Goal: Complete application form: Complete application form

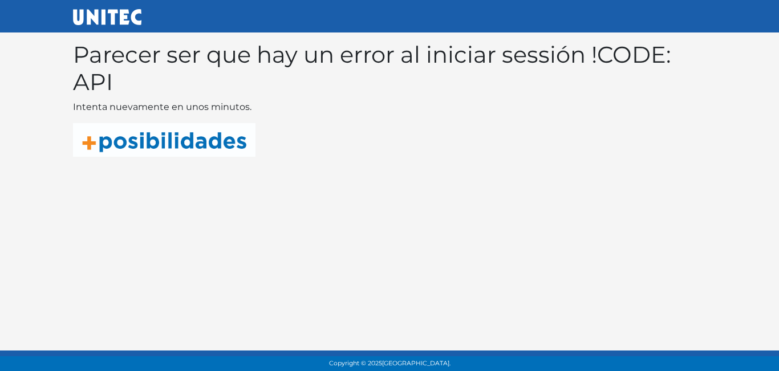
click at [433, 189] on html "Parecer ser que hay un error al iniciar sessión ! CODE: API Intenta nuevamente …" at bounding box center [389, 94] width 779 height 189
click at [448, 176] on body "Parecer ser que hay un error al iniciar sessión ! CODE: API Intenta nuevamente …" at bounding box center [389, 94] width 779 height 189
click at [245, 129] on img at bounding box center [164, 140] width 182 height 34
click at [324, 123] on p at bounding box center [389, 140] width 633 height 34
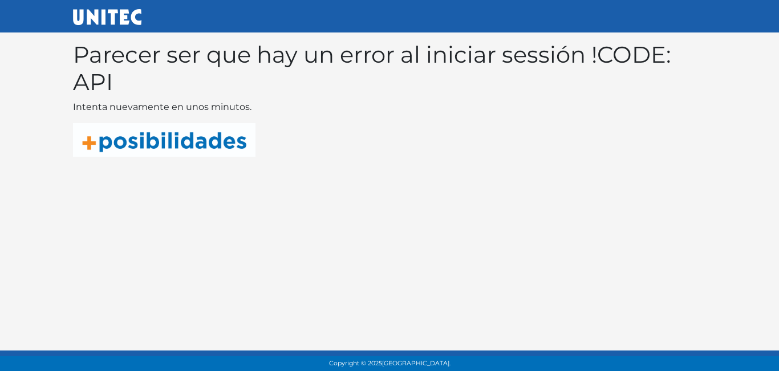
click at [326, 124] on p at bounding box center [389, 140] width 633 height 34
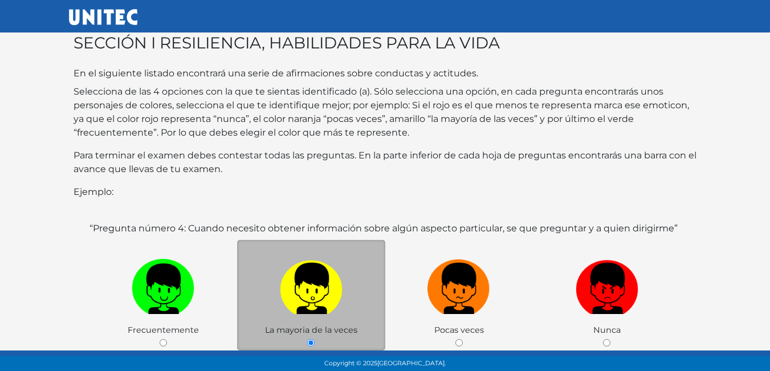
scroll to position [221, 0]
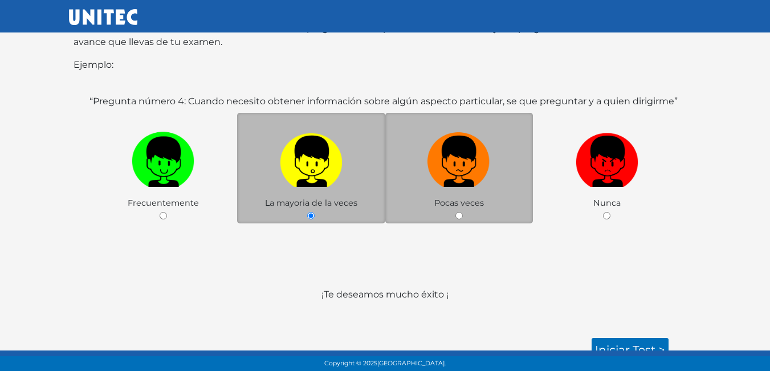
click at [457, 212] on input "radio" at bounding box center [459, 215] width 7 height 7
radio input "true"
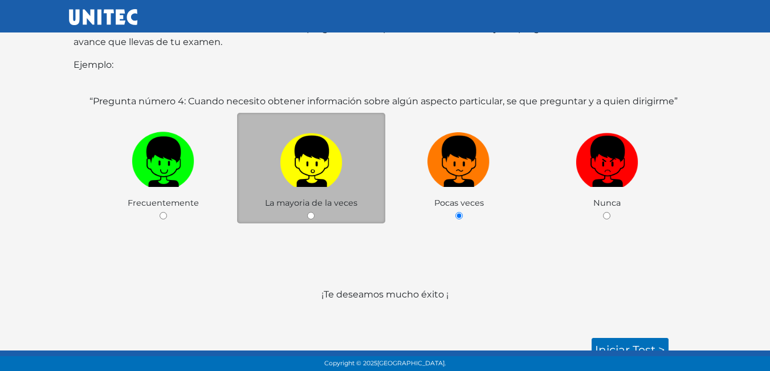
click at [310, 197] on div "La mayoria de la veces" at bounding box center [311, 168] width 148 height 111
click at [311, 212] on input "radio" at bounding box center [310, 215] width 7 height 7
radio input "true"
click at [623, 338] on link "Iniciar test >" at bounding box center [630, 350] width 77 height 24
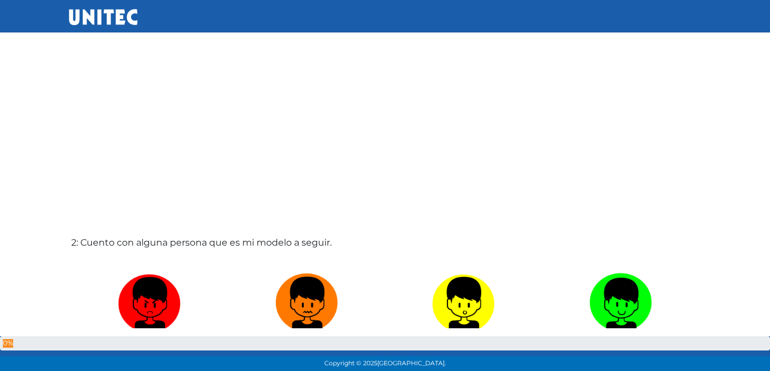
scroll to position [172, 0]
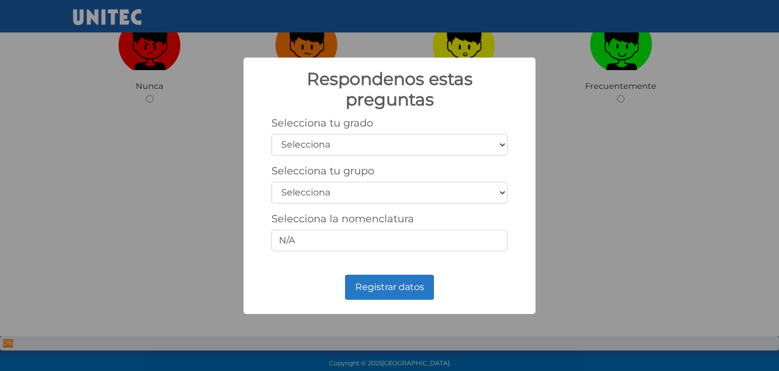
click at [505, 149] on select "Selecciona 1er grado 2do grado 3er grado 4to grado 5to grado 6to grado" at bounding box center [389, 145] width 236 height 22
select select "5"
click at [271, 134] on select "Selecciona 1er grado 2do grado 3er grado 4to grado 5to grado 6to grado" at bounding box center [389, 145] width 236 height 22
click at [501, 188] on select "Selecciona A B C D E F G H I J K L M N O P Q R S T U V W X Y Z" at bounding box center [389, 193] width 236 height 22
select select "b"
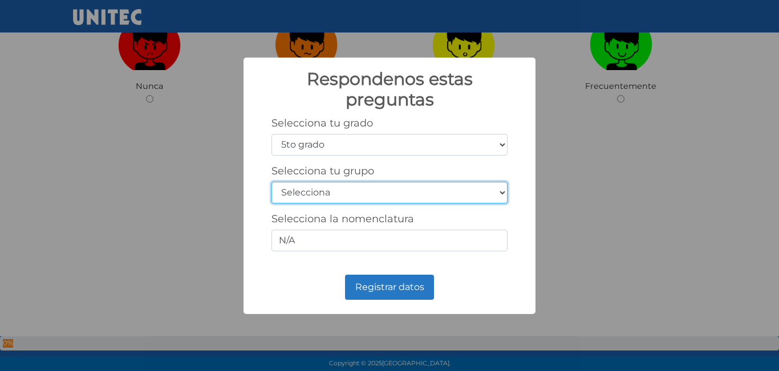
click at [271, 182] on select "Selecciona A B C D E F G H I J K L M N O P Q R S T U V W X Y Z" at bounding box center [389, 193] width 236 height 22
click at [503, 194] on select "Selecciona A B C D E F G H I J K L M N O P Q R S T U V W X Y Z" at bounding box center [389, 193] width 236 height 22
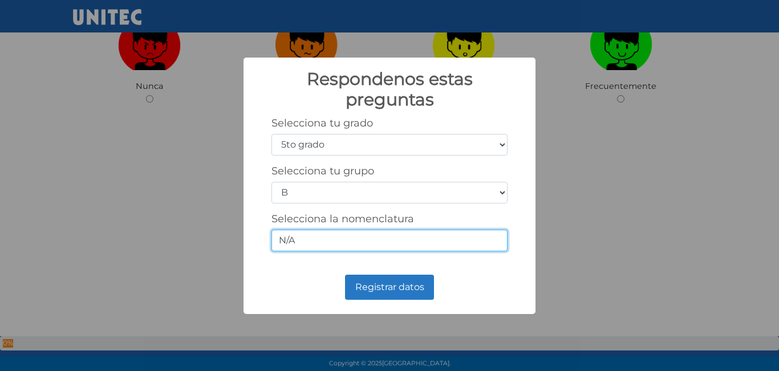
click at [481, 237] on input "N/A" at bounding box center [389, 241] width 236 height 22
click at [457, 241] on input "N/A" at bounding box center [389, 241] width 236 height 22
click at [322, 242] on input "N/A" at bounding box center [389, 241] width 236 height 22
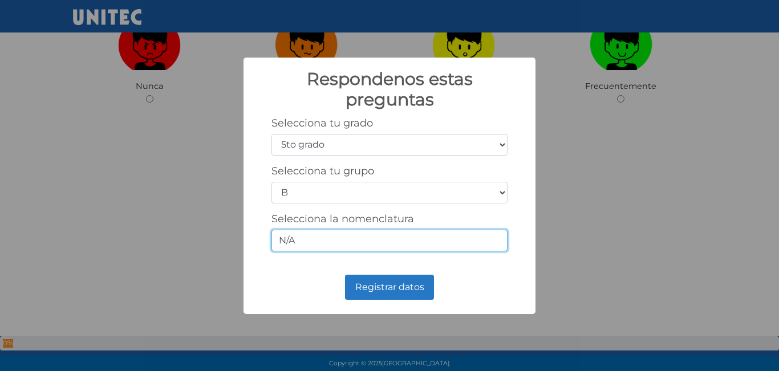
click at [322, 242] on input "N/A" at bounding box center [389, 241] width 236 height 22
drag, startPoint x: 322, startPoint y: 242, endPoint x: 316, endPoint y: 245, distance: 6.1
click at [317, 245] on input "N/A" at bounding box center [389, 241] width 236 height 22
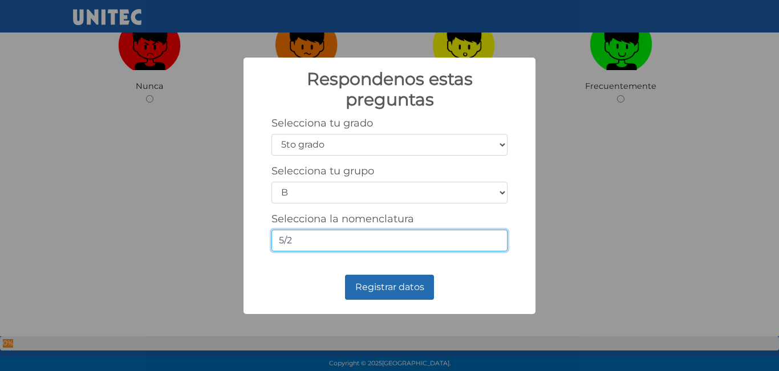
type input "5/2"
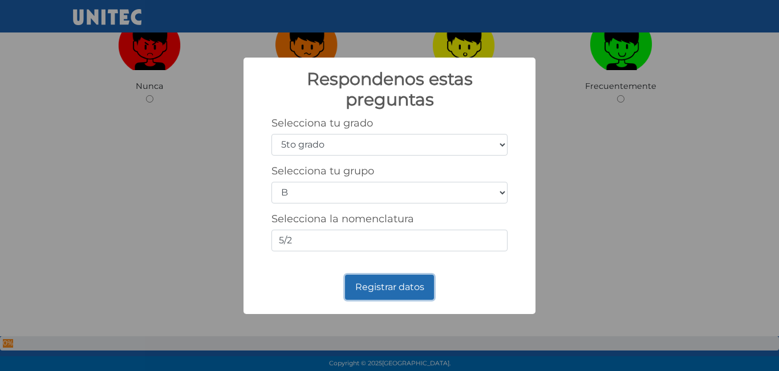
click at [389, 287] on button "Registrar datos" at bounding box center [389, 287] width 89 height 25
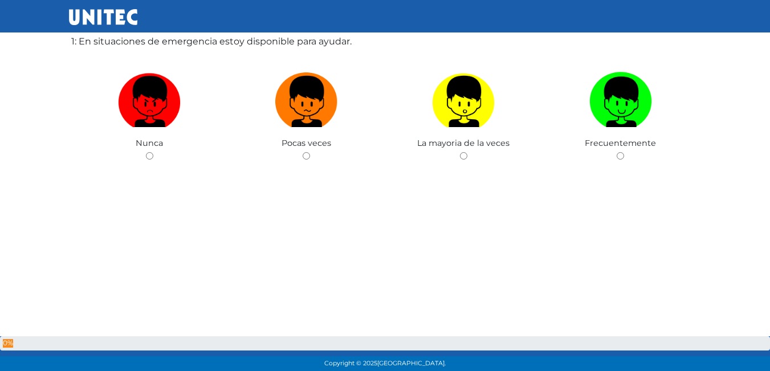
scroll to position [0, 0]
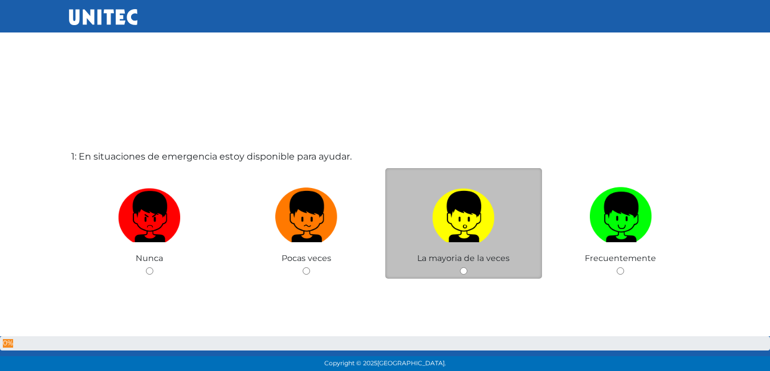
click at [464, 267] on input "radio" at bounding box center [463, 270] width 7 height 7
radio input "true"
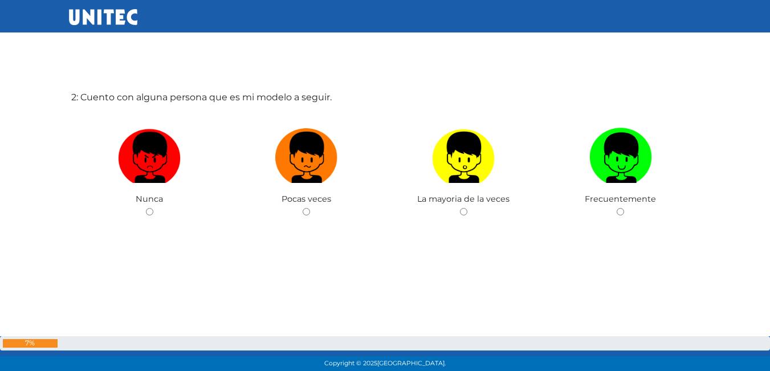
scroll to position [431, 0]
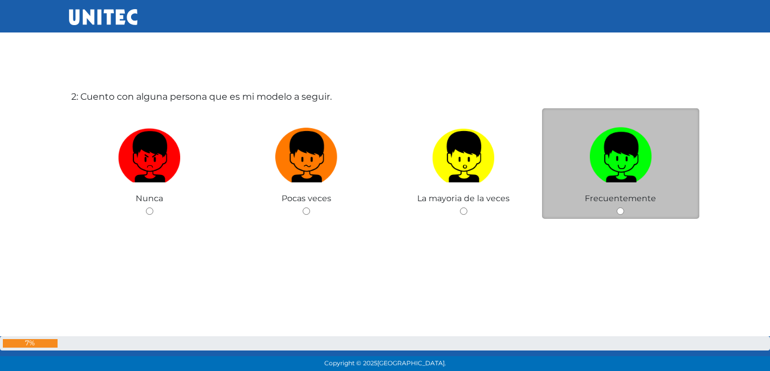
click at [619, 213] on input "radio" at bounding box center [620, 211] width 7 height 7
radio input "true"
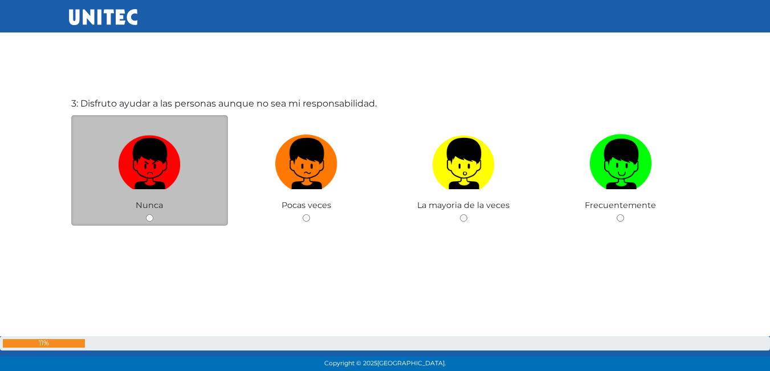
scroll to position [800, 0]
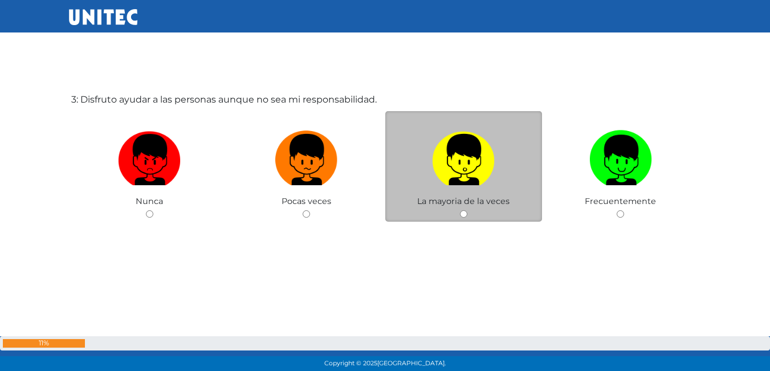
click at [465, 212] on input "radio" at bounding box center [463, 213] width 7 height 7
radio input "true"
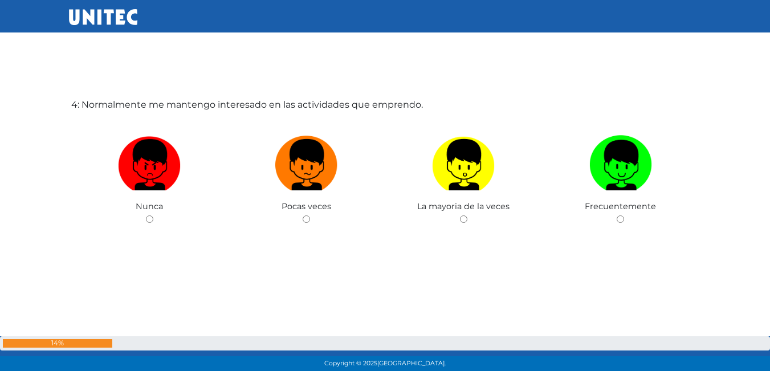
scroll to position [1171, 0]
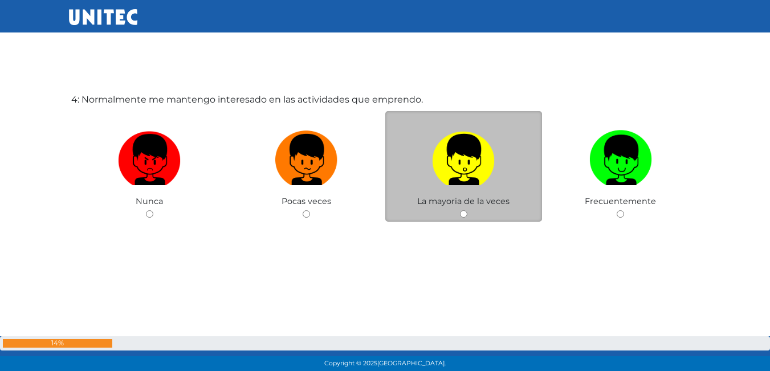
click at [466, 209] on div "La mayoria de la veces" at bounding box center [464, 166] width 157 height 111
click at [462, 214] on input "radio" at bounding box center [463, 213] width 7 height 7
radio input "true"
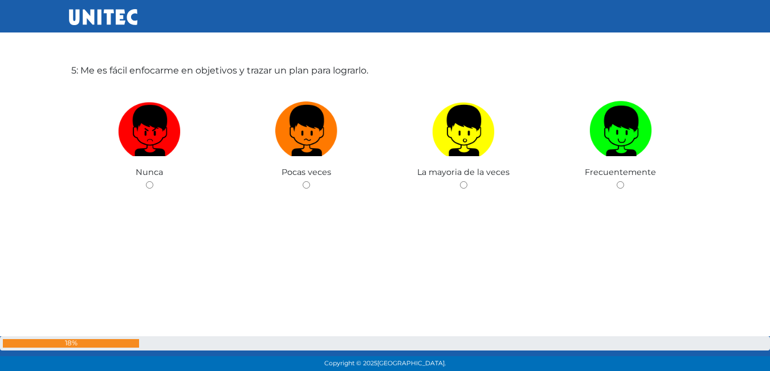
scroll to position [1551, 0]
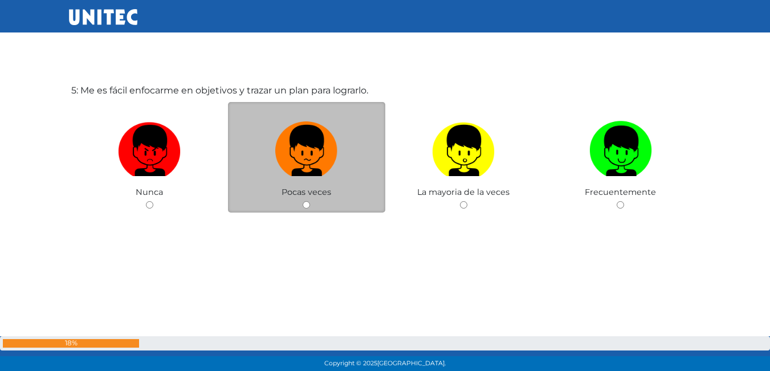
click at [310, 209] on div "Pocas veces" at bounding box center [306, 157] width 157 height 111
click at [304, 199] on div "Pocas veces" at bounding box center [306, 157] width 157 height 111
click at [306, 201] on div "Pocas veces" at bounding box center [306, 157] width 157 height 111
click at [305, 209] on input "radio" at bounding box center [306, 204] width 7 height 7
radio input "true"
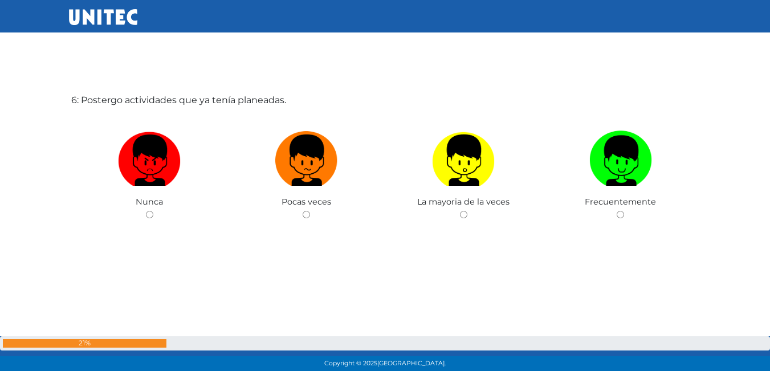
scroll to position [1913, 0]
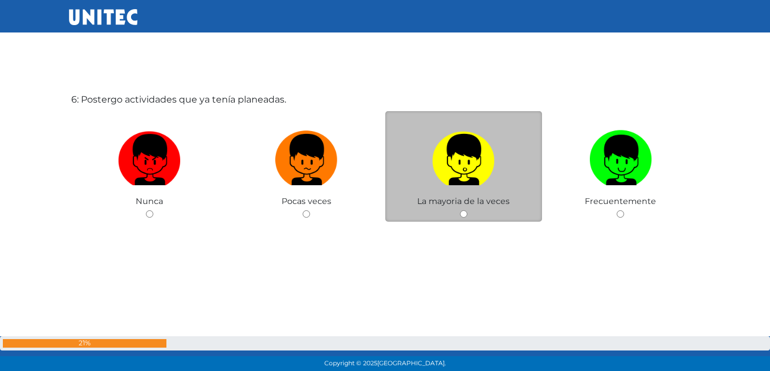
click at [466, 216] on input "radio" at bounding box center [463, 213] width 7 height 7
radio input "true"
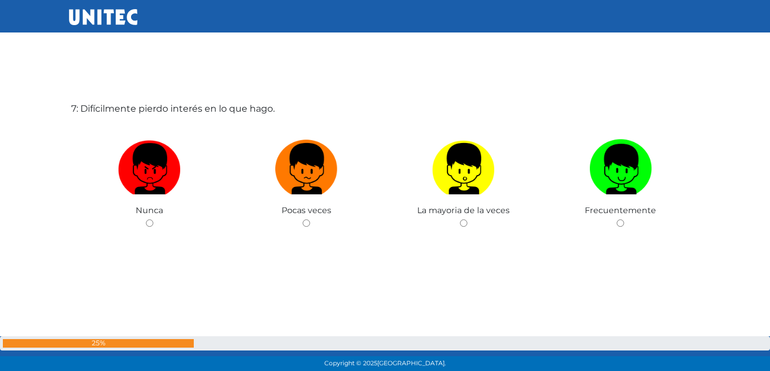
scroll to position [2265, 0]
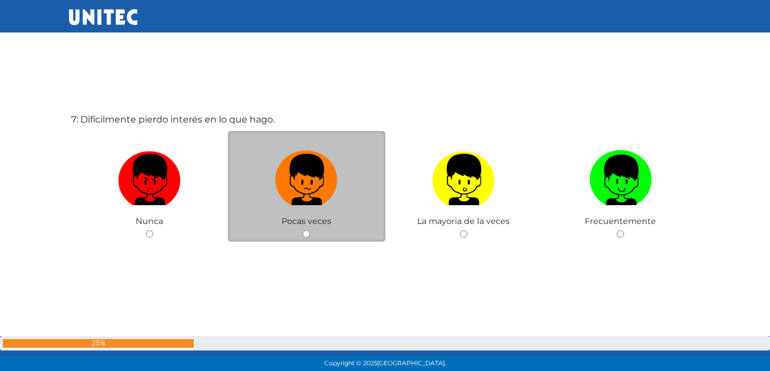
click at [307, 234] on input "radio" at bounding box center [306, 233] width 7 height 7
radio input "true"
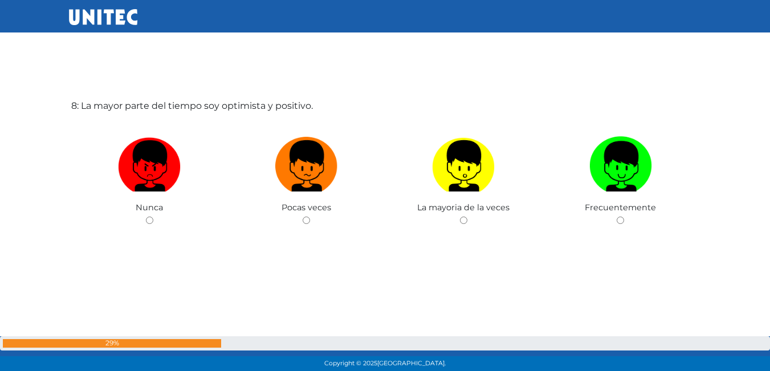
scroll to position [2664, 0]
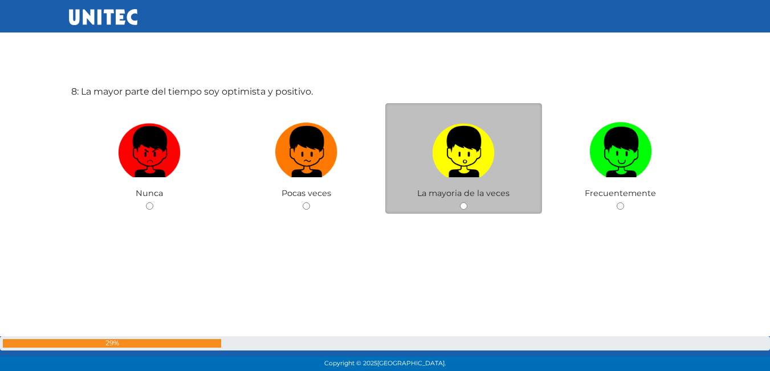
click at [463, 208] on input "radio" at bounding box center [463, 205] width 7 height 7
radio input "true"
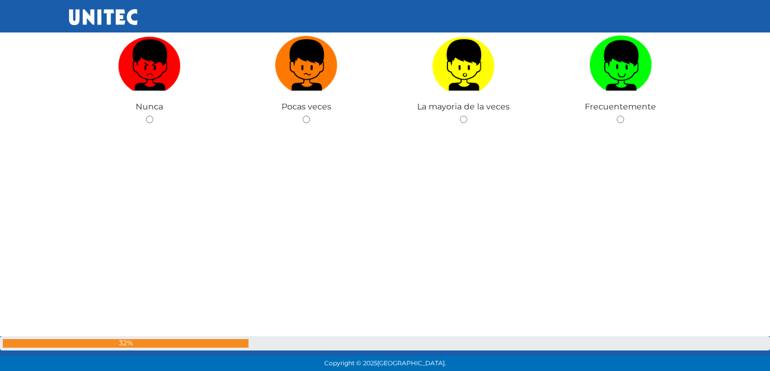
scroll to position [3065, 0]
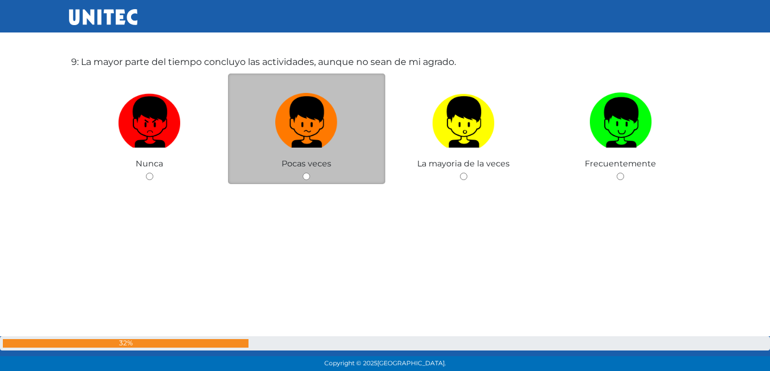
click at [310, 172] on div "Pocas veces" at bounding box center [306, 129] width 157 height 111
click at [307, 178] on input "radio" at bounding box center [306, 176] width 7 height 7
radio input "true"
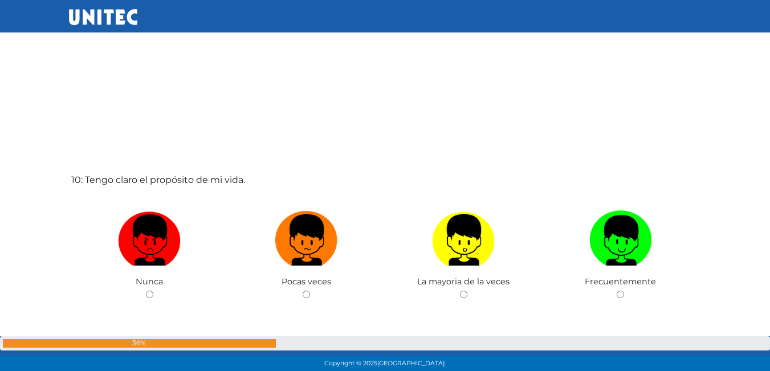
scroll to position [3346, 0]
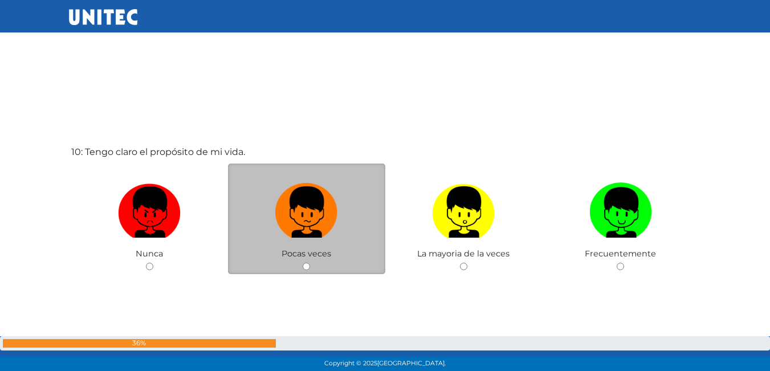
click at [306, 267] on input "radio" at bounding box center [306, 266] width 7 height 7
radio input "true"
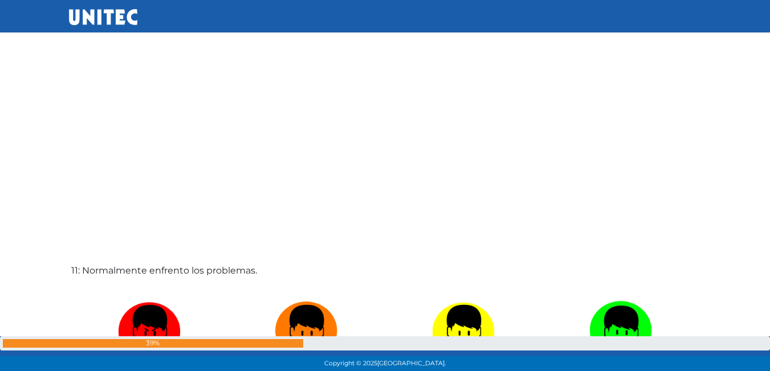
scroll to position [3713, 0]
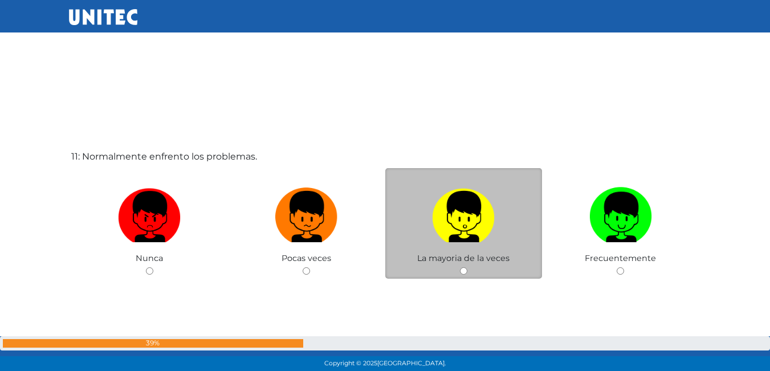
click at [461, 268] on input "radio" at bounding box center [463, 270] width 7 height 7
radio input "true"
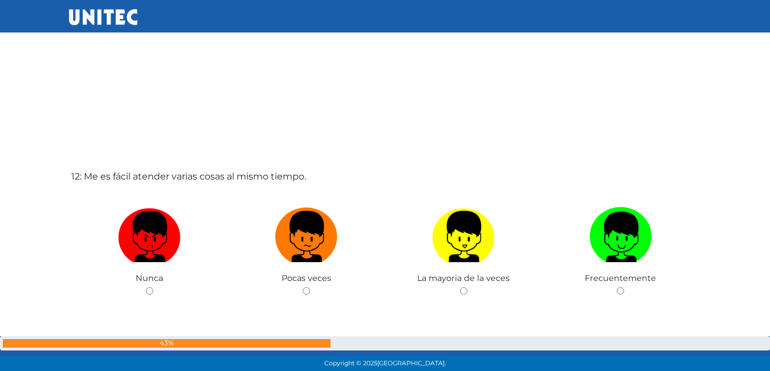
scroll to position [4084, 0]
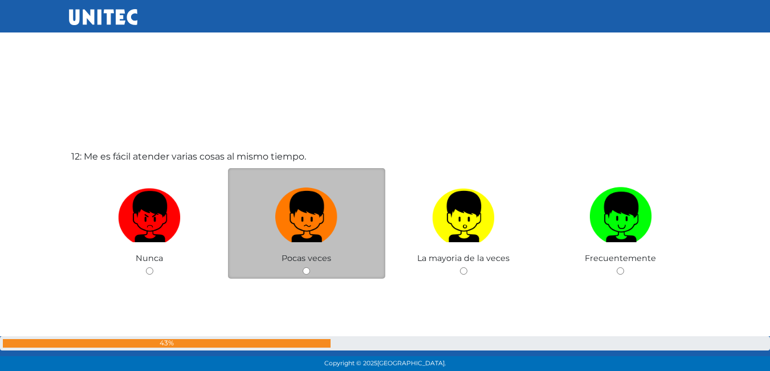
click at [305, 270] on input "radio" at bounding box center [306, 270] width 7 height 7
radio input "true"
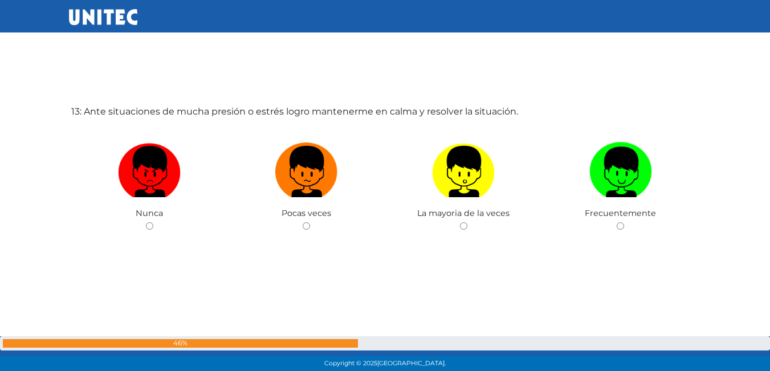
scroll to position [4512, 0]
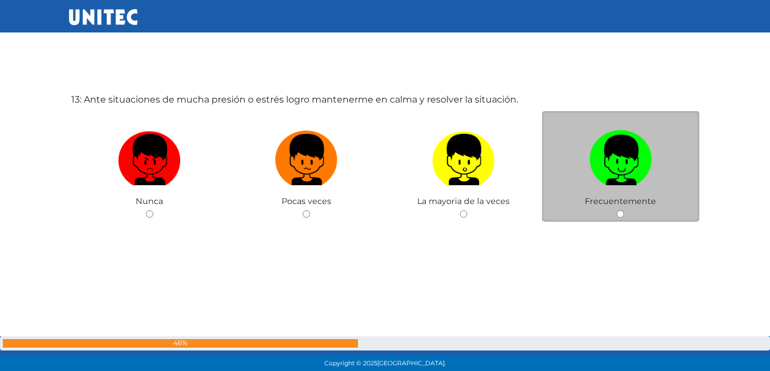
click at [625, 216] on div "Frecuentemente" at bounding box center [620, 166] width 157 height 111
click at [619, 213] on input "radio" at bounding box center [620, 213] width 7 height 7
radio input "true"
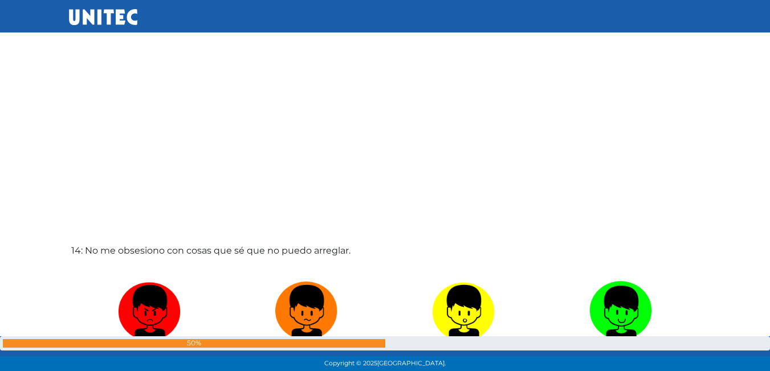
scroll to position [4789, 0]
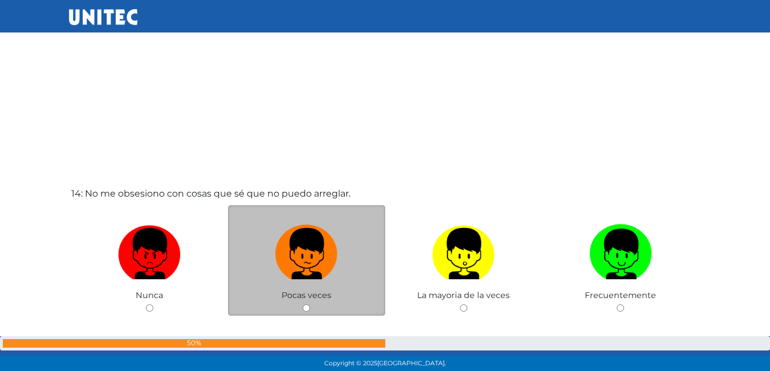
click at [307, 306] on input "radio" at bounding box center [306, 308] width 7 height 7
radio input "true"
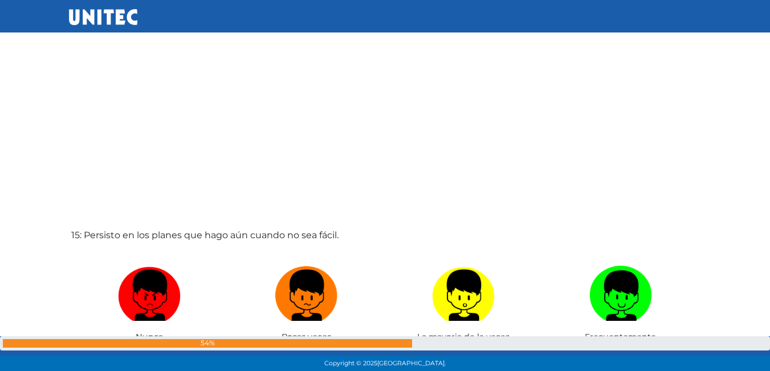
scroll to position [5176, 0]
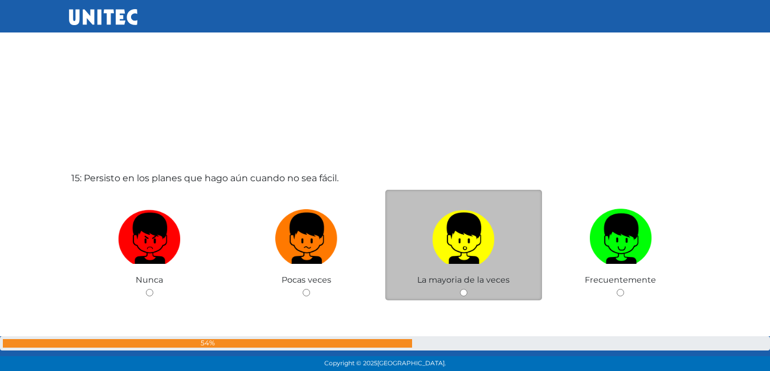
click at [464, 295] on input "radio" at bounding box center [463, 292] width 7 height 7
radio input "true"
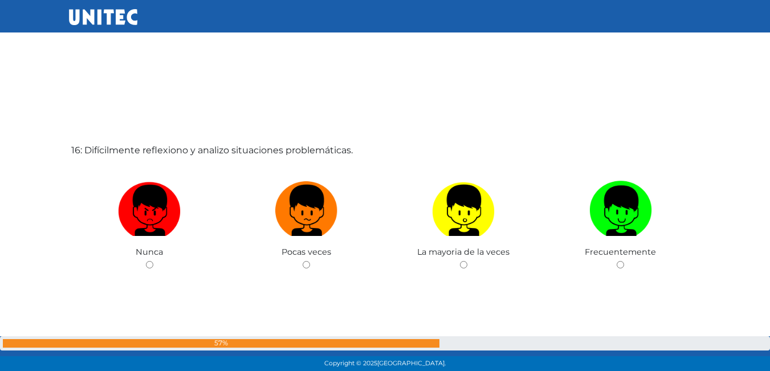
scroll to position [5626, 0]
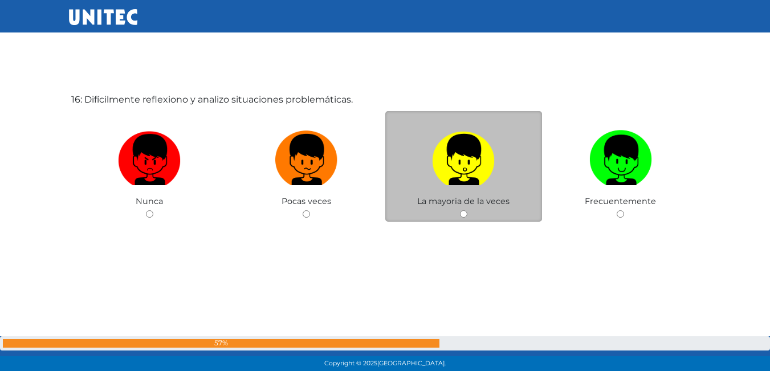
click at [460, 216] on input "radio" at bounding box center [463, 213] width 7 height 7
radio input "true"
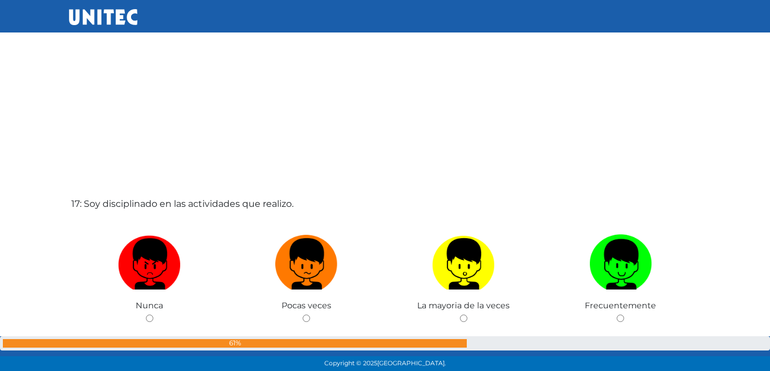
scroll to position [5913, 0]
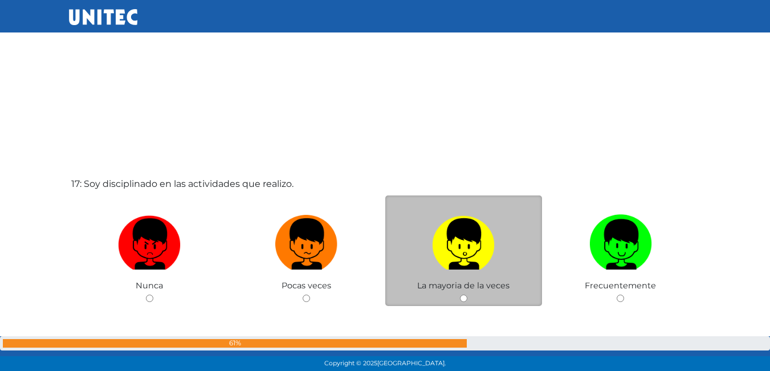
click at [462, 297] on input "radio" at bounding box center [463, 298] width 7 height 7
radio input "true"
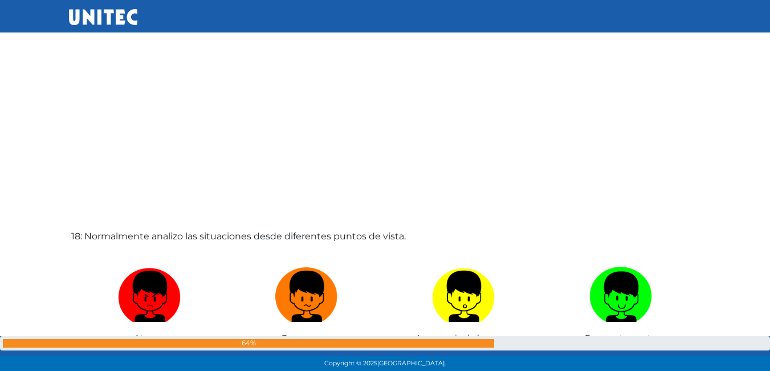
scroll to position [6309, 0]
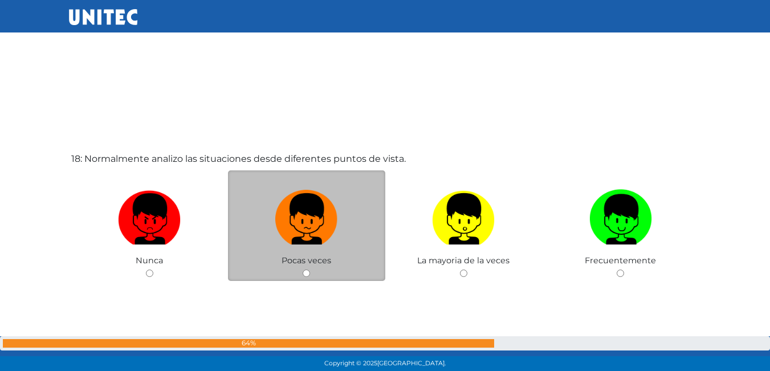
click at [304, 273] on input "radio" at bounding box center [306, 273] width 7 height 7
radio input "true"
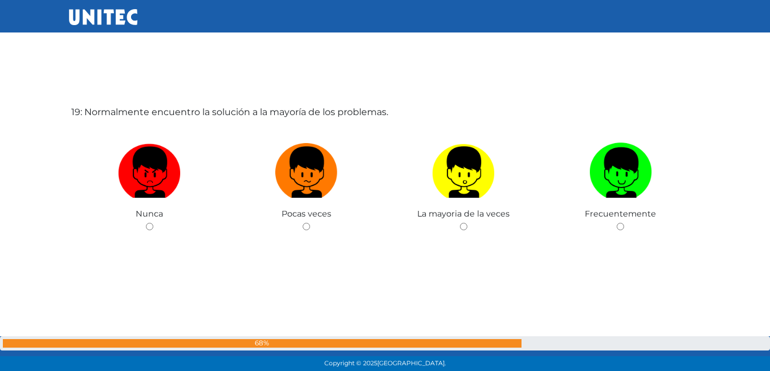
scroll to position [6740, 0]
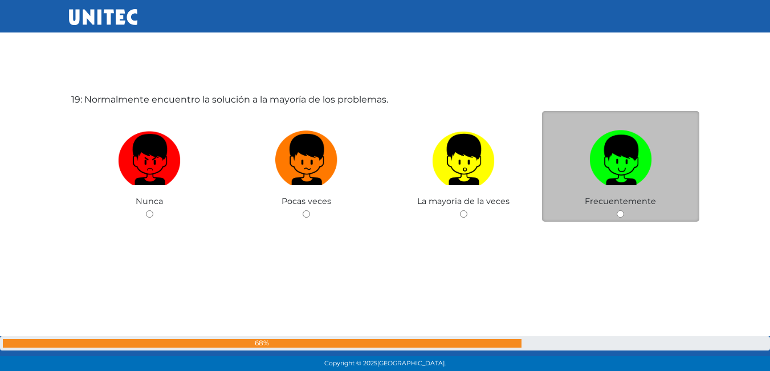
click at [618, 212] on input "radio" at bounding box center [620, 213] width 7 height 7
radio input "true"
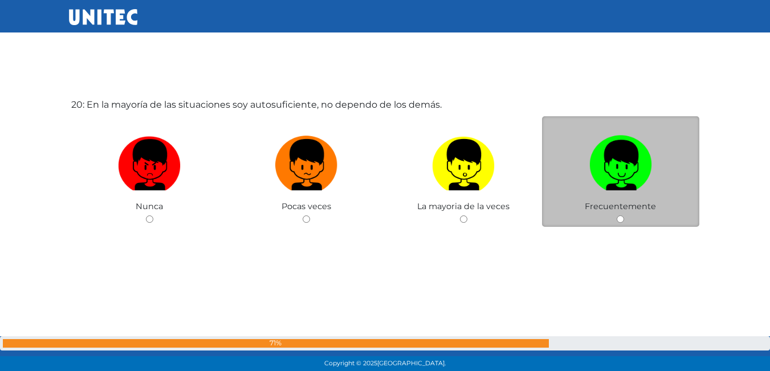
scroll to position [7111, 0]
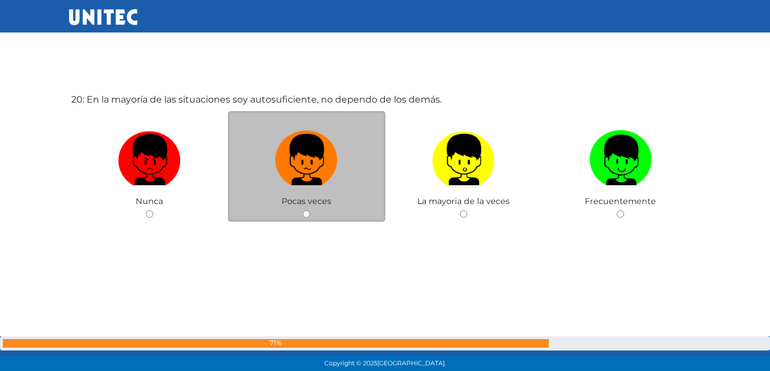
click at [303, 213] on input "radio" at bounding box center [306, 213] width 7 height 7
radio input "true"
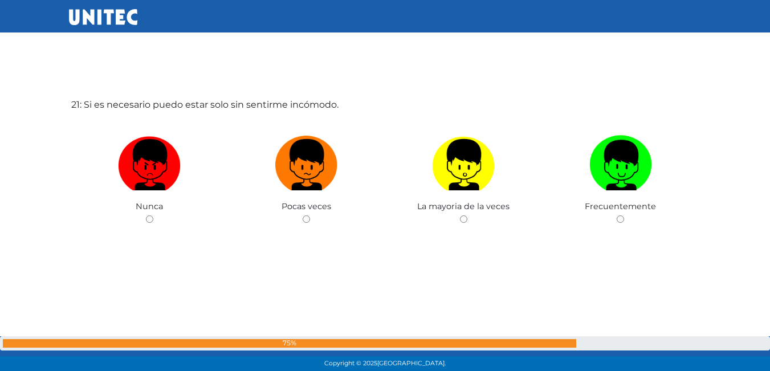
scroll to position [7482, 0]
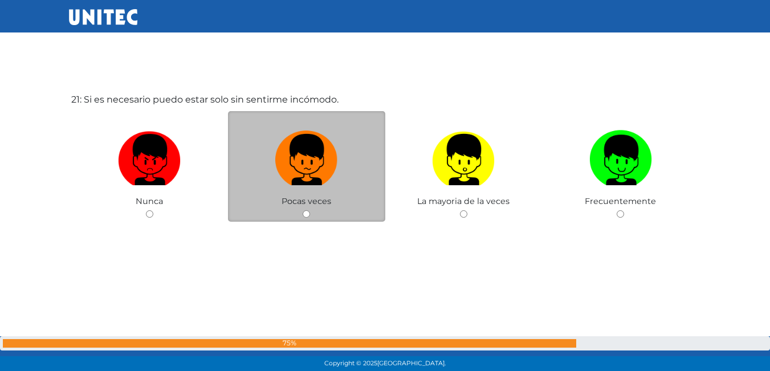
click at [303, 215] on input "radio" at bounding box center [306, 213] width 7 height 7
radio input "true"
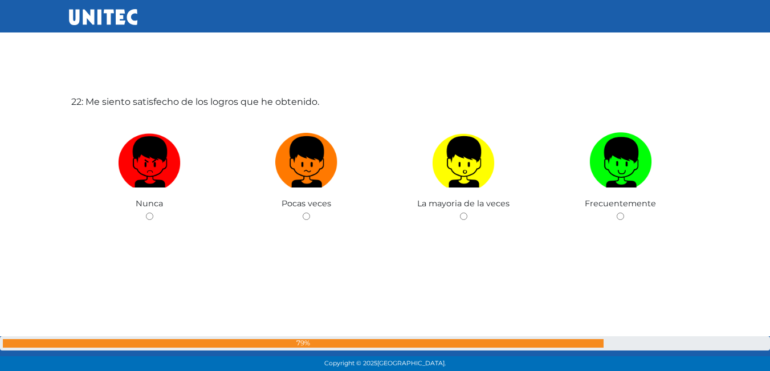
scroll to position [7853, 0]
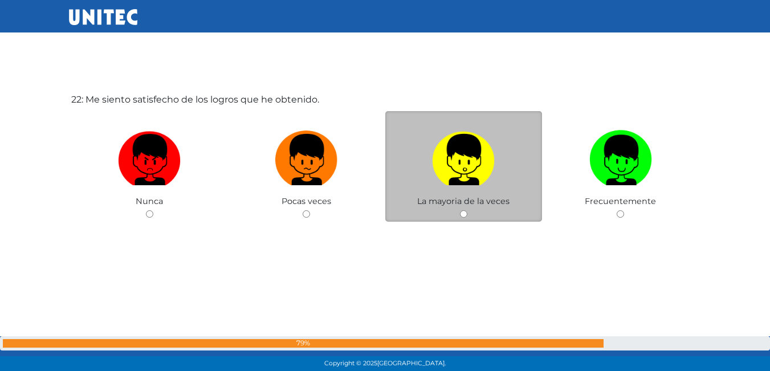
click at [466, 212] on input "radio" at bounding box center [463, 213] width 7 height 7
radio input "true"
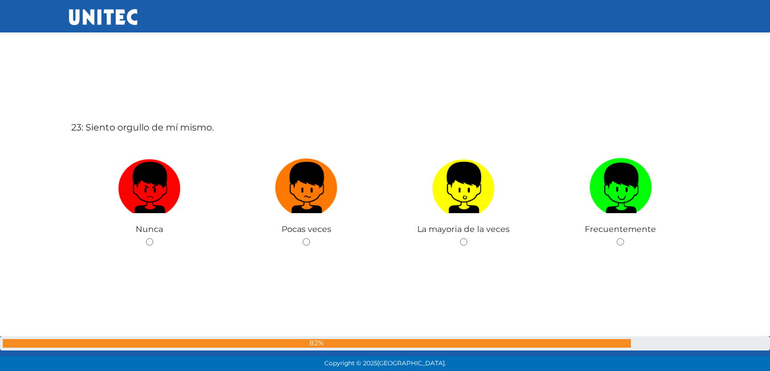
scroll to position [8197, 0]
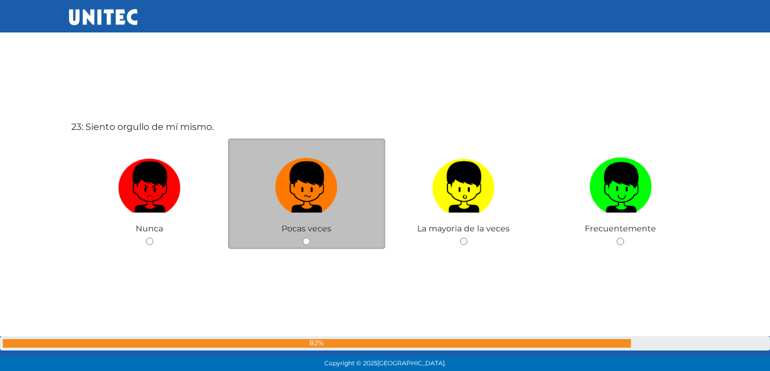
click at [309, 239] on input "radio" at bounding box center [306, 241] width 7 height 7
radio input "true"
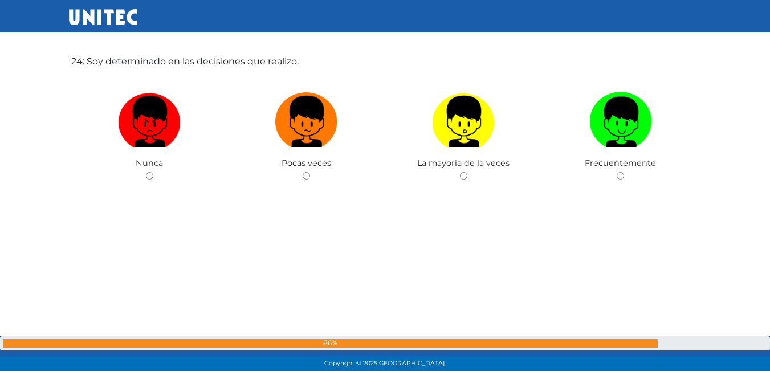
scroll to position [8635, 0]
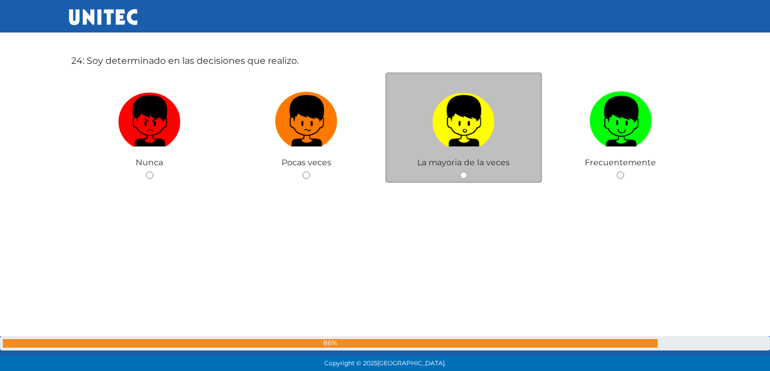
click at [460, 172] on input "radio" at bounding box center [463, 175] width 7 height 7
radio input "true"
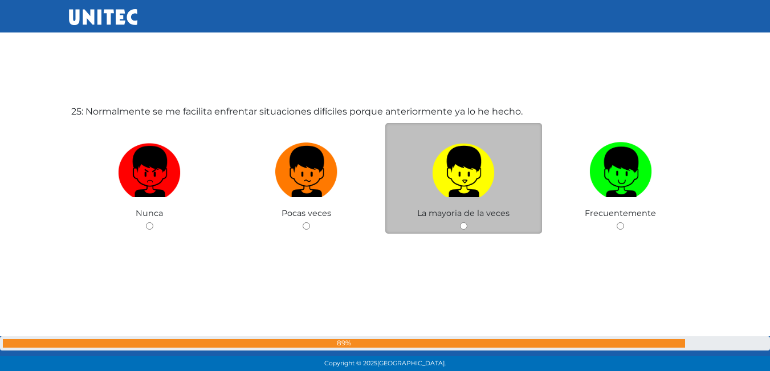
scroll to position [8956, 0]
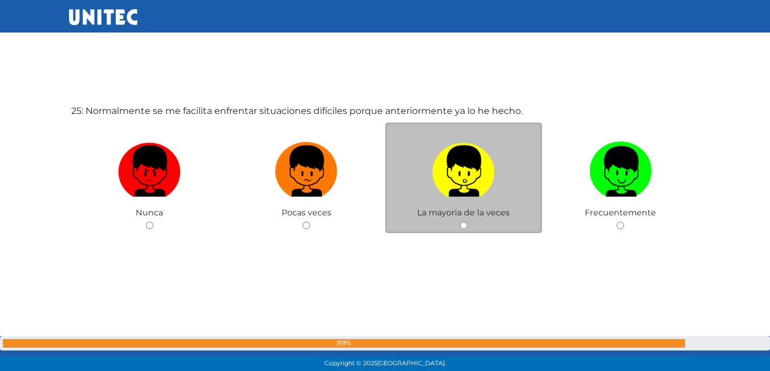
click at [477, 226] on div "La mayoria de la veces" at bounding box center [464, 178] width 157 height 111
click at [464, 219] on div "La mayoria de la veces" at bounding box center [464, 178] width 157 height 111
click at [466, 226] on input "radio" at bounding box center [463, 225] width 7 height 7
radio input "true"
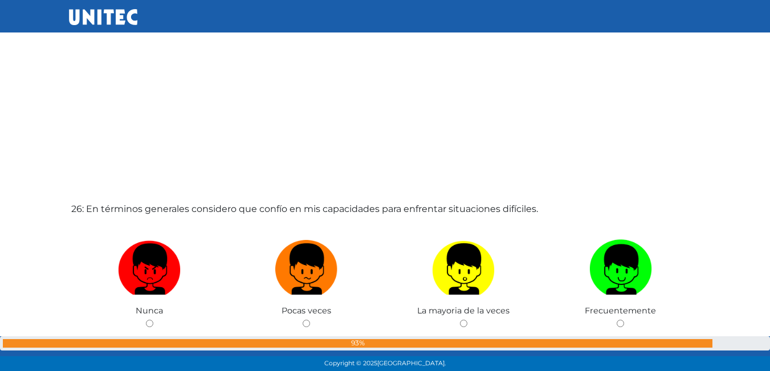
scroll to position [9286, 0]
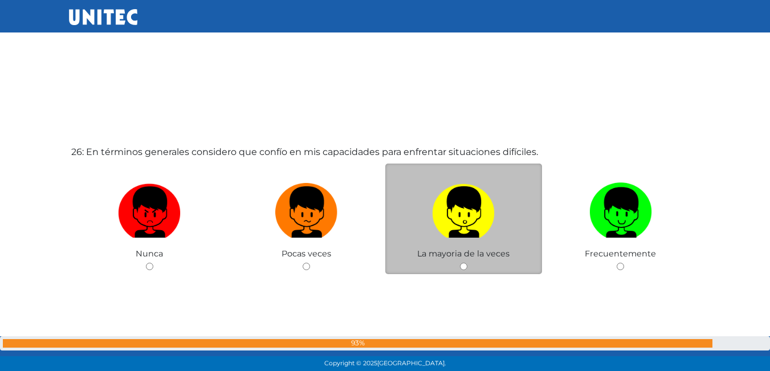
click at [464, 263] on input "radio" at bounding box center [463, 266] width 7 height 7
radio input "true"
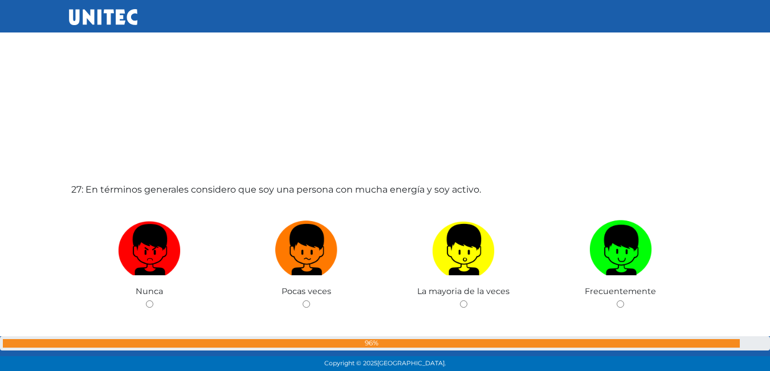
scroll to position [9677, 0]
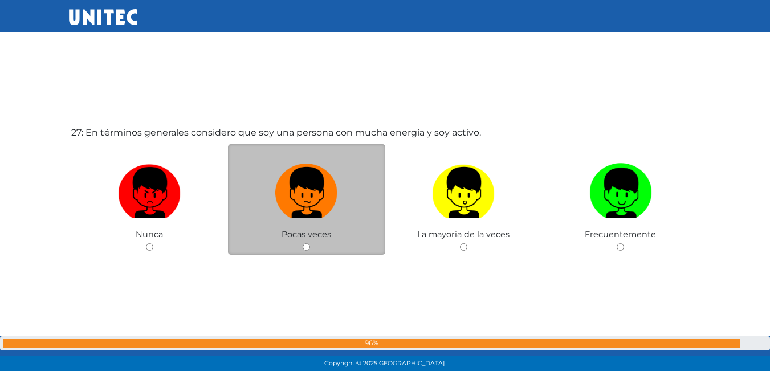
click at [308, 244] on input "radio" at bounding box center [306, 247] width 7 height 7
radio input "true"
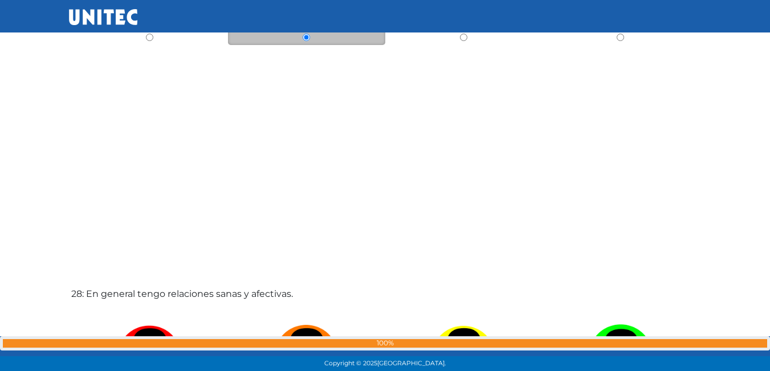
scroll to position [10058, 0]
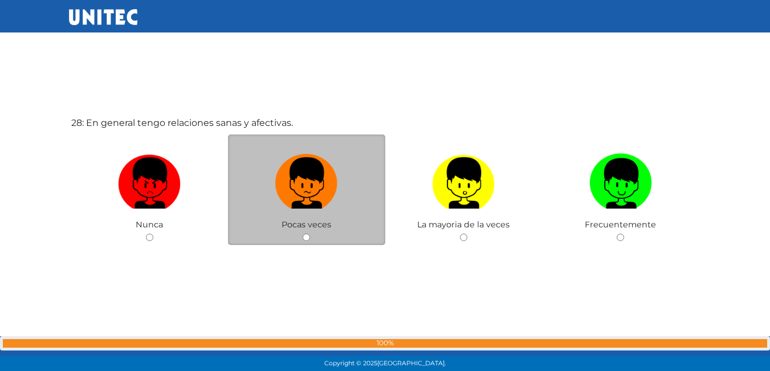
click at [307, 233] on div "Pocas veces" at bounding box center [306, 190] width 157 height 111
click at [310, 238] on input "radio" at bounding box center [306, 237] width 7 height 7
radio input "true"
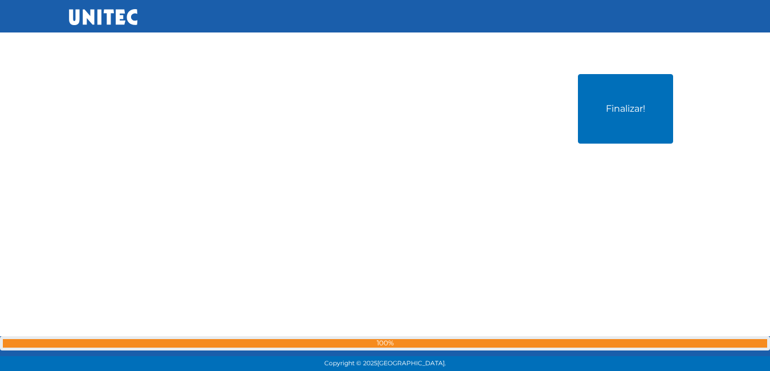
scroll to position [10475, 0]
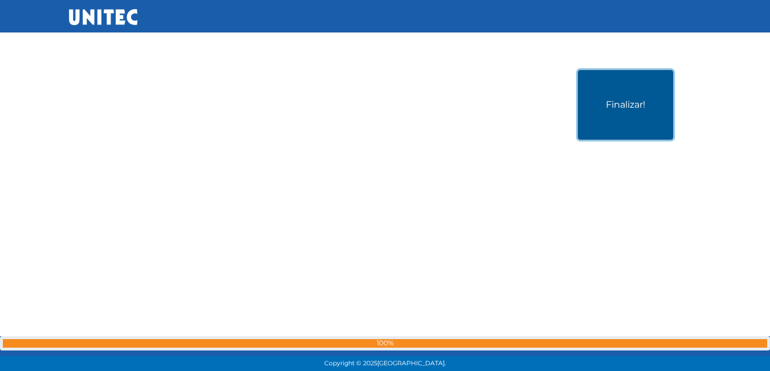
click at [591, 106] on button "Finalizar!" at bounding box center [625, 105] width 95 height 70
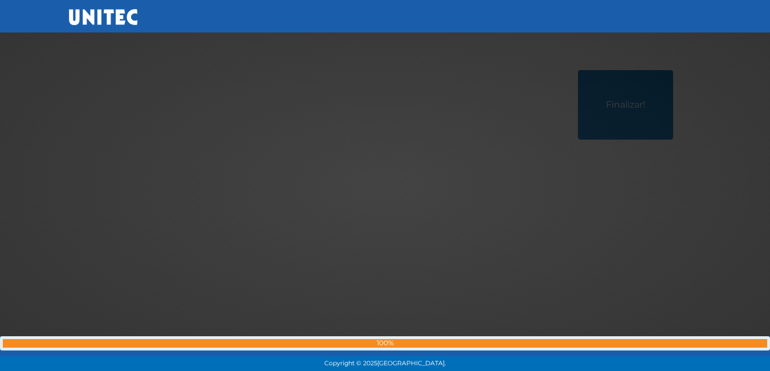
click at [386, 186] on div at bounding box center [386, 186] width 0 height 0
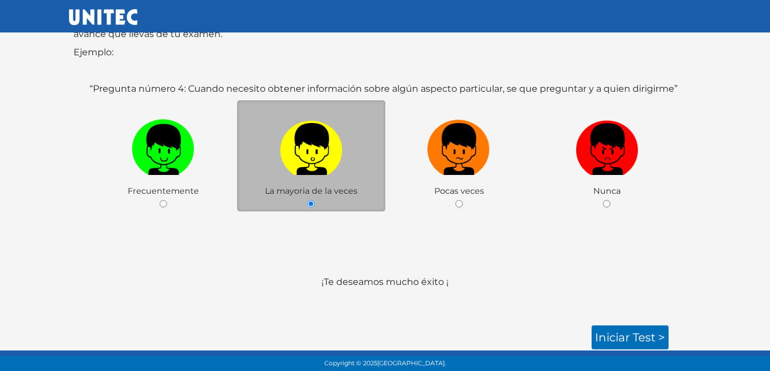
scroll to position [170, 0]
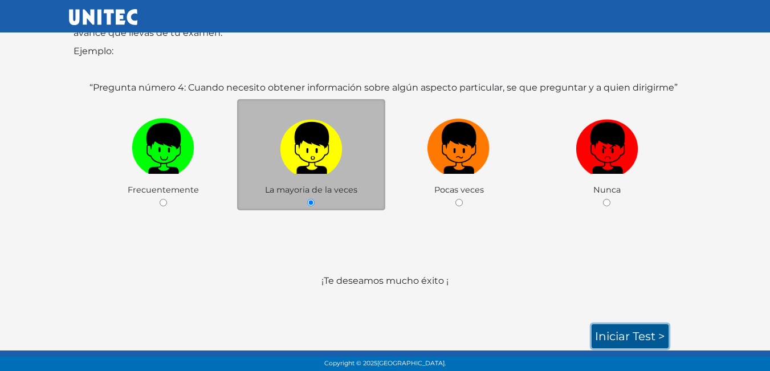
click at [631, 332] on link "Iniciar test >" at bounding box center [630, 336] width 77 height 24
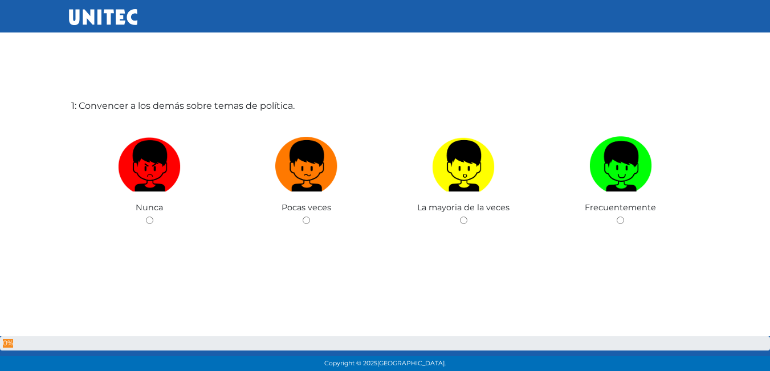
scroll to position [57, 0]
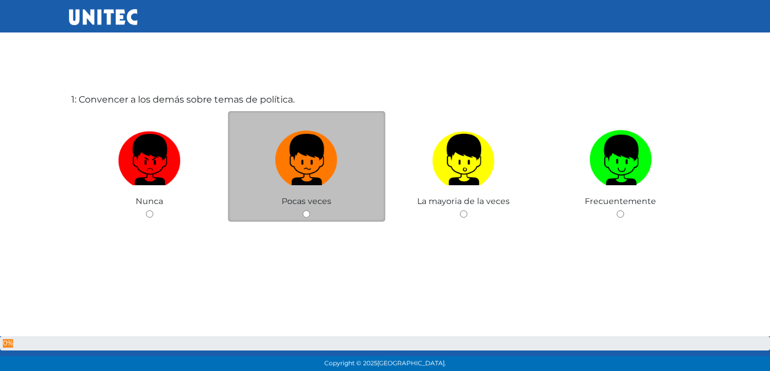
click at [305, 215] on input "radio" at bounding box center [306, 213] width 7 height 7
radio input "true"
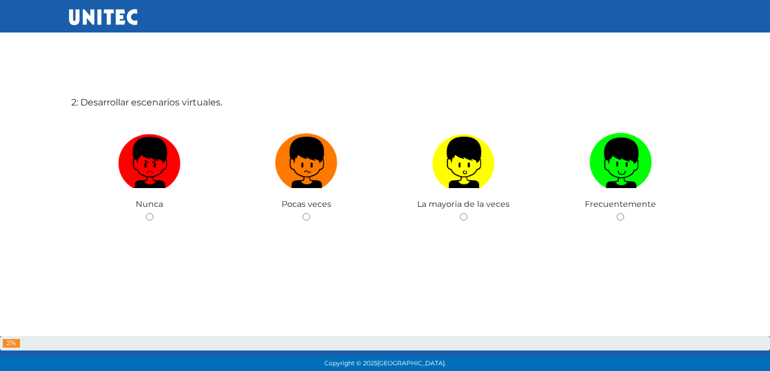
scroll to position [428, 0]
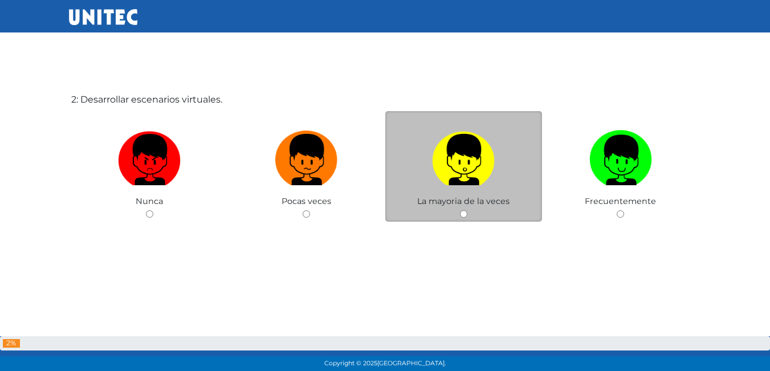
click at [464, 215] on input "radio" at bounding box center [463, 213] width 7 height 7
radio input "true"
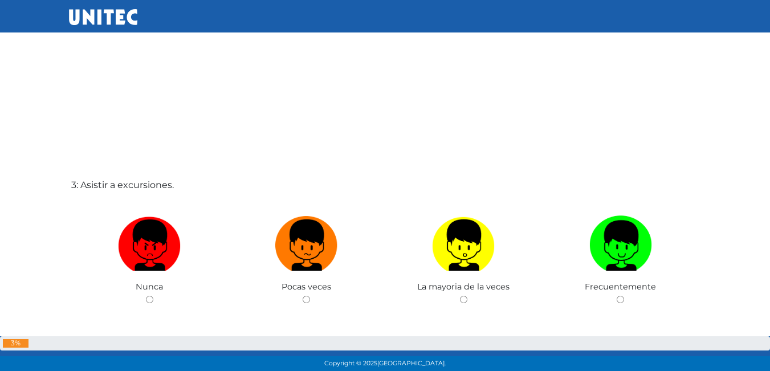
scroll to position [741, 0]
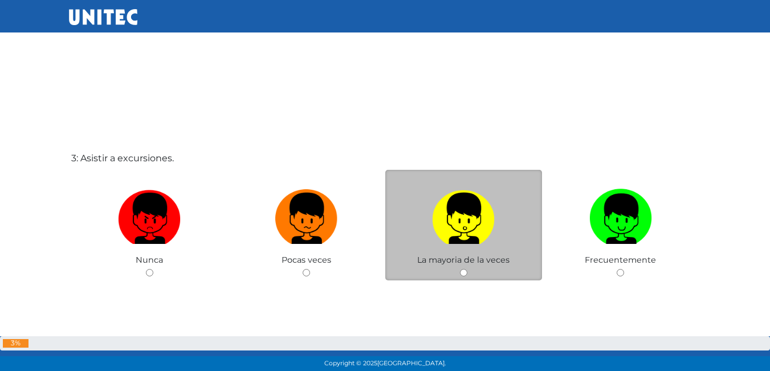
click at [463, 271] on input "radio" at bounding box center [463, 272] width 7 height 7
radio input "true"
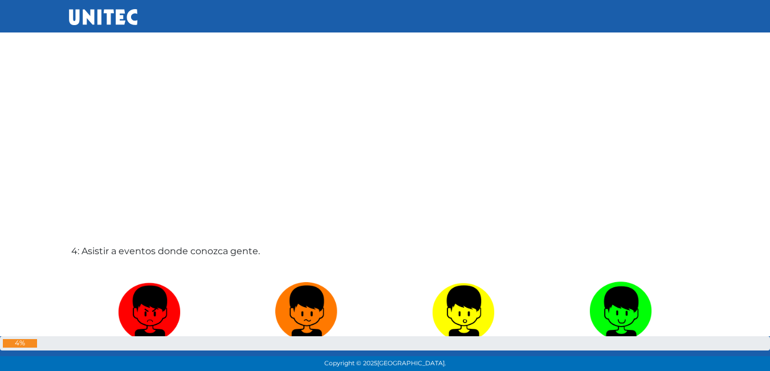
scroll to position [1140, 0]
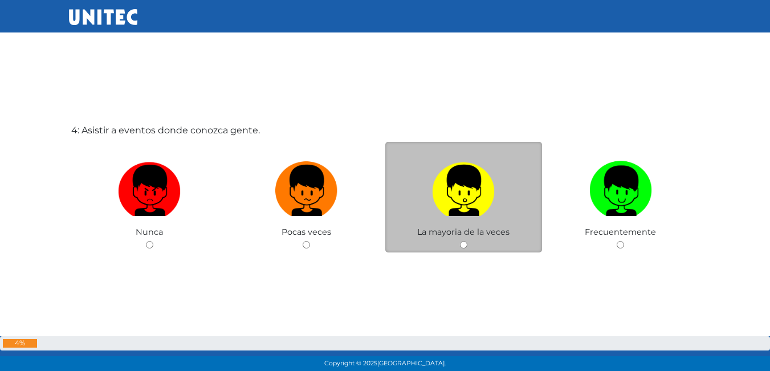
click at [465, 247] on input "radio" at bounding box center [463, 244] width 7 height 7
radio input "true"
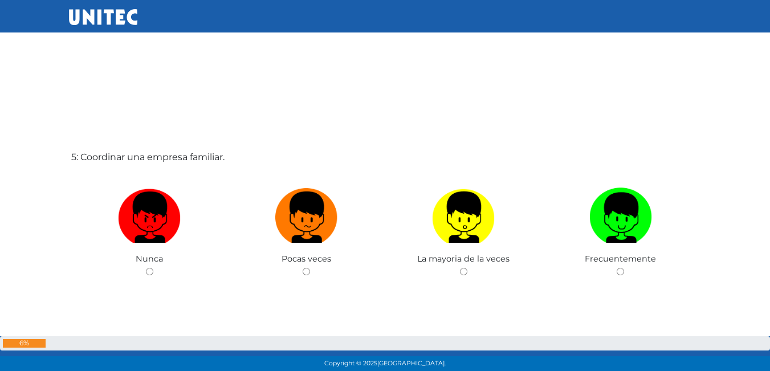
scroll to position [1542, 0]
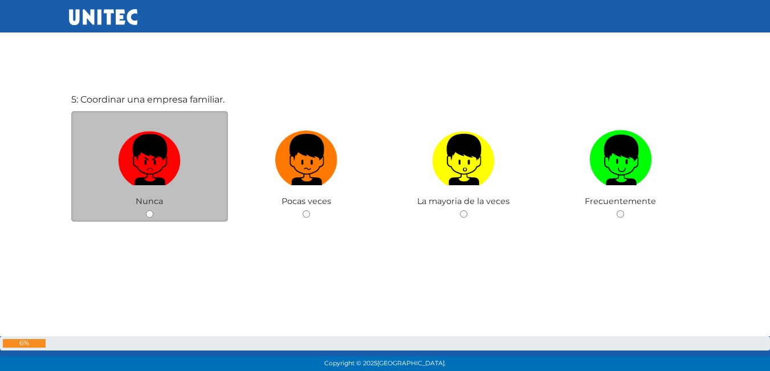
click at [142, 215] on div "Nunca" at bounding box center [149, 166] width 157 height 111
click at [147, 215] on input "radio" at bounding box center [149, 213] width 7 height 7
radio input "true"
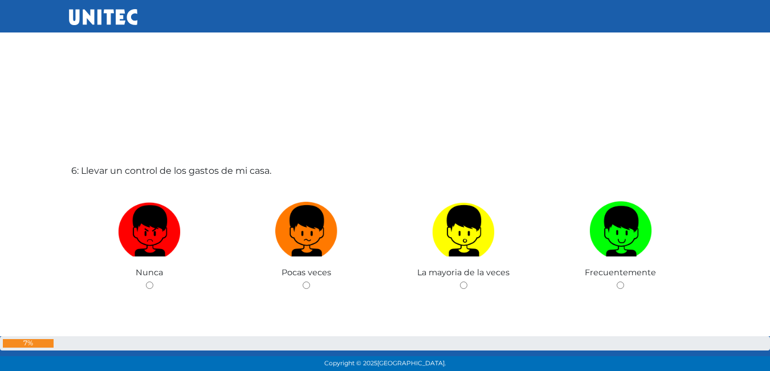
scroll to position [1941, 0]
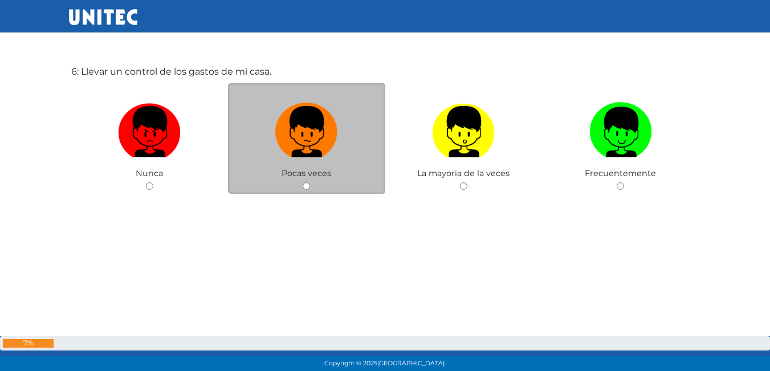
click at [309, 186] on input "radio" at bounding box center [306, 185] width 7 height 7
radio input "true"
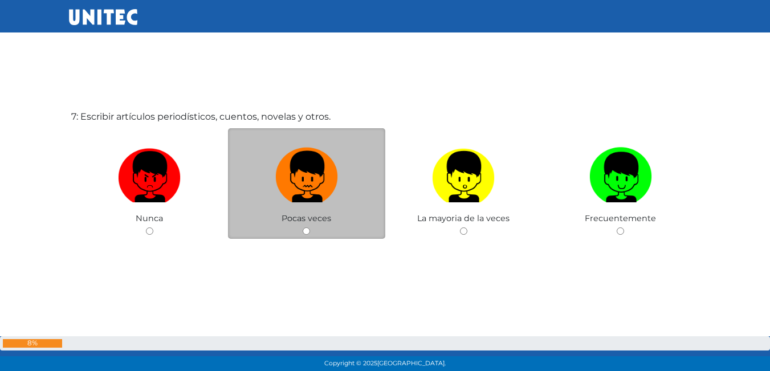
scroll to position [2285, 0]
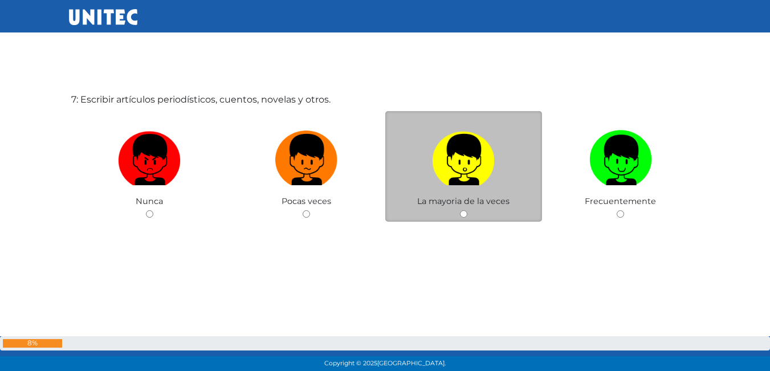
click at [465, 213] on input "radio" at bounding box center [463, 213] width 7 height 7
radio input "true"
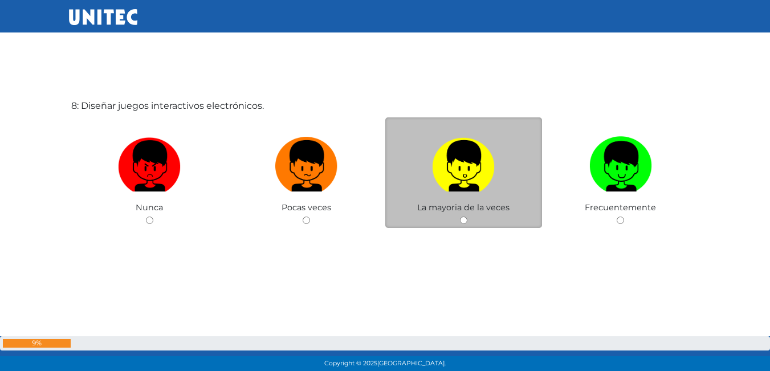
scroll to position [2656, 0]
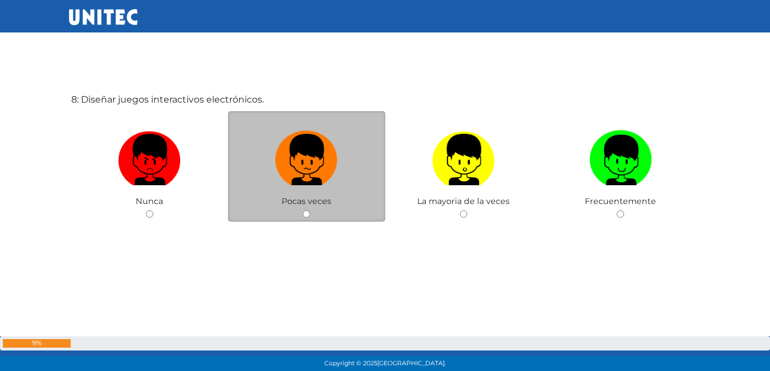
click at [307, 218] on input "radio" at bounding box center [306, 213] width 7 height 7
radio input "true"
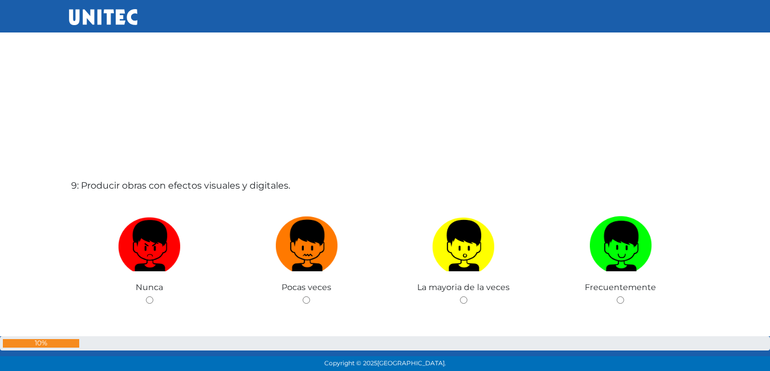
scroll to position [2998, 0]
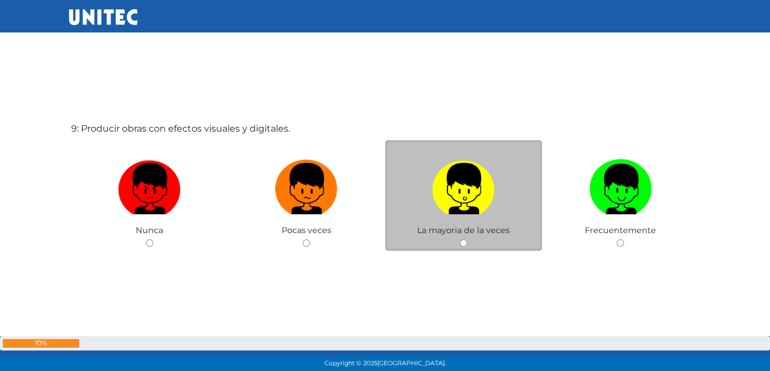
click at [466, 245] on input "radio" at bounding box center [463, 243] width 7 height 7
radio input "true"
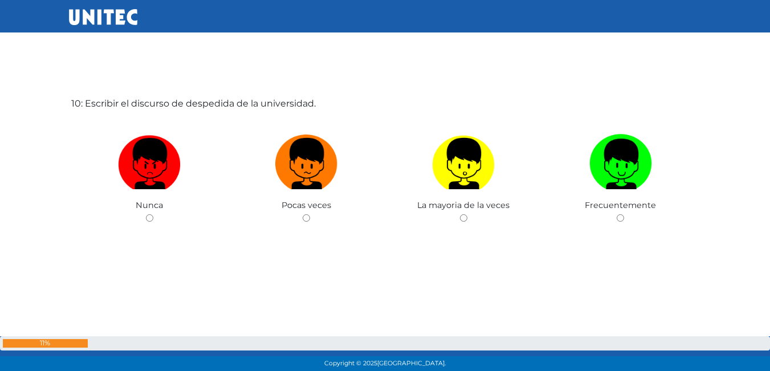
scroll to position [3398, 0]
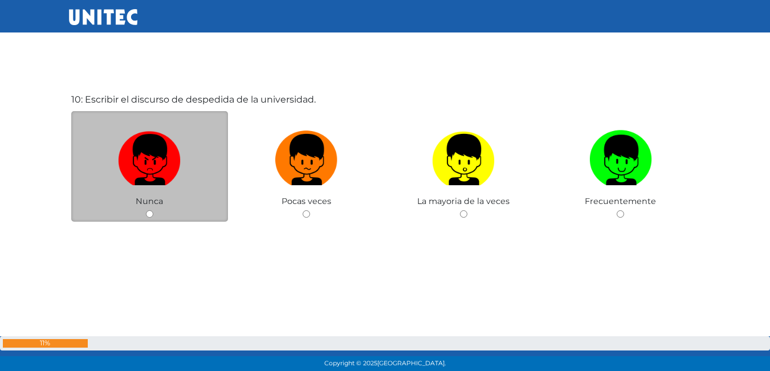
click at [153, 212] on div "Nunca" at bounding box center [149, 166] width 157 height 111
click at [151, 214] on input "radio" at bounding box center [149, 213] width 7 height 7
radio input "true"
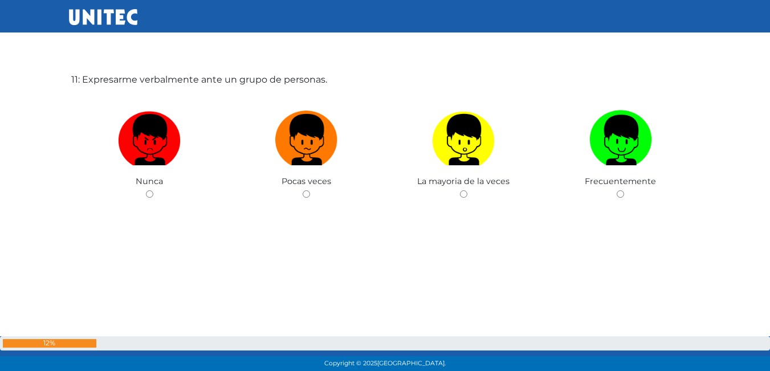
scroll to position [3775, 0]
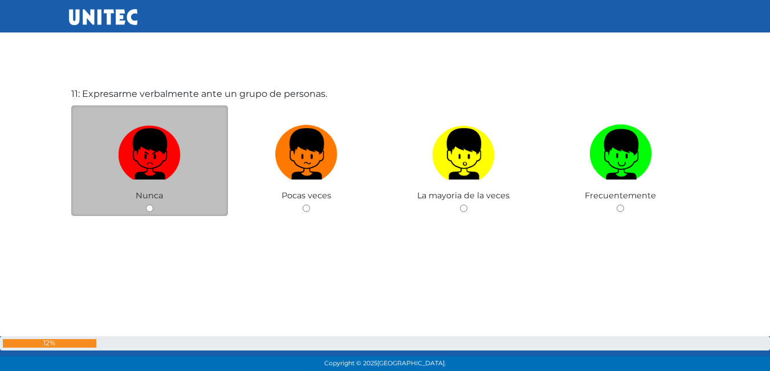
click at [154, 208] on div "Nunca" at bounding box center [149, 161] width 157 height 111
click at [147, 206] on input "radio" at bounding box center [149, 208] width 7 height 7
radio input "true"
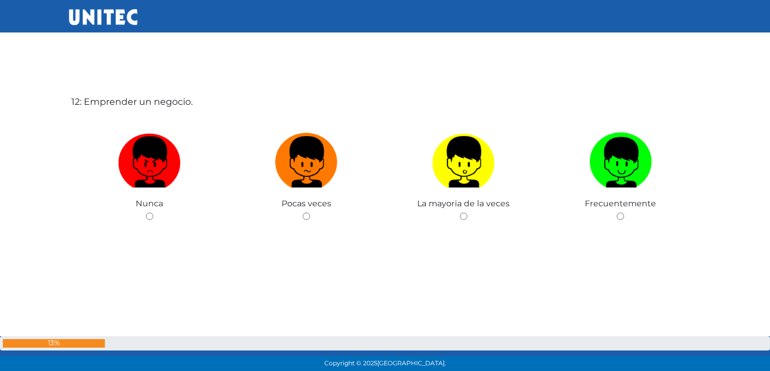
scroll to position [4141, 0]
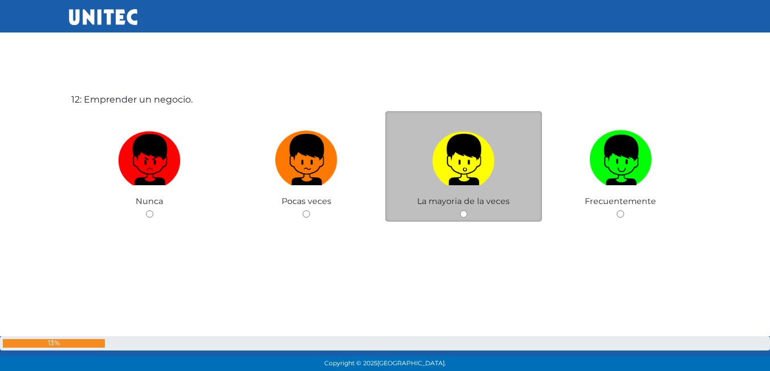
click at [465, 216] on input "radio" at bounding box center [463, 213] width 7 height 7
radio input "true"
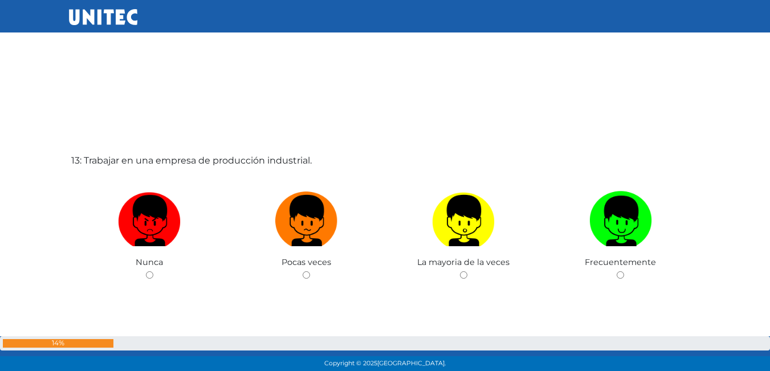
scroll to position [4468, 0]
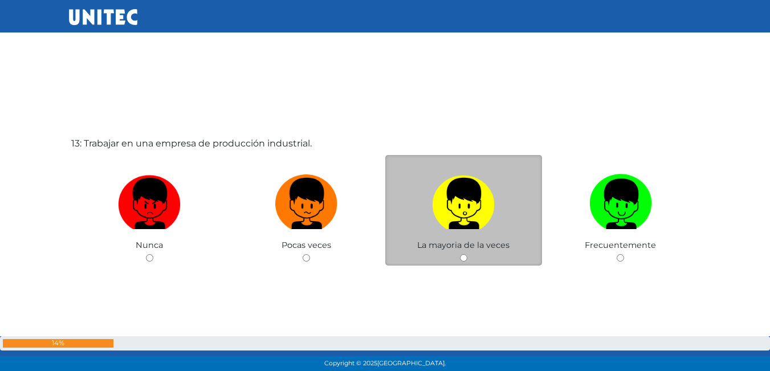
click at [465, 255] on input "radio" at bounding box center [463, 257] width 7 height 7
radio input "true"
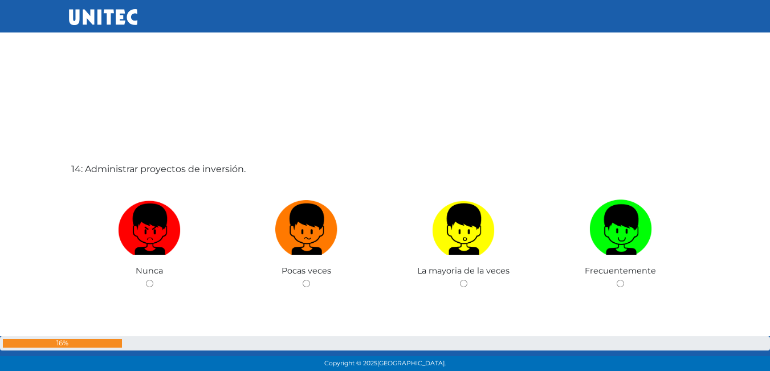
scroll to position [4844, 0]
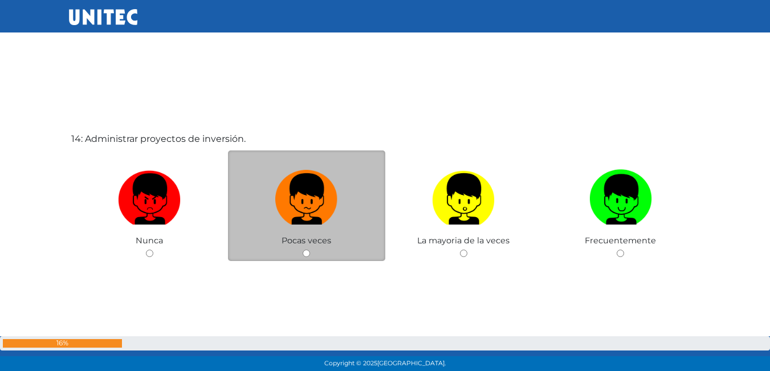
click at [307, 255] on input "radio" at bounding box center [306, 253] width 7 height 7
radio input "true"
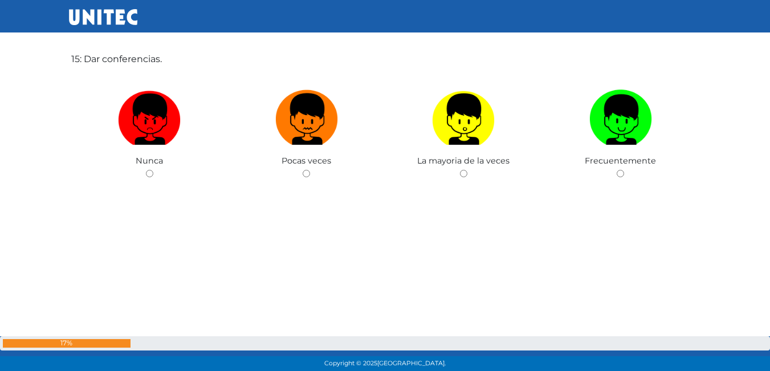
scroll to position [5312, 0]
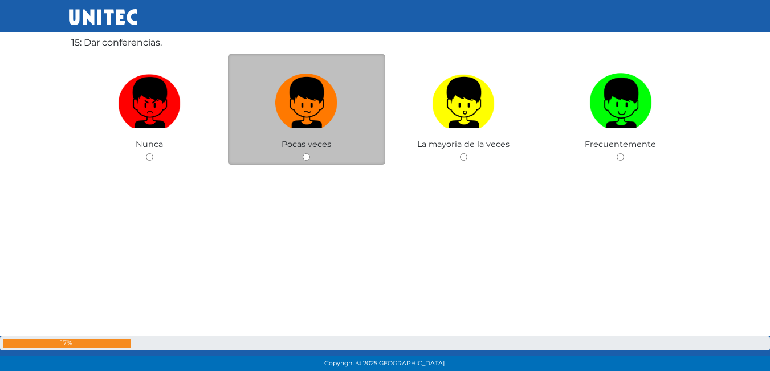
click at [304, 157] on input "radio" at bounding box center [306, 156] width 7 height 7
radio input "true"
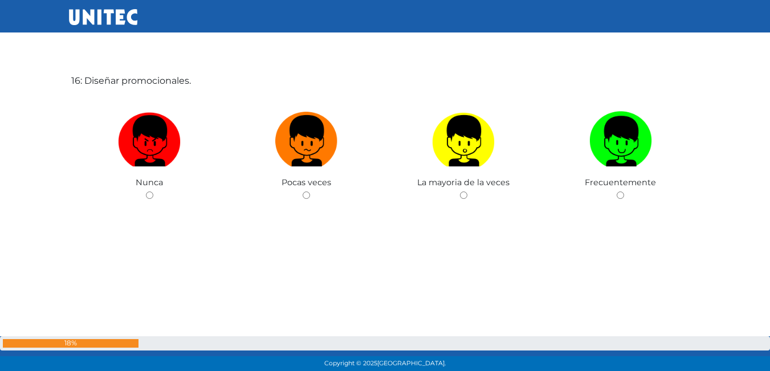
scroll to position [5688, 0]
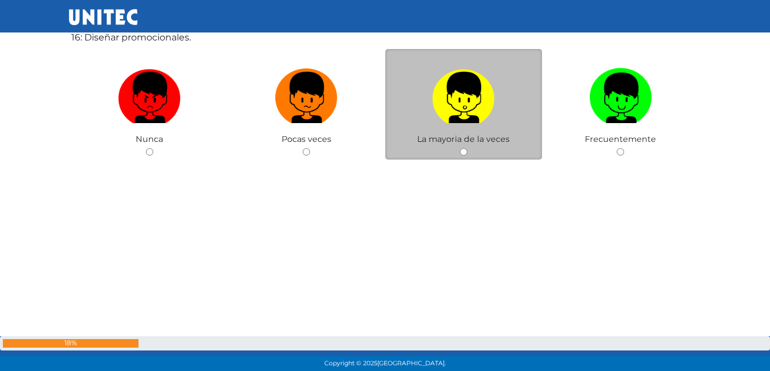
click at [461, 155] on input "radio" at bounding box center [463, 151] width 7 height 7
radio input "true"
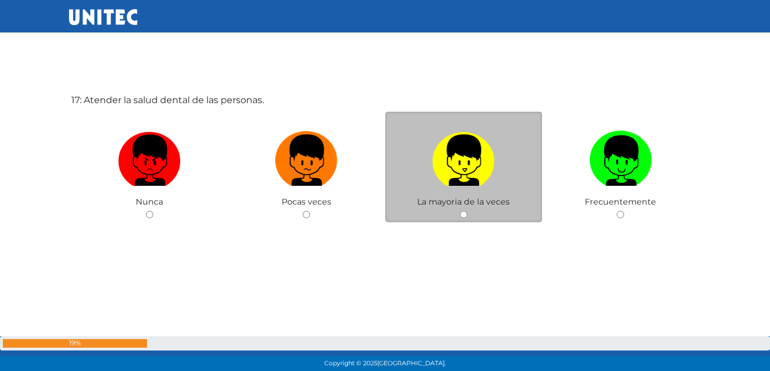
scroll to position [5997, 0]
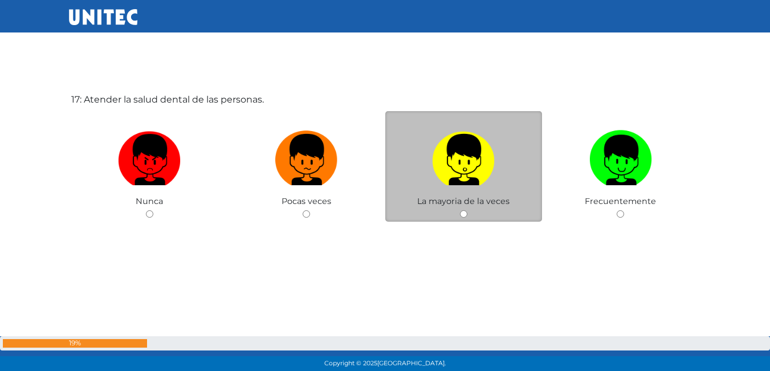
click at [464, 216] on input "radio" at bounding box center [463, 213] width 7 height 7
radio input "true"
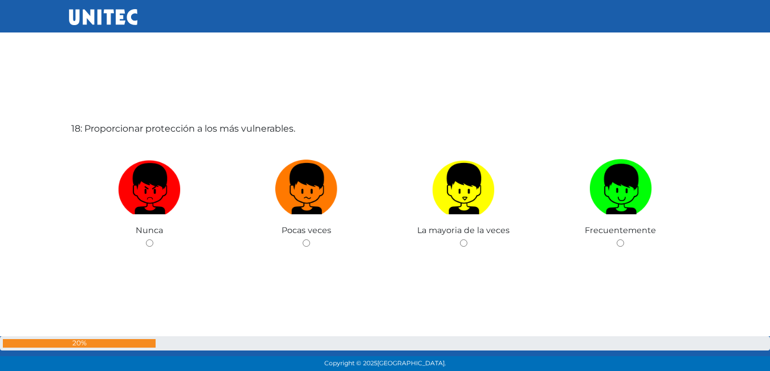
scroll to position [6368, 0]
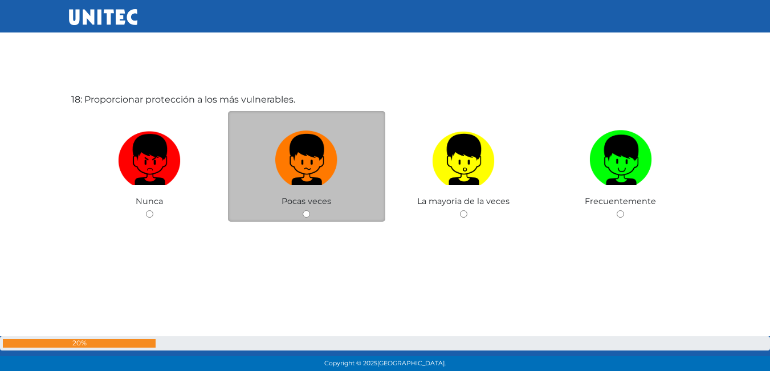
click at [303, 214] on input "radio" at bounding box center [306, 213] width 7 height 7
radio input "true"
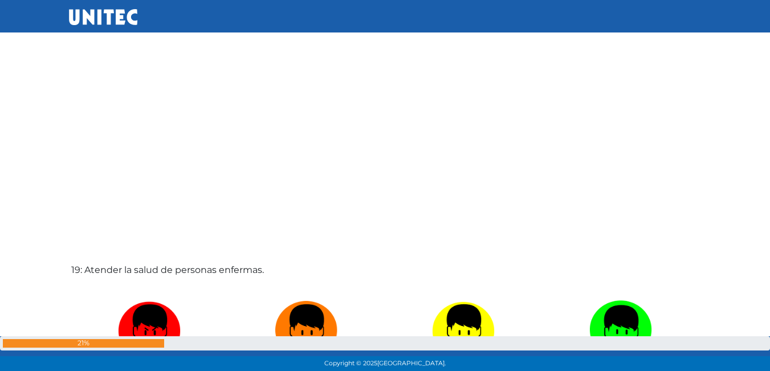
scroll to position [6704, 0]
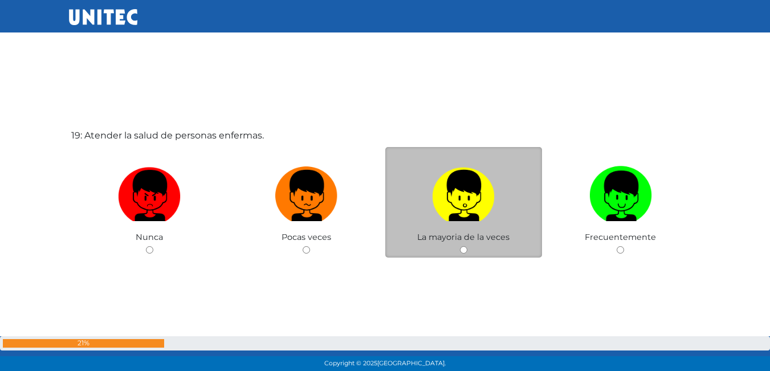
click at [466, 250] on input "radio" at bounding box center [463, 249] width 7 height 7
radio input "true"
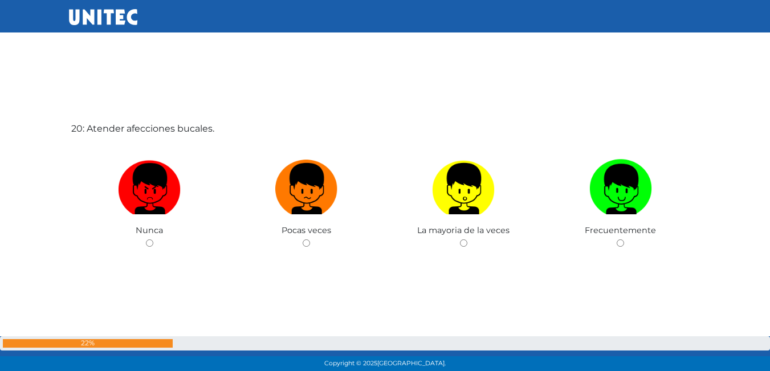
scroll to position [7083, 0]
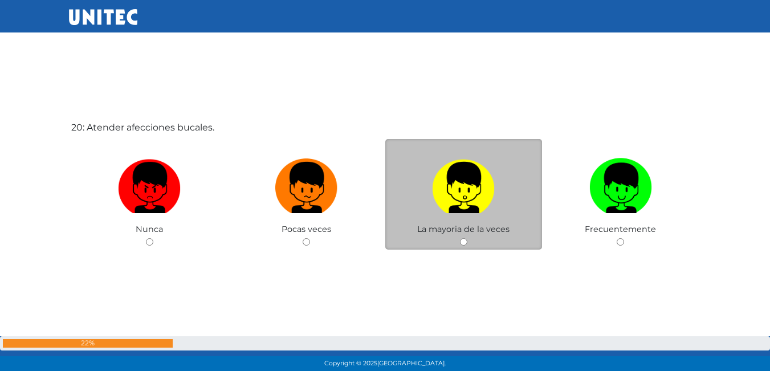
click at [464, 243] on input "radio" at bounding box center [463, 241] width 7 height 7
radio input "true"
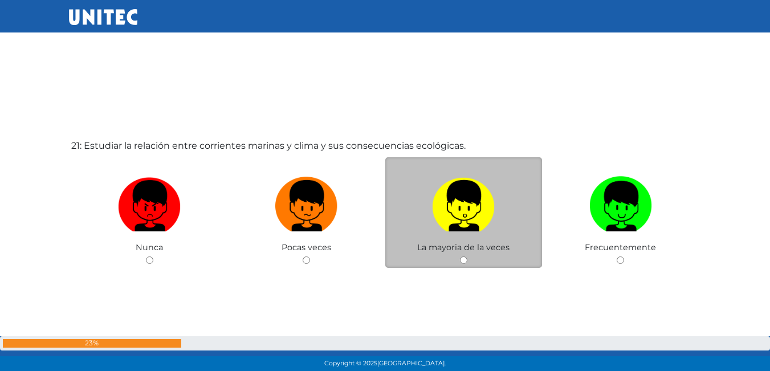
scroll to position [7454, 0]
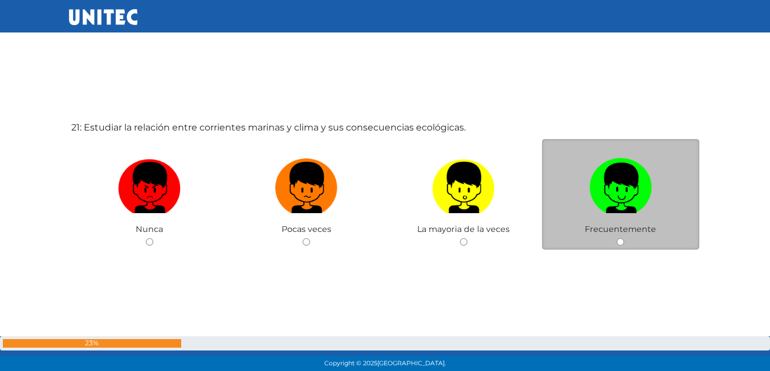
click at [619, 244] on input "radio" at bounding box center [620, 241] width 7 height 7
radio input "true"
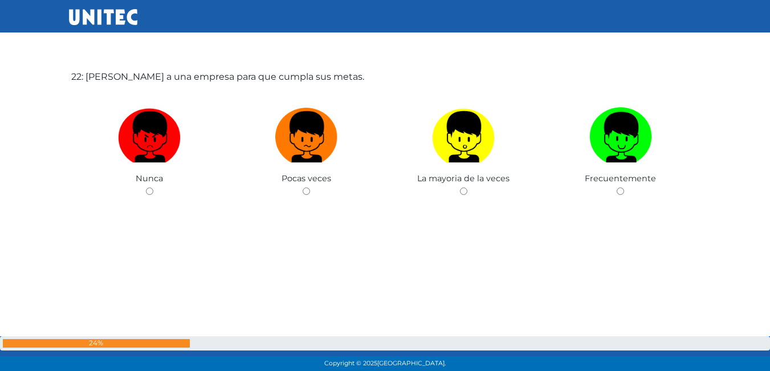
scroll to position [7879, 0]
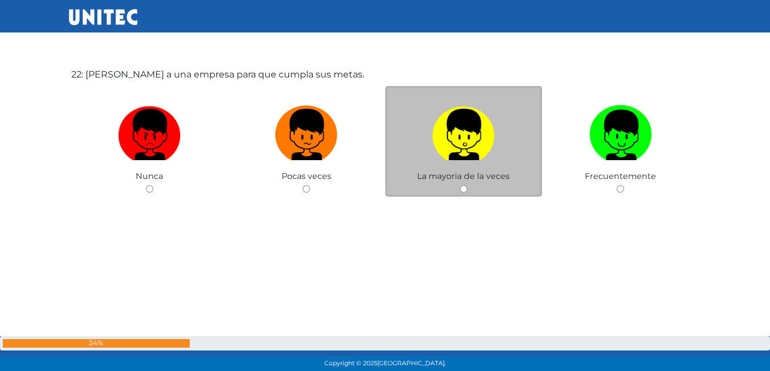
click at [464, 188] on input "radio" at bounding box center [463, 188] width 7 height 7
radio input "true"
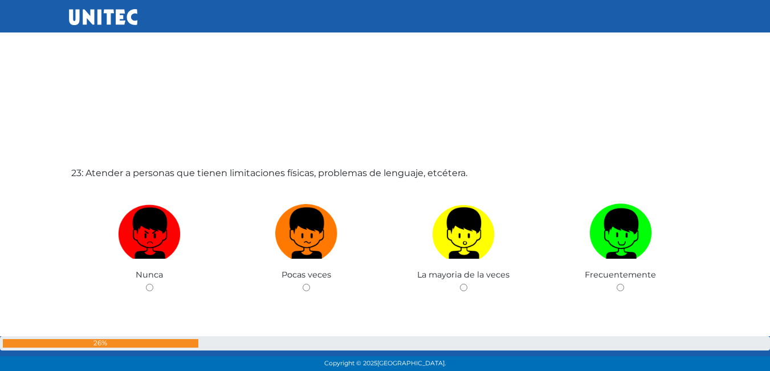
scroll to position [8254, 0]
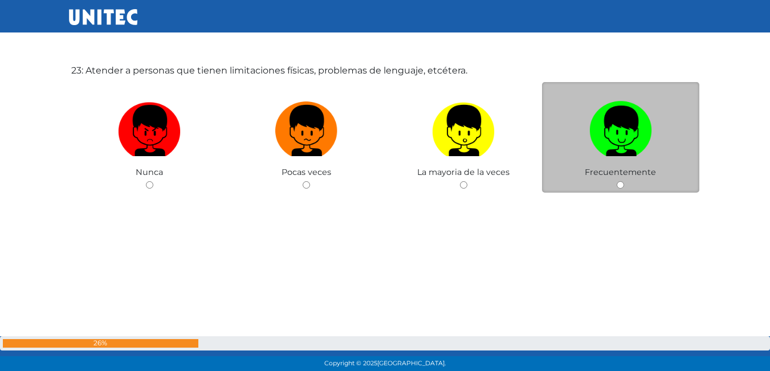
click at [621, 186] on input "radio" at bounding box center [620, 184] width 7 height 7
radio input "true"
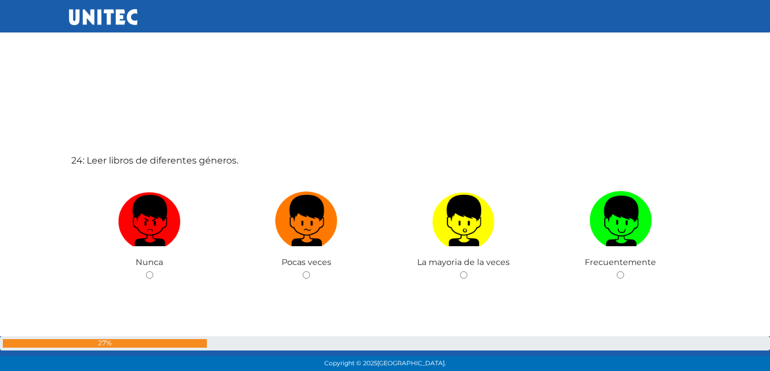
scroll to position [8599, 0]
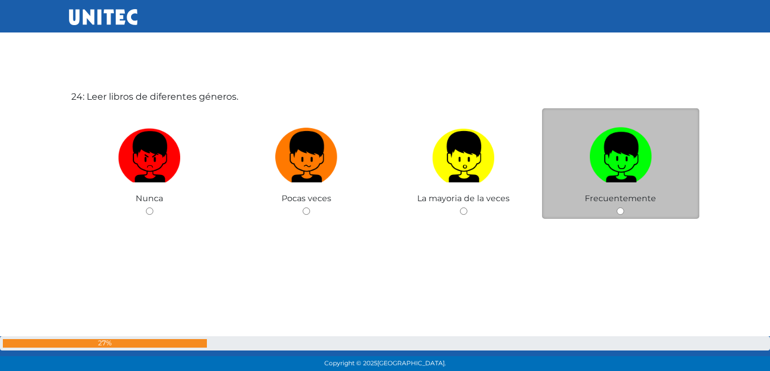
click at [623, 209] on input "radio" at bounding box center [620, 211] width 7 height 7
radio input "true"
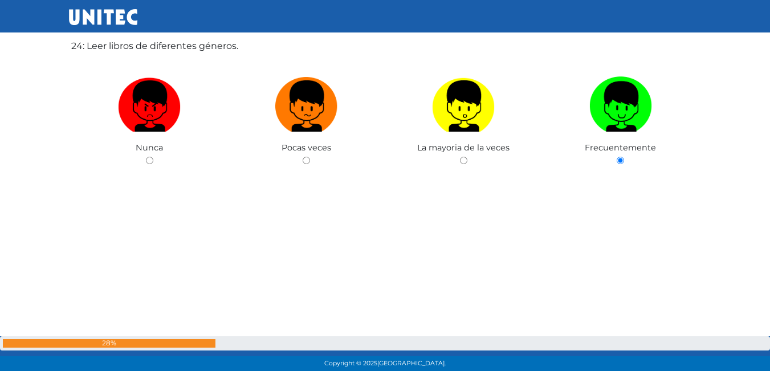
scroll to position [8659, 0]
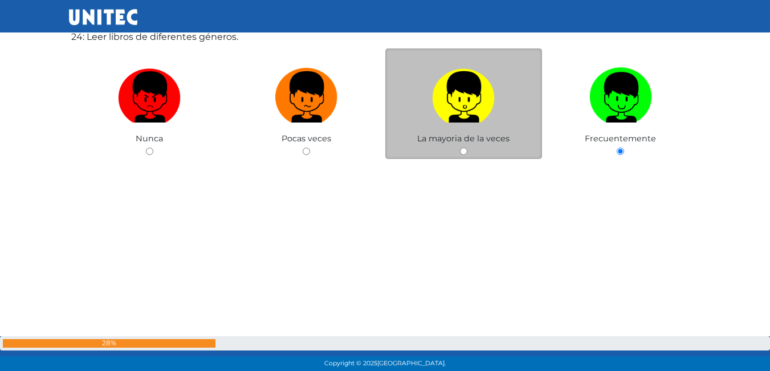
click at [463, 153] on input "radio" at bounding box center [463, 151] width 7 height 7
radio input "true"
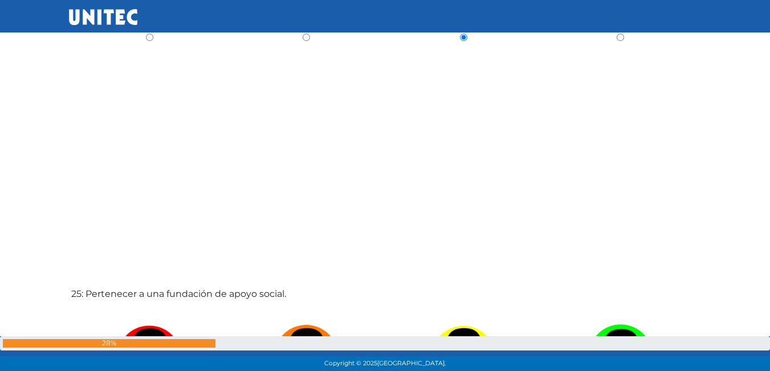
scroll to position [8944, 0]
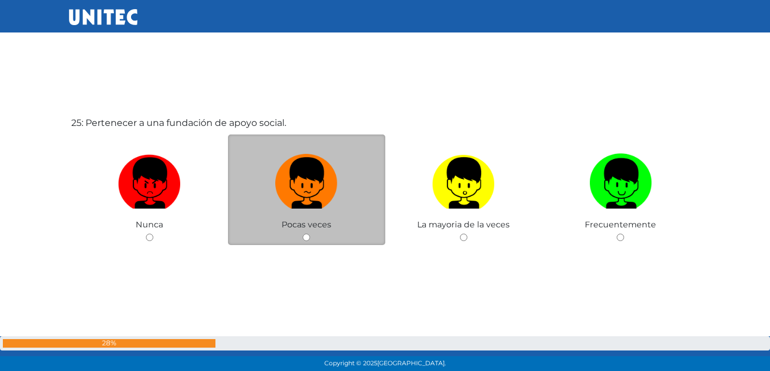
click at [305, 239] on input "radio" at bounding box center [306, 237] width 7 height 7
radio input "true"
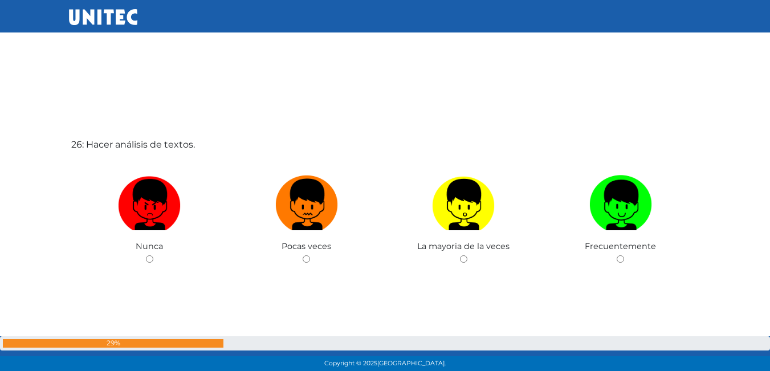
scroll to position [9313, 0]
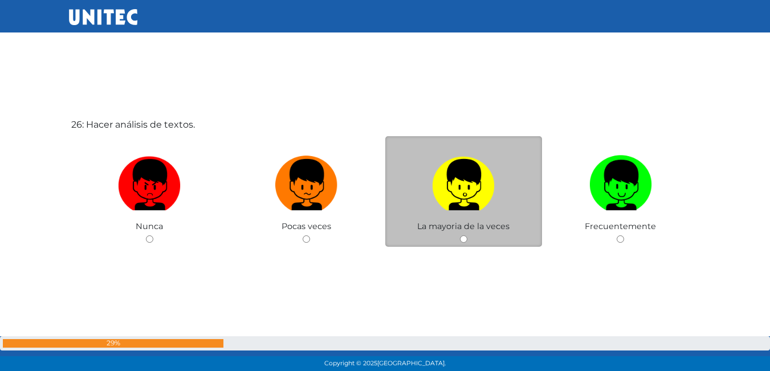
click at [470, 236] on div "La mayoria de la veces" at bounding box center [464, 191] width 157 height 111
click at [464, 238] on input "radio" at bounding box center [463, 239] width 7 height 7
radio input "true"
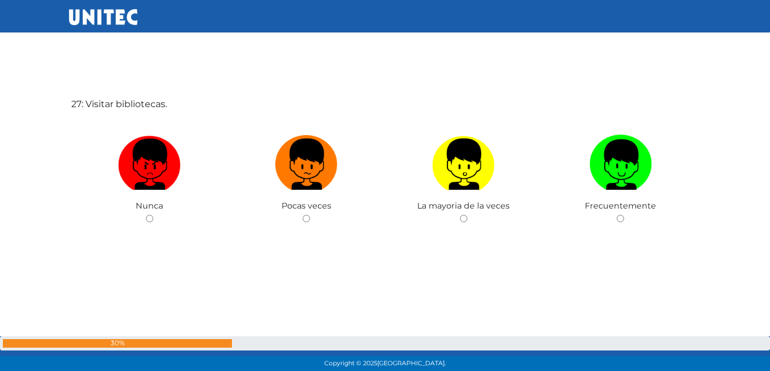
scroll to position [9710, 0]
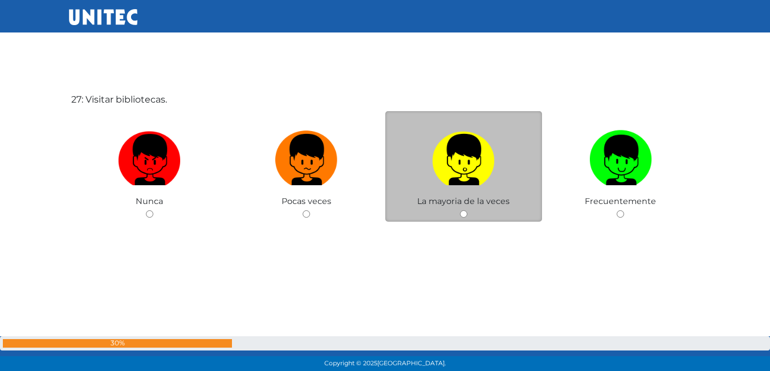
click at [463, 215] on input "radio" at bounding box center [463, 213] width 7 height 7
radio input "true"
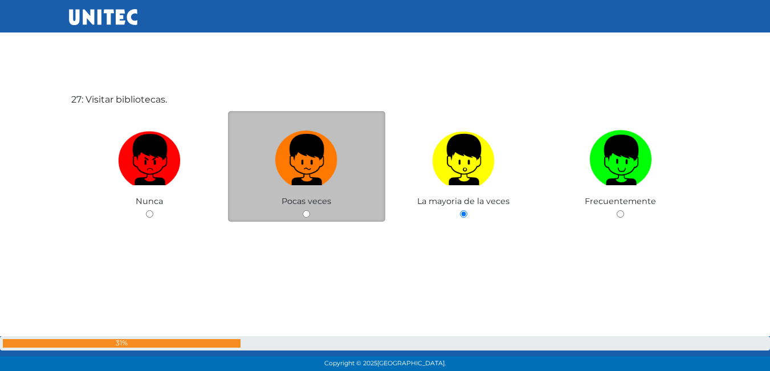
click at [307, 212] on input "radio" at bounding box center [306, 213] width 7 height 7
radio input "true"
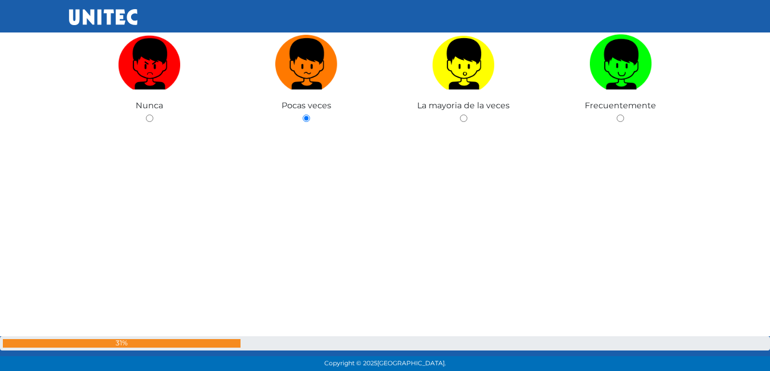
scroll to position [9795, 0]
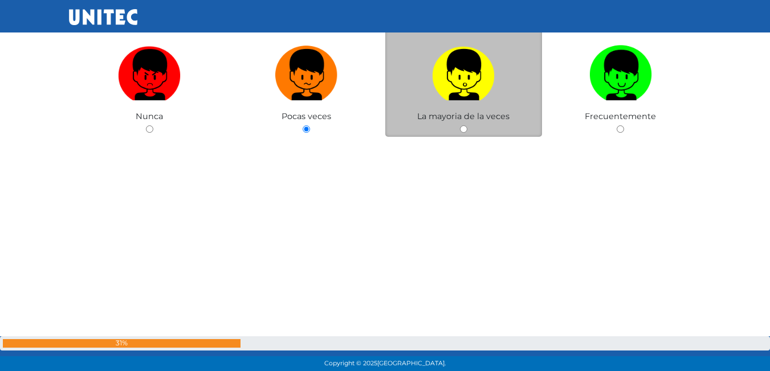
click at [460, 131] on input "radio" at bounding box center [463, 128] width 7 height 7
radio input "true"
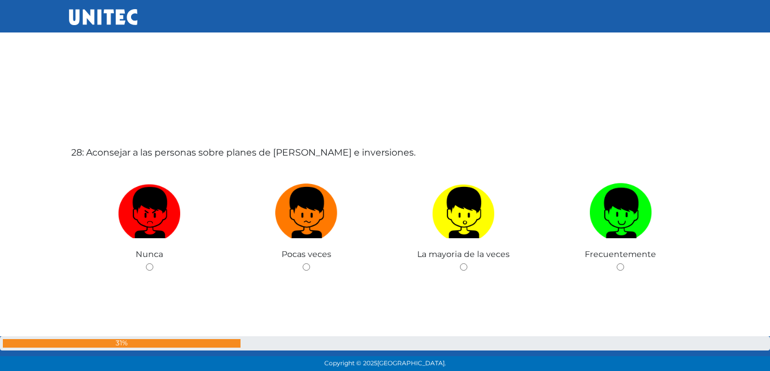
scroll to position [10029, 0]
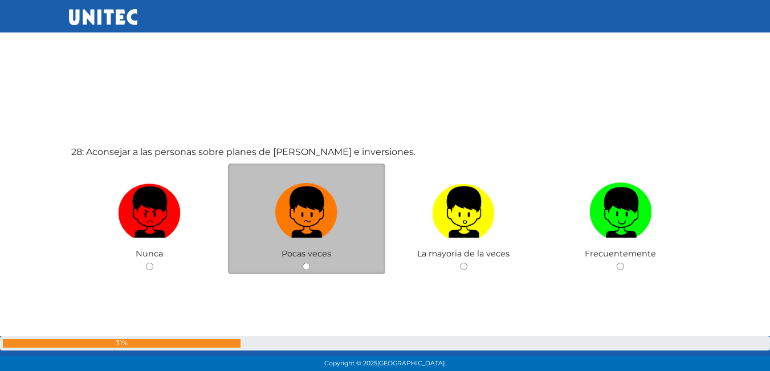
click at [302, 265] on div "Pocas veces" at bounding box center [306, 219] width 157 height 111
click at [307, 265] on input "radio" at bounding box center [306, 266] width 7 height 7
radio input "true"
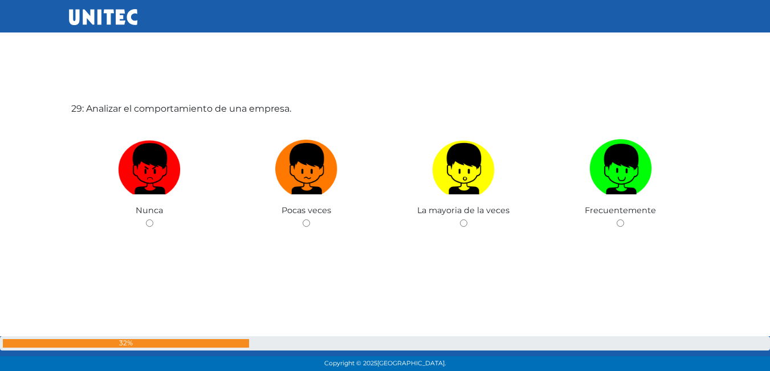
scroll to position [10452, 0]
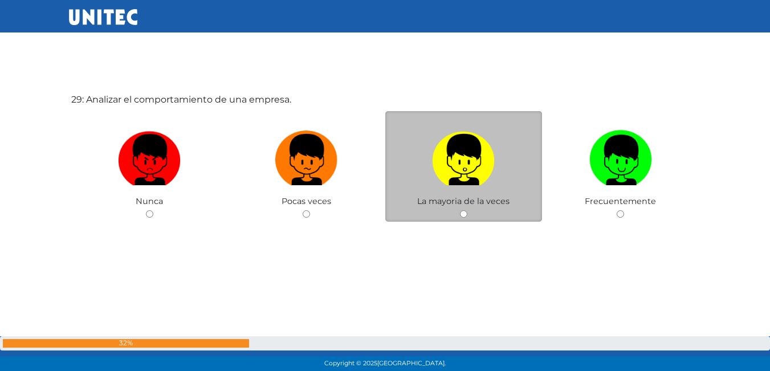
click at [460, 212] on input "radio" at bounding box center [463, 213] width 7 height 7
radio input "true"
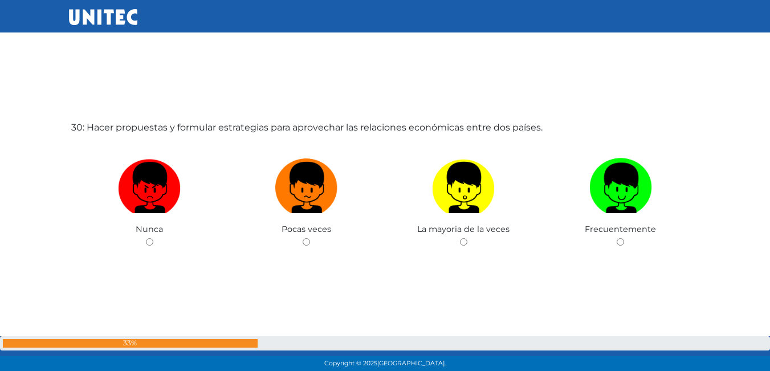
scroll to position [10816, 0]
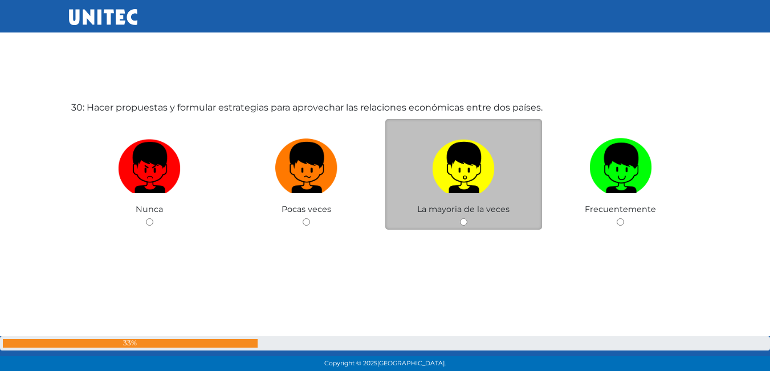
click at [465, 223] on input "radio" at bounding box center [463, 221] width 7 height 7
radio input "true"
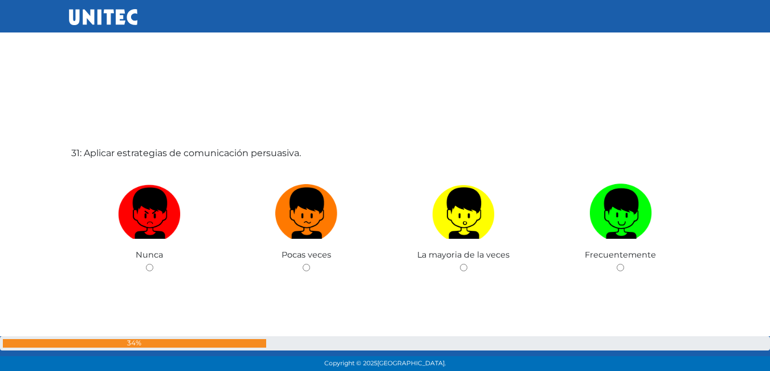
scroll to position [11160, 0]
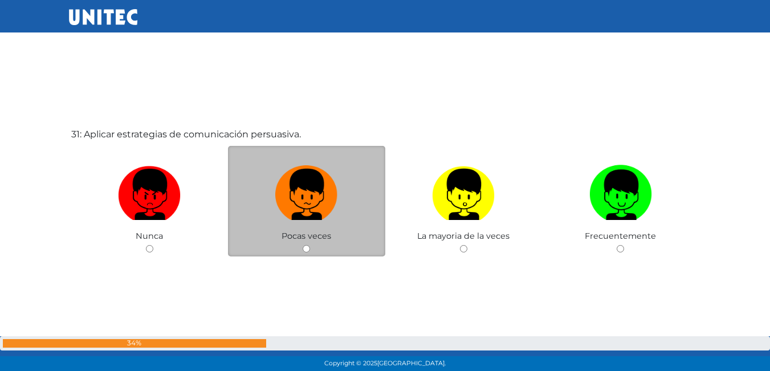
click at [306, 246] on input "radio" at bounding box center [306, 248] width 7 height 7
radio input "true"
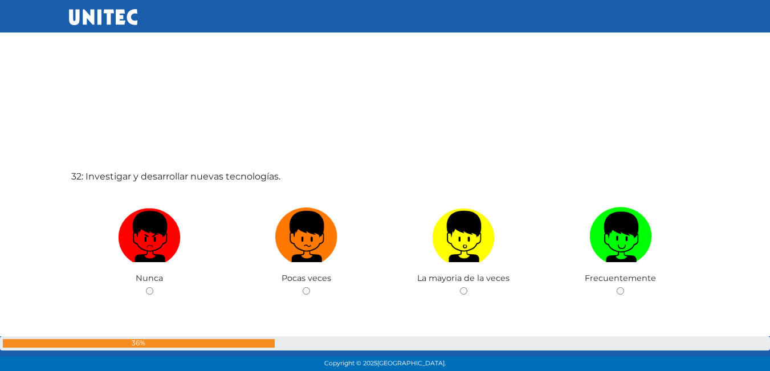
scroll to position [11560, 0]
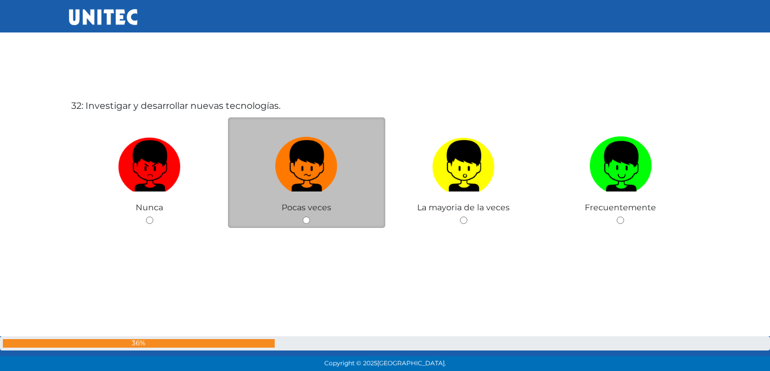
click at [309, 218] on input "radio" at bounding box center [306, 220] width 7 height 7
radio input "true"
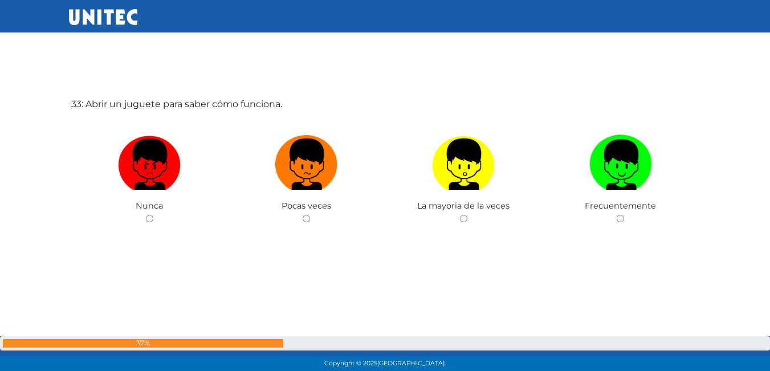
scroll to position [11937, 0]
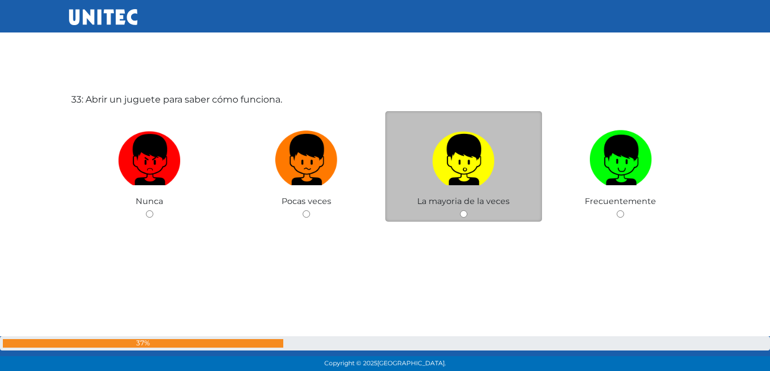
click at [465, 213] on input "radio" at bounding box center [463, 213] width 7 height 7
radio input "true"
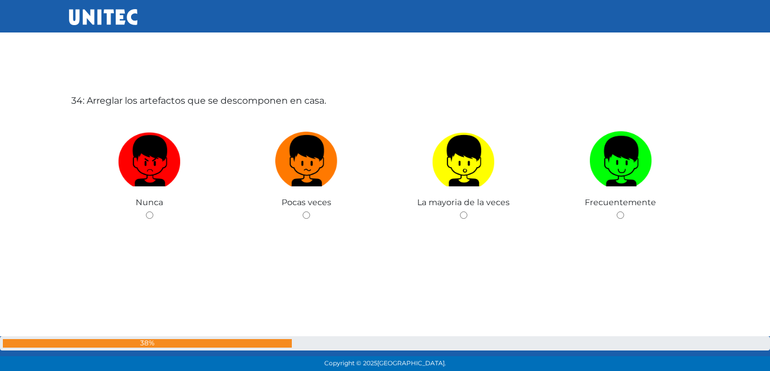
scroll to position [12309, 0]
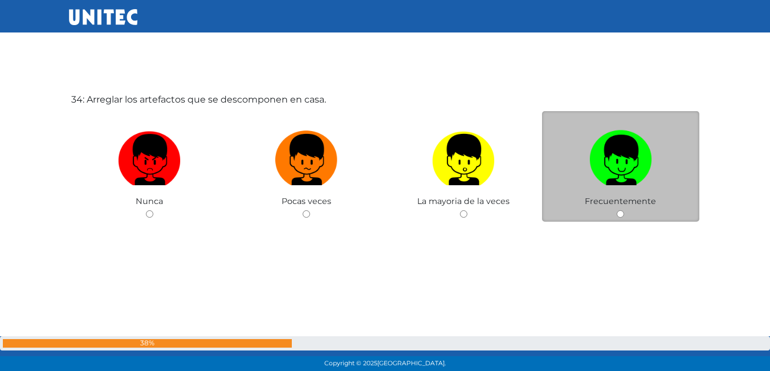
click at [620, 214] on input "radio" at bounding box center [620, 213] width 7 height 7
radio input "true"
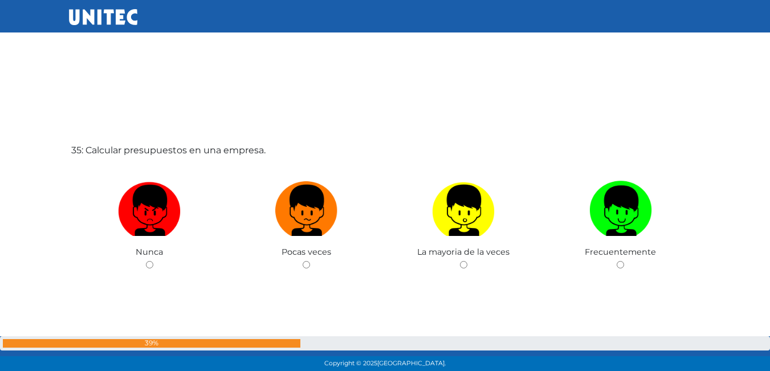
scroll to position [12633, 0]
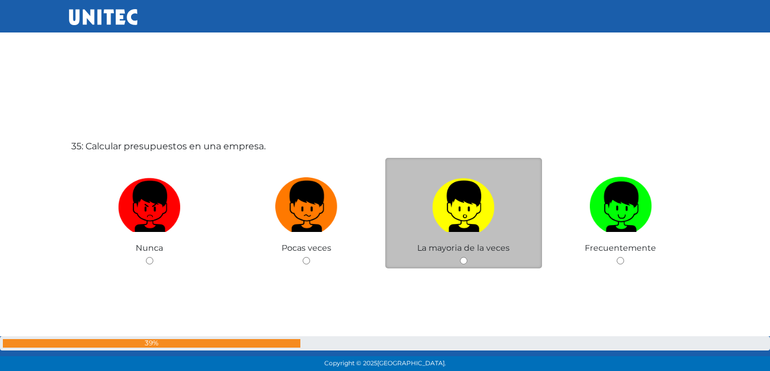
click at [466, 255] on div "La mayoria de la veces" at bounding box center [464, 213] width 157 height 111
click at [463, 254] on div "La mayoria de la veces" at bounding box center [464, 213] width 157 height 111
click at [463, 262] on input "radio" at bounding box center [463, 260] width 7 height 7
radio input "true"
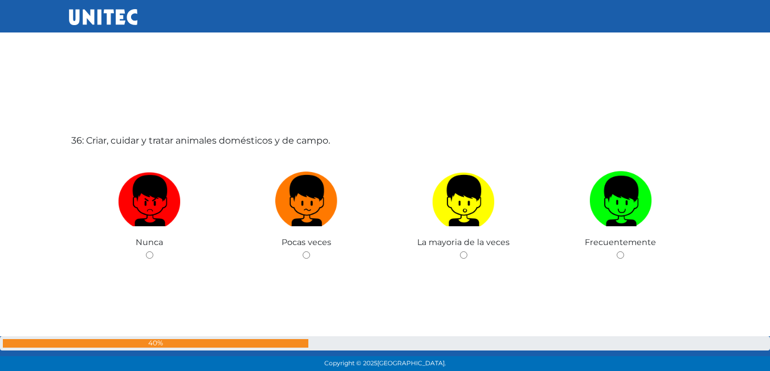
scroll to position [13051, 0]
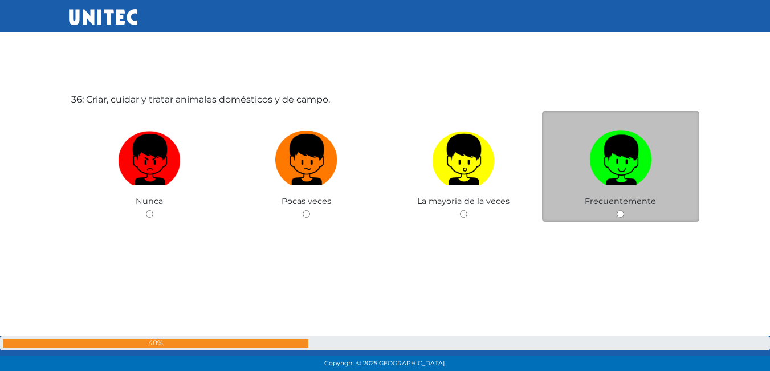
click at [619, 215] on input "radio" at bounding box center [620, 213] width 7 height 7
radio input "true"
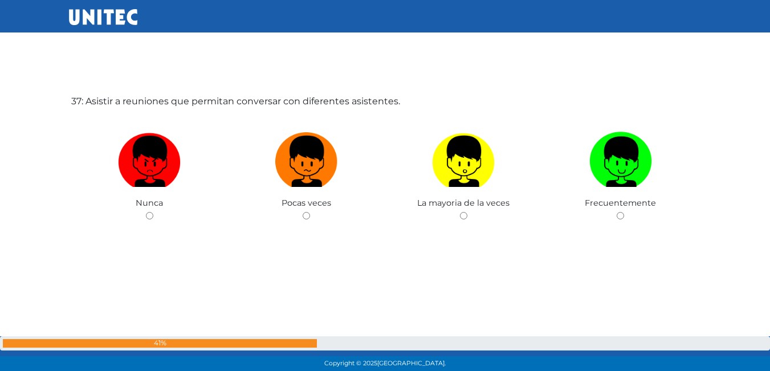
scroll to position [13422, 0]
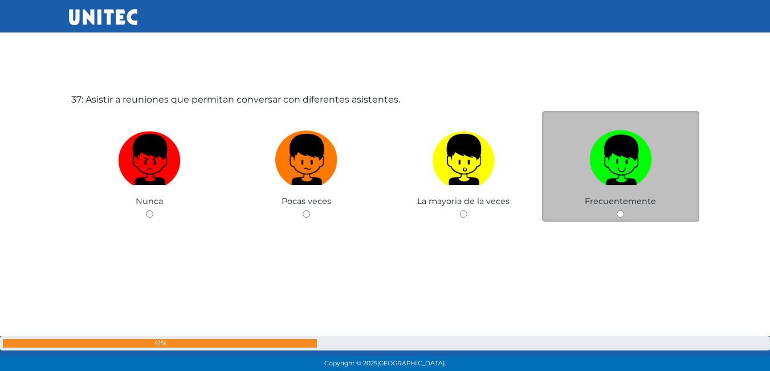
click at [615, 213] on div "Frecuentemente" at bounding box center [620, 166] width 157 height 111
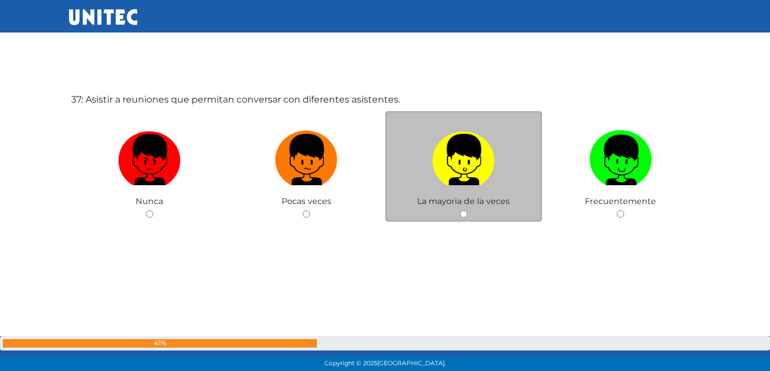
click at [463, 214] on input "radio" at bounding box center [463, 213] width 7 height 7
radio input "true"
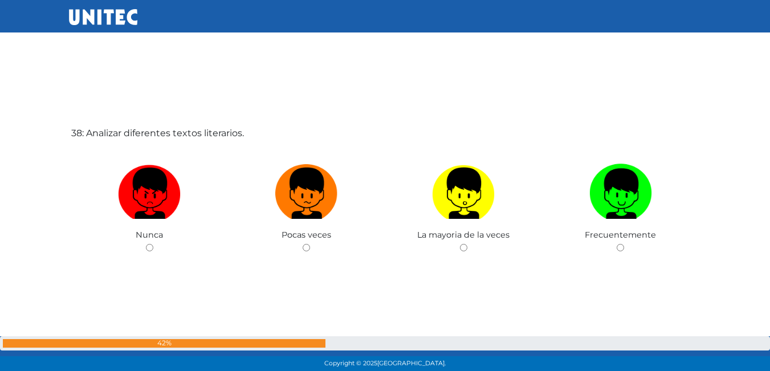
scroll to position [13765, 0]
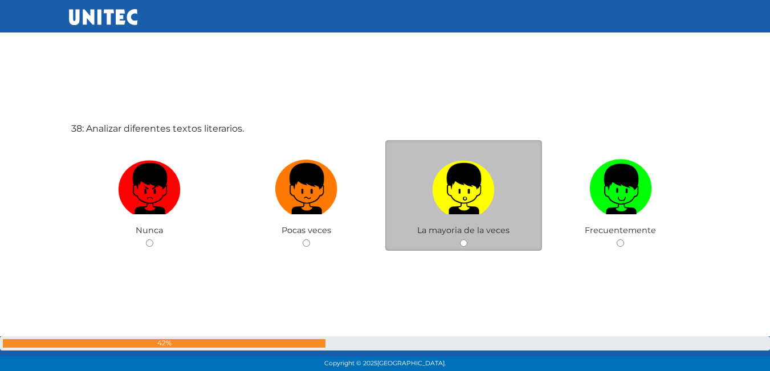
click at [463, 243] on input "radio" at bounding box center [463, 243] width 7 height 7
radio input "true"
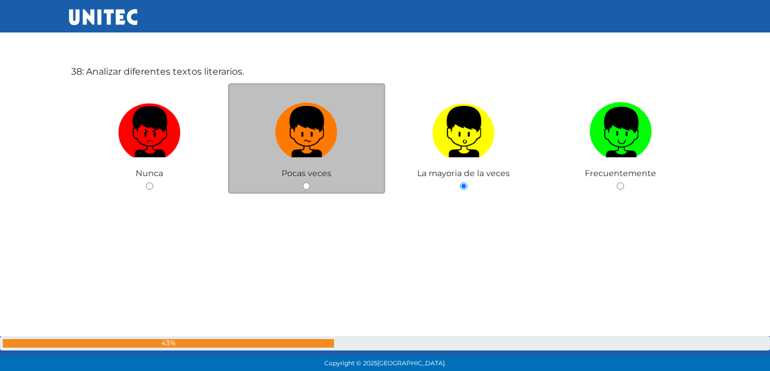
click at [307, 184] on input "radio" at bounding box center [306, 185] width 7 height 7
radio input "true"
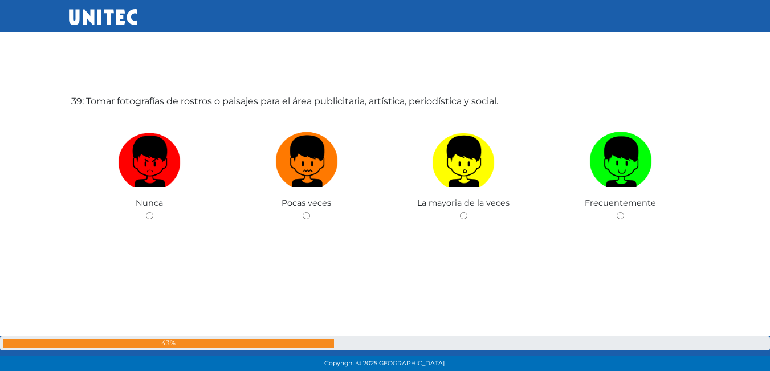
scroll to position [14165, 0]
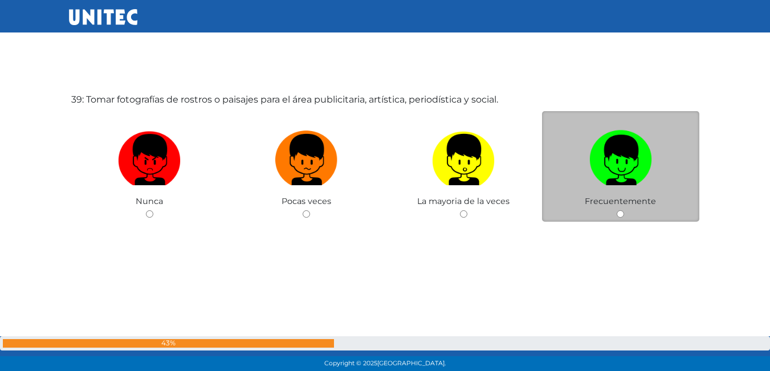
click at [619, 214] on input "radio" at bounding box center [620, 213] width 7 height 7
radio input "true"
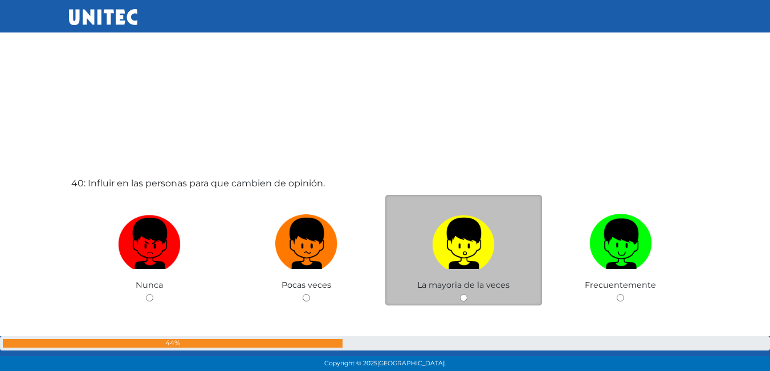
scroll to position [14509, 0]
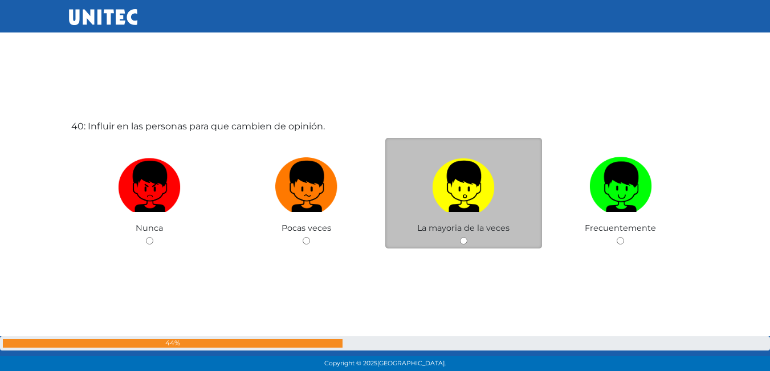
click at [467, 246] on div "La mayoria de la veces" at bounding box center [464, 193] width 157 height 111
click at [463, 244] on input "radio" at bounding box center [463, 240] width 7 height 7
radio input "true"
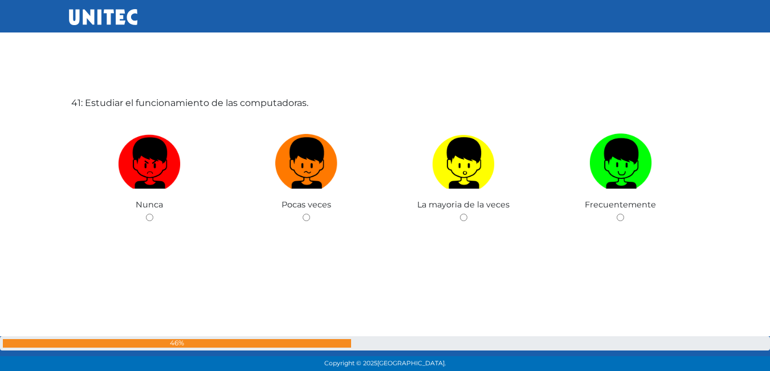
scroll to position [14907, 0]
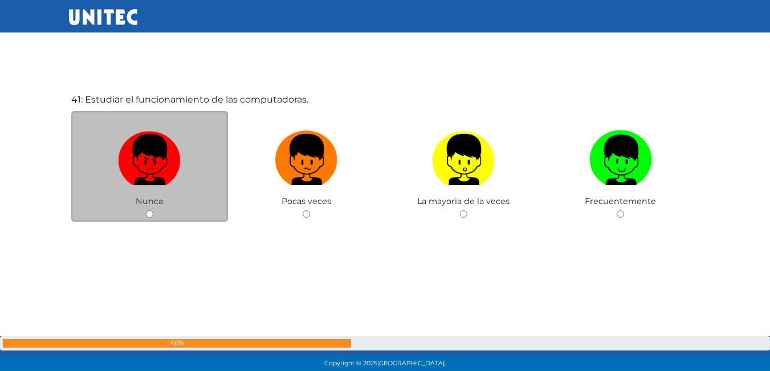
click at [147, 216] on input "radio" at bounding box center [149, 213] width 7 height 7
radio input "true"
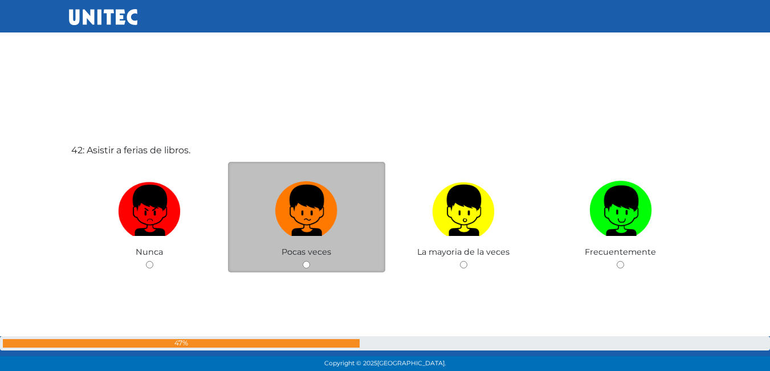
scroll to position [15279, 0]
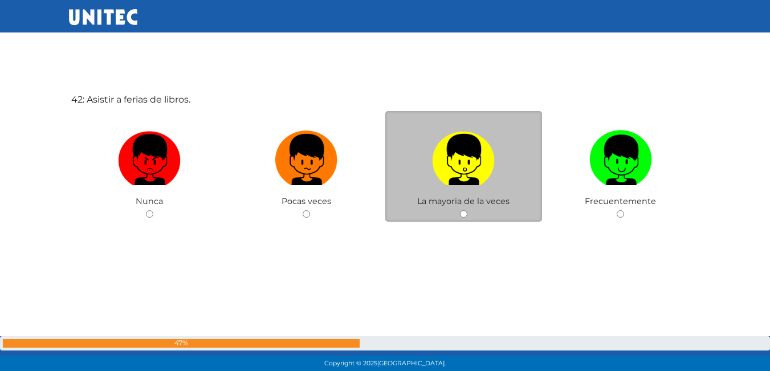
click at [466, 213] on input "radio" at bounding box center [463, 213] width 7 height 7
radio input "true"
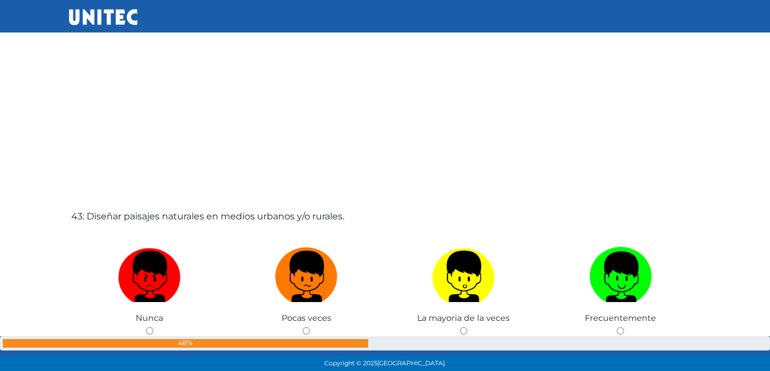
scroll to position [15603, 0]
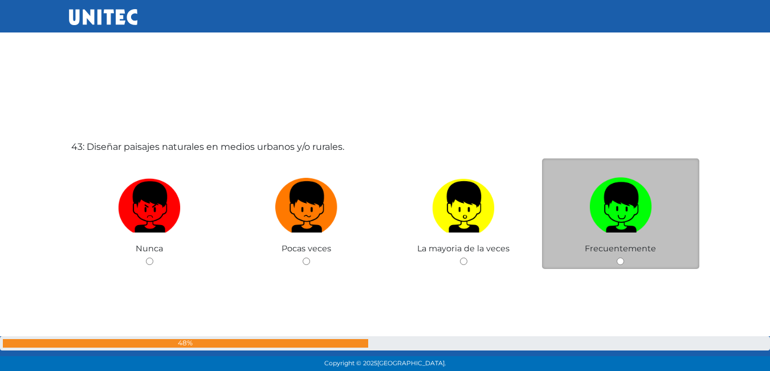
click at [620, 260] on input "radio" at bounding box center [620, 261] width 7 height 7
radio input "true"
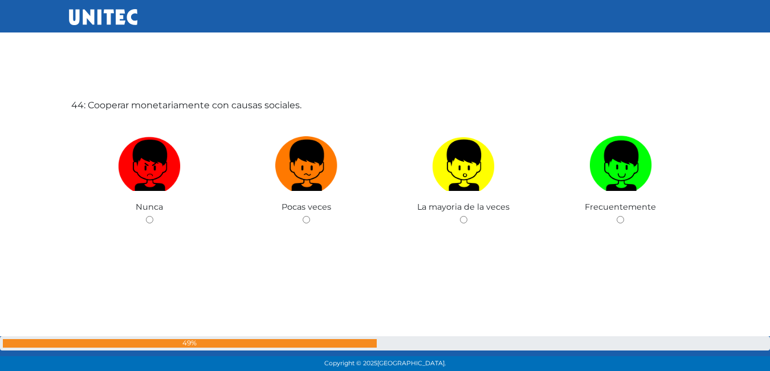
scroll to position [16021, 0]
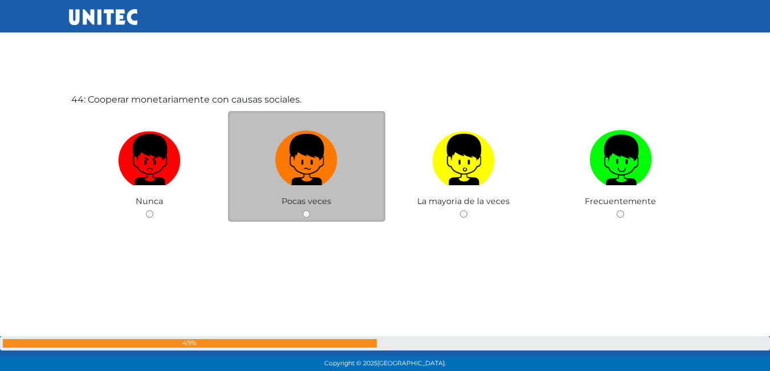
click at [303, 215] on input "radio" at bounding box center [306, 213] width 7 height 7
radio input "true"
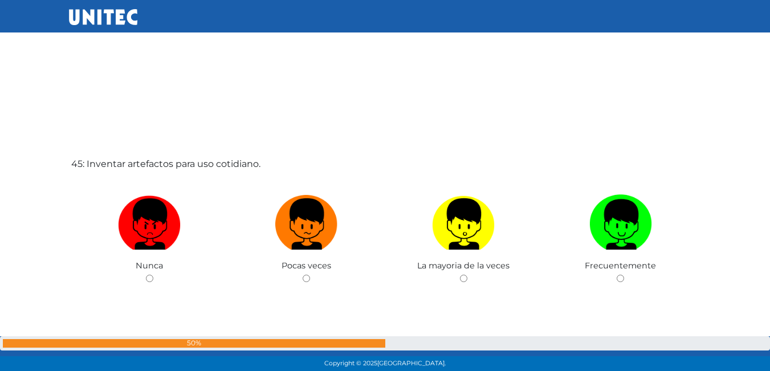
scroll to position [16345, 0]
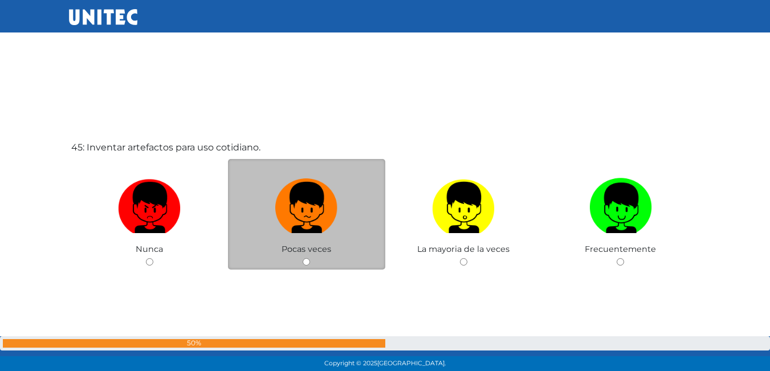
click at [309, 260] on input "radio" at bounding box center [306, 261] width 7 height 7
radio input "true"
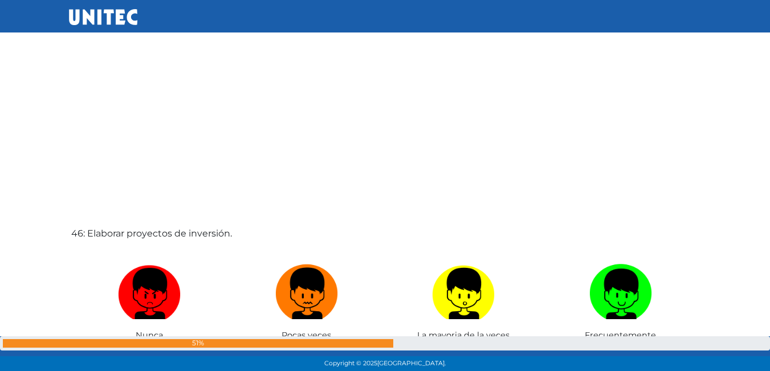
scroll to position [16687, 0]
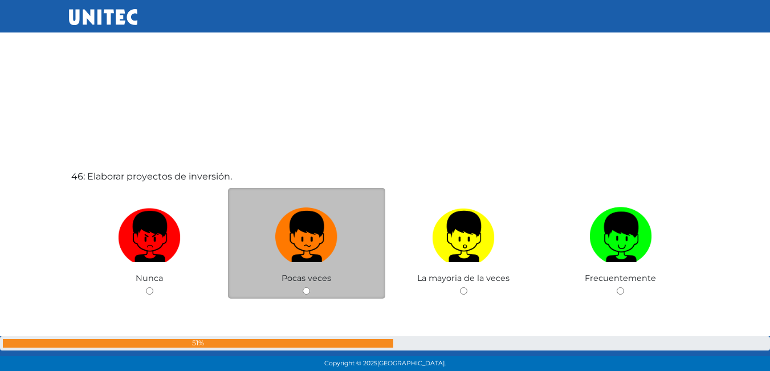
click at [305, 290] on input "radio" at bounding box center [306, 290] width 7 height 7
radio input "true"
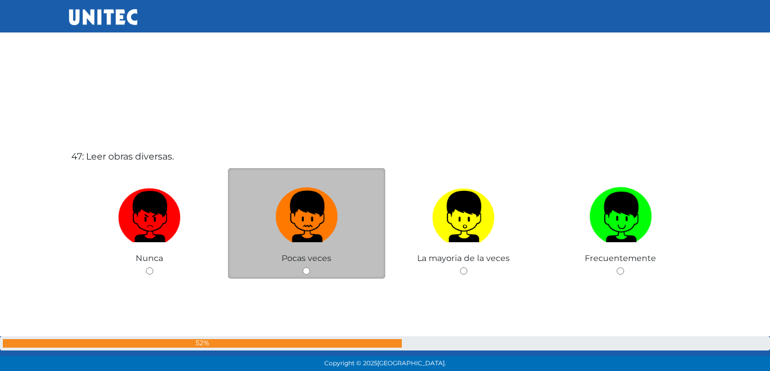
scroll to position [17086, 0]
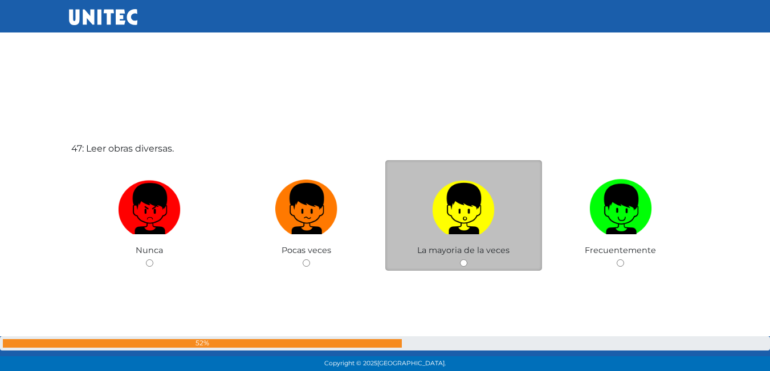
click at [466, 263] on input "radio" at bounding box center [463, 262] width 7 height 7
radio input "true"
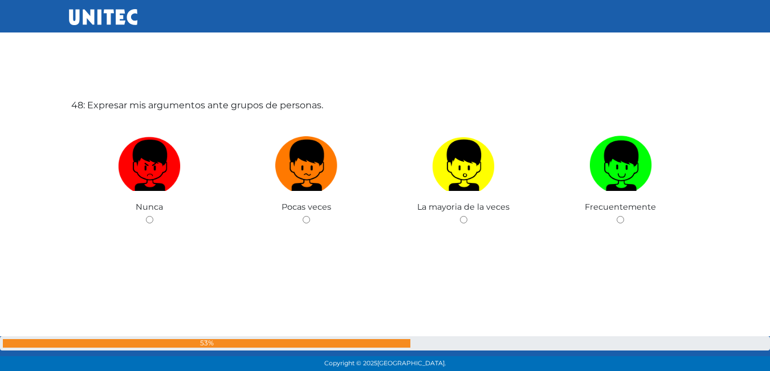
scroll to position [17506, 0]
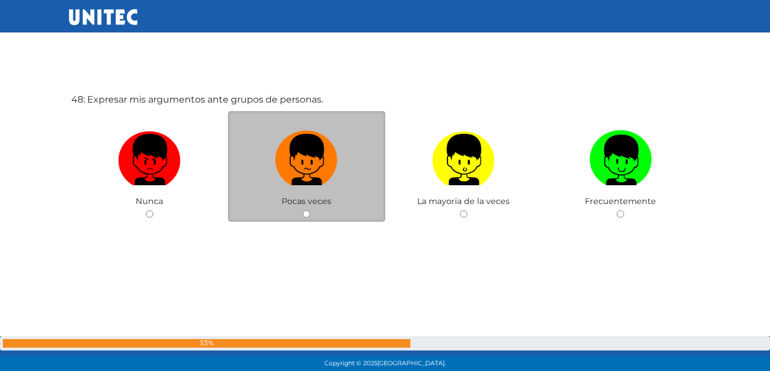
click at [305, 212] on input "radio" at bounding box center [306, 213] width 7 height 7
radio input "true"
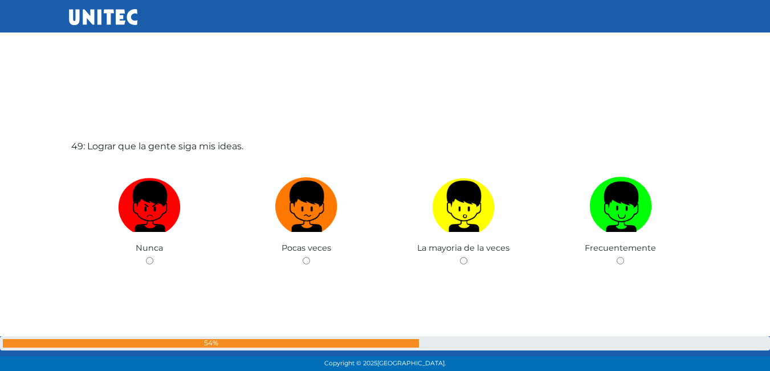
scroll to position [17831, 0]
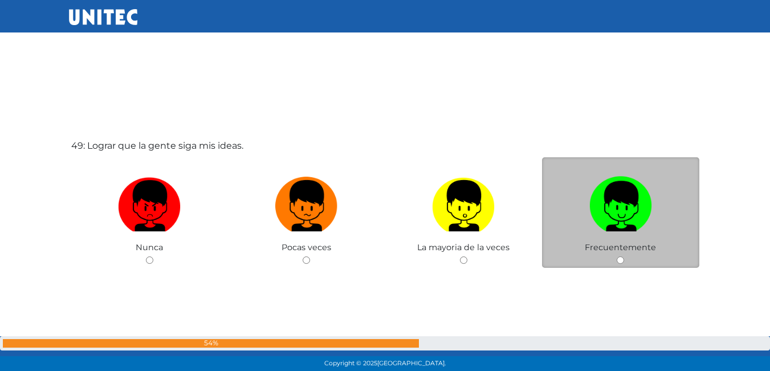
click at [618, 259] on input "radio" at bounding box center [620, 260] width 7 height 7
radio input "true"
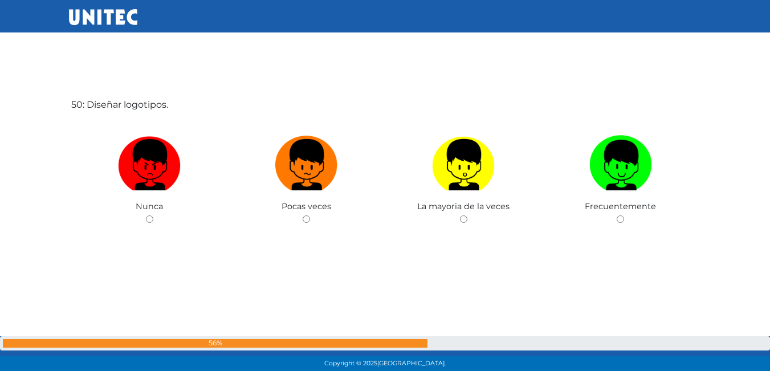
scroll to position [18249, 0]
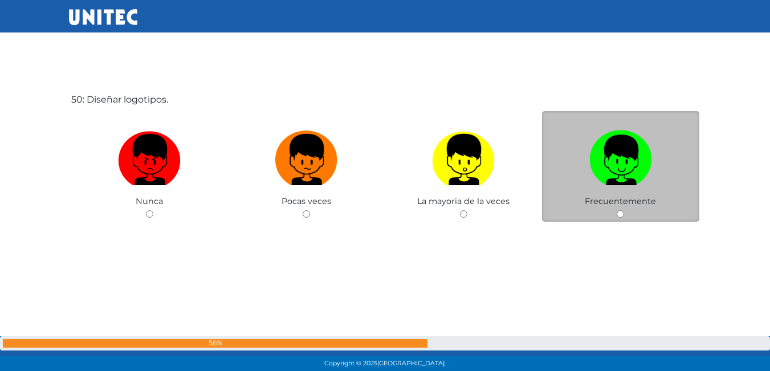
click at [618, 218] on div "Frecuentemente" at bounding box center [620, 166] width 157 height 111
click at [619, 210] on div "Frecuentemente" at bounding box center [620, 166] width 157 height 111
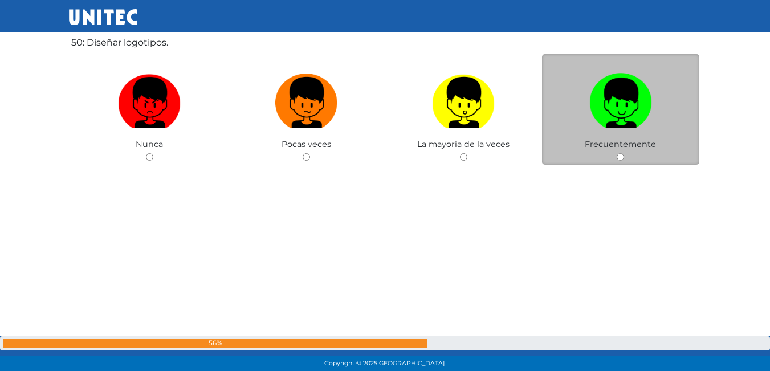
click at [622, 160] on input "radio" at bounding box center [620, 156] width 7 height 7
radio input "true"
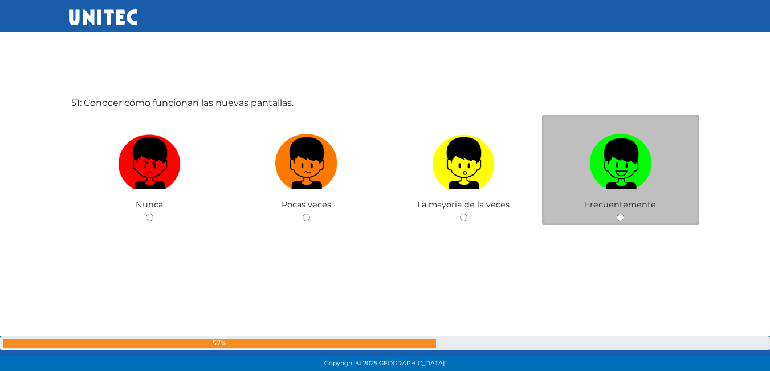
scroll to position [18620, 0]
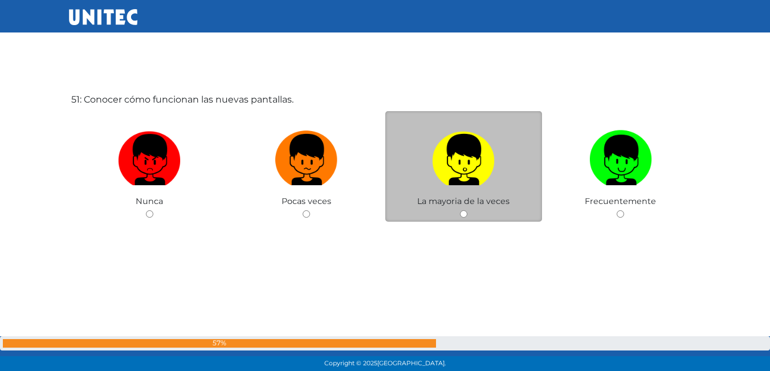
click at [465, 217] on input "radio" at bounding box center [463, 213] width 7 height 7
radio input "true"
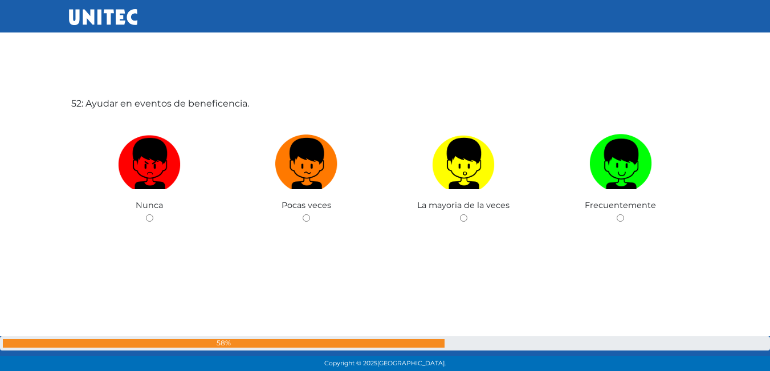
scroll to position [18991, 0]
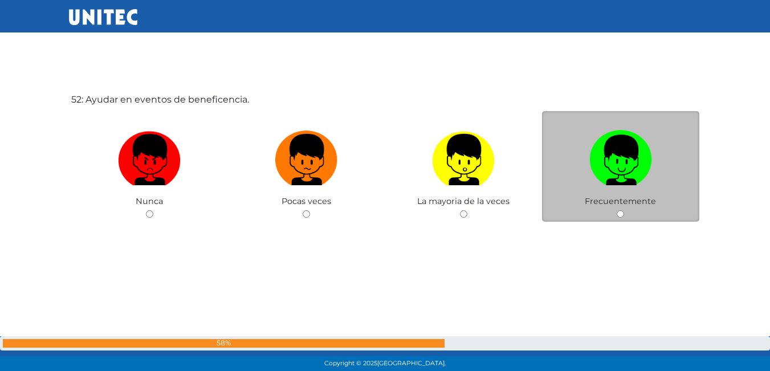
click at [620, 214] on input "radio" at bounding box center [620, 213] width 7 height 7
radio input "true"
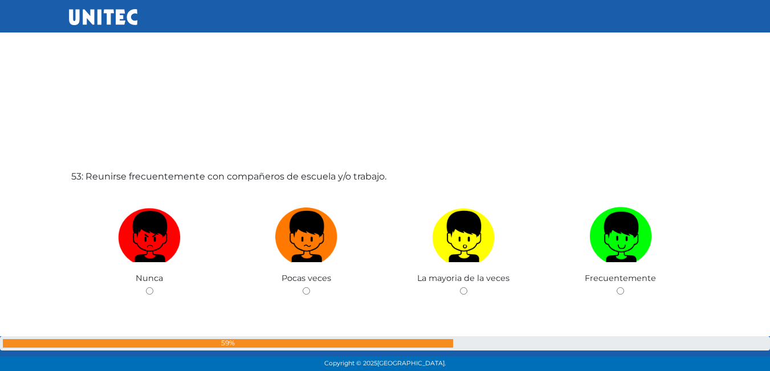
scroll to position [19306, 0]
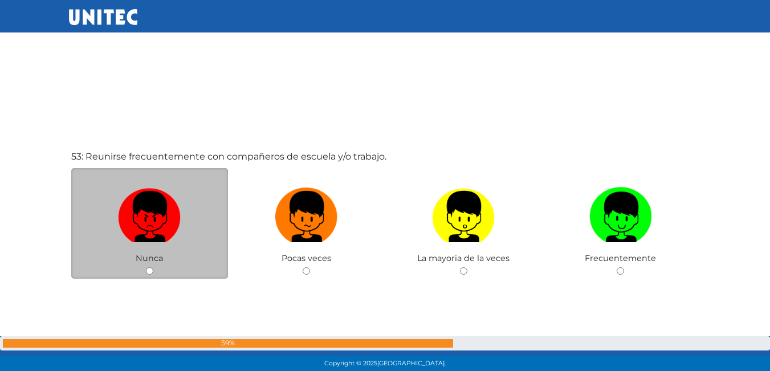
click at [153, 271] on input "radio" at bounding box center [149, 270] width 7 height 7
radio input "true"
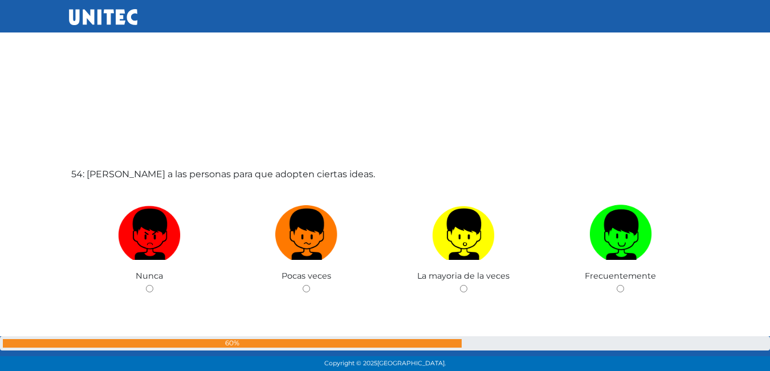
scroll to position [19677, 0]
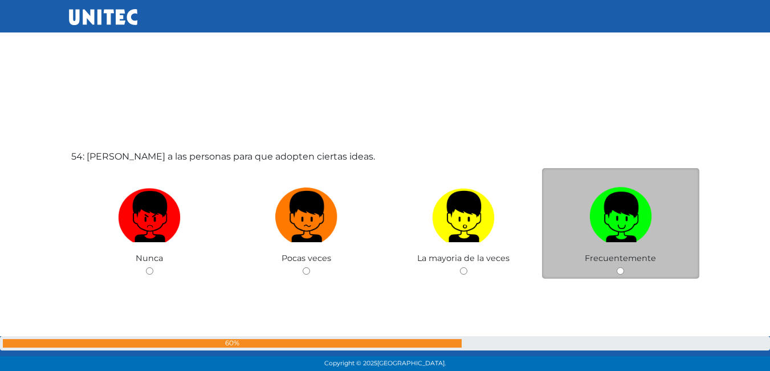
click at [621, 273] on input "radio" at bounding box center [620, 270] width 7 height 7
radio input "true"
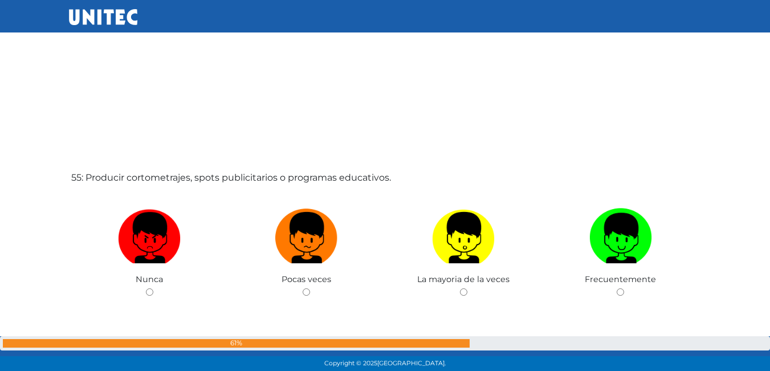
scroll to position [20054, 0]
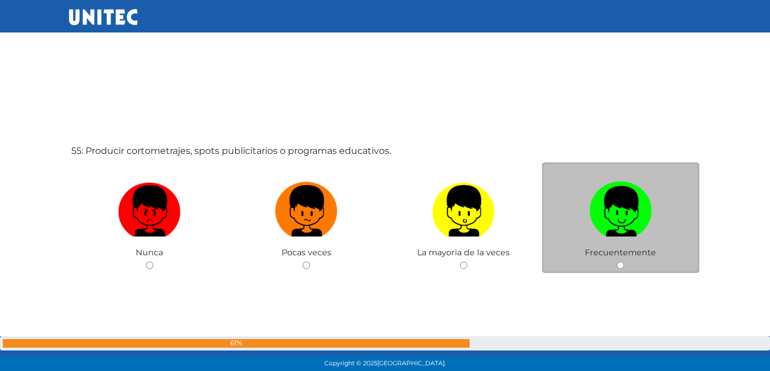
click at [620, 269] on input "radio" at bounding box center [620, 265] width 7 height 7
radio input "true"
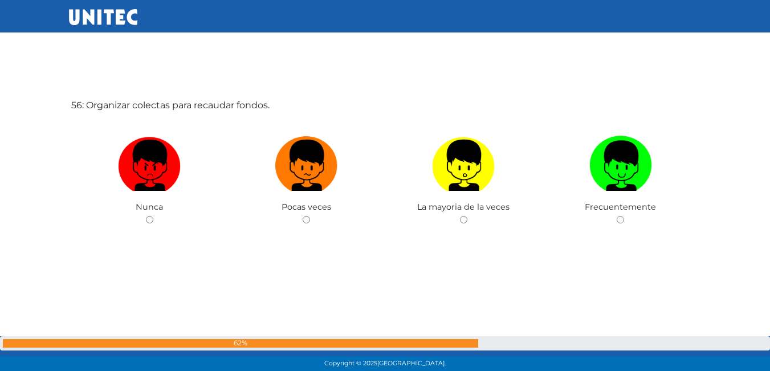
scroll to position [20470, 0]
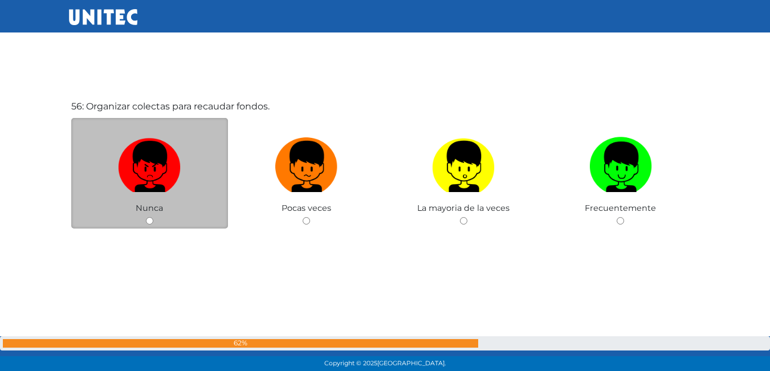
click at [153, 216] on div "Nunca" at bounding box center [149, 173] width 157 height 111
click at [150, 220] on input "radio" at bounding box center [149, 220] width 7 height 7
radio input "true"
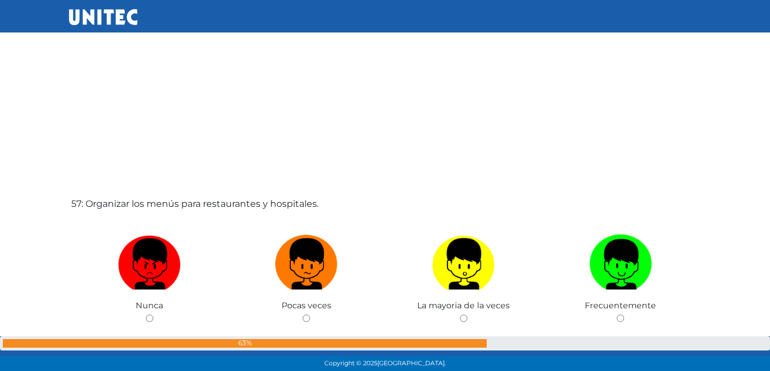
scroll to position [20812, 0]
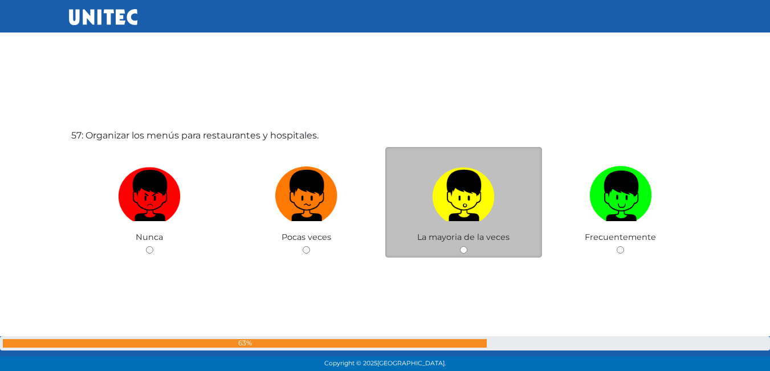
click at [461, 249] on input "radio" at bounding box center [463, 249] width 7 height 7
radio input "true"
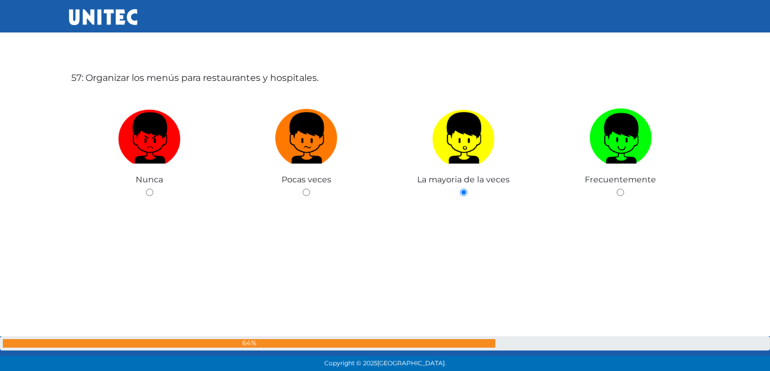
scroll to position [20870, 0]
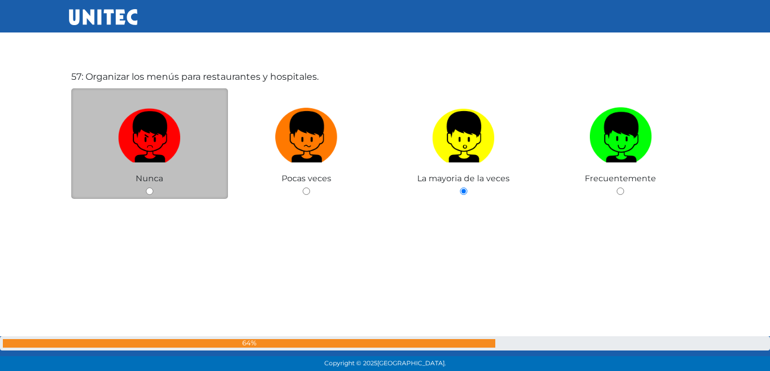
click at [147, 186] on div "Nunca" at bounding box center [149, 143] width 157 height 111
click at [151, 189] on input "radio" at bounding box center [149, 191] width 7 height 7
radio input "true"
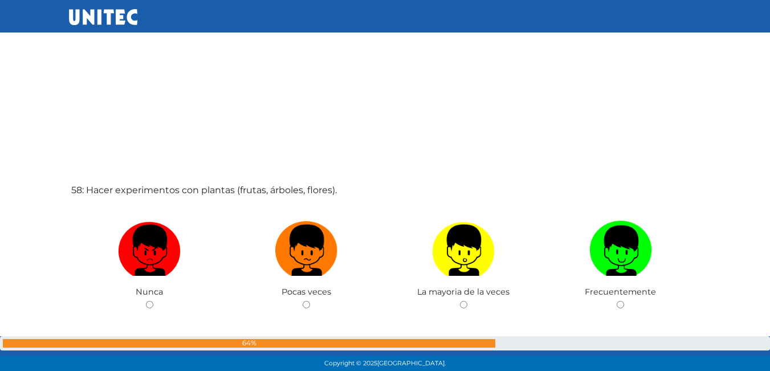
scroll to position [21129, 0]
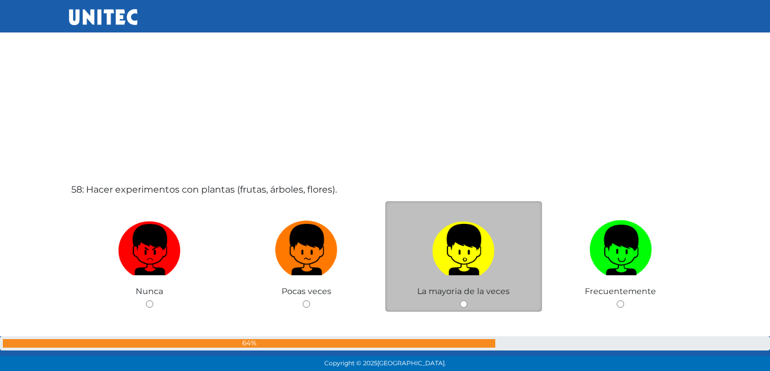
click at [460, 307] on input "radio" at bounding box center [463, 304] width 7 height 7
radio input "true"
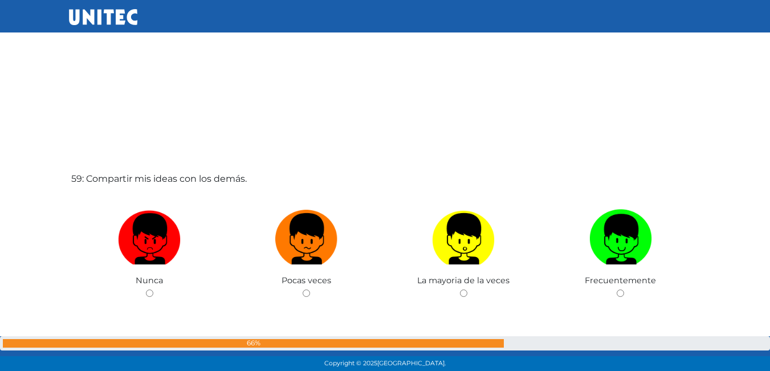
scroll to position [21528, 0]
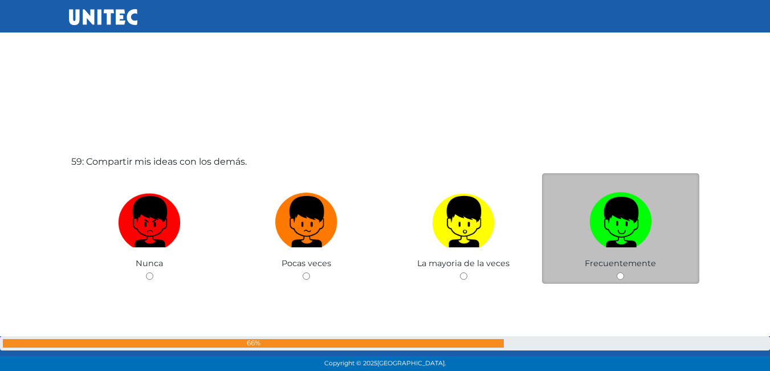
click at [621, 278] on input "radio" at bounding box center [620, 276] width 7 height 7
radio input "true"
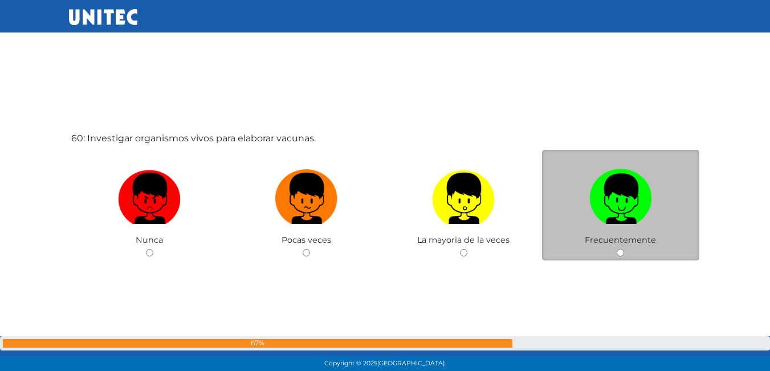
scroll to position [21978, 0]
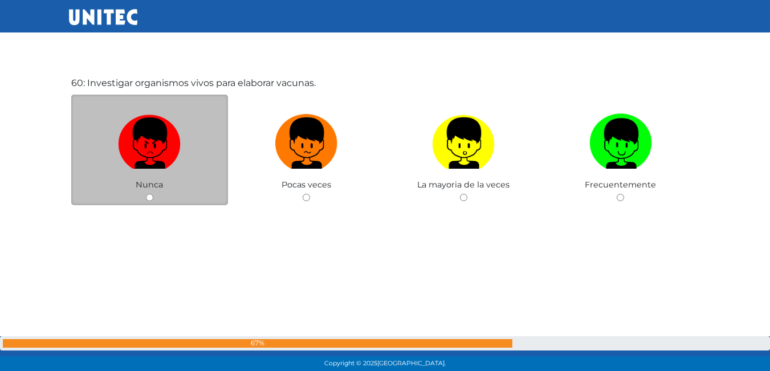
click at [151, 199] on input "radio" at bounding box center [149, 197] width 7 height 7
radio input "true"
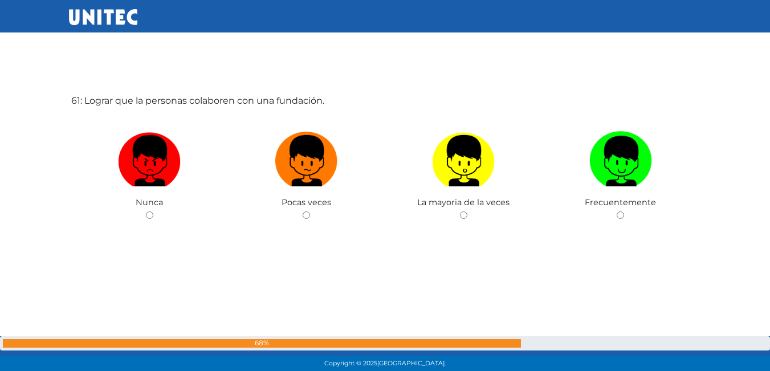
scroll to position [22333, 0]
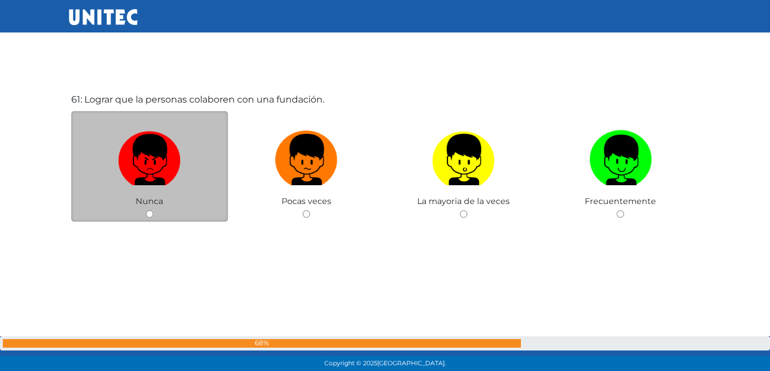
click at [147, 214] on input "radio" at bounding box center [149, 213] width 7 height 7
radio input "true"
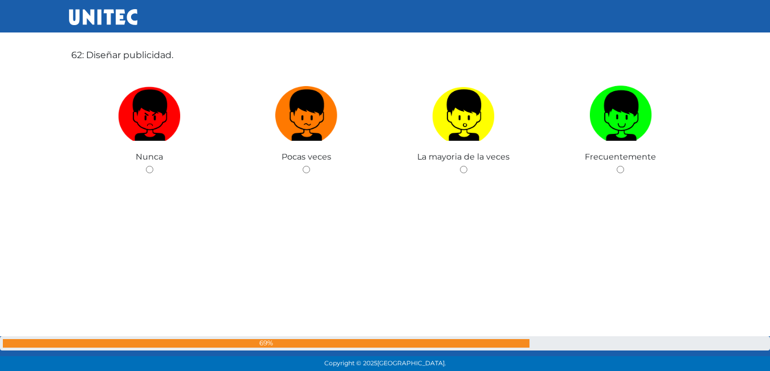
scroll to position [22751, 0]
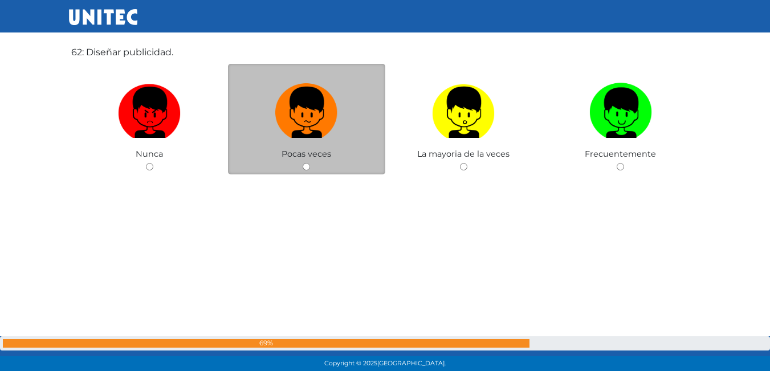
click at [302, 166] on div "Pocas veces" at bounding box center [306, 119] width 157 height 111
click at [306, 164] on input "radio" at bounding box center [306, 166] width 7 height 7
radio input "true"
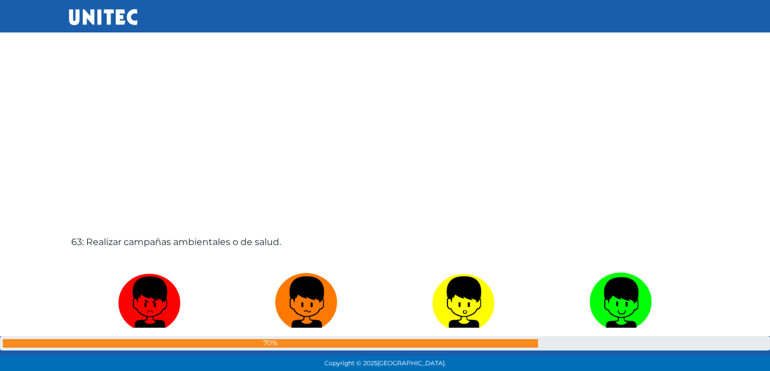
scroll to position [23036, 0]
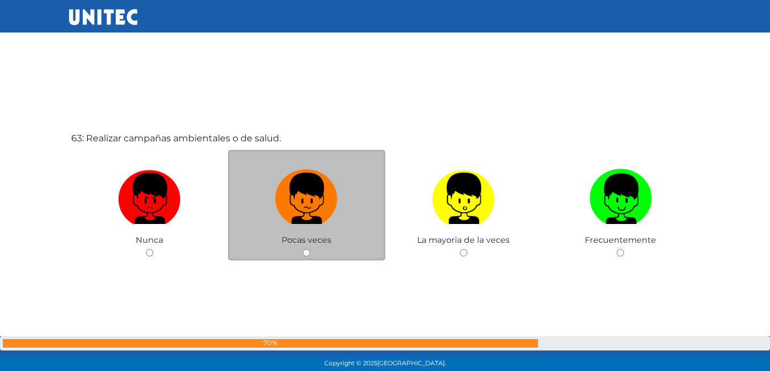
click at [308, 254] on input "radio" at bounding box center [306, 252] width 7 height 7
radio input "true"
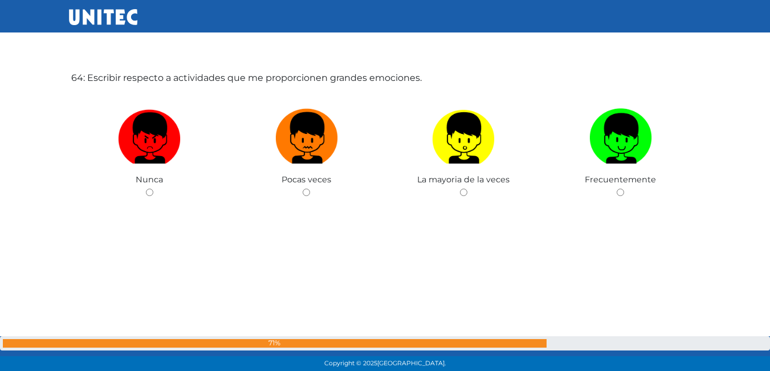
scroll to position [23477, 0]
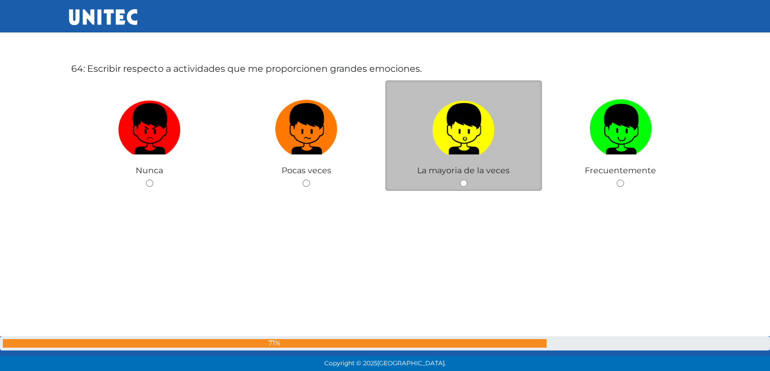
click at [460, 180] on input "radio" at bounding box center [463, 183] width 7 height 7
radio input "true"
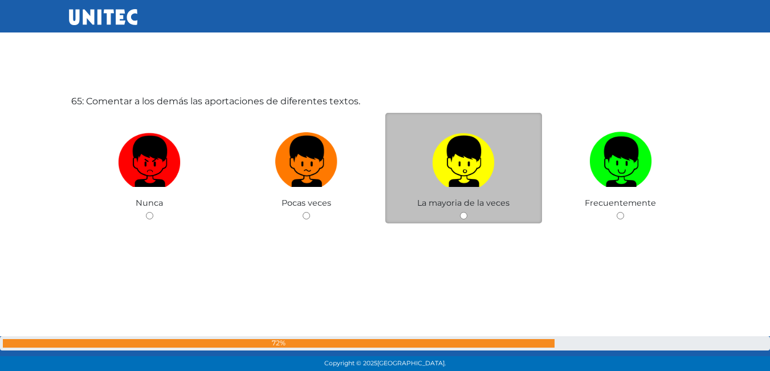
scroll to position [23818, 0]
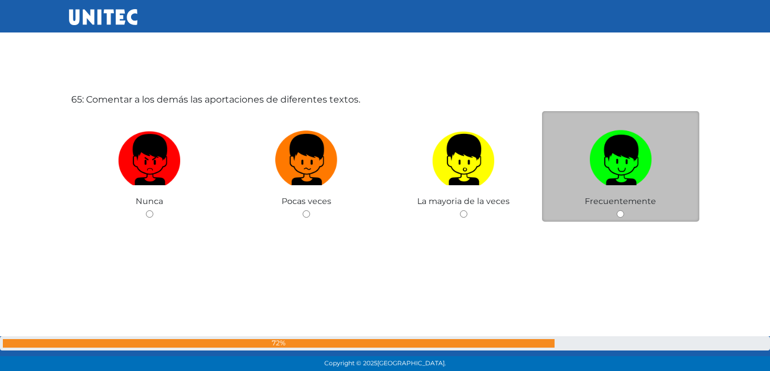
click at [623, 212] on input "radio" at bounding box center [620, 213] width 7 height 7
radio input "true"
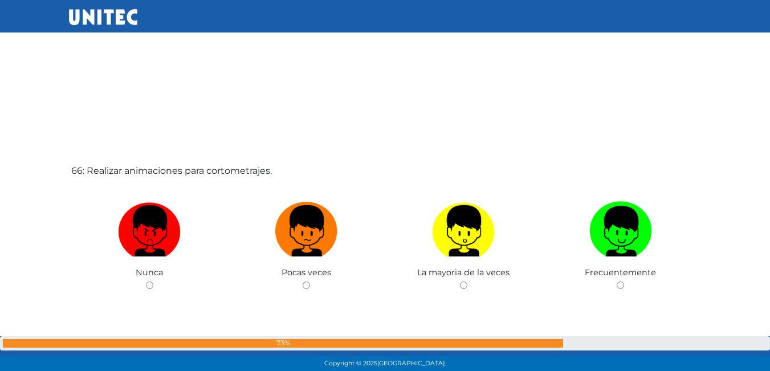
scroll to position [24138, 0]
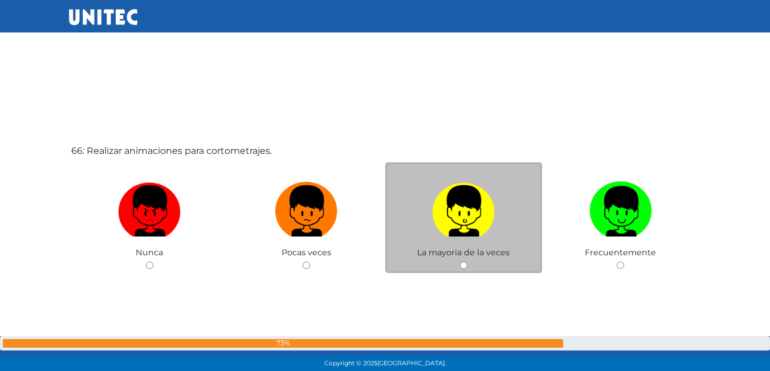
click at [463, 263] on input "radio" at bounding box center [463, 265] width 7 height 7
radio input "true"
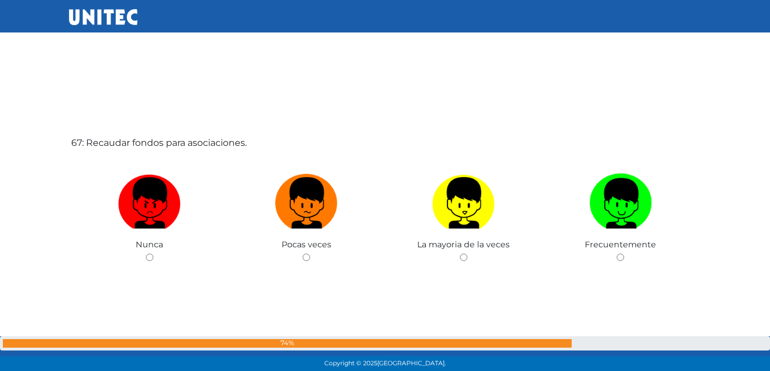
scroll to position [24537, 0]
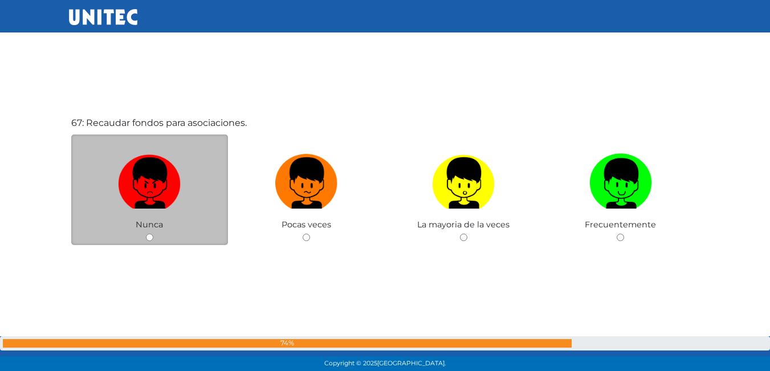
click at [151, 225] on span "Nunca" at bounding box center [149, 225] width 27 height 10
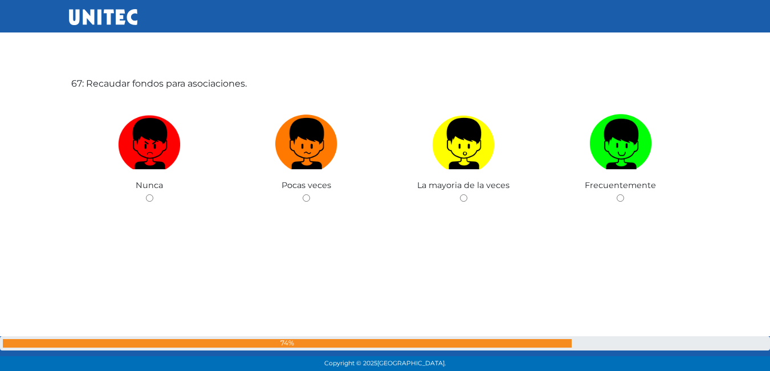
scroll to position [24594, 0]
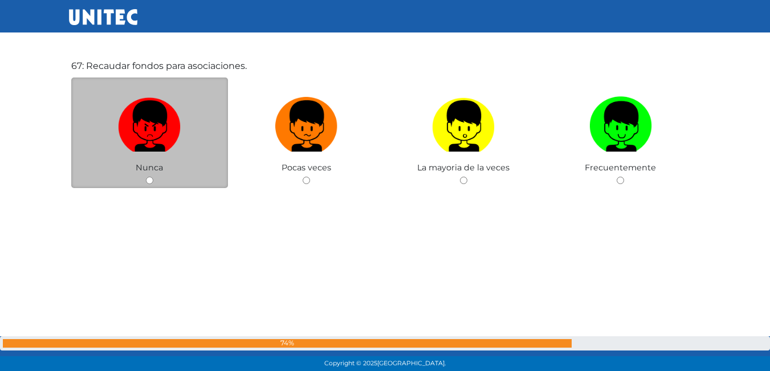
click at [149, 177] on input "radio" at bounding box center [149, 180] width 7 height 7
radio input "true"
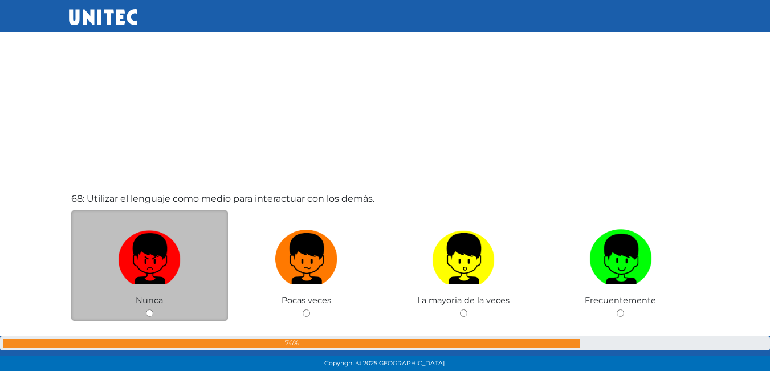
scroll to position [24914, 0]
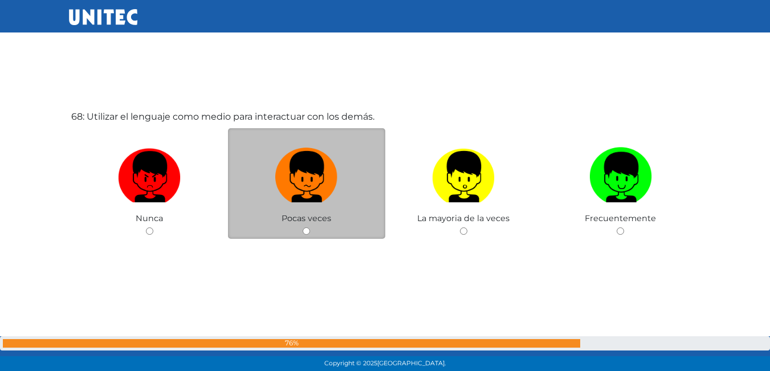
click at [307, 229] on input "radio" at bounding box center [306, 231] width 7 height 7
radio input "true"
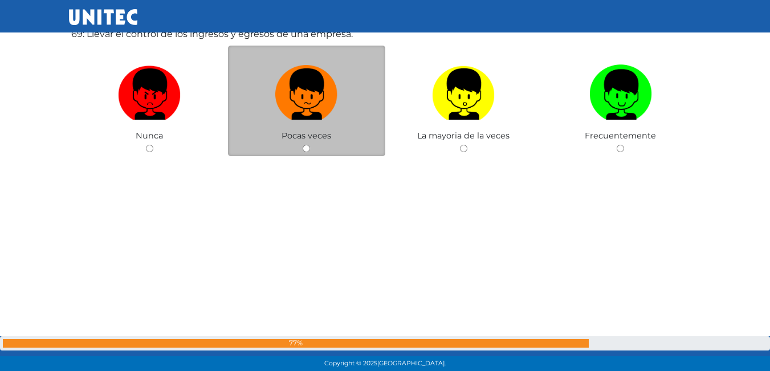
scroll to position [25343, 0]
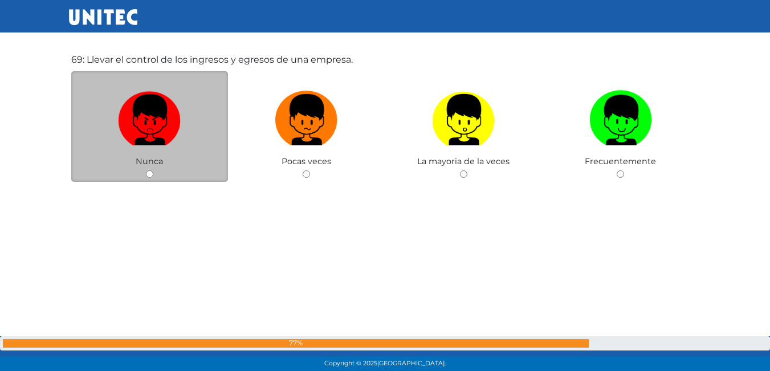
click at [147, 171] on input "radio" at bounding box center [149, 174] width 7 height 7
radio input "true"
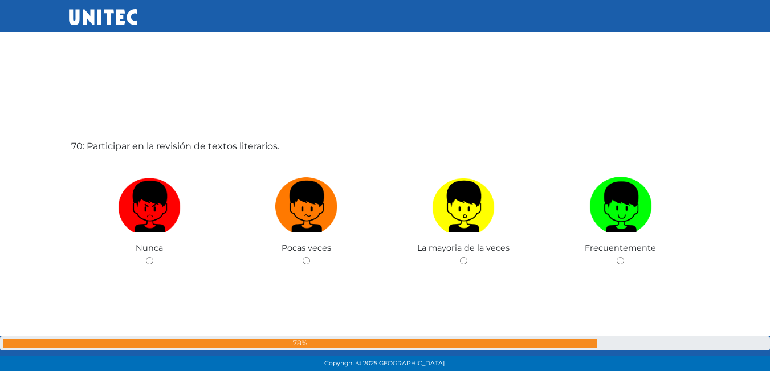
scroll to position [25628, 0]
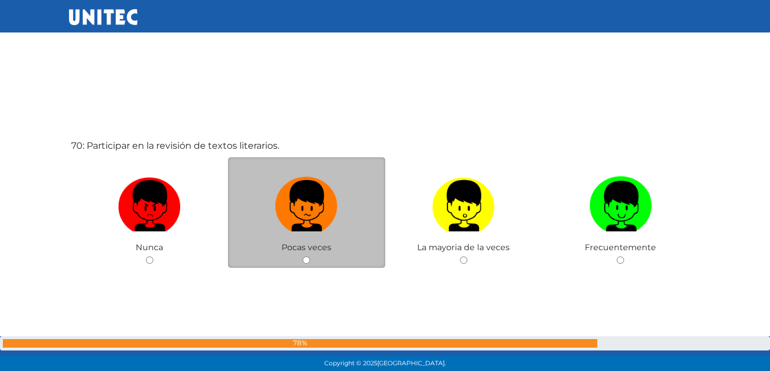
click at [304, 260] on input "radio" at bounding box center [306, 260] width 7 height 7
radio input "true"
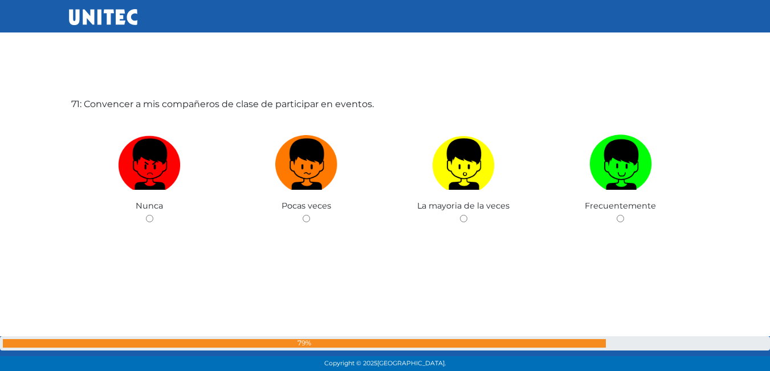
scroll to position [26045, 0]
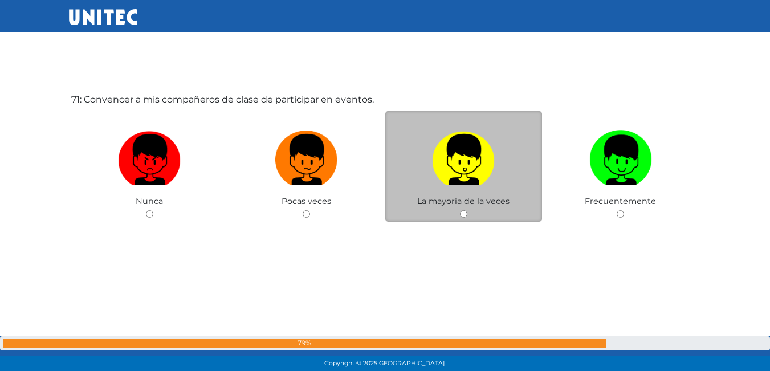
click at [465, 212] on input "radio" at bounding box center [463, 213] width 7 height 7
radio input "true"
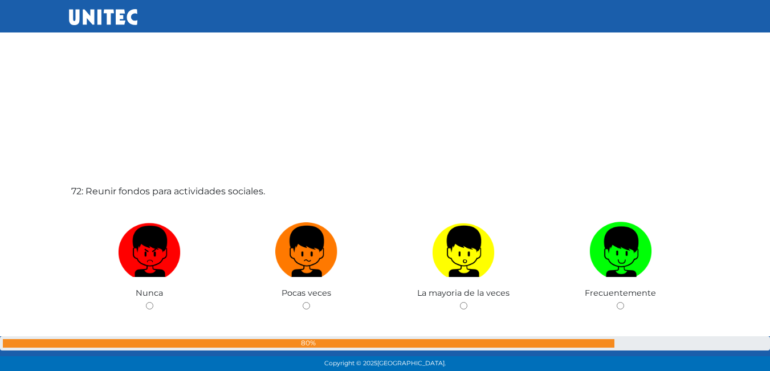
scroll to position [26387, 0]
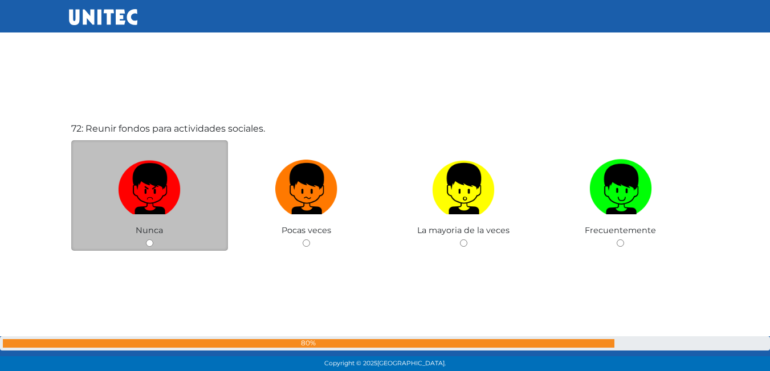
click at [146, 243] on input "radio" at bounding box center [149, 243] width 7 height 7
radio input "true"
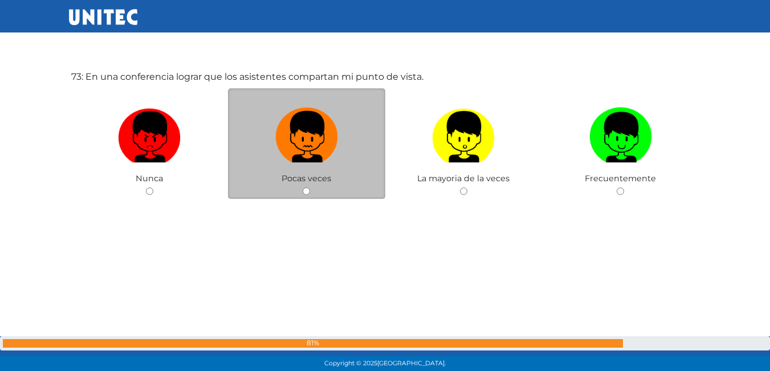
scroll to position [26815, 0]
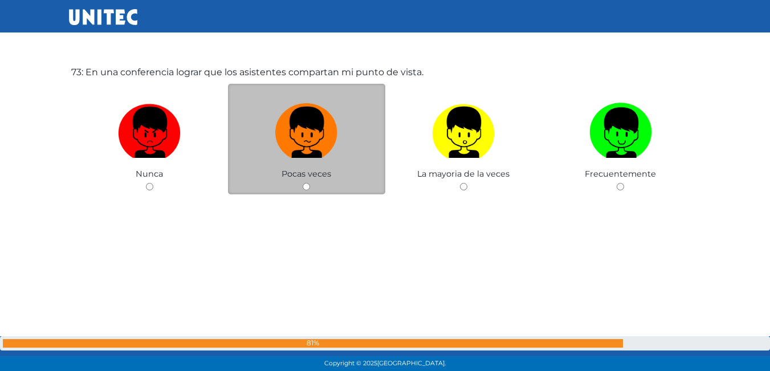
click at [305, 183] on input "radio" at bounding box center [306, 186] width 7 height 7
radio input "true"
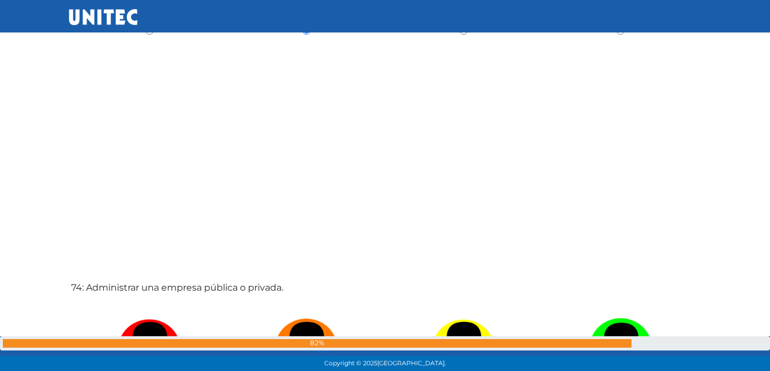
scroll to position [26914, 0]
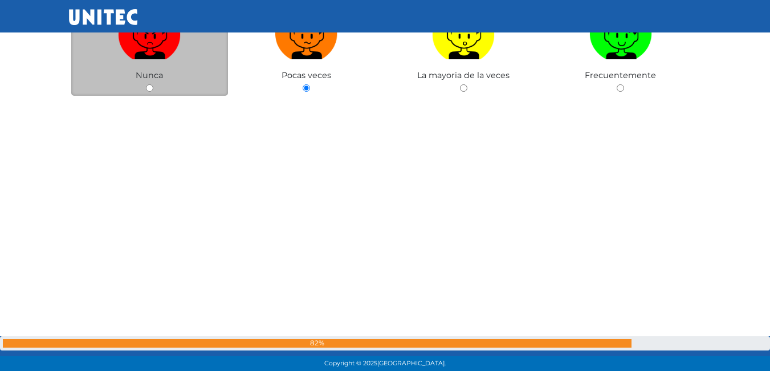
click at [153, 84] on div "Nunca" at bounding box center [149, 40] width 157 height 111
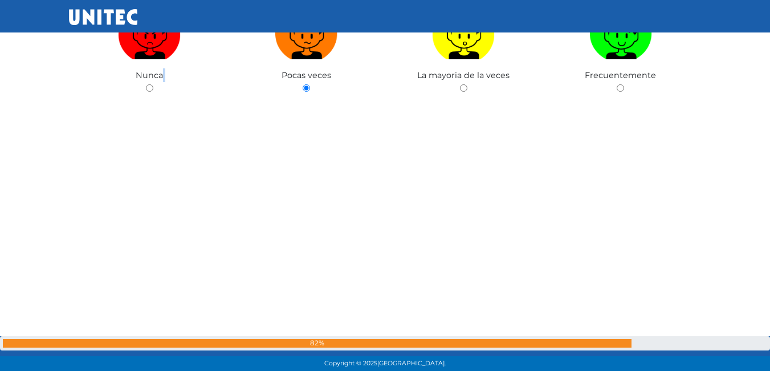
drag, startPoint x: 153, startPoint y: 84, endPoint x: 153, endPoint y: 92, distance: 8.0
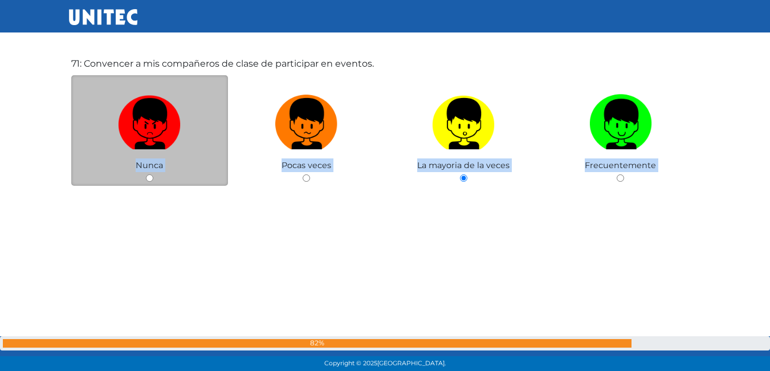
click at [149, 176] on input "radio" at bounding box center [149, 178] width 7 height 7
radio input "true"
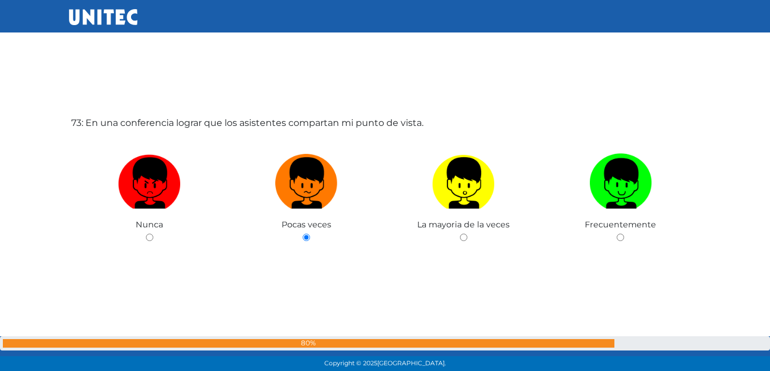
scroll to position [26768, 0]
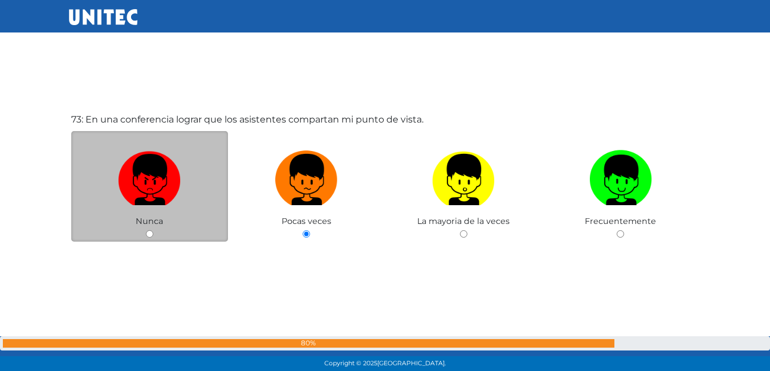
click at [152, 236] on input "radio" at bounding box center [149, 233] width 7 height 7
radio input "true"
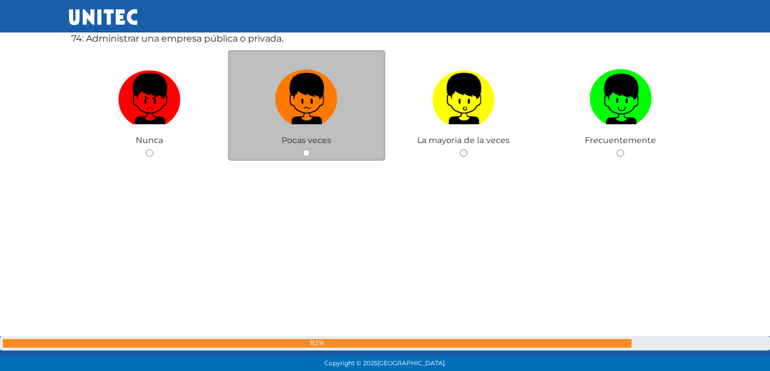
scroll to position [27221, 0]
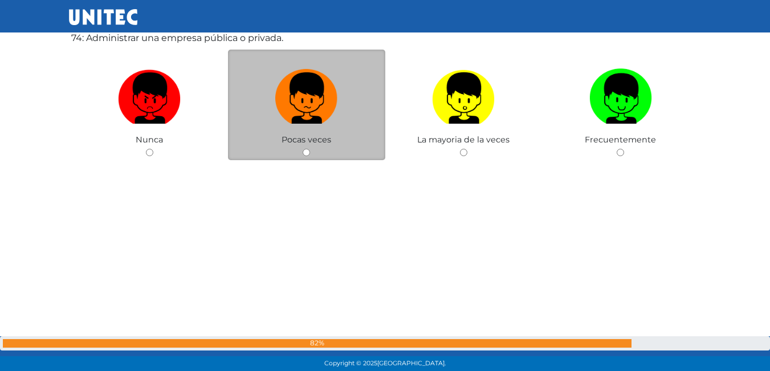
click at [305, 151] on input "radio" at bounding box center [306, 152] width 7 height 7
radio input "true"
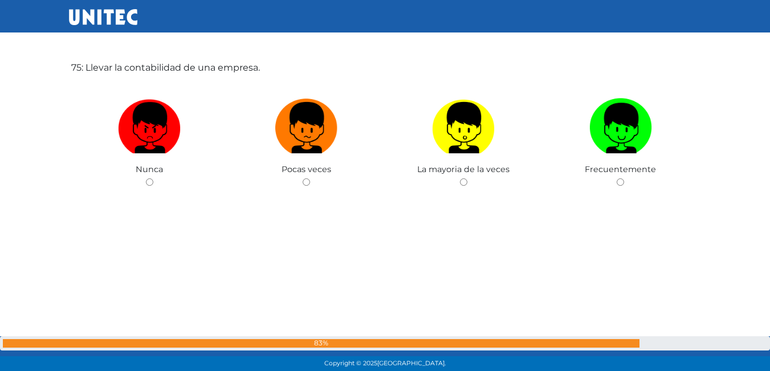
scroll to position [27563, 0]
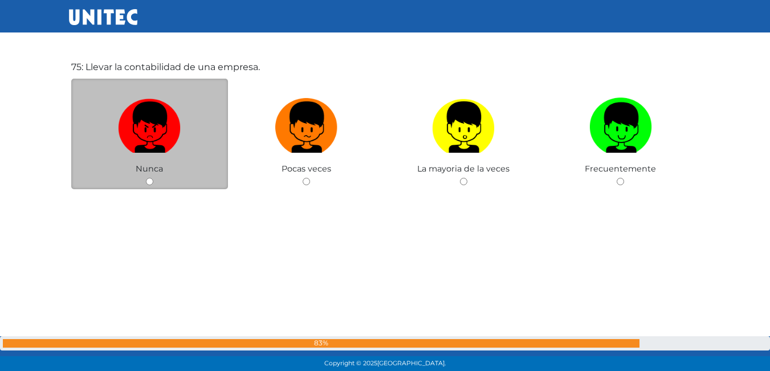
click at [149, 178] on input "radio" at bounding box center [149, 181] width 7 height 7
radio input "true"
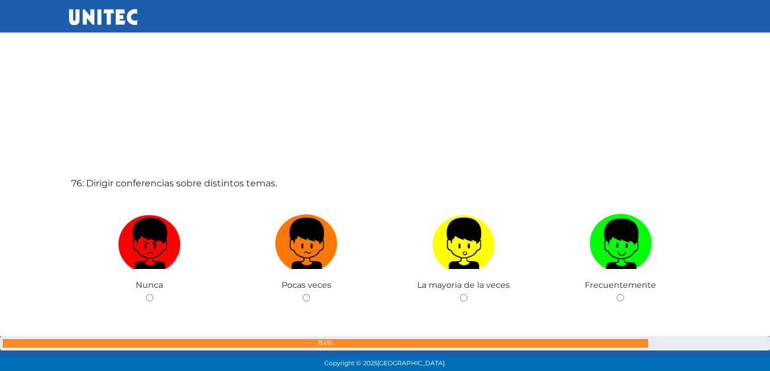
scroll to position [27834, 0]
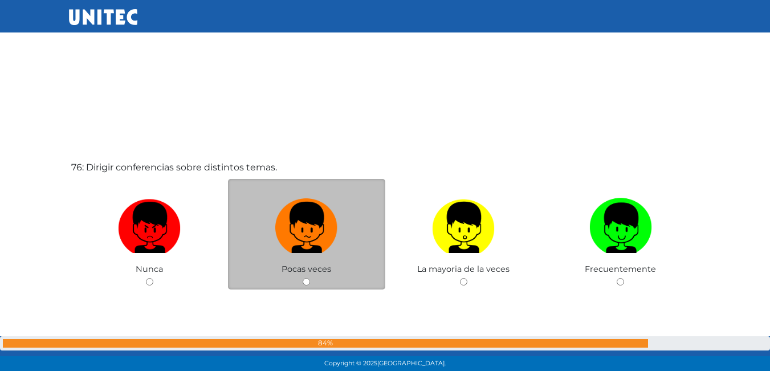
click at [305, 279] on input "radio" at bounding box center [306, 281] width 7 height 7
radio input "true"
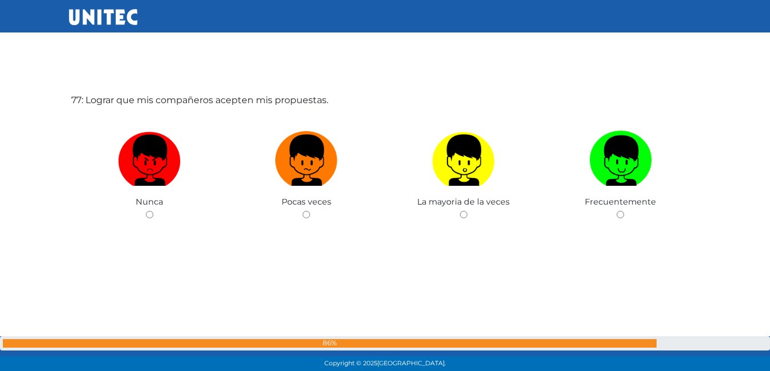
scroll to position [28320, 0]
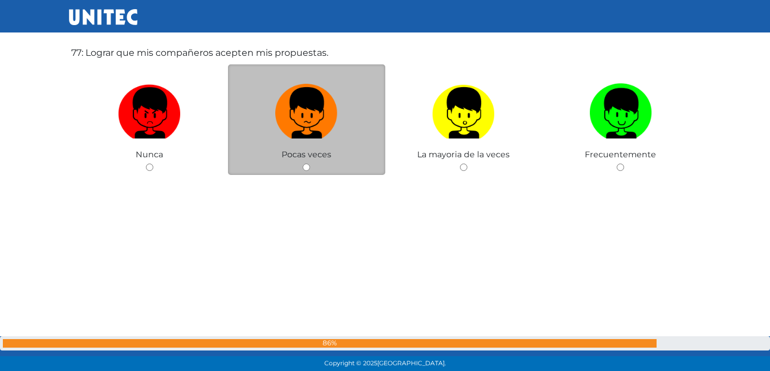
click at [305, 167] on input "radio" at bounding box center [306, 167] width 7 height 7
radio input "true"
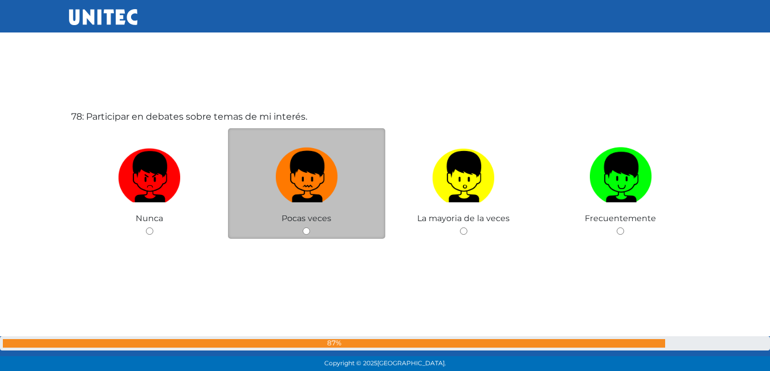
scroll to position [28644, 0]
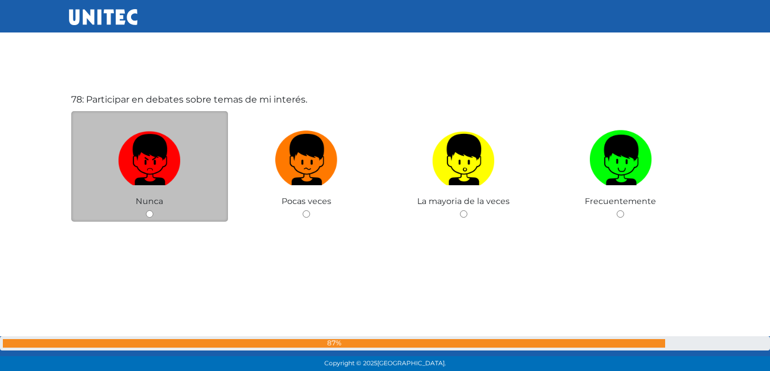
click at [149, 214] on input "radio" at bounding box center [149, 213] width 7 height 7
radio input "true"
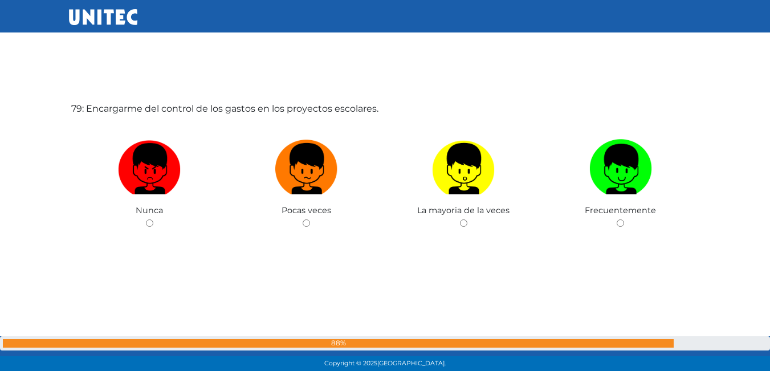
scroll to position [28958, 0]
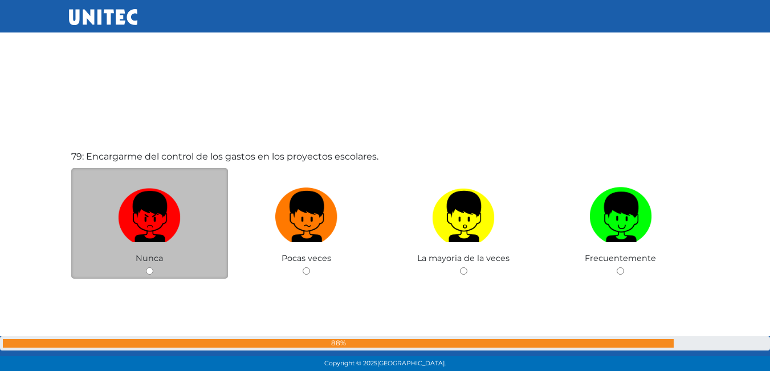
click at [149, 271] on input "radio" at bounding box center [149, 270] width 7 height 7
radio input "true"
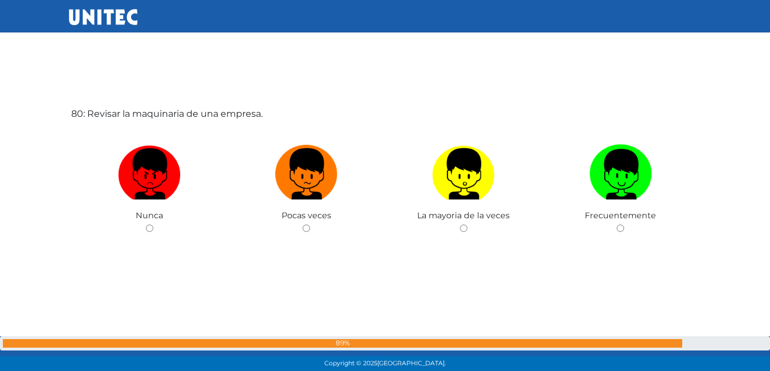
scroll to position [29398, 0]
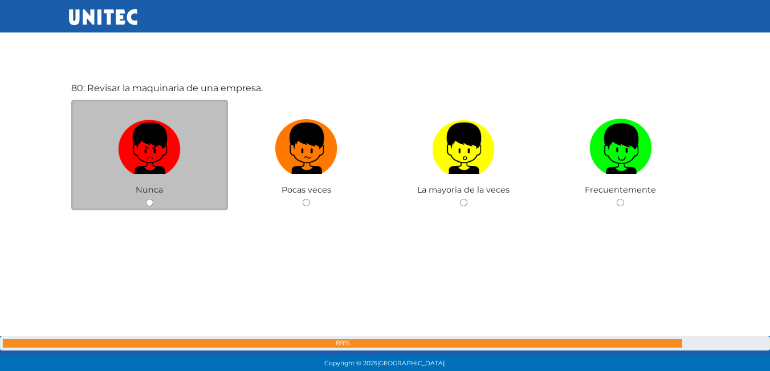
click at [152, 201] on input "radio" at bounding box center [149, 202] width 7 height 7
radio input "true"
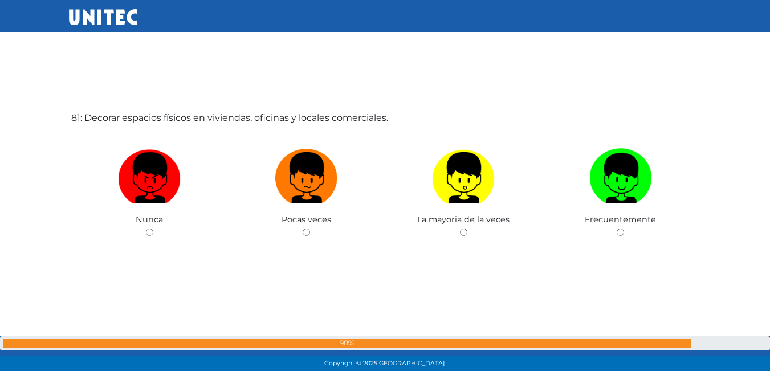
scroll to position [29740, 0]
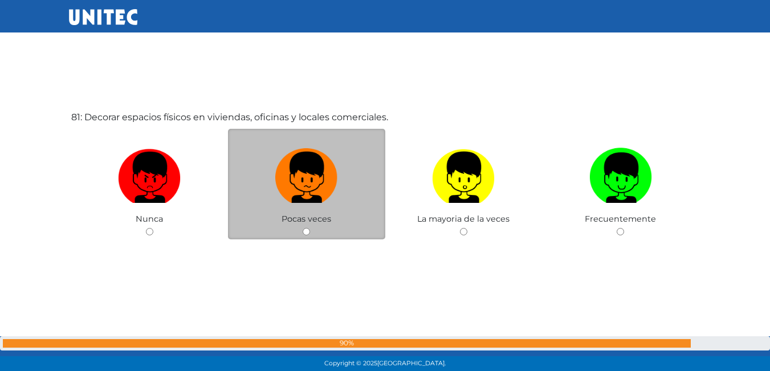
click at [307, 231] on input "radio" at bounding box center [306, 231] width 7 height 7
radio input "true"
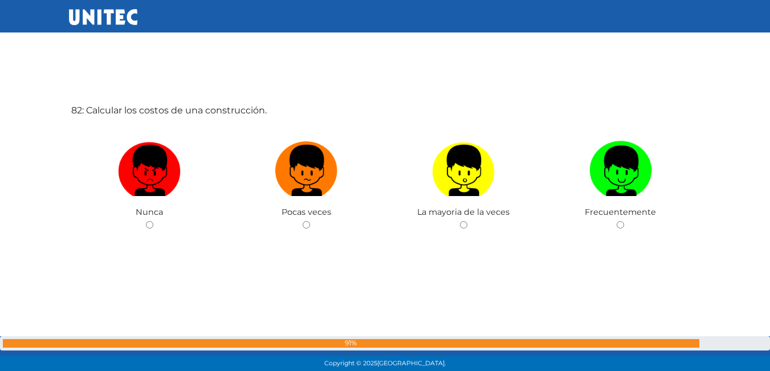
scroll to position [30129, 0]
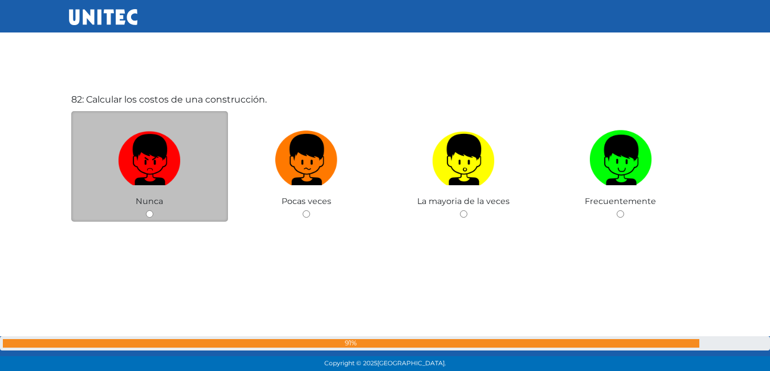
click at [145, 213] on div "Nunca" at bounding box center [149, 166] width 157 height 111
click at [151, 213] on input "radio" at bounding box center [149, 213] width 7 height 7
radio input "true"
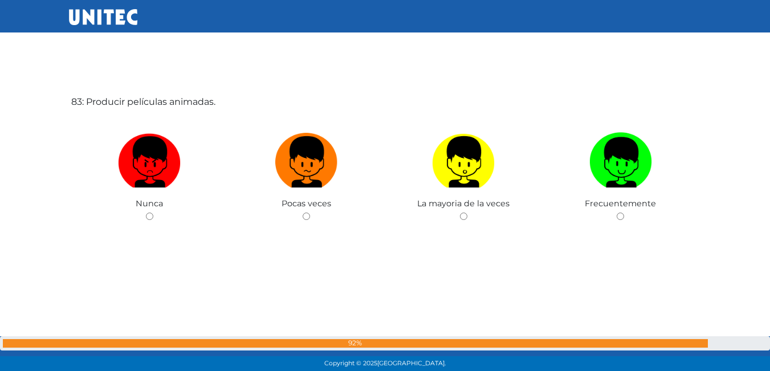
scroll to position [30500, 0]
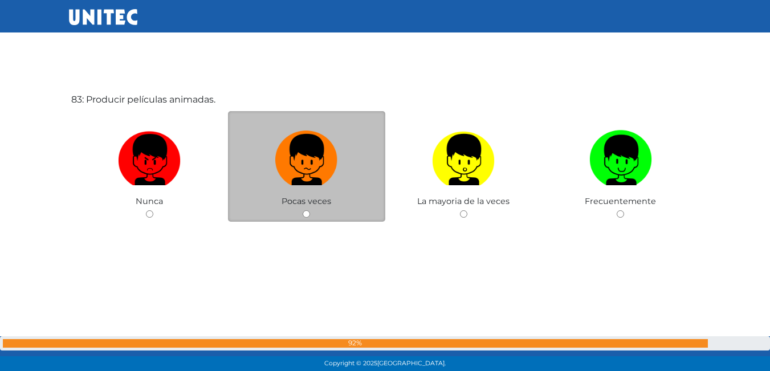
click at [308, 217] on input "radio" at bounding box center [306, 213] width 7 height 7
radio input "true"
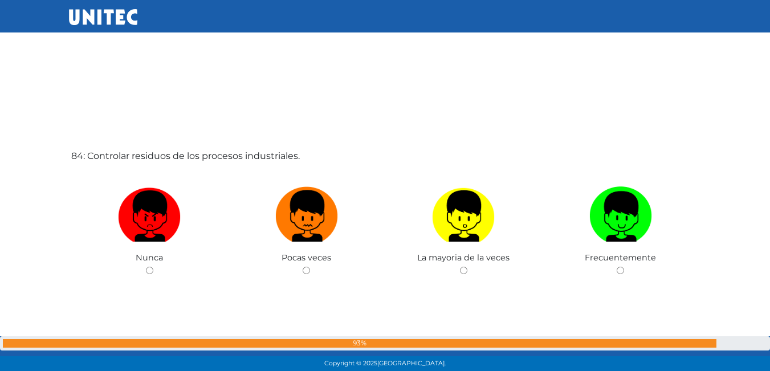
scroll to position [30872, 0]
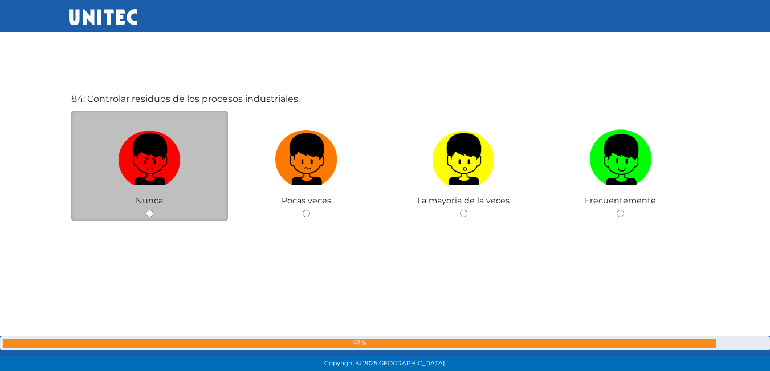
click at [151, 213] on input "radio" at bounding box center [149, 213] width 7 height 7
radio input "true"
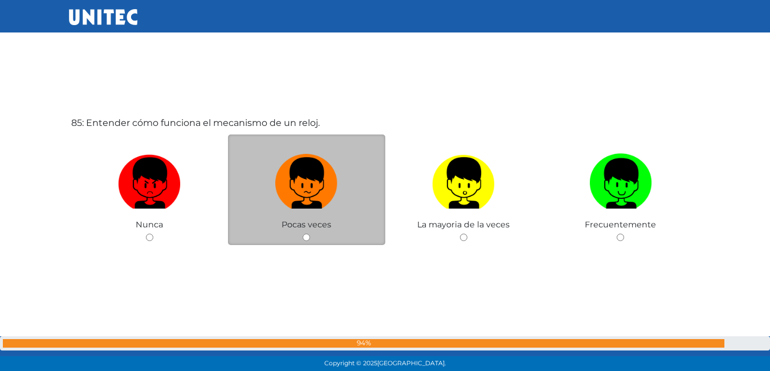
scroll to position [31255, 0]
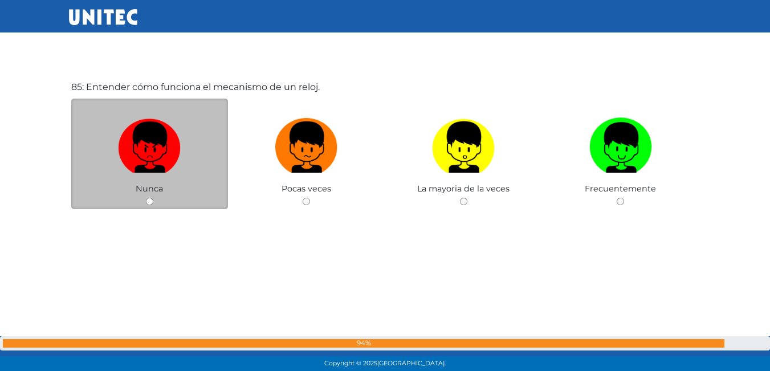
click at [149, 199] on input "radio" at bounding box center [149, 201] width 7 height 7
radio input "true"
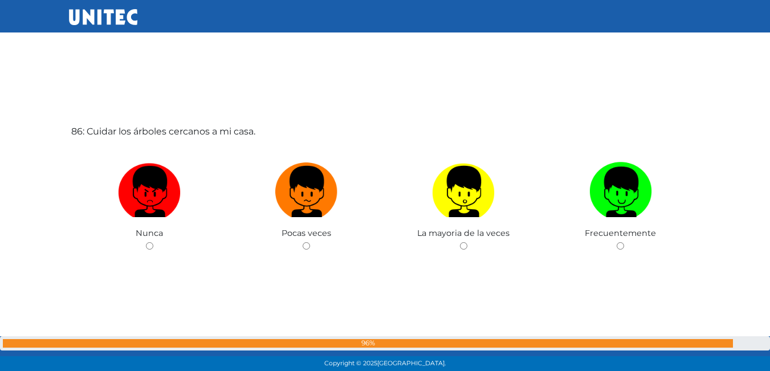
scroll to position [31598, 0]
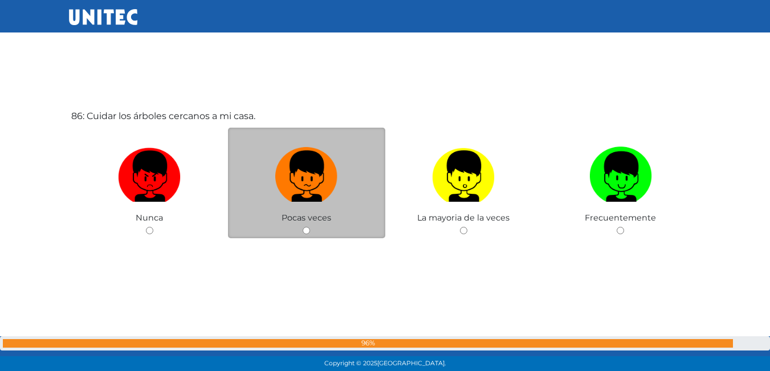
click at [309, 232] on input "radio" at bounding box center [306, 230] width 7 height 7
radio input "true"
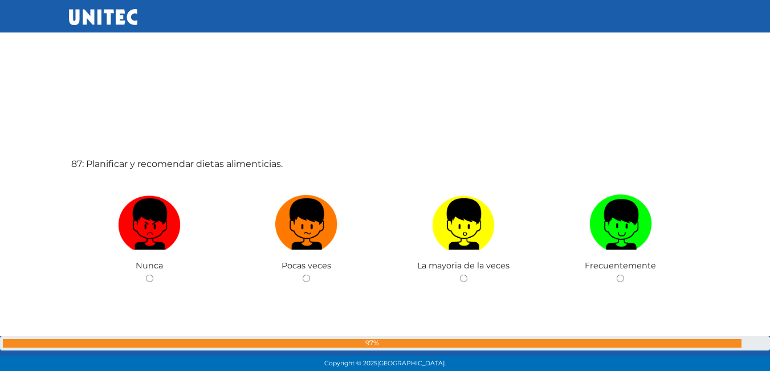
scroll to position [31926, 0]
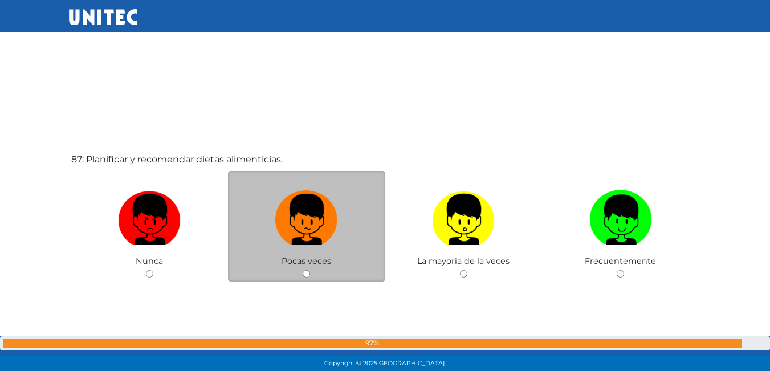
click at [309, 278] on div "Pocas veces" at bounding box center [306, 226] width 157 height 111
click at [306, 276] on input "radio" at bounding box center [306, 273] width 7 height 7
radio input "true"
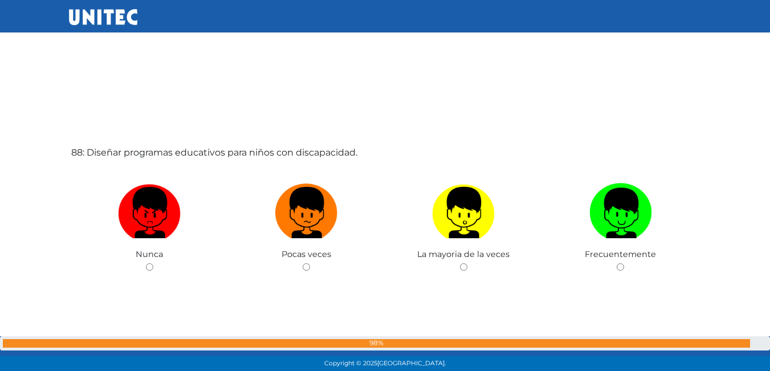
scroll to position [32357, 0]
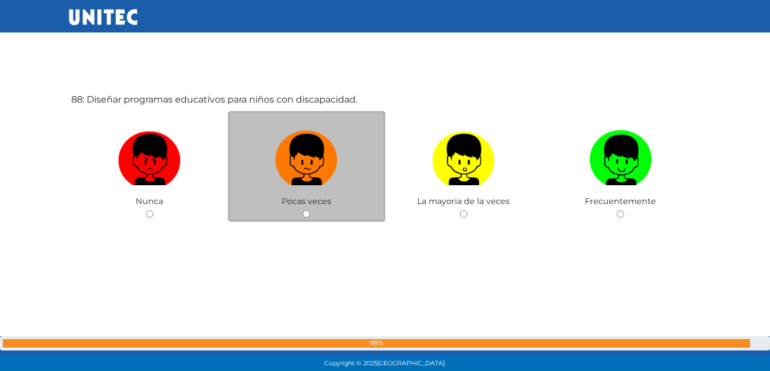
click at [306, 212] on input "radio" at bounding box center [306, 213] width 7 height 7
radio input "true"
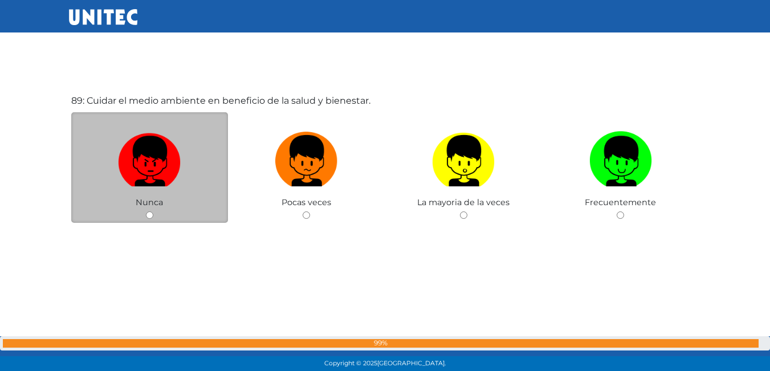
scroll to position [32728, 0]
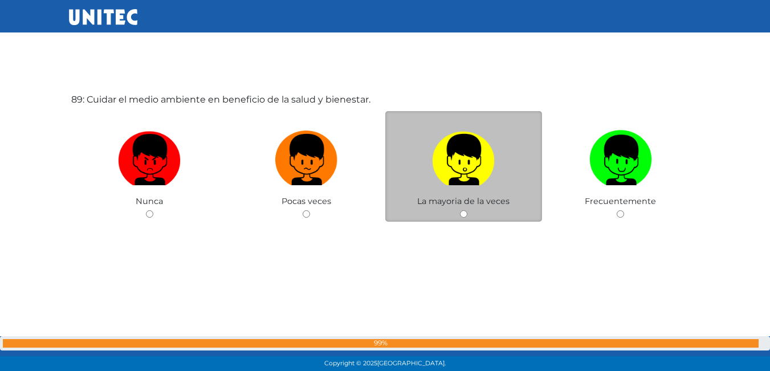
click at [470, 216] on div "La mayoria de la veces" at bounding box center [464, 166] width 157 height 111
click at [463, 215] on input "radio" at bounding box center [463, 213] width 7 height 7
radio input "true"
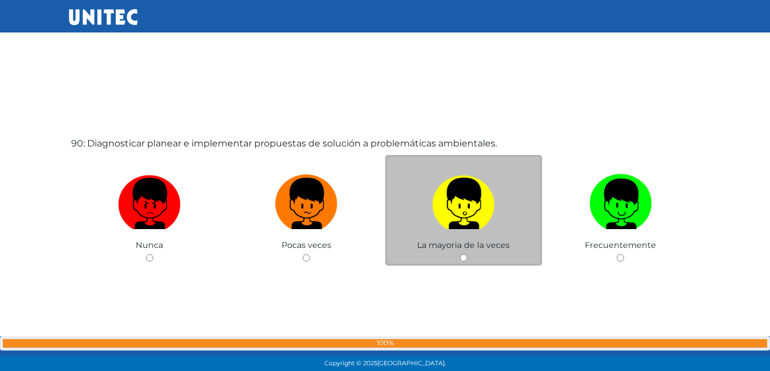
scroll to position [33120, 0]
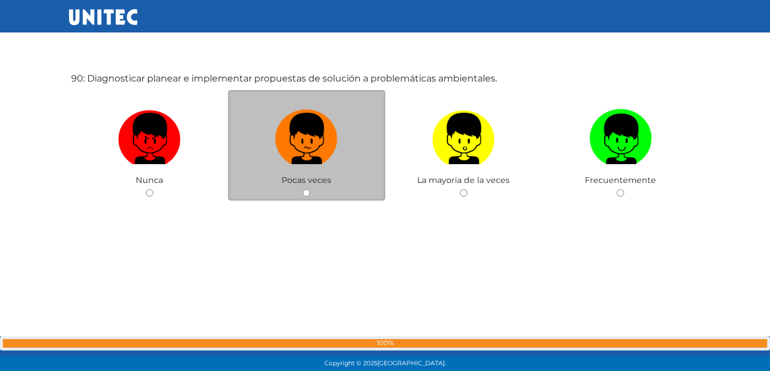
click at [306, 193] on input "radio" at bounding box center [306, 192] width 7 height 7
radio input "true"
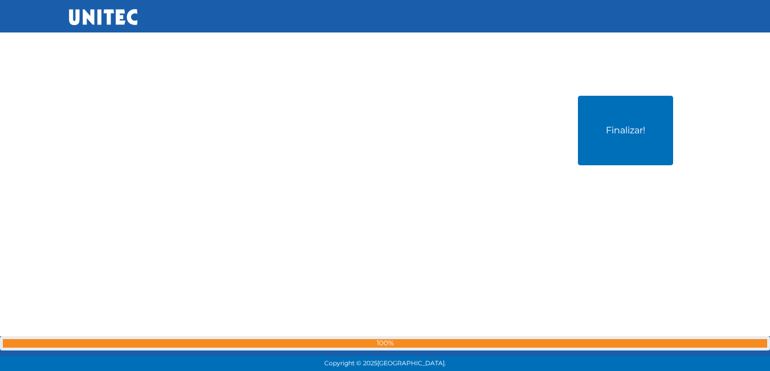
scroll to position [33470, 0]
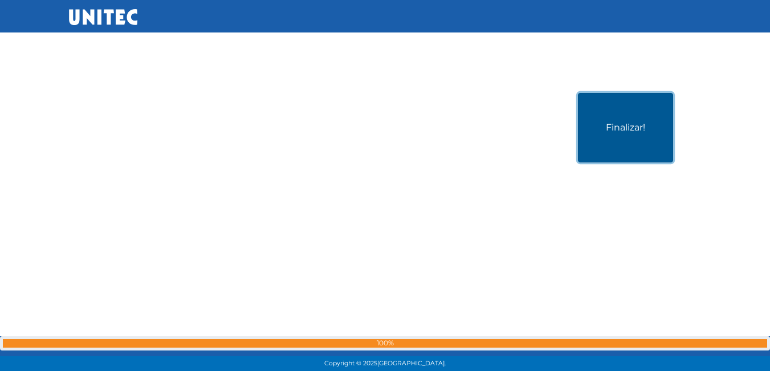
click at [624, 111] on button "Finalizar!" at bounding box center [625, 128] width 95 height 70
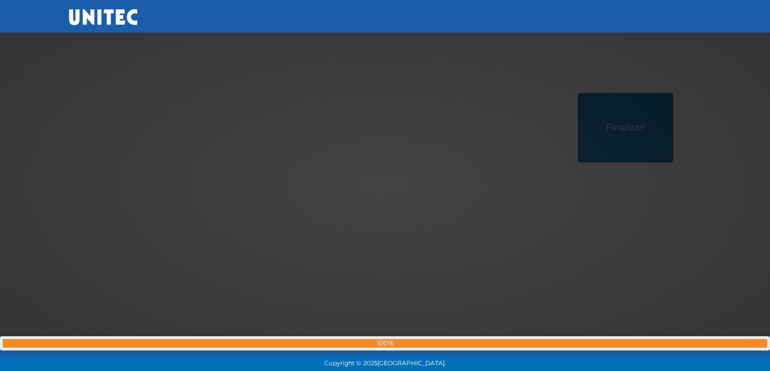
click at [386, 186] on div at bounding box center [386, 186] width 0 height 0
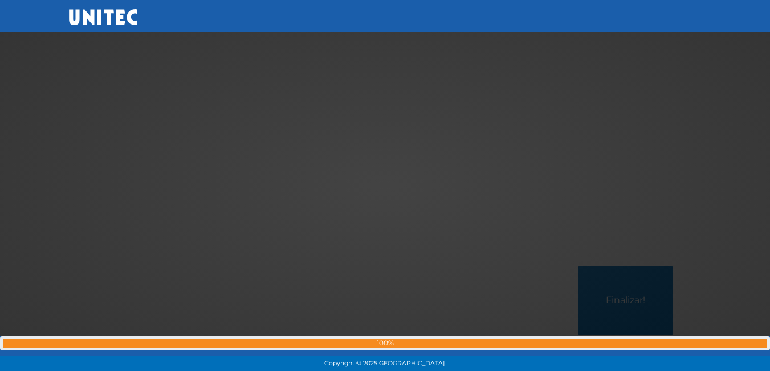
scroll to position [33413, 0]
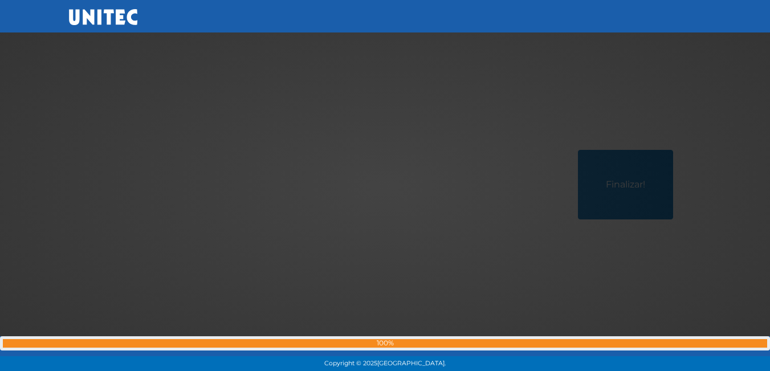
click at [386, 186] on div at bounding box center [386, 186] width 0 height 0
drag, startPoint x: 375, startPoint y: 160, endPoint x: 381, endPoint y: 163, distance: 6.4
click at [386, 186] on div at bounding box center [386, 186] width 0 height 0
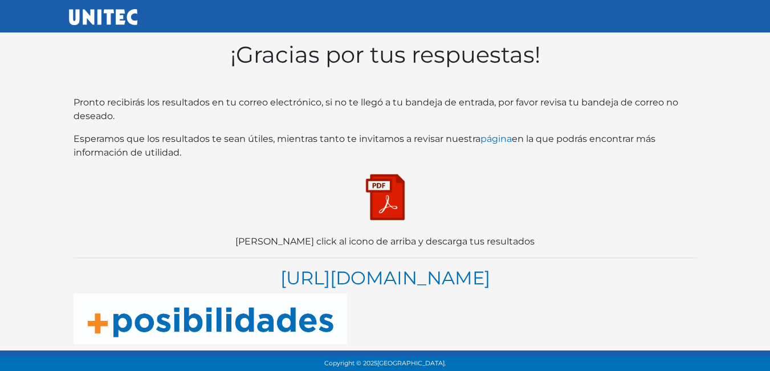
drag, startPoint x: 0, startPoint y: 0, endPoint x: 746, endPoint y: 115, distance: 754.7
click at [746, 115] on body "¡Gracias por tus respuestas! Pronto recibirás los resultados en tu correo elect…" at bounding box center [385, 186] width 770 height 372
click at [378, 284] on link "[URL][DOMAIN_NAME]" at bounding box center [386, 278] width 210 height 22
click at [397, 199] on img at bounding box center [385, 197] width 57 height 57
drag, startPoint x: 73, startPoint y: 281, endPoint x: 417, endPoint y: 299, distance: 344.4
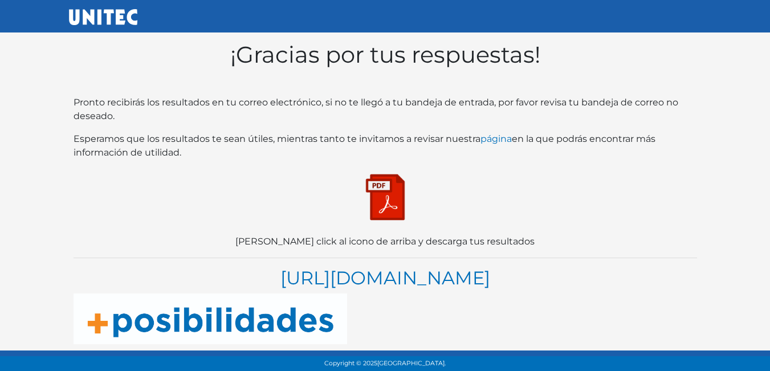
click at [417, 289] on h2 "https://blogs.unitec.mx/vida-universitaria/como-elegir-carrera-en-5-pasos" at bounding box center [386, 278] width 624 height 22
copy link "https://blogs.unitec.mx/vida-universitaria/como-elegir-carrera-en-5-pasos"
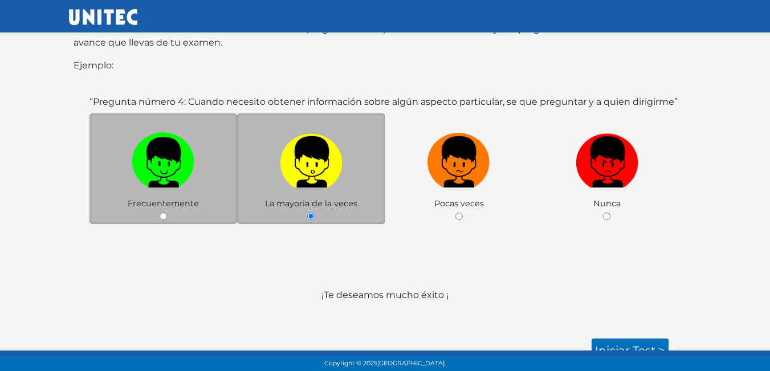
scroll to position [221, 0]
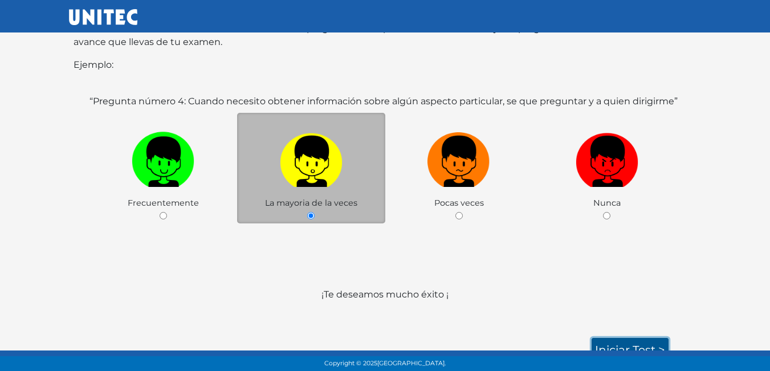
click at [639, 338] on link "Iniciar test >" at bounding box center [630, 350] width 77 height 24
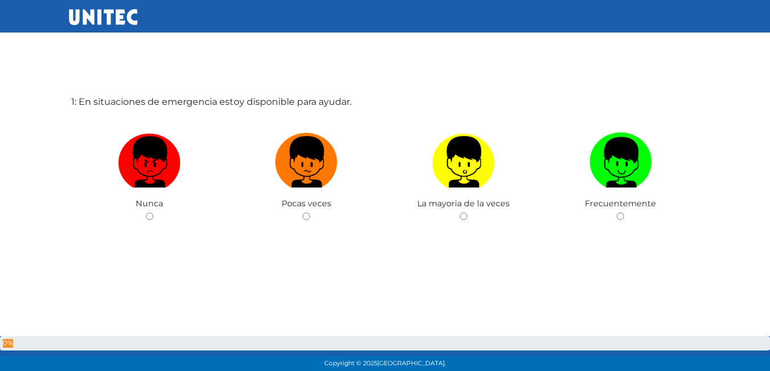
scroll to position [57, 0]
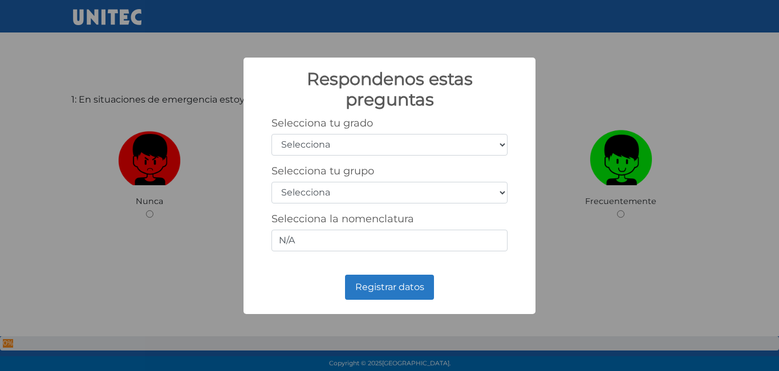
click at [499, 148] on select "Selecciona 1er grado 2do grado 3er grado 4to grado 5to grado 6to grado" at bounding box center [389, 145] width 236 height 22
select select "5"
click at [271, 134] on select "Selecciona 1er grado 2do grado 3er grado 4to grado 5to grado 6to grado" at bounding box center [389, 145] width 236 height 22
click at [505, 189] on select "Selecciona A B C D E F G H I J K L M N O P Q R S T U V W X Y Z" at bounding box center [389, 193] width 236 height 22
select select "a"
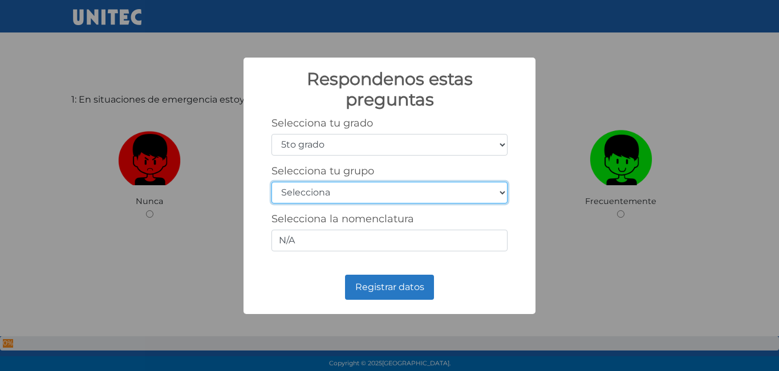
click at [271, 182] on select "Selecciona A B C D E F G H I J K L M N O P Q R S T U V W X Y Z" at bounding box center [389, 193] width 236 height 22
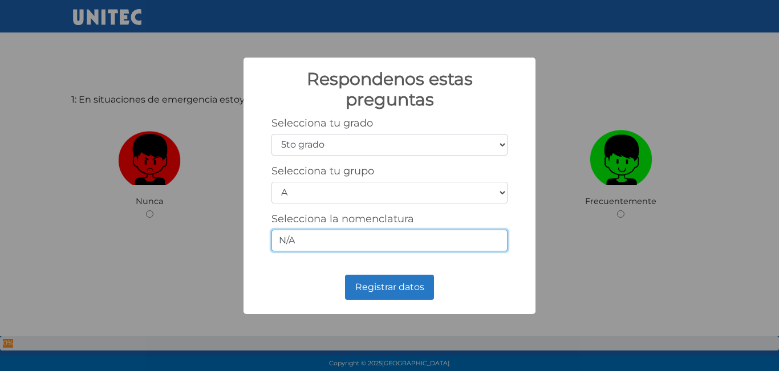
click at [486, 242] on input "N/A" at bounding box center [389, 241] width 236 height 22
click at [305, 236] on input "N/A" at bounding box center [389, 241] width 236 height 22
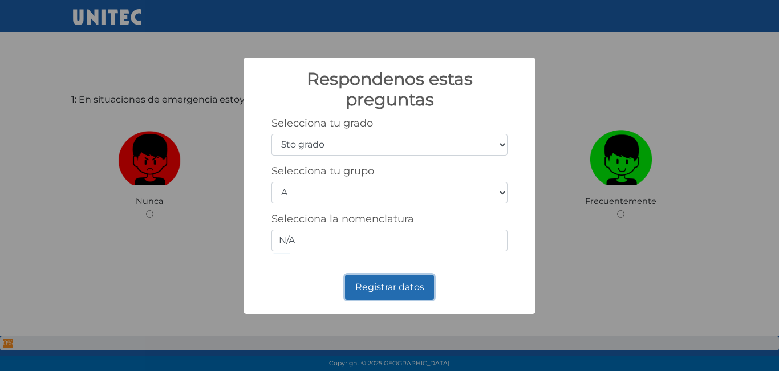
click at [388, 291] on button "Registrar datos" at bounding box center [389, 287] width 89 height 25
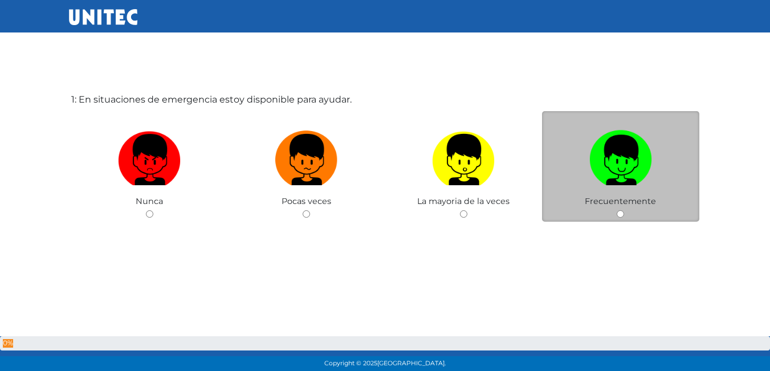
click at [618, 208] on div "Frecuentemente" at bounding box center [620, 166] width 157 height 111
click at [621, 218] on input "radio" at bounding box center [620, 213] width 7 height 7
radio input "true"
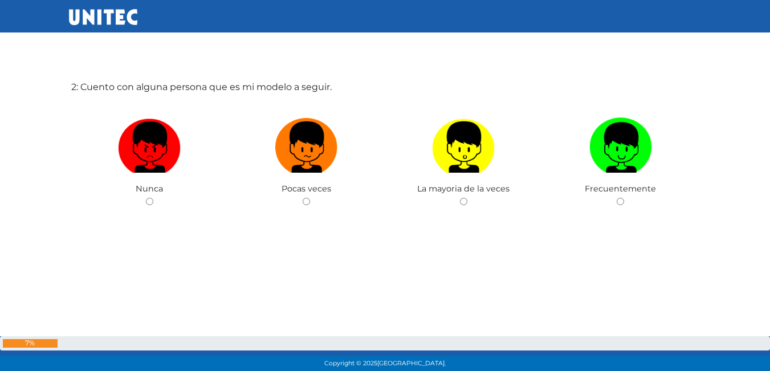
scroll to position [458, 0]
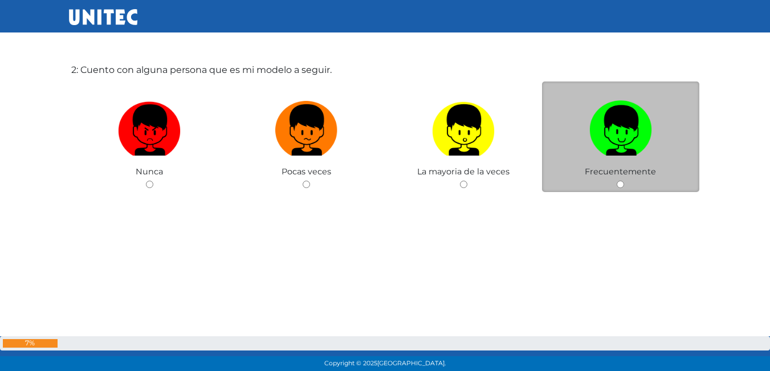
click at [619, 184] on input "radio" at bounding box center [620, 184] width 7 height 7
radio input "true"
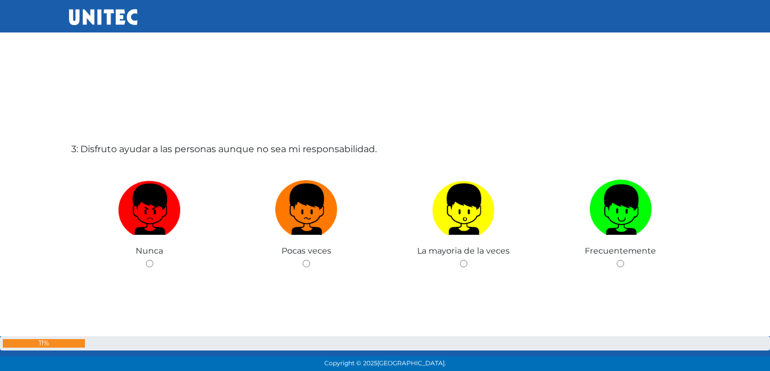
scroll to position [803, 0]
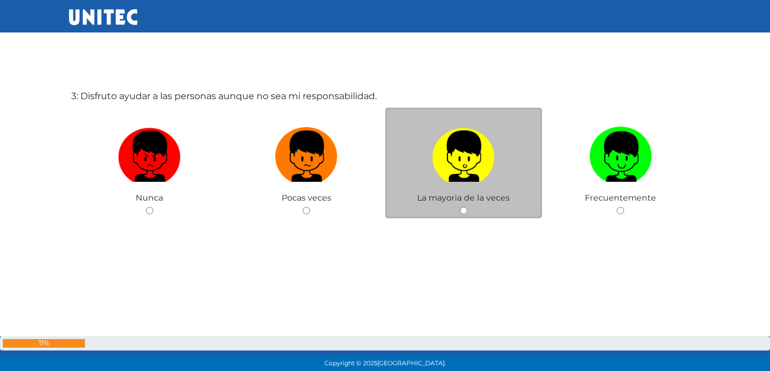
click at [463, 210] on input "radio" at bounding box center [463, 210] width 7 height 7
radio input "true"
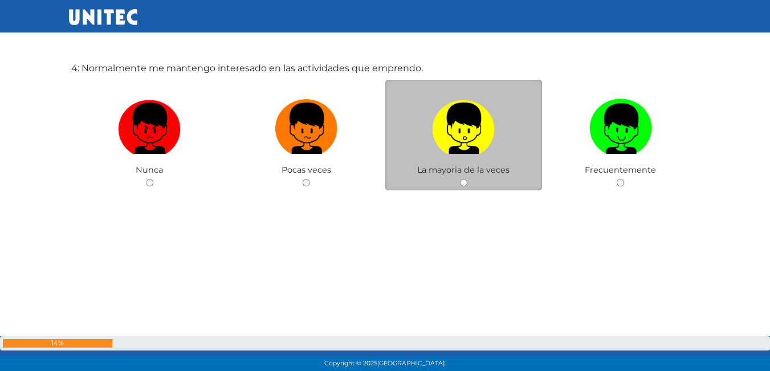
scroll to position [1204, 0]
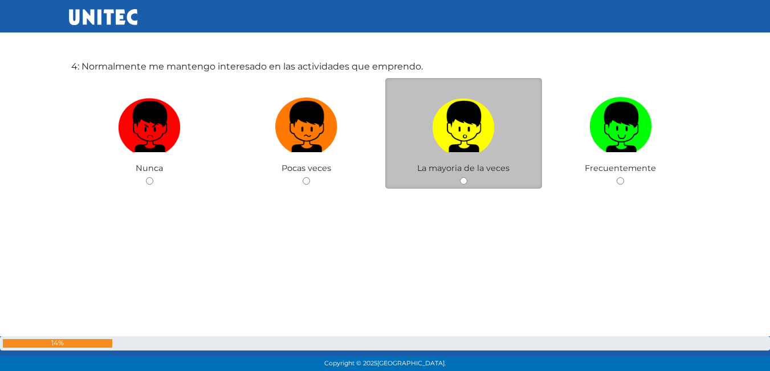
drag, startPoint x: 480, startPoint y: 177, endPoint x: 466, endPoint y: 180, distance: 14.0
click at [479, 177] on div "La mayoria de la veces" at bounding box center [464, 133] width 157 height 111
click at [465, 180] on input "radio" at bounding box center [463, 180] width 7 height 7
radio input "true"
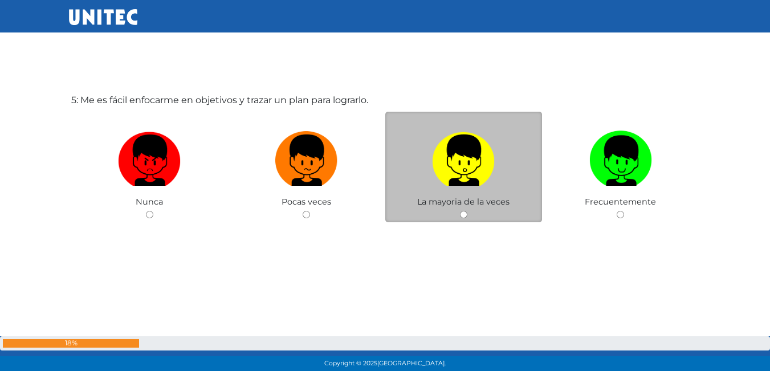
scroll to position [1546, 0]
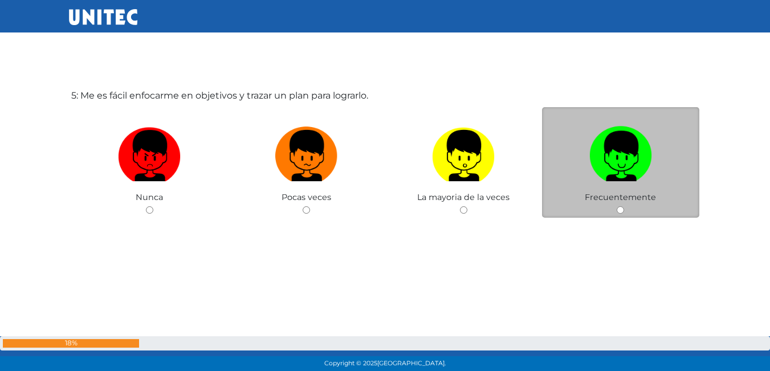
click at [619, 212] on input "radio" at bounding box center [620, 209] width 7 height 7
radio input "true"
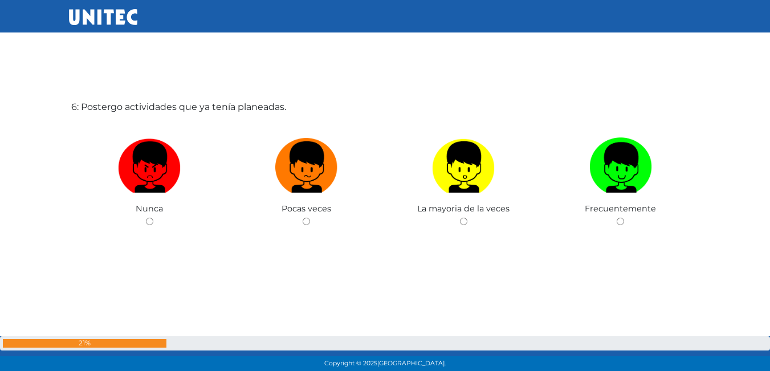
scroll to position [1945, 0]
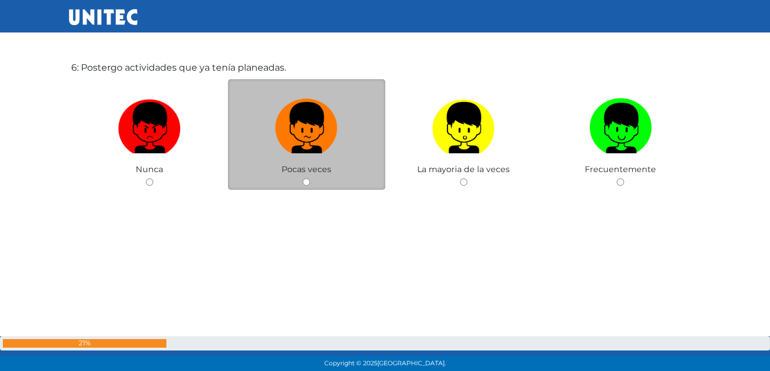
click at [306, 183] on input "radio" at bounding box center [306, 182] width 7 height 7
radio input "true"
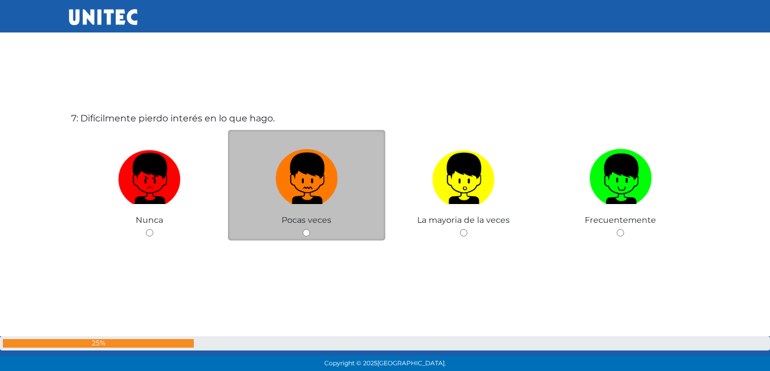
scroll to position [2285, 0]
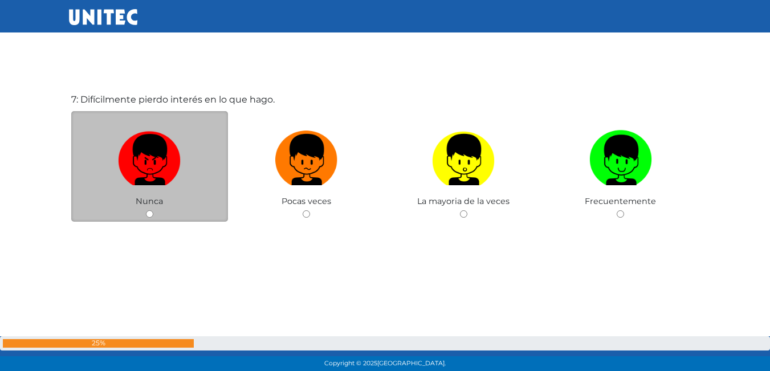
click at [150, 210] on div "Nunca" at bounding box center [149, 166] width 157 height 111
click at [148, 213] on input "radio" at bounding box center [149, 213] width 7 height 7
radio input "true"
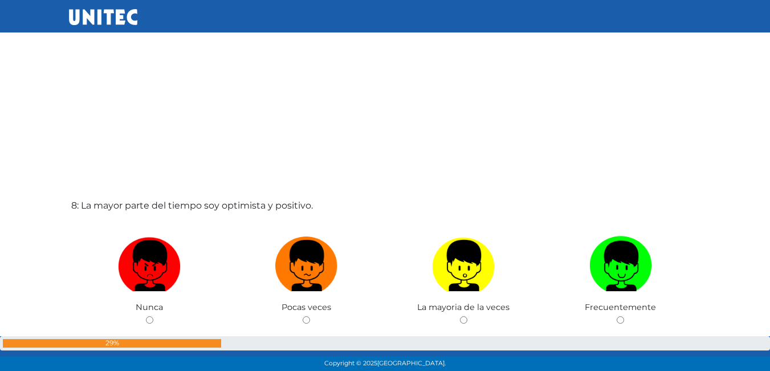
scroll to position [2646, 0]
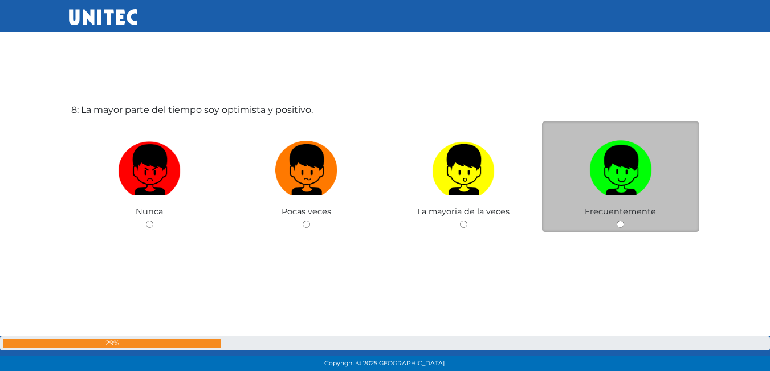
click at [621, 227] on input "radio" at bounding box center [620, 224] width 7 height 7
radio input "true"
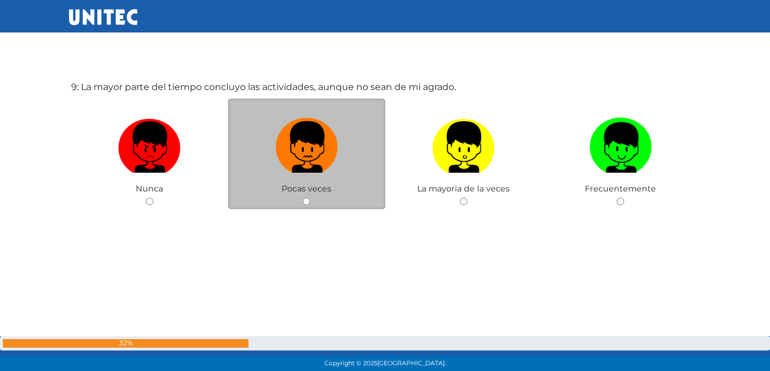
scroll to position [3045, 0]
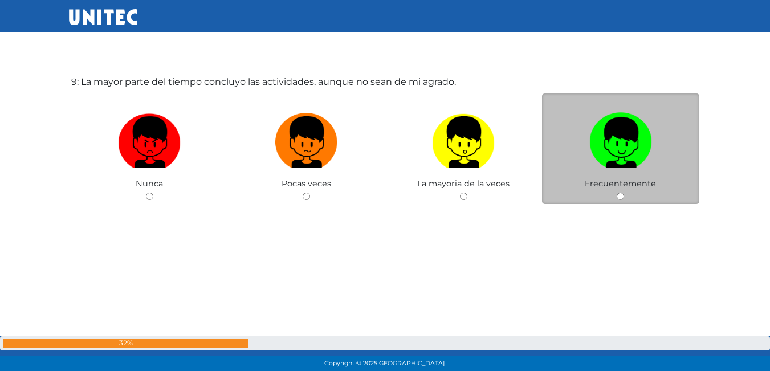
click at [625, 200] on div "Frecuentemente" at bounding box center [620, 149] width 157 height 111
click at [622, 196] on input "radio" at bounding box center [620, 196] width 7 height 7
radio input "true"
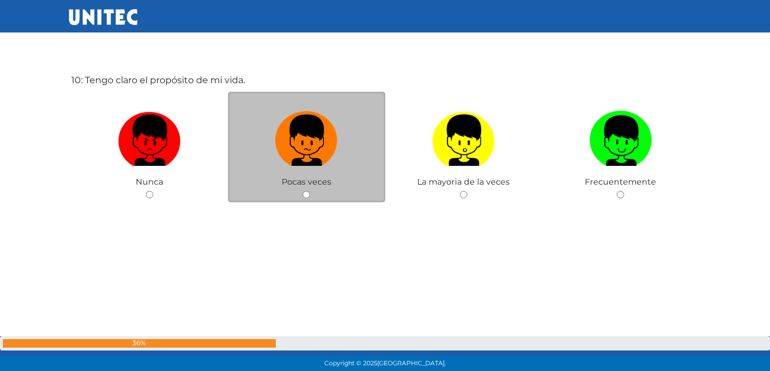
scroll to position [3437, 0]
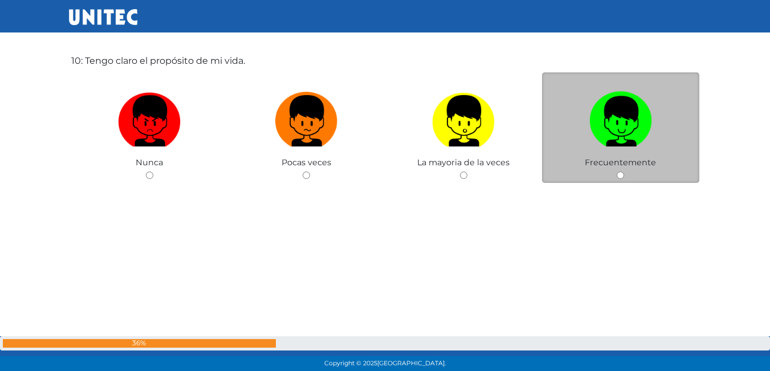
click at [624, 178] on input "radio" at bounding box center [620, 175] width 7 height 7
radio input "true"
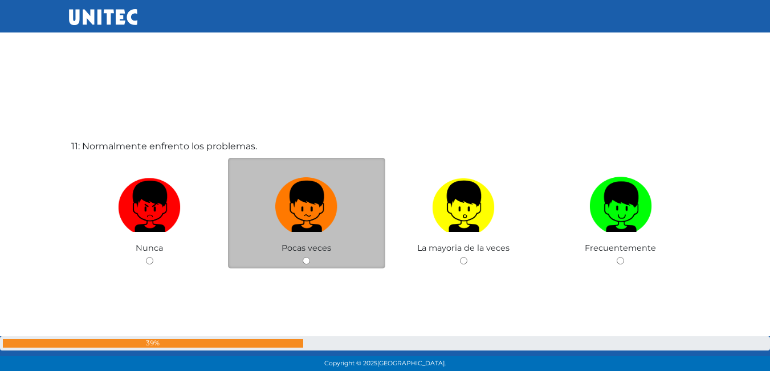
scroll to position [3780, 0]
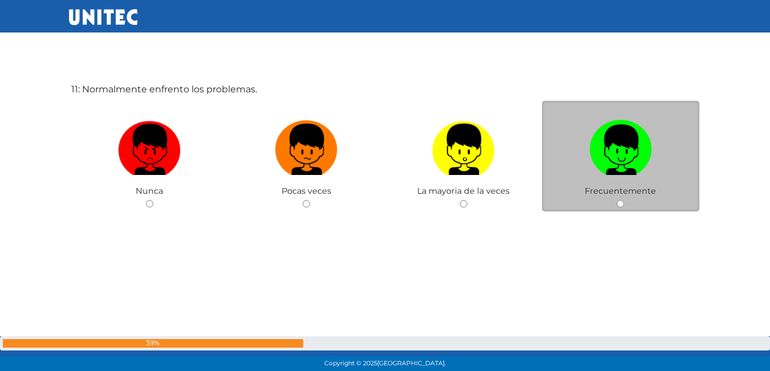
click at [618, 202] on input "radio" at bounding box center [620, 203] width 7 height 7
radio input "true"
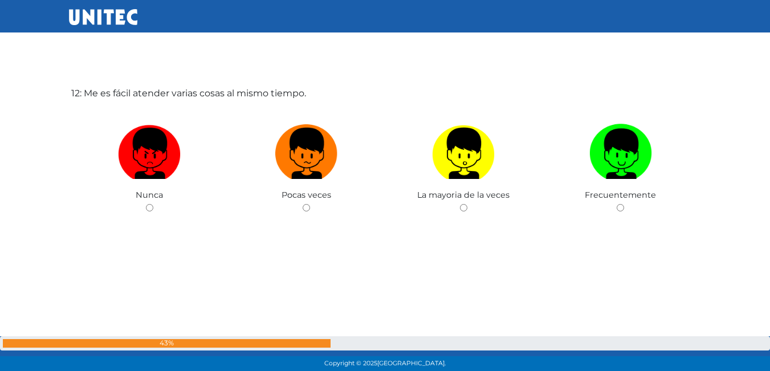
scroll to position [4183, 0]
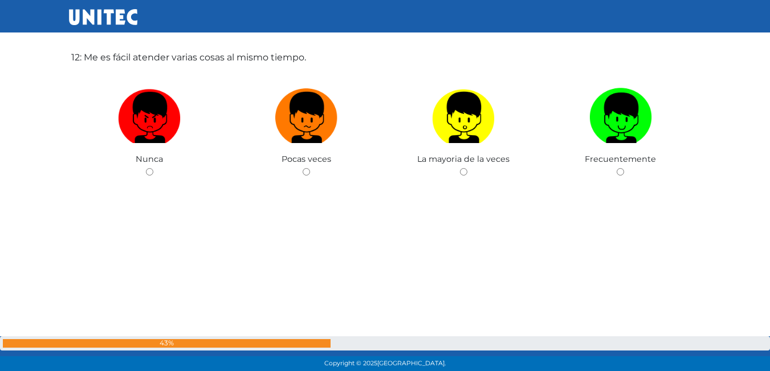
click at [620, 181] on div "12: Me es fácil atender varias cosas al mismo tiempo. [GEOGRAPHIC_DATA] Pocas v…" at bounding box center [385, 143] width 633 height 371
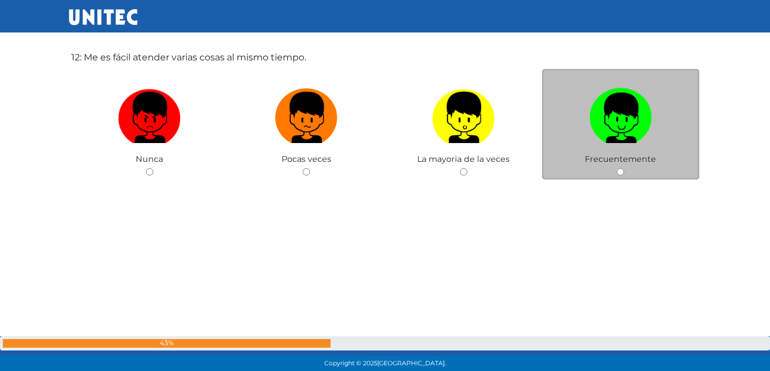
click at [619, 170] on input "radio" at bounding box center [620, 171] width 7 height 7
radio input "true"
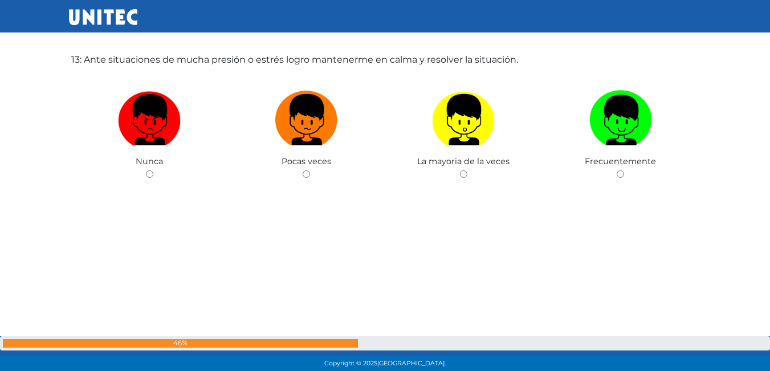
scroll to position [4572, 0]
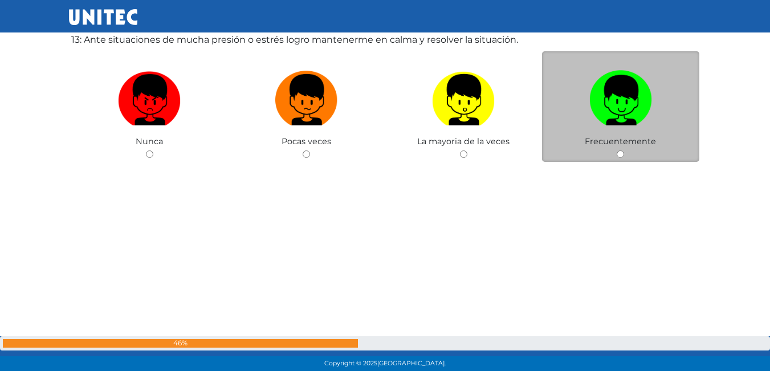
click at [625, 156] on div "Frecuentemente" at bounding box center [620, 106] width 157 height 111
click at [619, 152] on input "radio" at bounding box center [620, 154] width 7 height 7
radio input "true"
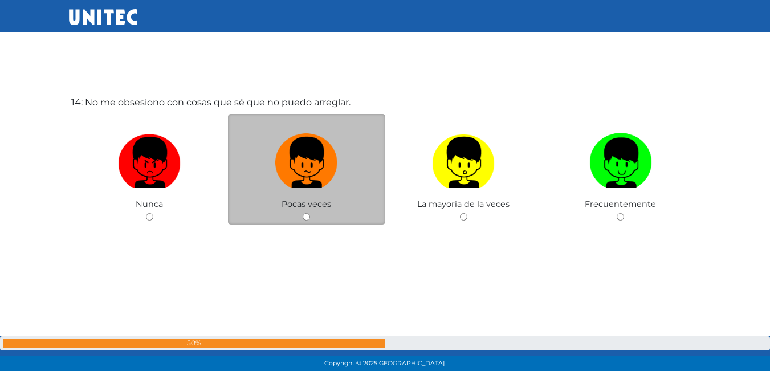
scroll to position [4883, 0]
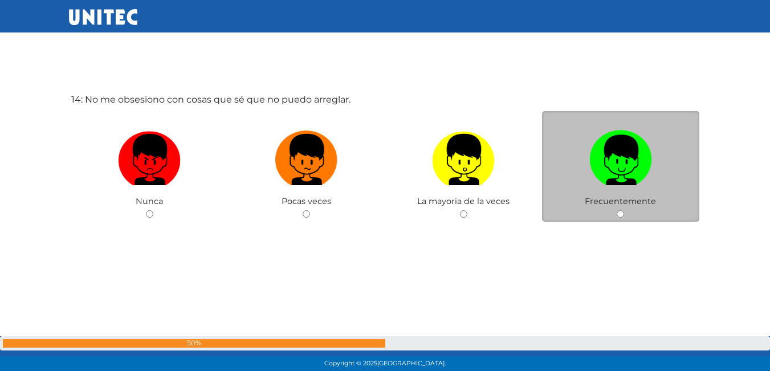
click at [623, 216] on input "radio" at bounding box center [620, 213] width 7 height 7
radio input "true"
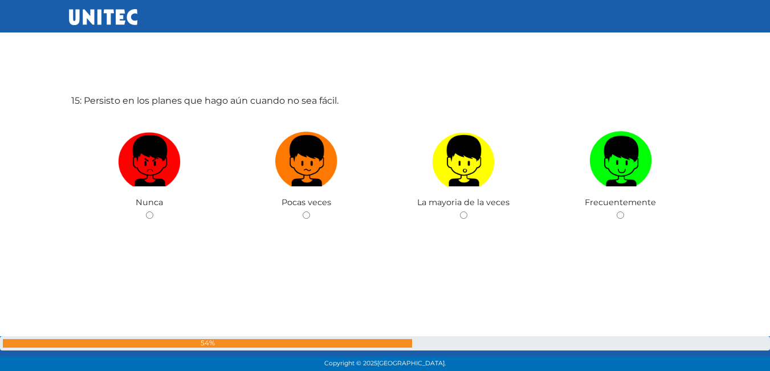
scroll to position [5273, 0]
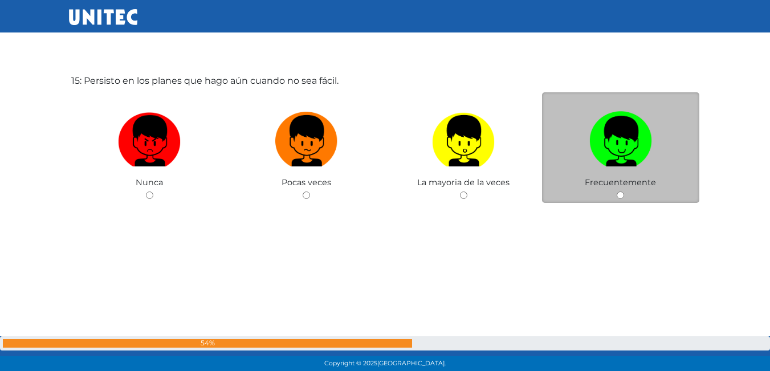
click at [621, 197] on input "radio" at bounding box center [620, 195] width 7 height 7
radio input "true"
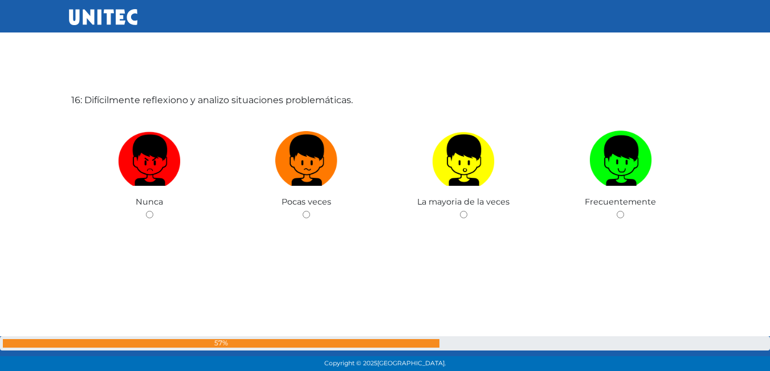
scroll to position [5626, 0]
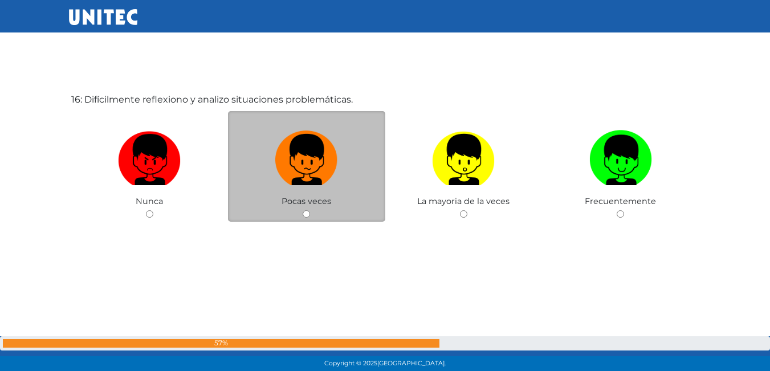
click at [306, 212] on input "radio" at bounding box center [306, 213] width 7 height 7
radio input "true"
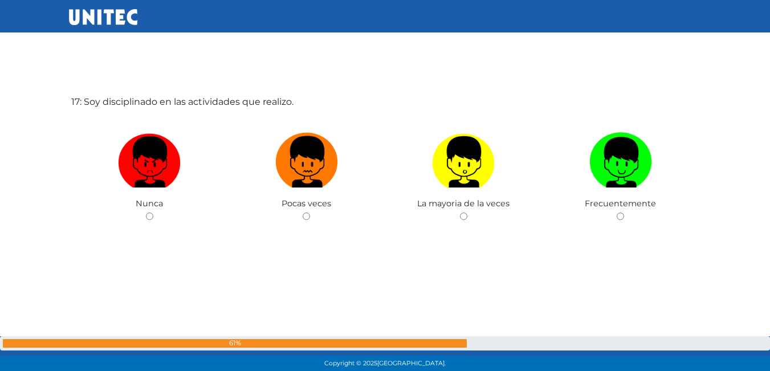
scroll to position [6015, 0]
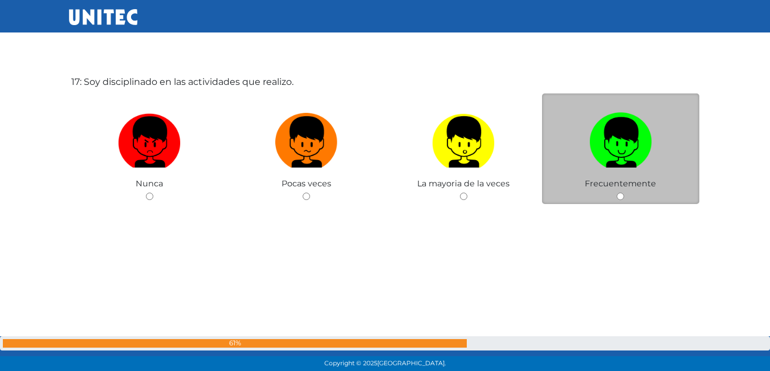
click at [613, 198] on div "Frecuentemente" at bounding box center [620, 149] width 157 height 111
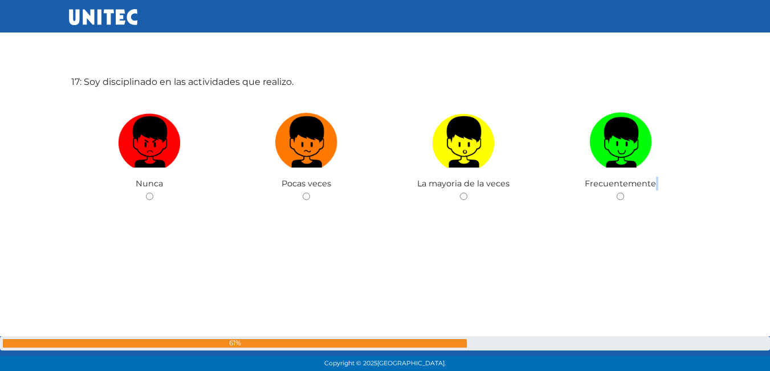
click at [613, 198] on div "17: Soy disciplinado en las actividades que realizo. Nunca Pocas veces La mayor…" at bounding box center [385, 167] width 633 height 371
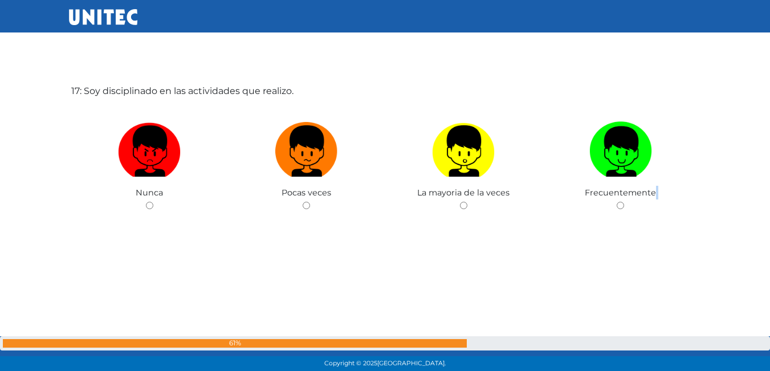
scroll to position [6019, 0]
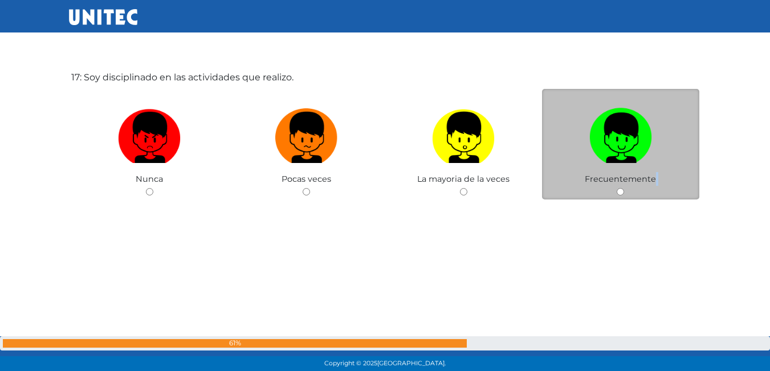
click at [628, 191] on div "Frecuentemente" at bounding box center [620, 144] width 157 height 111
click at [624, 193] on input "radio" at bounding box center [620, 191] width 7 height 7
radio input "true"
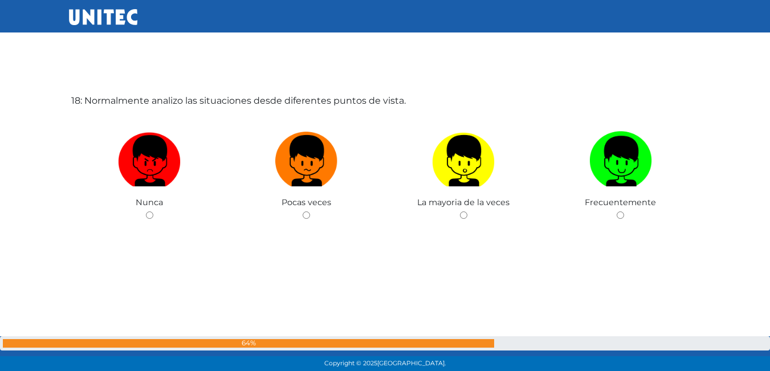
scroll to position [6368, 0]
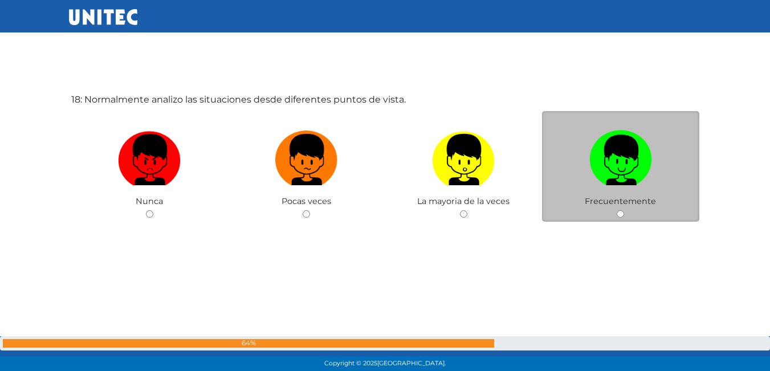
click at [619, 204] on span "Frecuentemente" at bounding box center [620, 201] width 71 height 10
click at [618, 215] on input "radio" at bounding box center [620, 213] width 7 height 7
radio input "true"
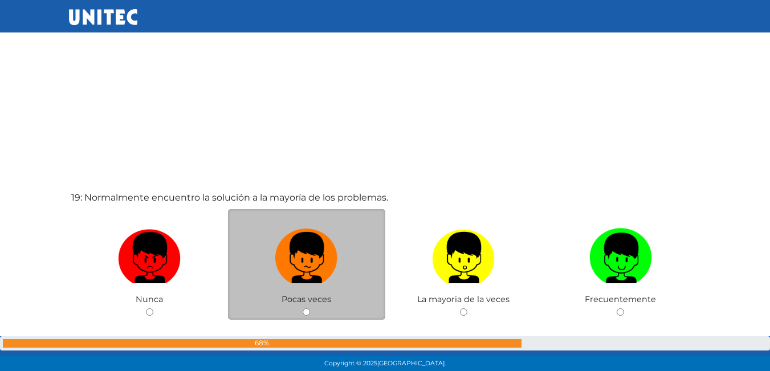
scroll to position [6740, 0]
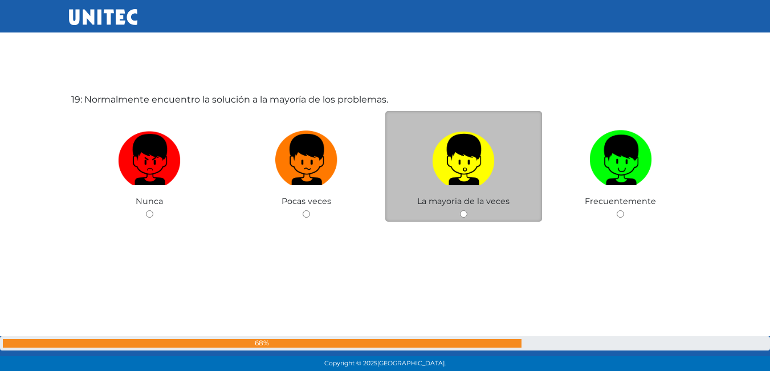
click at [463, 213] on input "radio" at bounding box center [463, 213] width 7 height 7
radio input "true"
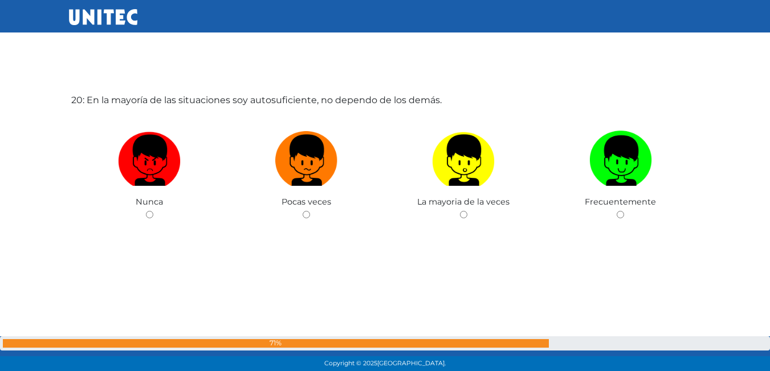
scroll to position [7111, 0]
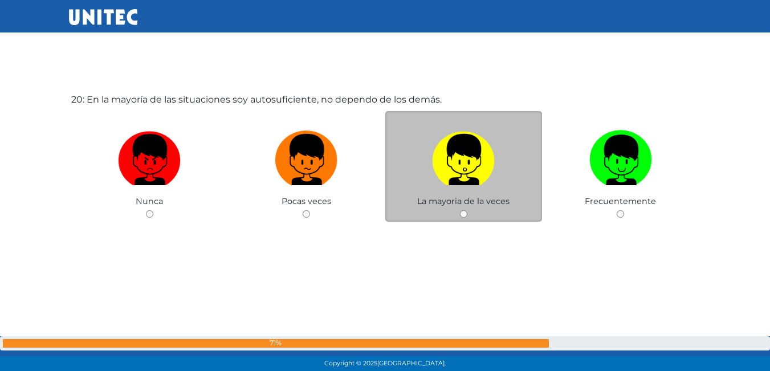
click at [460, 214] on input "radio" at bounding box center [463, 213] width 7 height 7
radio input "true"
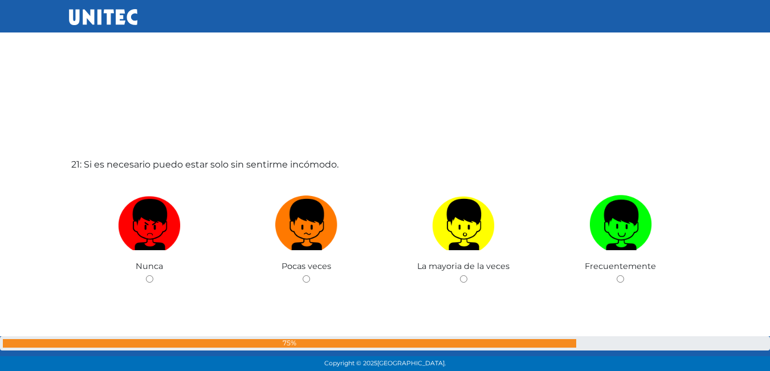
scroll to position [7453, 0]
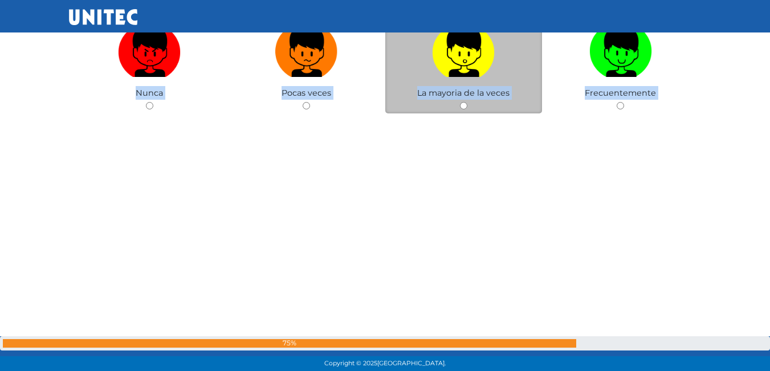
scroll to position [7607, 0]
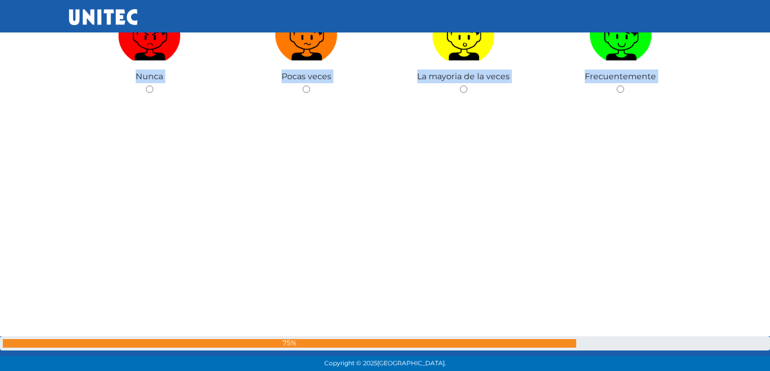
click at [421, 224] on div "21: Si es necesario puedo estar solo sin sentirme incómodo. Nunca Pocas veces L…" at bounding box center [385, 60] width 633 height 371
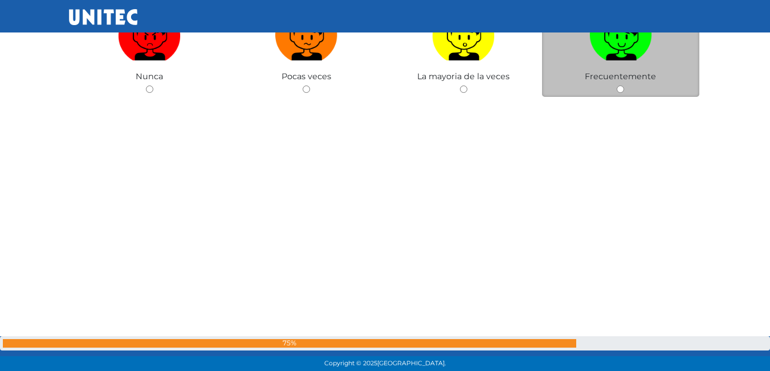
click at [621, 87] on input "radio" at bounding box center [620, 89] width 7 height 7
radio input "true"
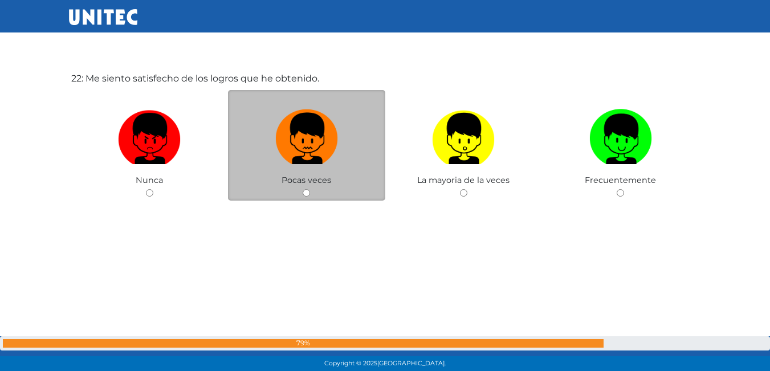
scroll to position [7895, 0]
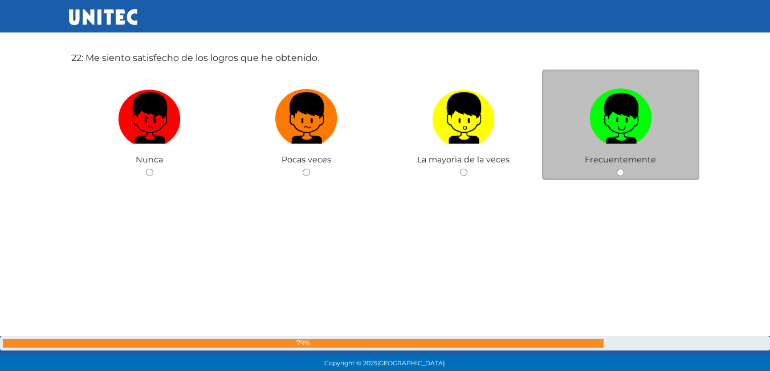
click at [619, 169] on input "radio" at bounding box center [620, 172] width 7 height 7
radio input "true"
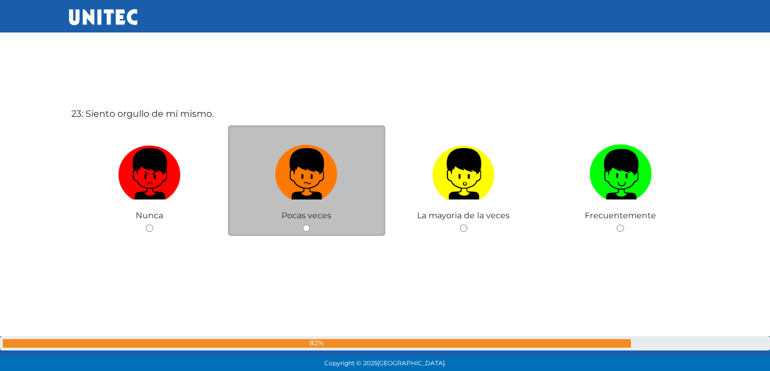
scroll to position [8237, 0]
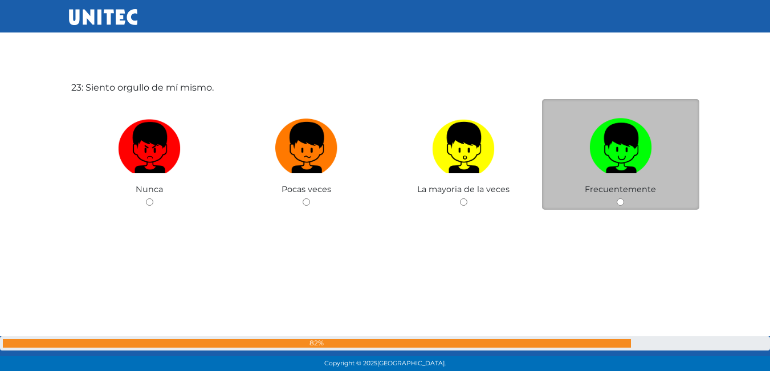
click at [622, 207] on div "Frecuentemente" at bounding box center [620, 154] width 157 height 111
click at [619, 198] on input "radio" at bounding box center [620, 201] width 7 height 7
radio input "true"
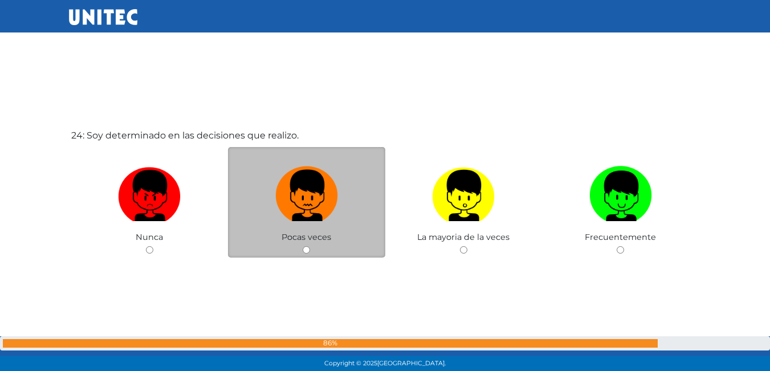
scroll to position [8580, 0]
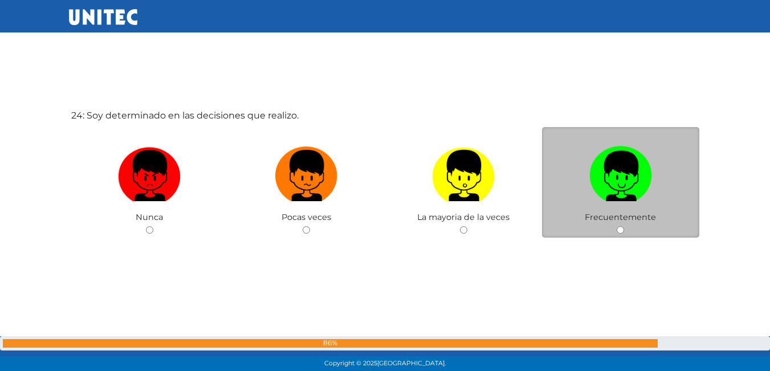
click at [620, 226] on div "Frecuentemente" at bounding box center [620, 182] width 157 height 111
click at [622, 230] on input "radio" at bounding box center [620, 229] width 7 height 7
radio input "true"
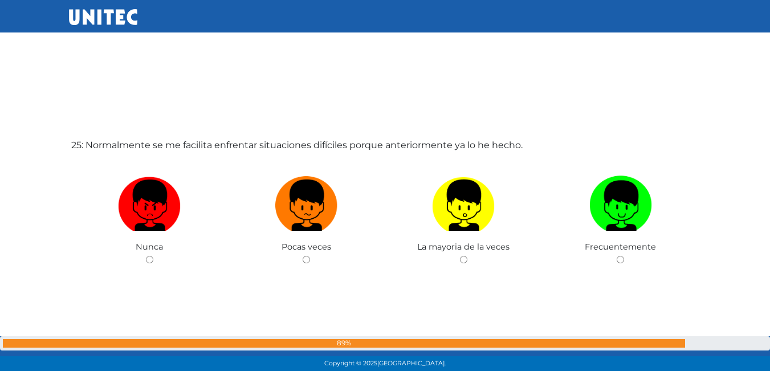
scroll to position [8967, 0]
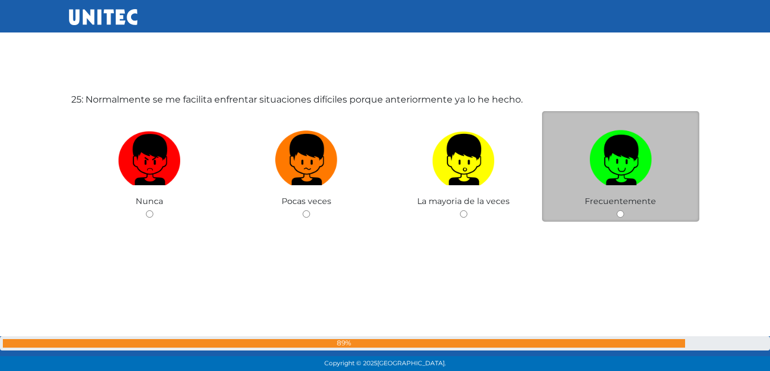
click at [617, 213] on input "radio" at bounding box center [620, 213] width 7 height 7
radio input "true"
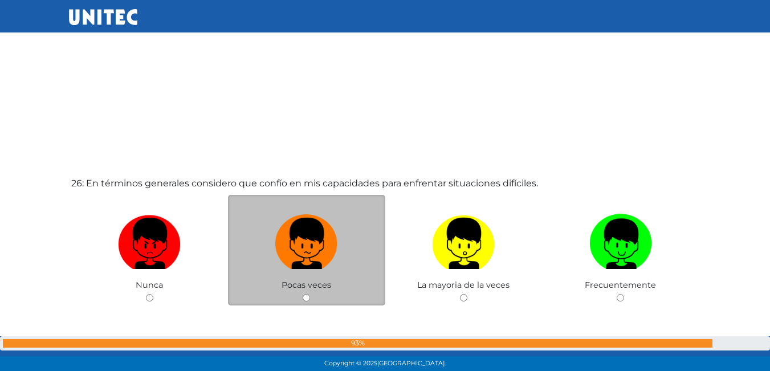
scroll to position [9312, 0]
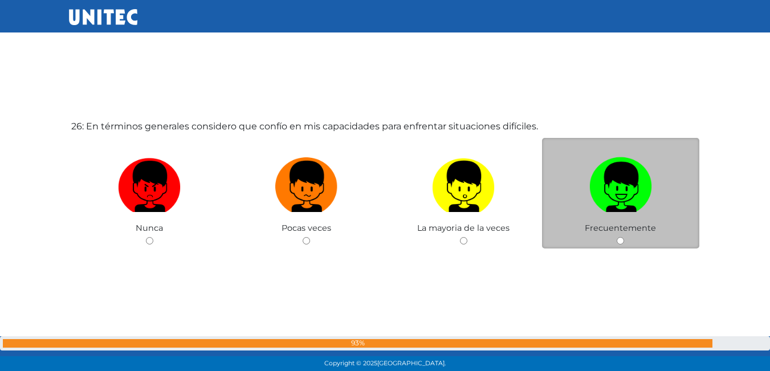
click at [622, 198] on img at bounding box center [621, 183] width 63 height 60
click at [622, 237] on input "radio" at bounding box center [620, 240] width 7 height 7
radio input "true"
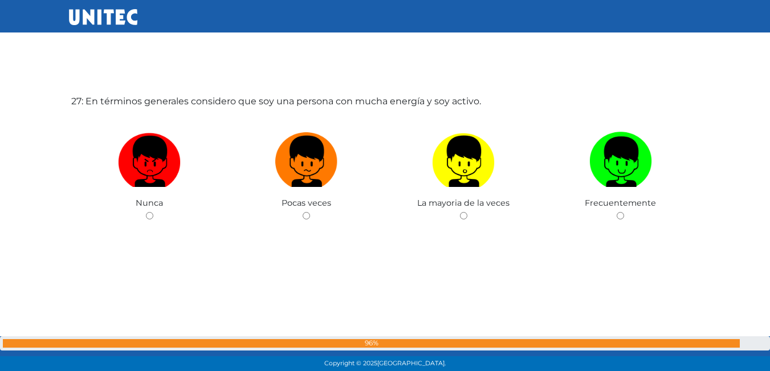
scroll to position [9736, 0]
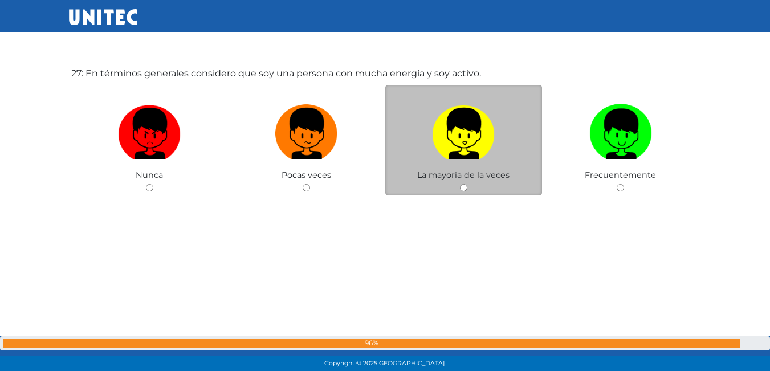
click at [476, 155] on img at bounding box center [463, 130] width 63 height 60
click at [468, 184] on input "radio" at bounding box center [463, 187] width 7 height 7
radio input "true"
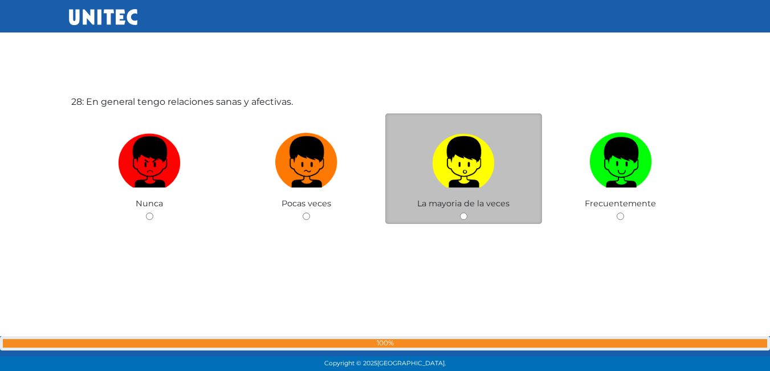
scroll to position [10081, 0]
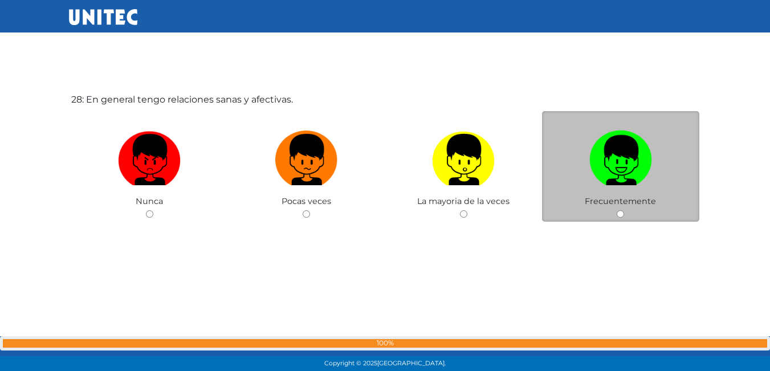
click at [602, 175] on img at bounding box center [621, 156] width 63 height 60
click at [617, 210] on input "radio" at bounding box center [620, 213] width 7 height 7
radio input "true"
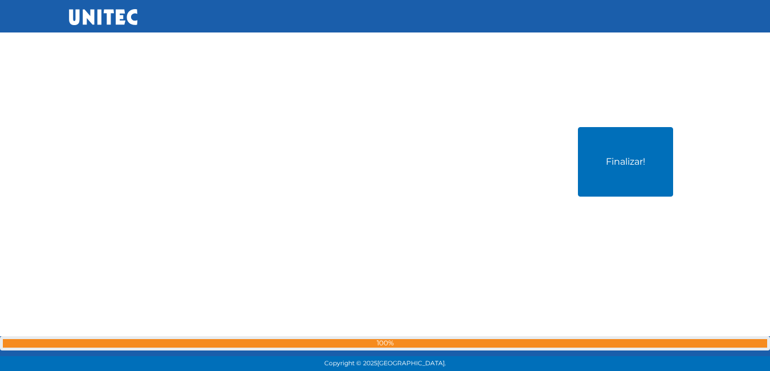
scroll to position [10424, 0]
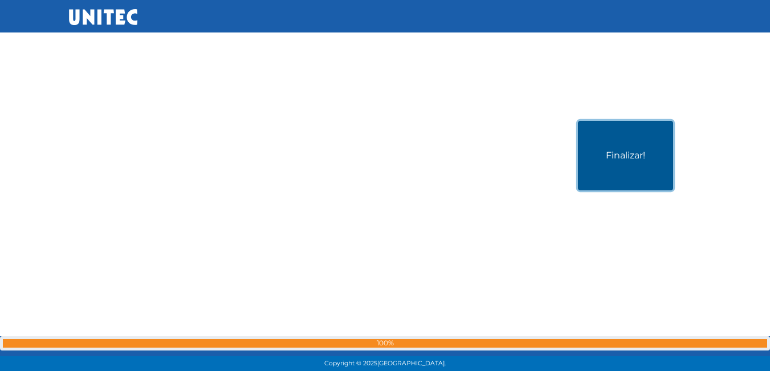
click at [590, 159] on button "Finalizar!" at bounding box center [625, 156] width 95 height 70
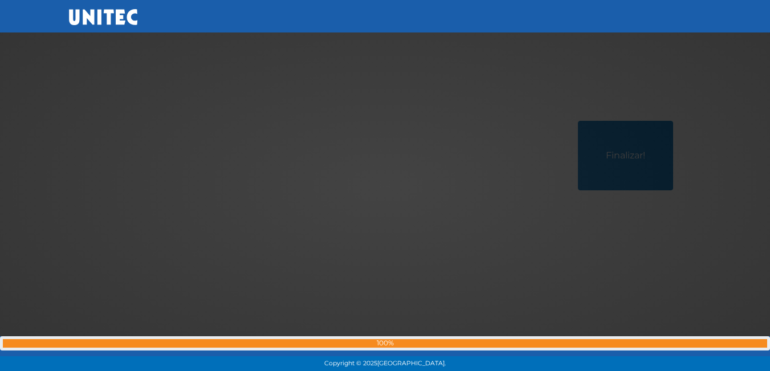
click at [386, 186] on div at bounding box center [386, 186] width 0 height 0
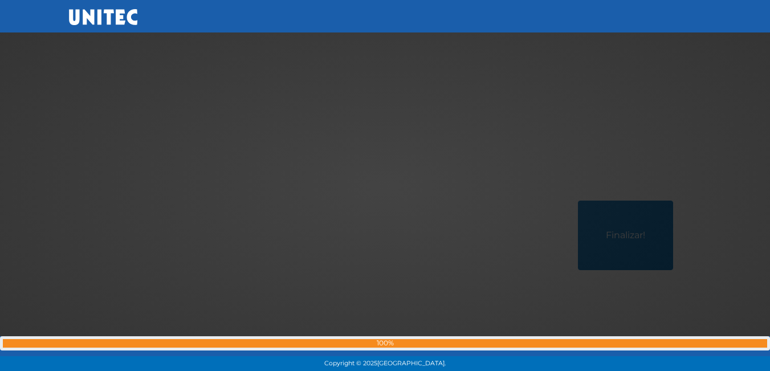
scroll to position [10475, 0]
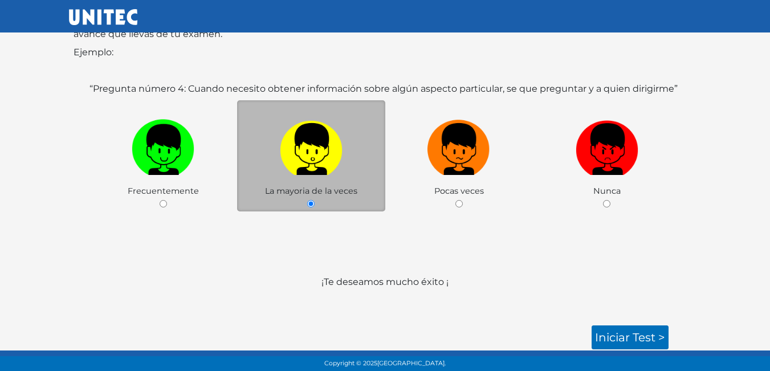
scroll to position [170, 0]
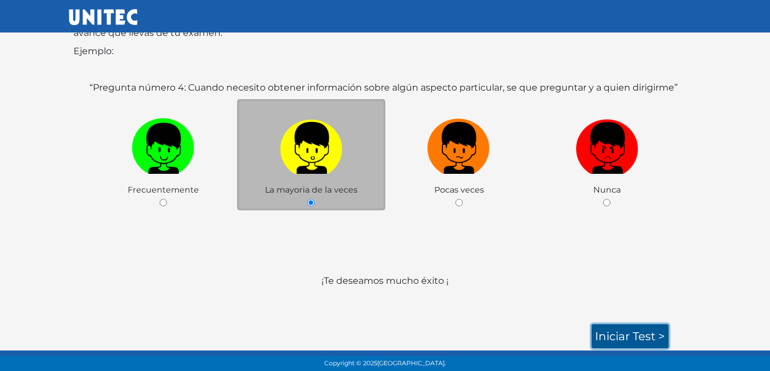
click at [612, 335] on link "Iniciar test >" at bounding box center [630, 336] width 77 height 24
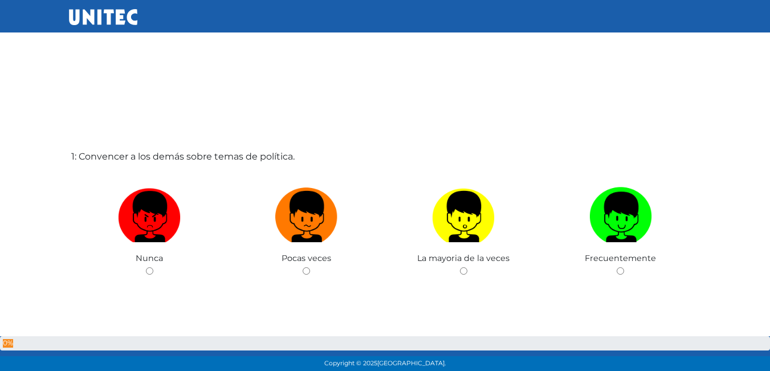
scroll to position [1, 0]
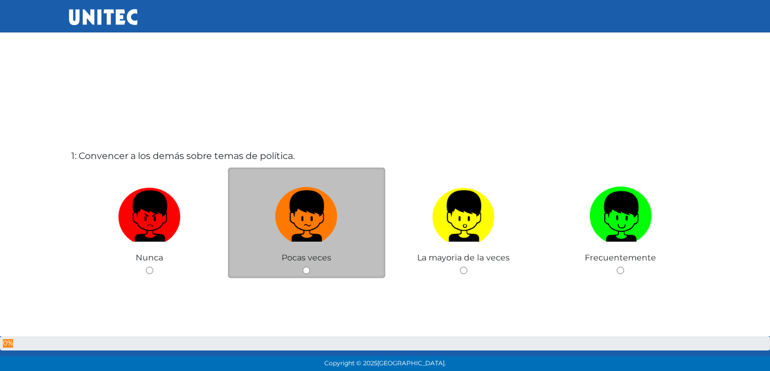
click at [261, 228] on label at bounding box center [306, 217] width 157 height 70
click at [303, 267] on input "radio" at bounding box center [306, 270] width 7 height 7
radio input "true"
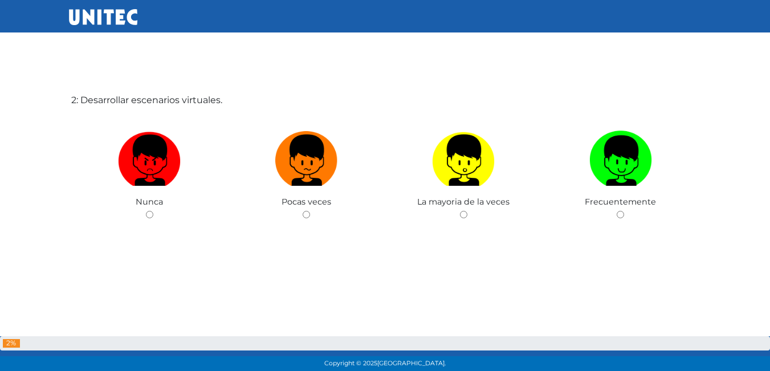
scroll to position [428, 0]
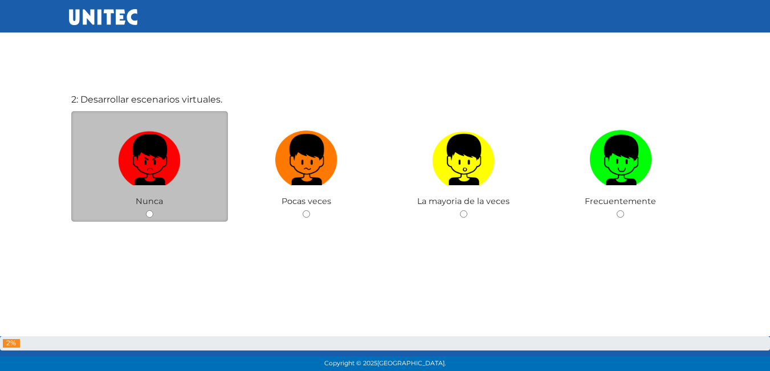
click at [185, 179] on label at bounding box center [149, 160] width 157 height 70
click at [153, 210] on input "radio" at bounding box center [149, 213] width 7 height 7
radio input "true"
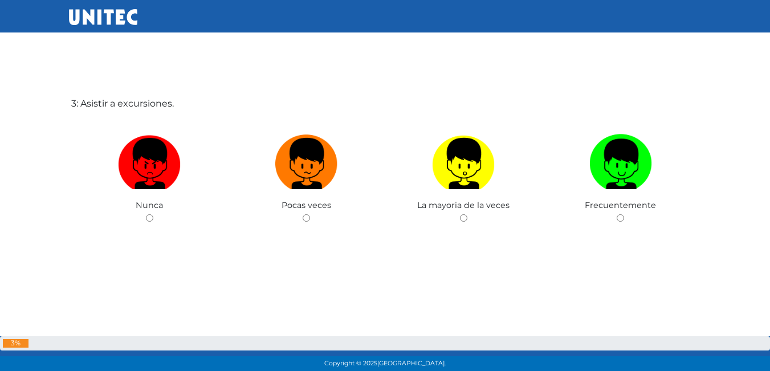
scroll to position [800, 0]
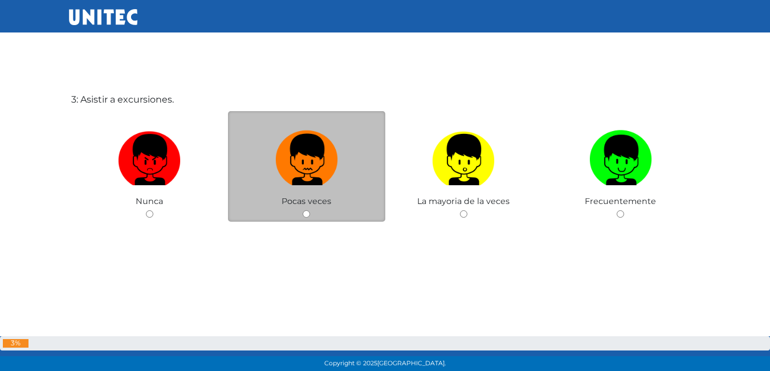
click at [289, 185] on img at bounding box center [306, 156] width 63 height 60
click at [303, 210] on input "radio" at bounding box center [306, 213] width 7 height 7
radio input "true"
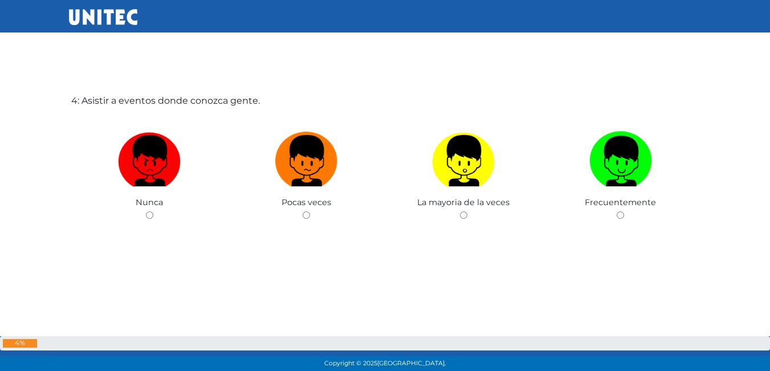
scroll to position [1171, 0]
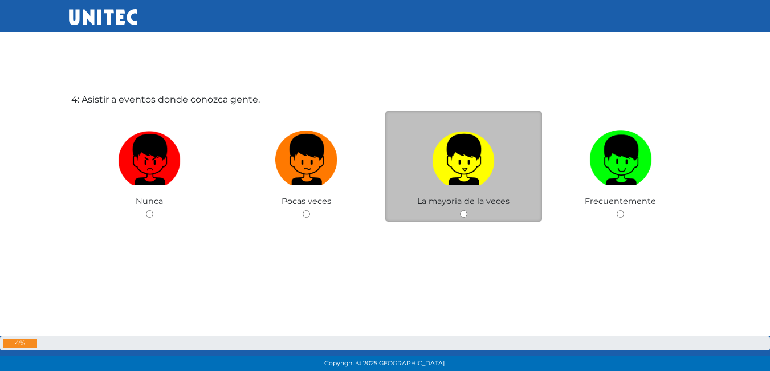
click at [463, 183] on img at bounding box center [463, 156] width 63 height 60
click at [463, 210] on input "radio" at bounding box center [463, 213] width 7 height 7
radio input "true"
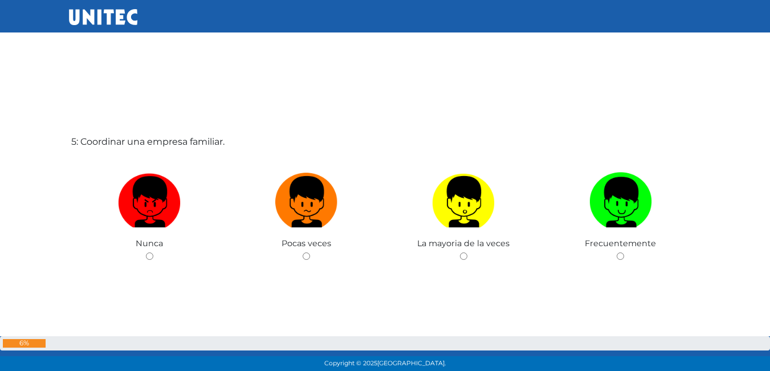
scroll to position [1515, 0]
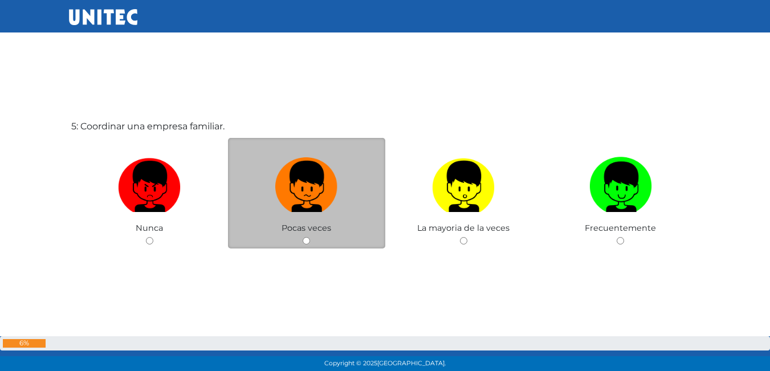
click at [340, 182] on label at bounding box center [306, 187] width 157 height 70
click at [310, 237] on input "radio" at bounding box center [306, 240] width 7 height 7
radio input "true"
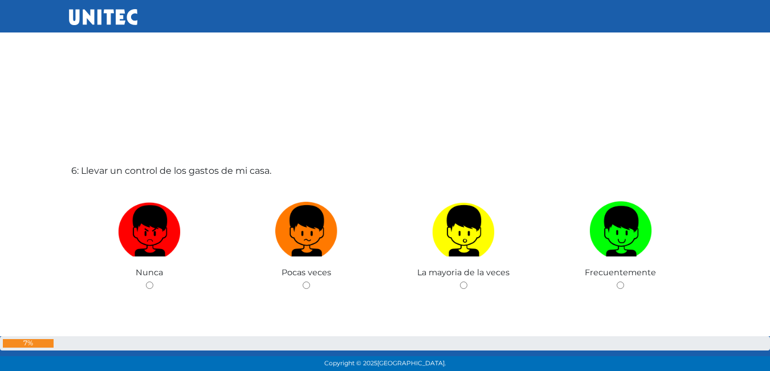
scroll to position [1859, 0]
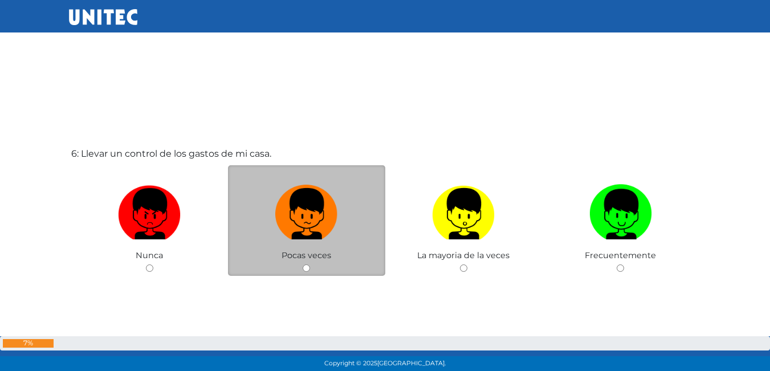
click at [283, 248] on label at bounding box center [306, 215] width 157 height 70
click at [303, 265] on input "radio" at bounding box center [306, 268] width 7 height 7
radio input "true"
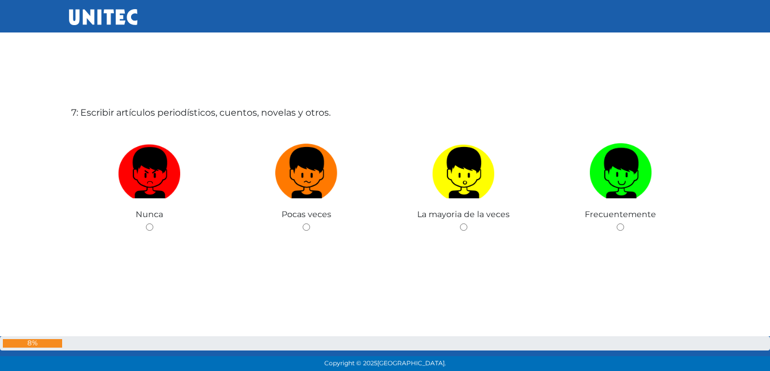
scroll to position [2285, 0]
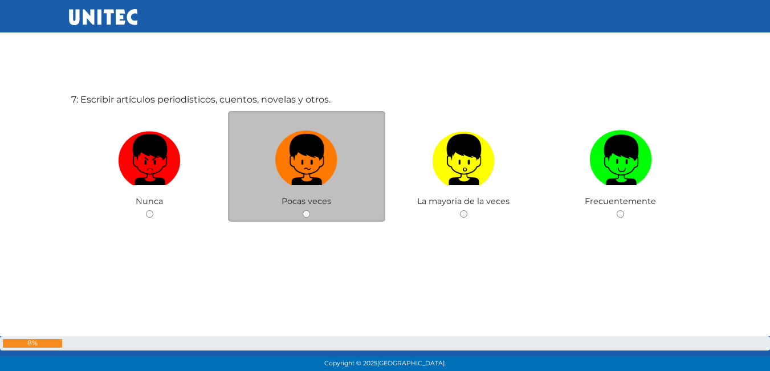
click at [250, 178] on label at bounding box center [306, 160] width 157 height 70
click at [303, 210] on input "radio" at bounding box center [306, 213] width 7 height 7
radio input "true"
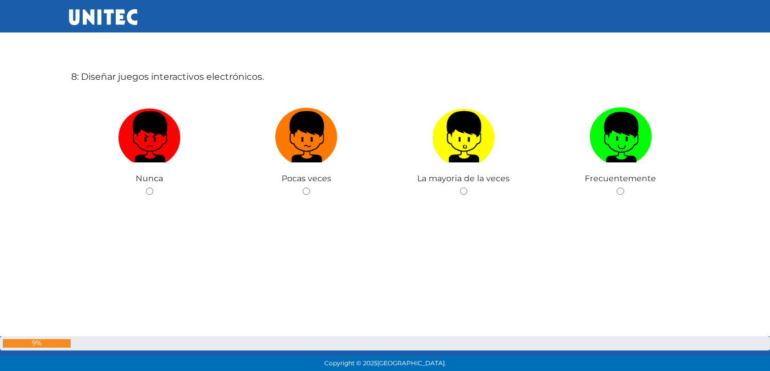
scroll to position [2686, 0]
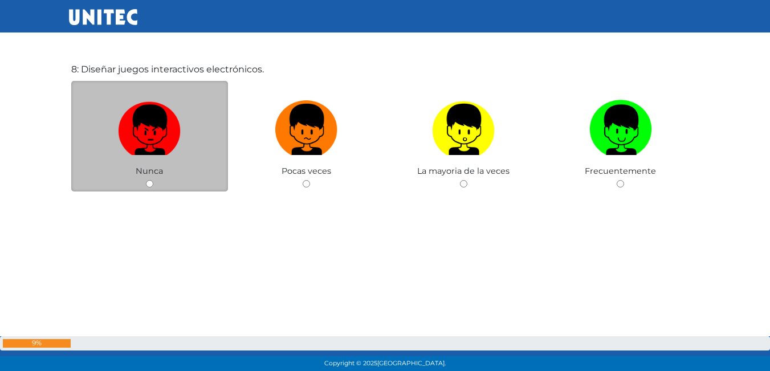
click at [140, 155] on img at bounding box center [149, 126] width 63 height 60
click at [146, 180] on input "radio" at bounding box center [149, 183] width 7 height 7
radio input "true"
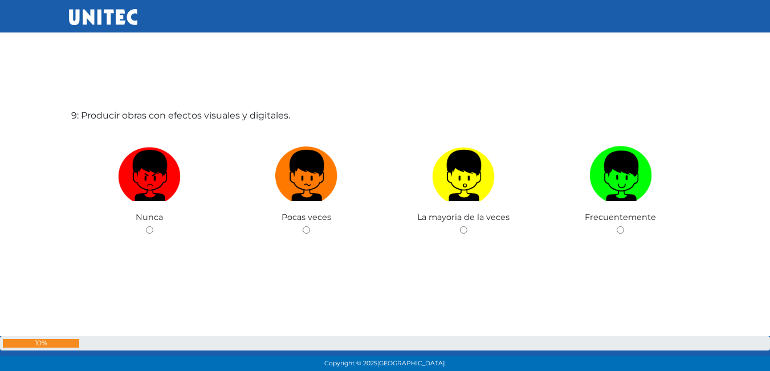
scroll to position [3031, 0]
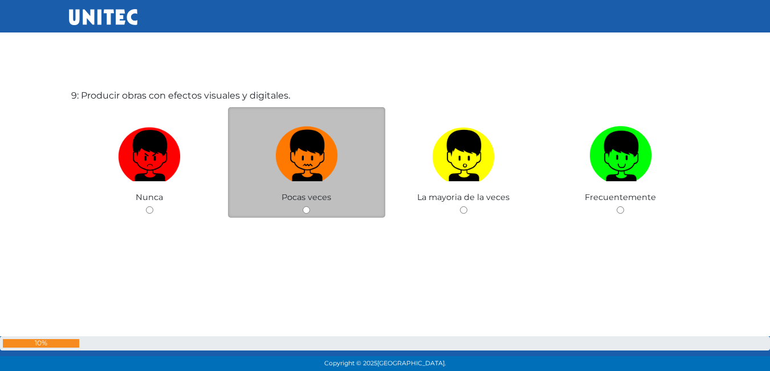
click at [275, 179] on img at bounding box center [306, 152] width 63 height 60
click at [303, 206] on input "radio" at bounding box center [306, 209] width 7 height 7
radio input "true"
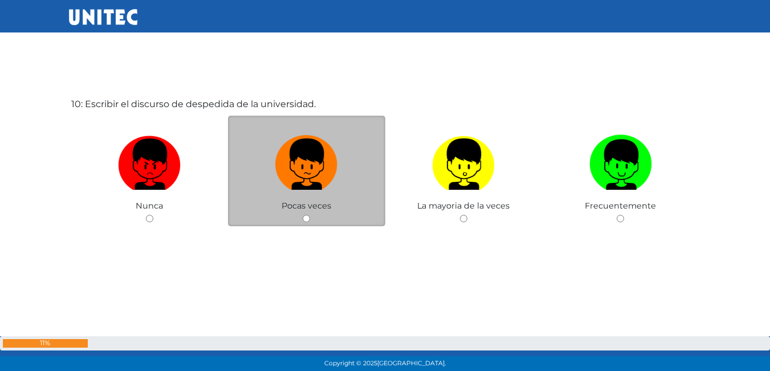
scroll to position [3398, 0]
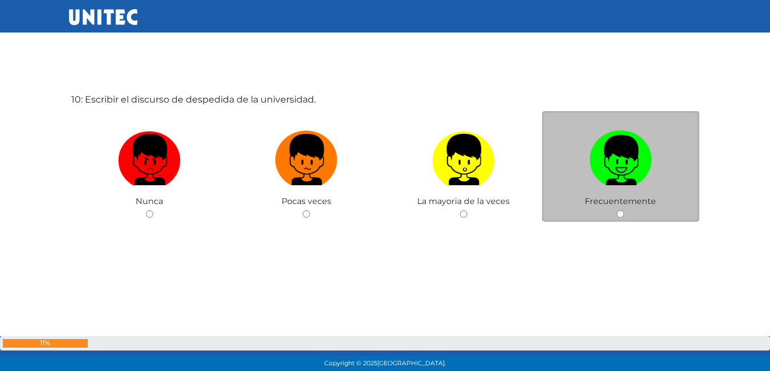
click at [631, 185] on img at bounding box center [621, 156] width 63 height 60
click at [624, 210] on input "radio" at bounding box center [620, 213] width 7 height 7
radio input "true"
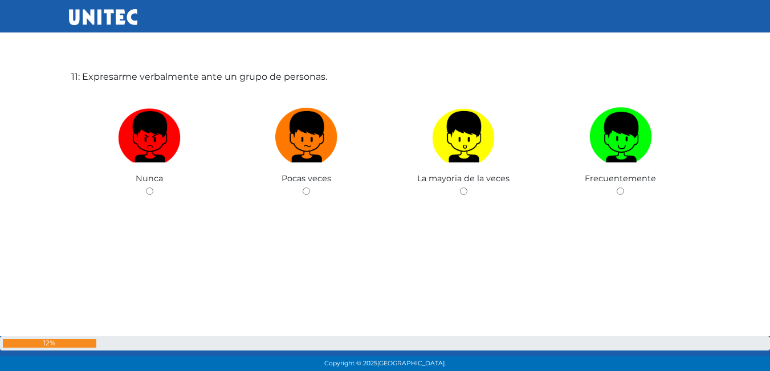
scroll to position [3799, 0]
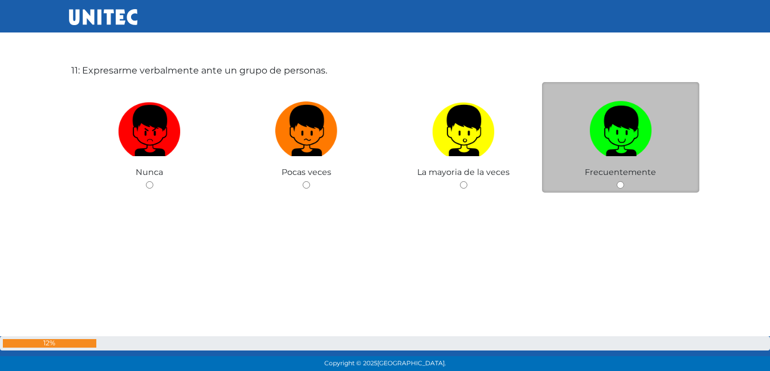
click at [606, 166] on div "Frecuentemente" at bounding box center [620, 137] width 157 height 111
click at [623, 144] on img at bounding box center [621, 127] width 63 height 60
click at [623, 181] on input "radio" at bounding box center [620, 184] width 7 height 7
radio input "true"
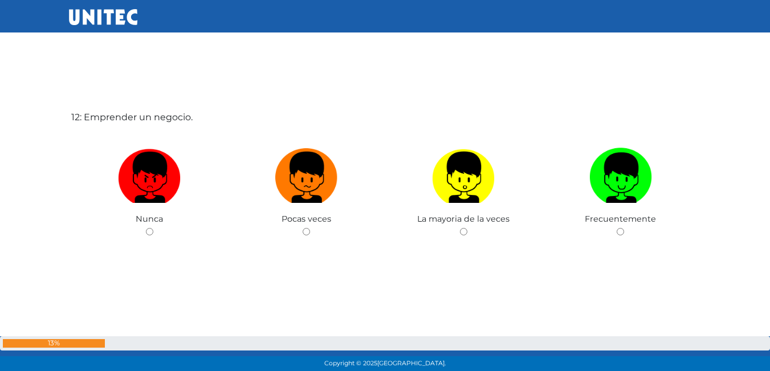
scroll to position [4143, 0]
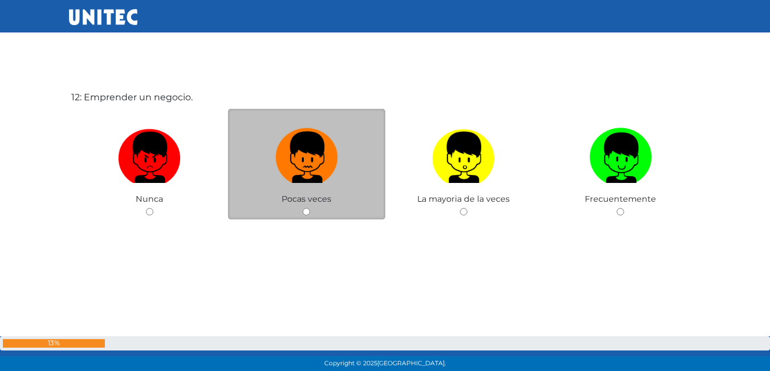
click at [307, 168] on img at bounding box center [306, 154] width 63 height 60
click at [307, 208] on input "radio" at bounding box center [306, 211] width 7 height 7
radio input "true"
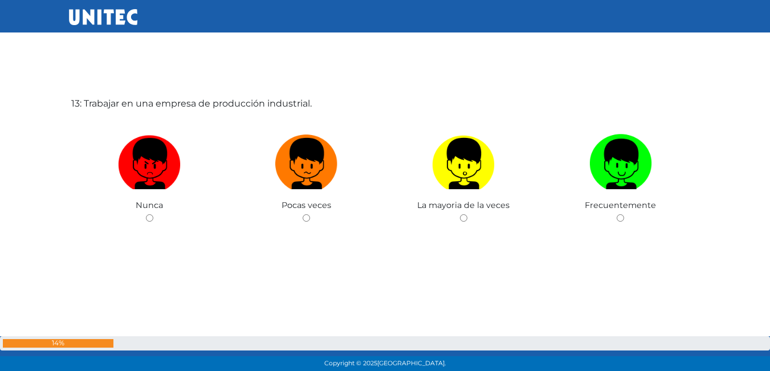
scroll to position [4512, 0]
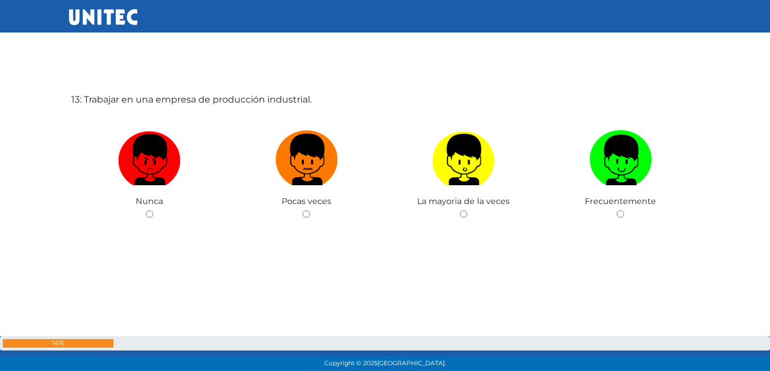
click at [307, 168] on img at bounding box center [306, 156] width 63 height 60
click at [307, 210] on input "radio" at bounding box center [306, 213] width 7 height 7
radio input "true"
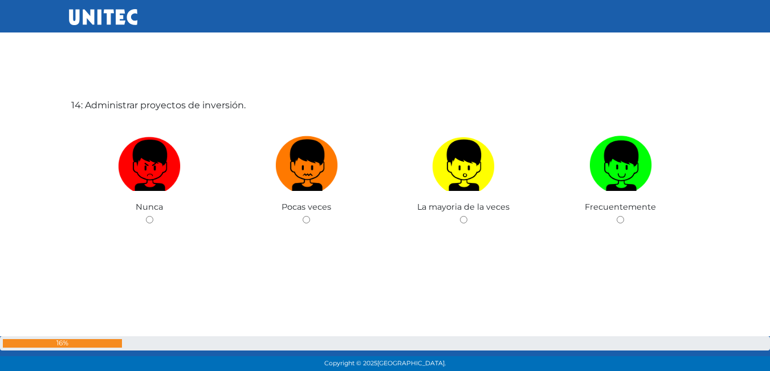
scroll to position [4898, 0]
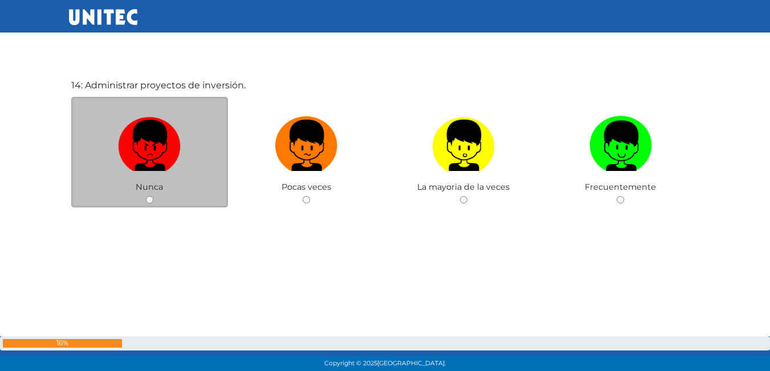
click at [192, 151] on label at bounding box center [149, 146] width 157 height 70
click at [153, 196] on input "radio" at bounding box center [149, 199] width 7 height 7
radio input "true"
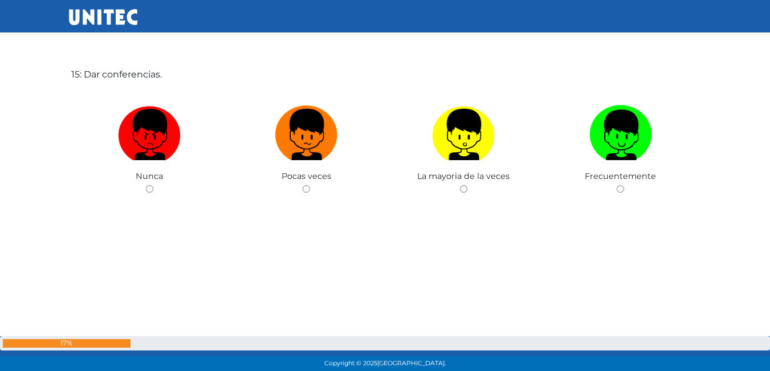
scroll to position [5300, 0]
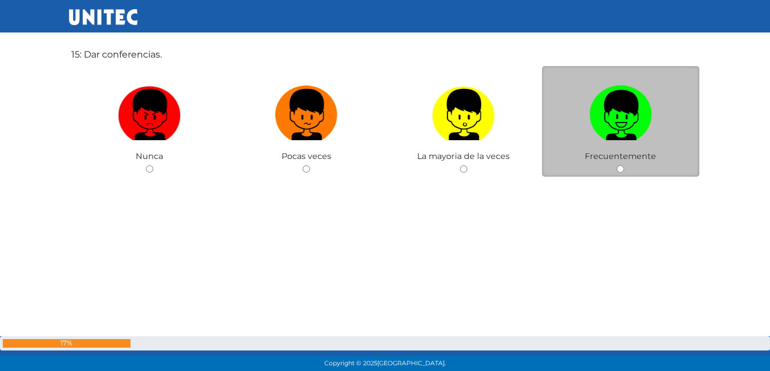
click at [647, 139] on img at bounding box center [621, 111] width 63 height 60
click at [624, 165] on input "radio" at bounding box center [620, 168] width 7 height 7
radio input "true"
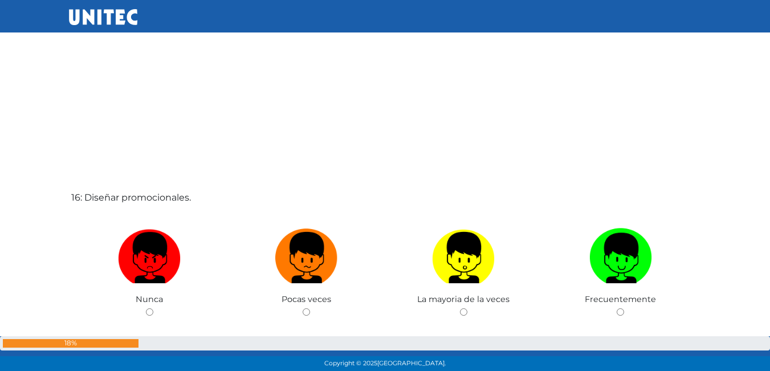
scroll to position [5585, 0]
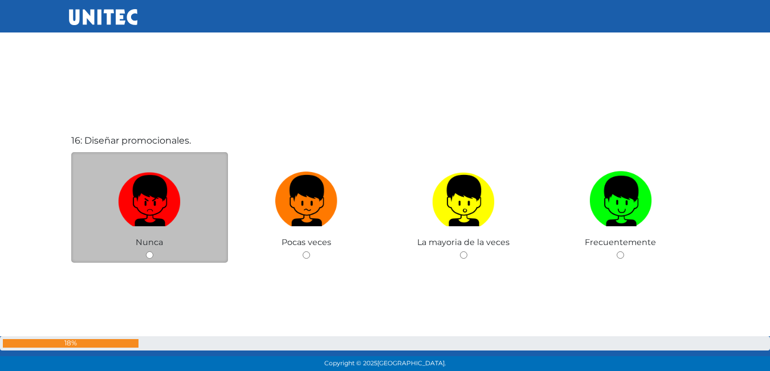
click at [200, 189] on label at bounding box center [149, 202] width 157 height 70
click at [153, 251] on input "radio" at bounding box center [149, 254] width 7 height 7
radio input "true"
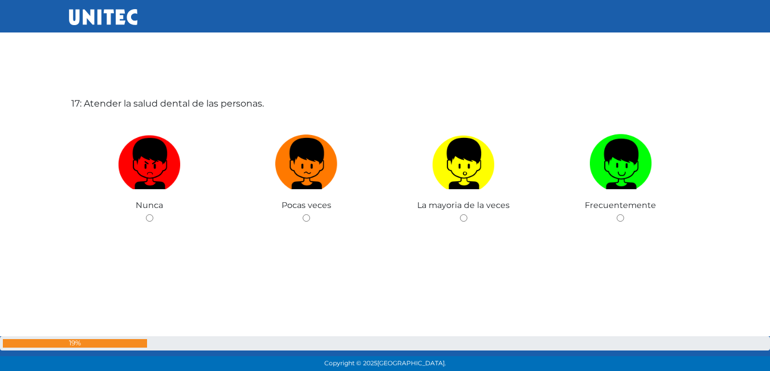
scroll to position [5997, 0]
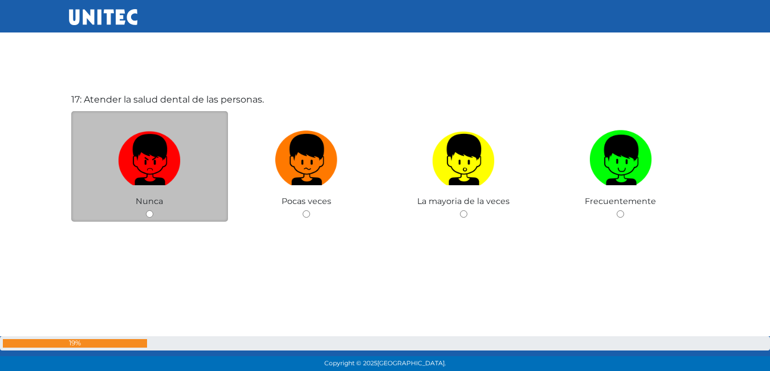
click at [99, 164] on label at bounding box center [149, 160] width 157 height 70
click at [146, 210] on input "radio" at bounding box center [149, 213] width 7 height 7
radio input "true"
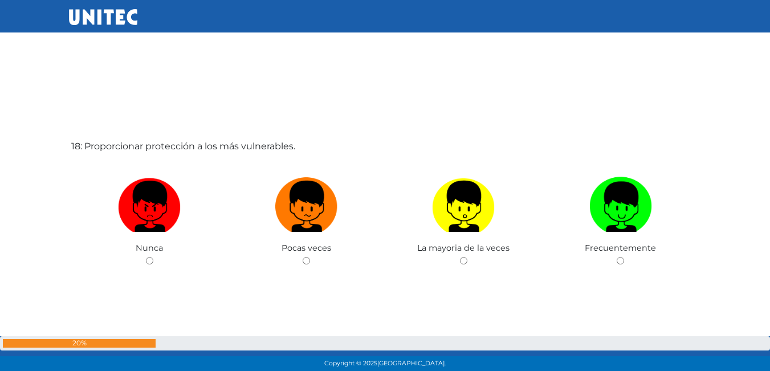
scroll to position [6342, 0]
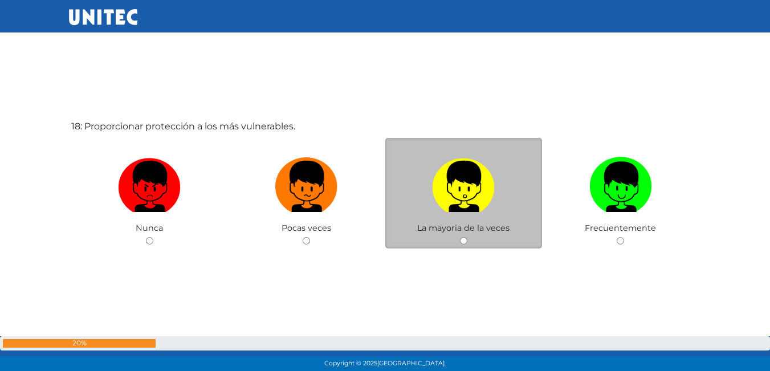
click at [437, 213] on label at bounding box center [464, 187] width 157 height 70
click at [460, 237] on input "radio" at bounding box center [463, 240] width 7 height 7
radio input "true"
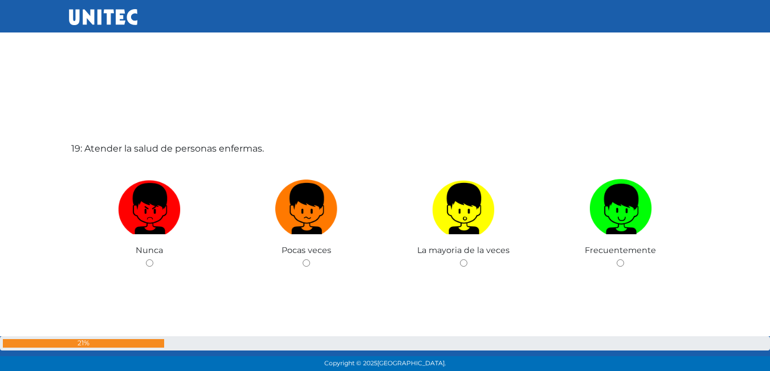
scroll to position [6740, 0]
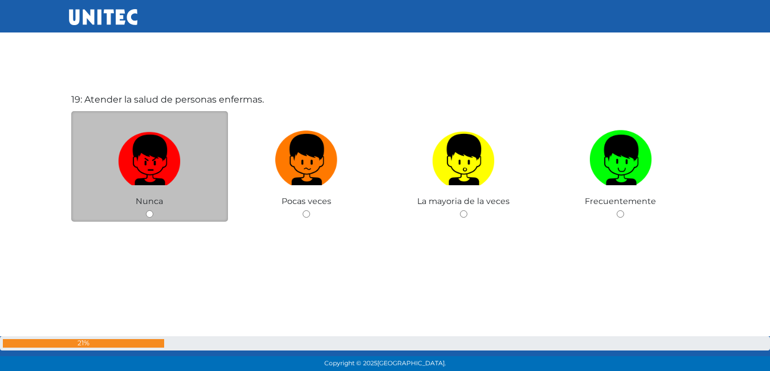
click at [167, 165] on img at bounding box center [149, 156] width 63 height 60
click at [153, 210] on input "radio" at bounding box center [149, 213] width 7 height 7
radio input "true"
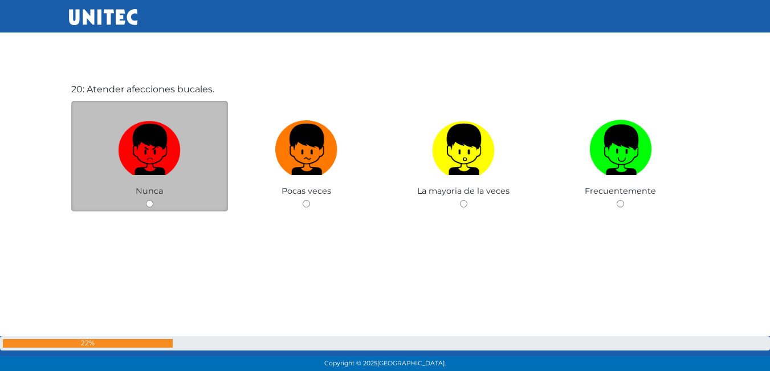
scroll to position [7141, 0]
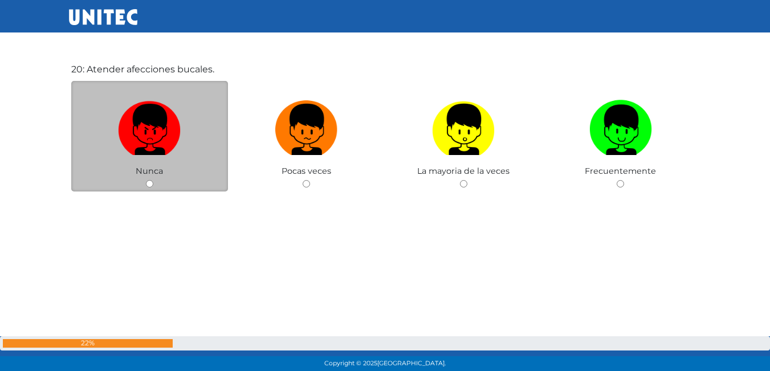
click at [145, 186] on div "Nunca" at bounding box center [149, 136] width 157 height 111
click at [147, 186] on input "radio" at bounding box center [149, 183] width 7 height 7
radio input "true"
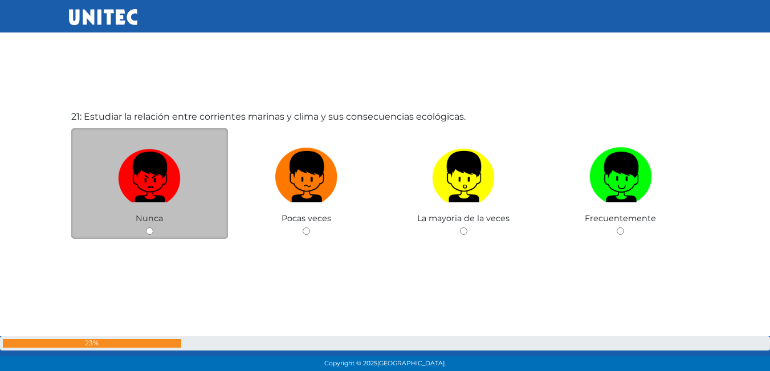
scroll to position [7485, 0]
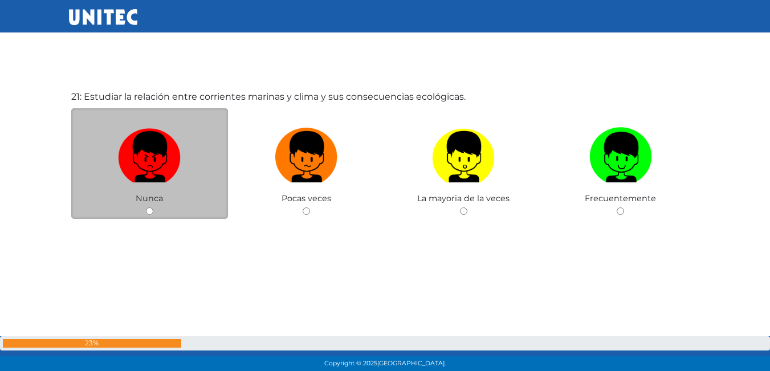
click at [181, 159] on label at bounding box center [149, 158] width 157 height 70
click at [153, 208] on input "radio" at bounding box center [149, 211] width 7 height 7
radio input "true"
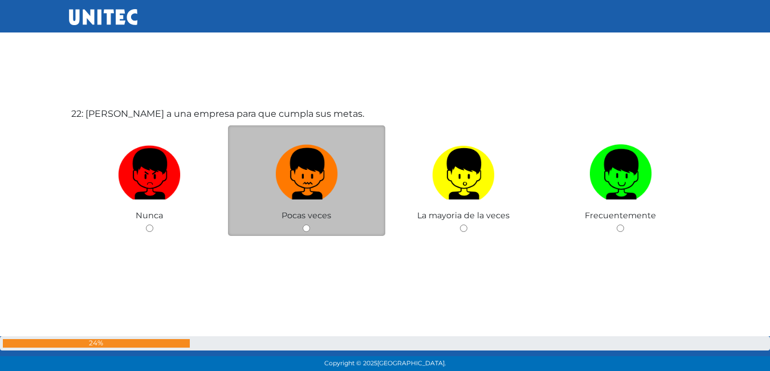
scroll to position [7882, 0]
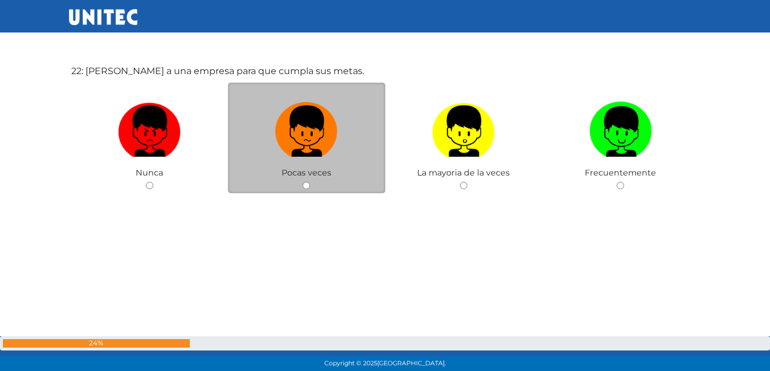
click at [315, 157] on label at bounding box center [306, 132] width 157 height 70
click at [310, 182] on input "radio" at bounding box center [306, 185] width 7 height 7
radio input "true"
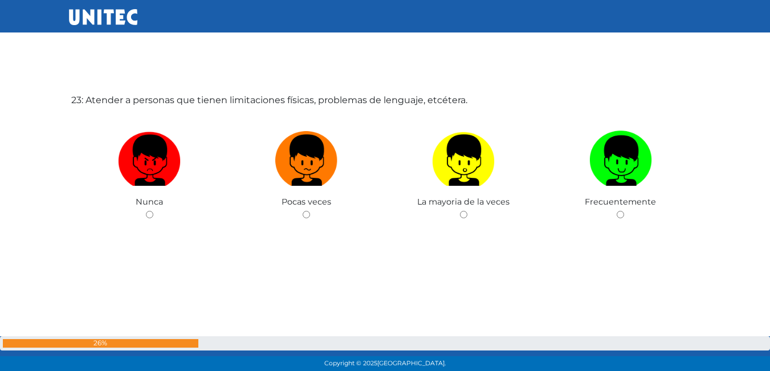
scroll to position [8226, 0]
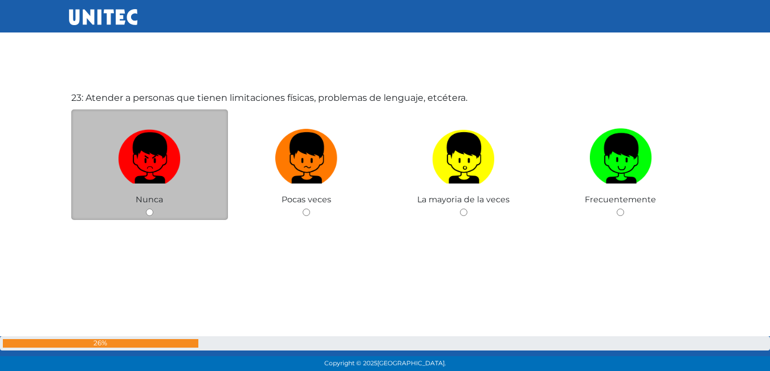
click at [146, 191] on label at bounding box center [149, 159] width 157 height 70
click at [146, 209] on input "radio" at bounding box center [149, 212] width 7 height 7
radio input "true"
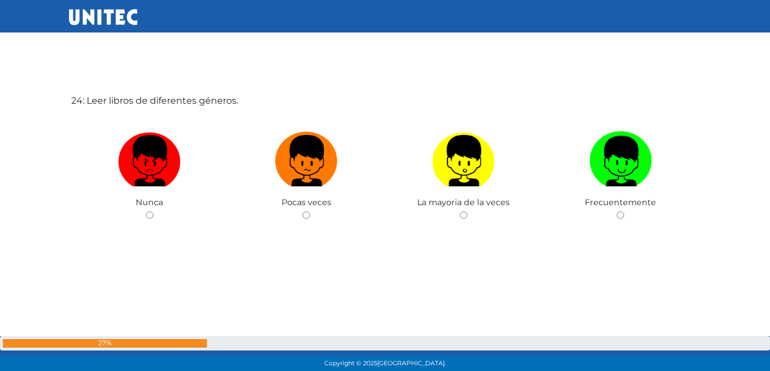
scroll to position [8596, 0]
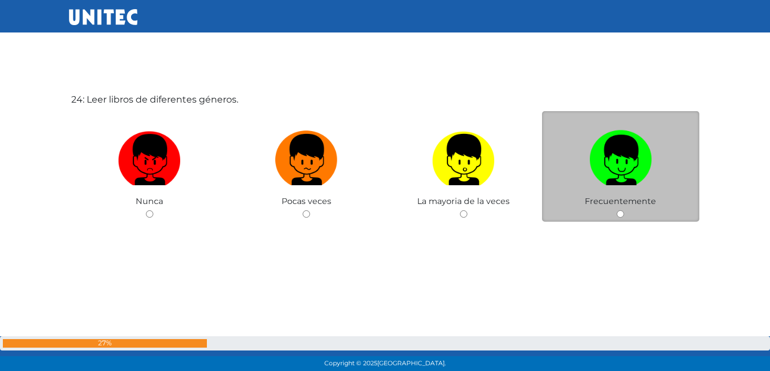
click at [634, 186] on label at bounding box center [620, 160] width 157 height 70
click at [624, 210] on input "radio" at bounding box center [620, 213] width 7 height 7
radio input "true"
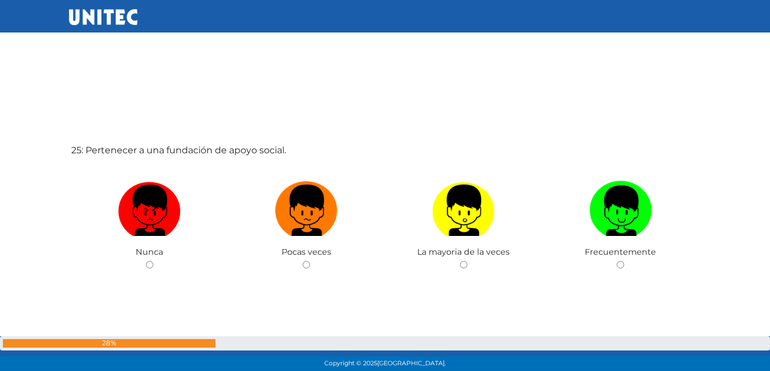
scroll to position [8967, 0]
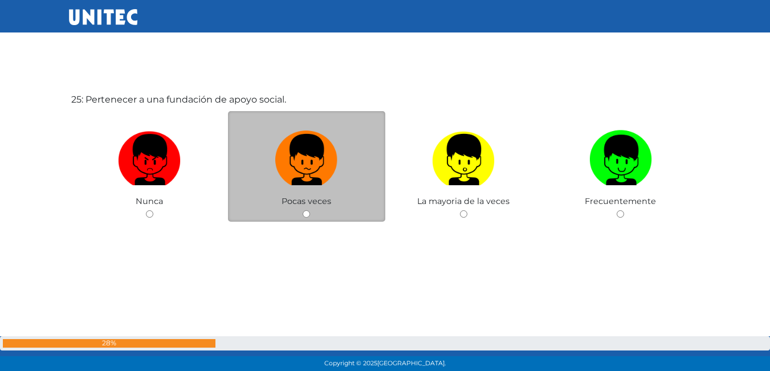
click at [297, 204] on span "Pocas veces" at bounding box center [307, 201] width 50 height 10
click at [303, 187] on label at bounding box center [306, 160] width 157 height 70
click at [303, 210] on input "radio" at bounding box center [306, 213] width 7 height 7
radio input "true"
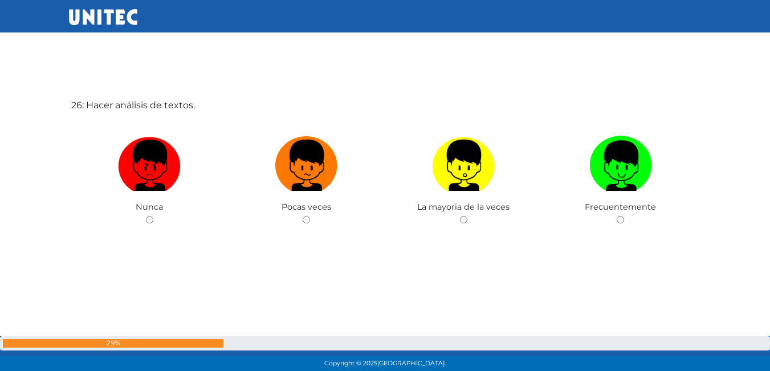
scroll to position [9368, 0]
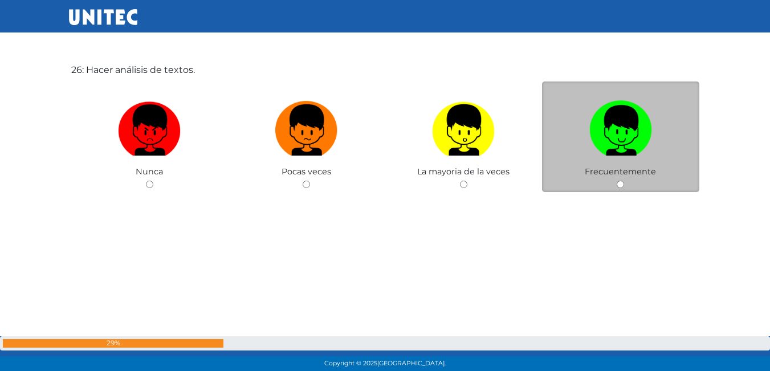
click at [647, 160] on label at bounding box center [620, 131] width 157 height 70
click at [624, 181] on input "radio" at bounding box center [620, 184] width 7 height 7
radio input "true"
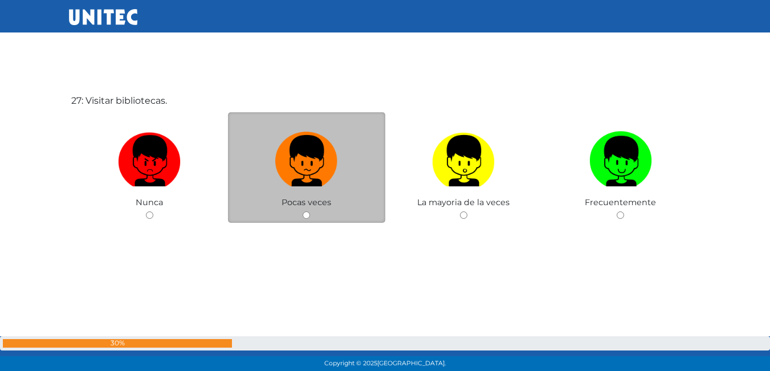
scroll to position [9710, 0]
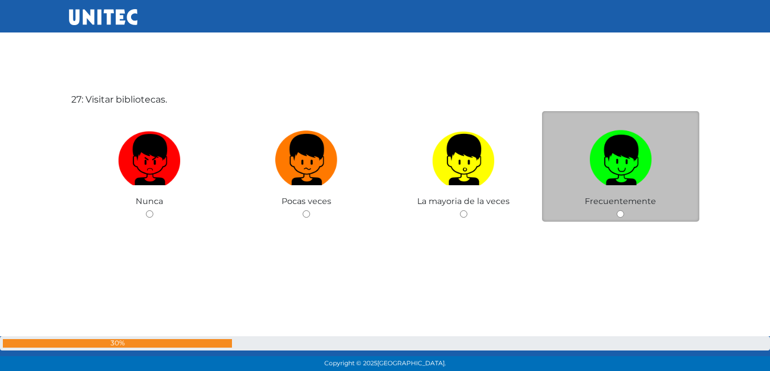
click at [575, 169] on label at bounding box center [620, 160] width 157 height 70
click at [617, 210] on input "radio" at bounding box center [620, 213] width 7 height 7
radio input "true"
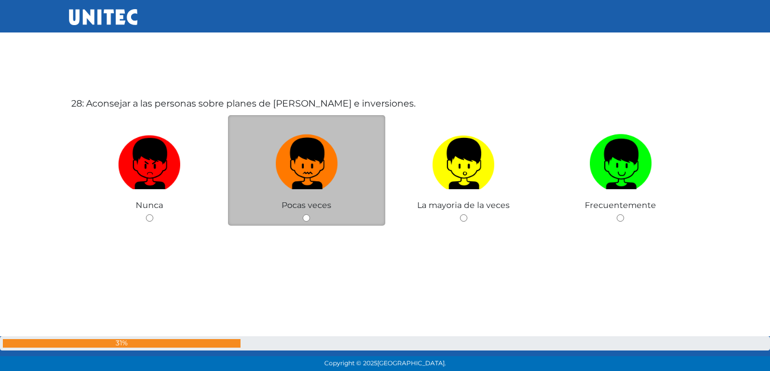
scroll to position [10081, 0]
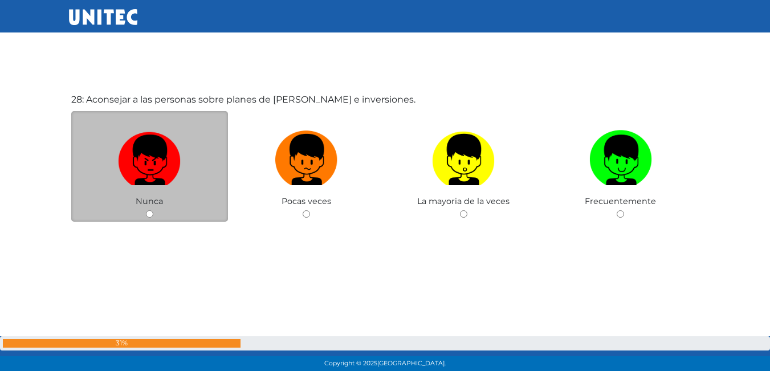
click at [154, 176] on img at bounding box center [149, 156] width 63 height 60
click at [153, 210] on input "radio" at bounding box center [149, 213] width 7 height 7
radio input "true"
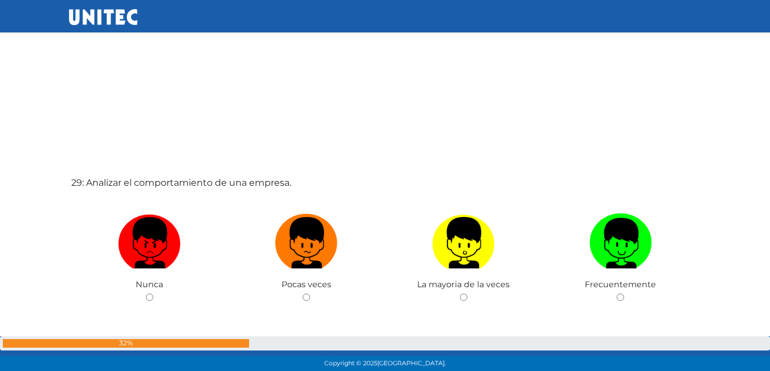
scroll to position [10426, 0]
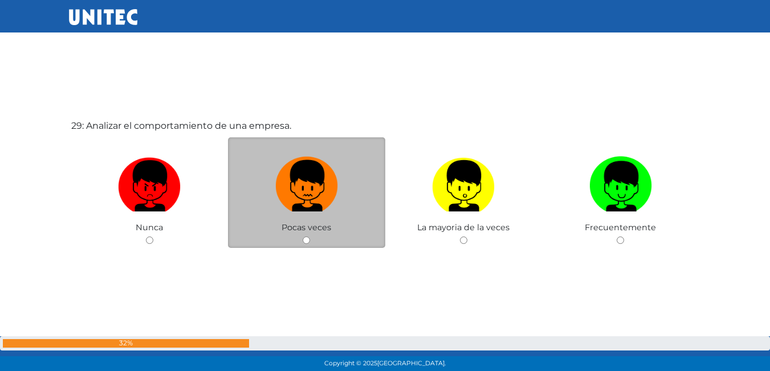
click at [330, 194] on img at bounding box center [306, 182] width 63 height 60
click at [310, 237] on input "radio" at bounding box center [306, 240] width 7 height 7
radio input "true"
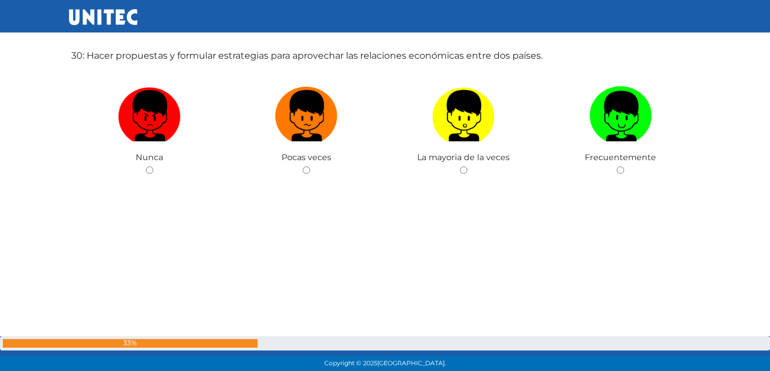
scroll to position [10868, 0]
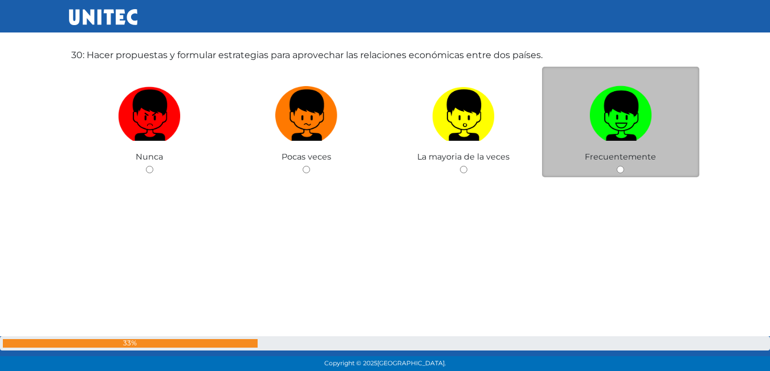
click at [613, 113] on img at bounding box center [621, 112] width 63 height 60
click at [617, 166] on input "radio" at bounding box center [620, 169] width 7 height 7
radio input "true"
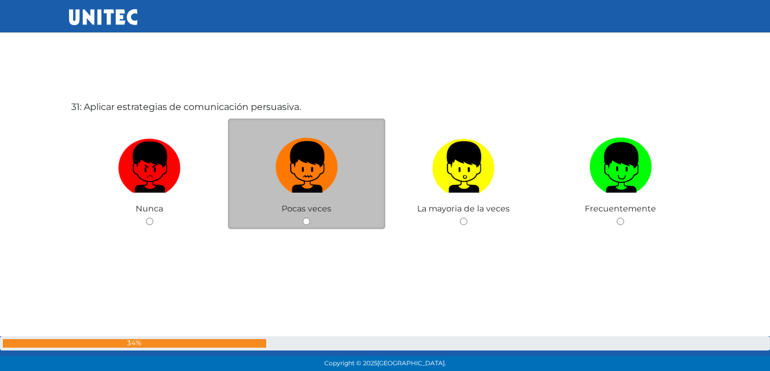
scroll to position [11215, 0]
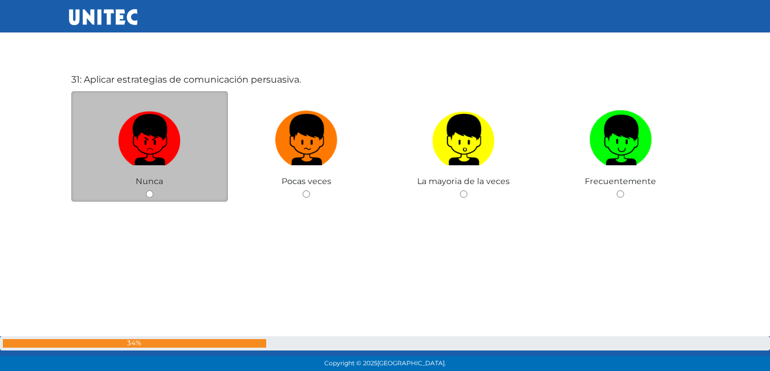
click at [172, 143] on img at bounding box center [149, 136] width 63 height 60
click at [153, 190] on input "radio" at bounding box center [149, 193] width 7 height 7
radio input "true"
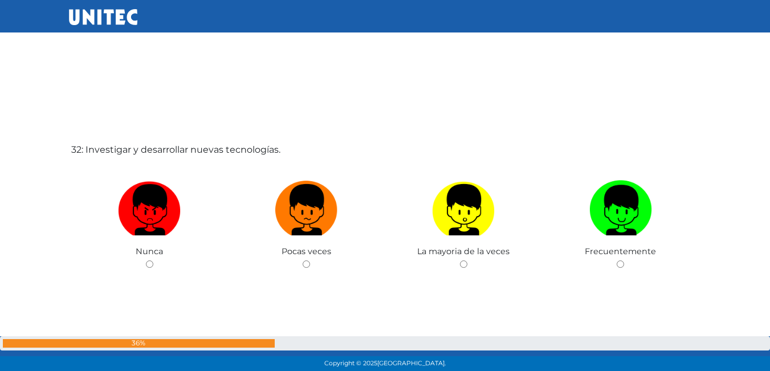
scroll to position [11557, 0]
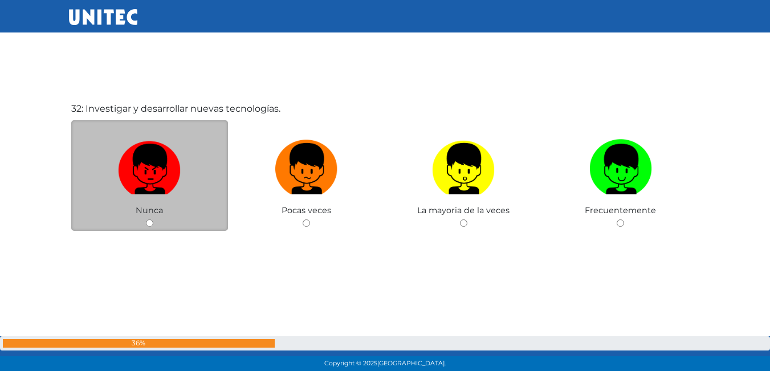
click at [175, 151] on img at bounding box center [149, 165] width 63 height 60
click at [153, 220] on input "radio" at bounding box center [149, 223] width 7 height 7
radio input "true"
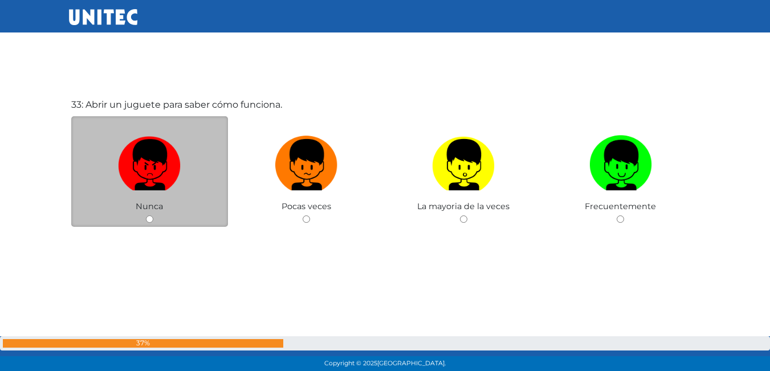
scroll to position [11937, 0]
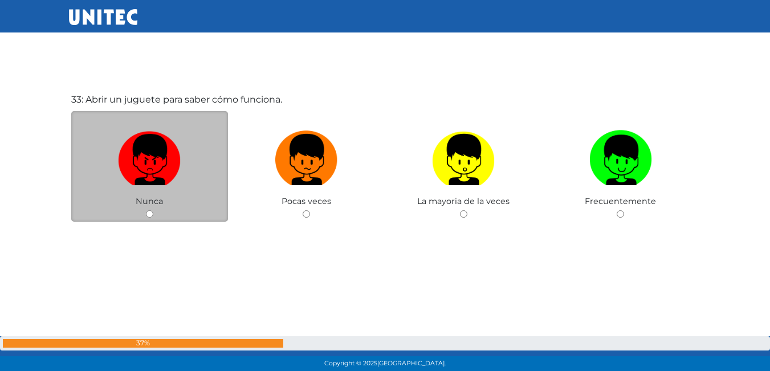
click at [197, 162] on label at bounding box center [149, 160] width 157 height 70
click at [153, 210] on input "radio" at bounding box center [149, 213] width 7 height 7
radio input "true"
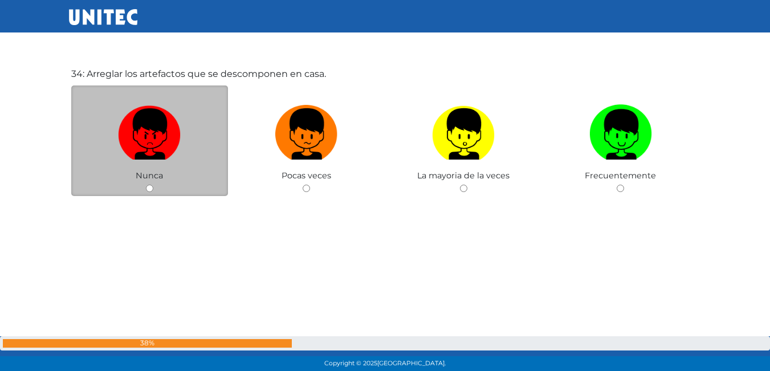
scroll to position [12335, 0]
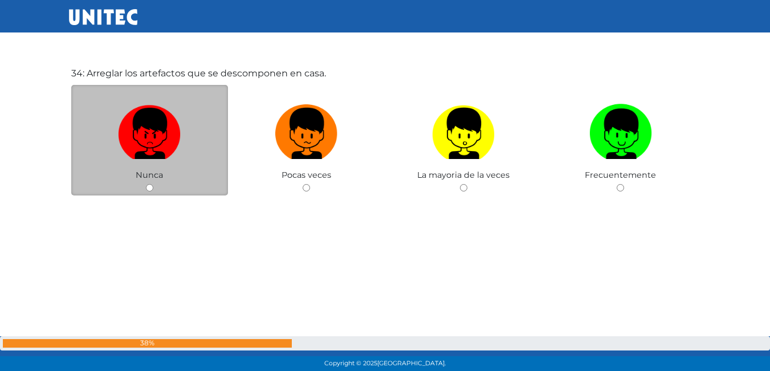
click at [169, 161] on label at bounding box center [149, 134] width 157 height 70
click at [153, 184] on input "radio" at bounding box center [149, 187] width 7 height 7
radio input "true"
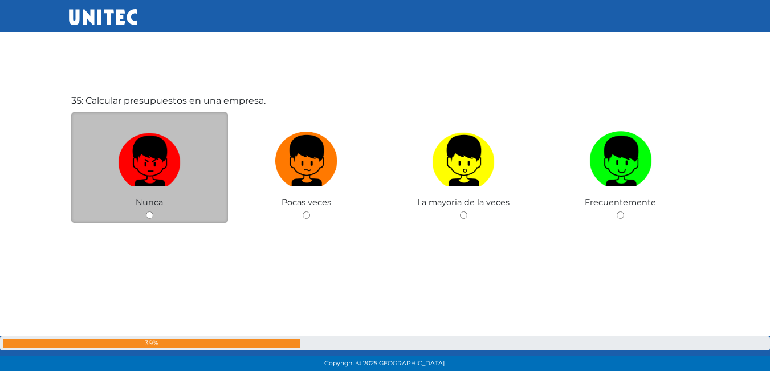
scroll to position [12680, 0]
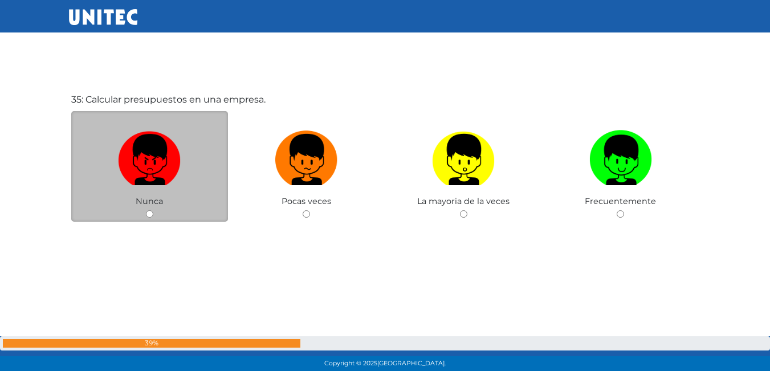
click at [147, 219] on div "Nunca" at bounding box center [149, 166] width 157 height 111
click at [148, 216] on input "radio" at bounding box center [149, 213] width 7 height 7
radio input "true"
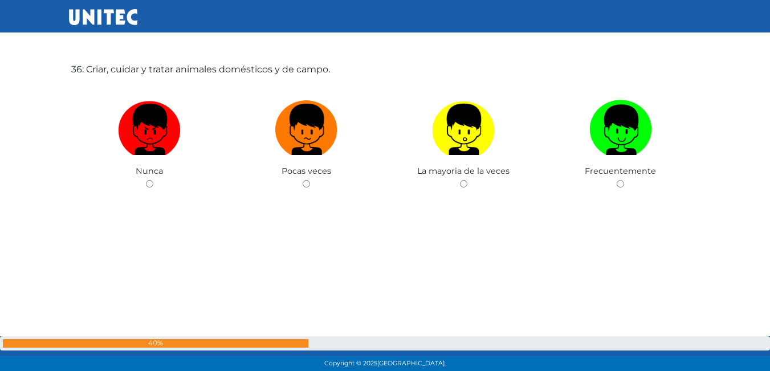
scroll to position [13082, 0]
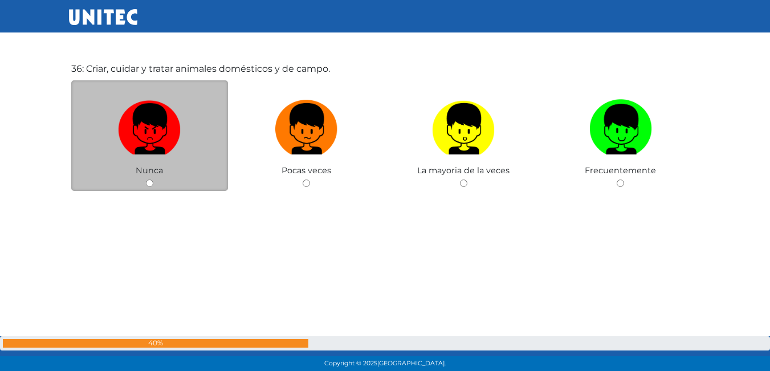
click at [154, 182] on div "Nunca" at bounding box center [149, 135] width 157 height 111
click at [151, 184] on input "radio" at bounding box center [149, 183] width 7 height 7
radio input "true"
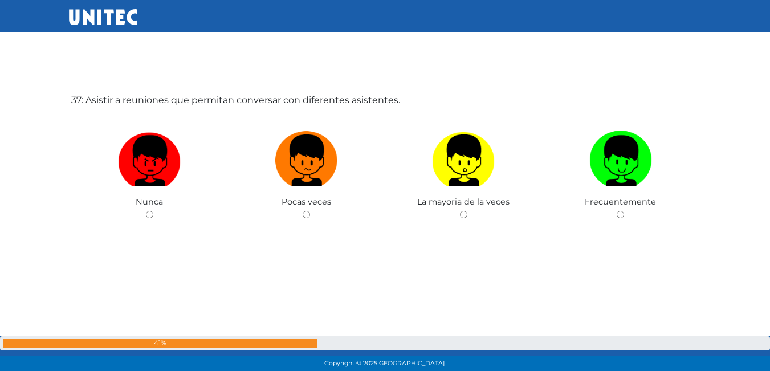
scroll to position [13422, 0]
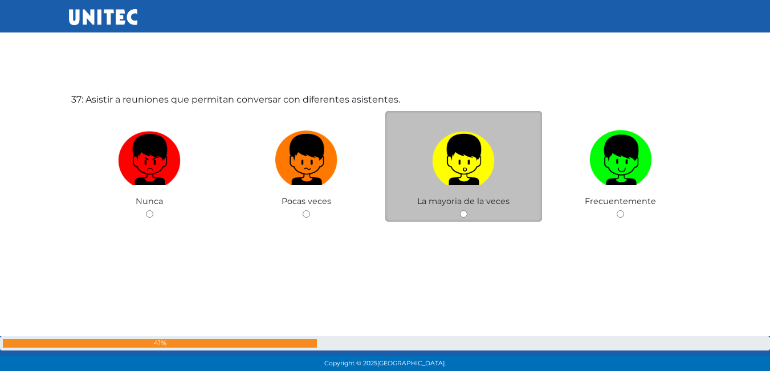
click at [467, 212] on input "radio" at bounding box center [463, 213] width 7 height 7
radio input "true"
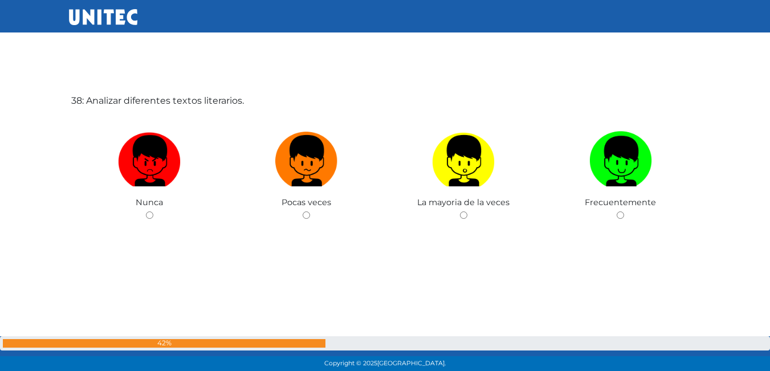
scroll to position [13794, 0]
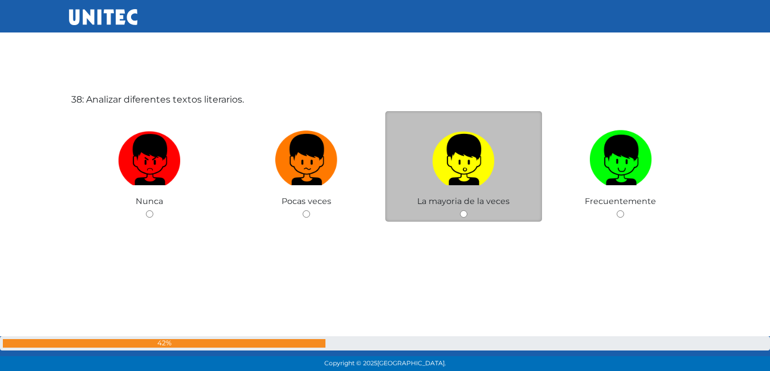
click at [466, 218] on div "La mayoria de la veces" at bounding box center [464, 166] width 157 height 111
click at [464, 213] on input "radio" at bounding box center [463, 213] width 7 height 7
radio input "true"
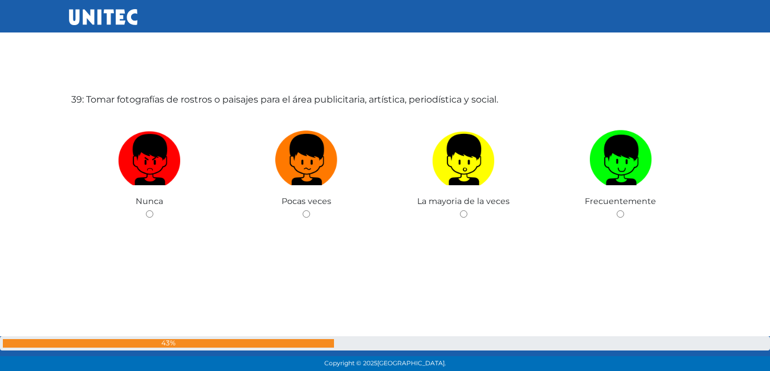
scroll to position [14222, 0]
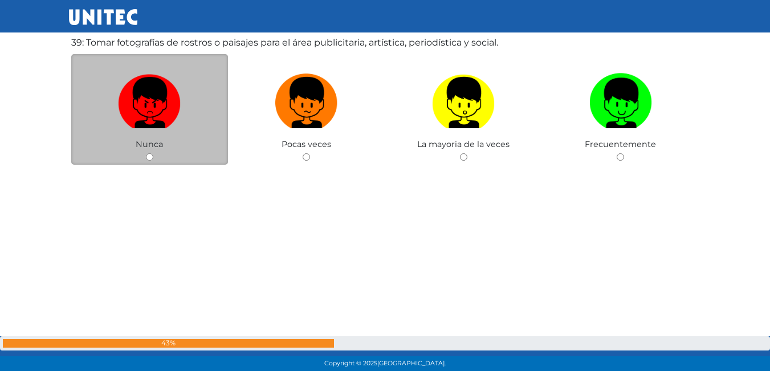
click at [145, 144] on span "Nunca" at bounding box center [149, 144] width 27 height 10
click at [145, 148] on span "Nunca" at bounding box center [149, 144] width 27 height 10
click at [149, 152] on div "Nunca" at bounding box center [149, 109] width 157 height 111
click at [151, 159] on input "radio" at bounding box center [149, 156] width 7 height 7
radio input "true"
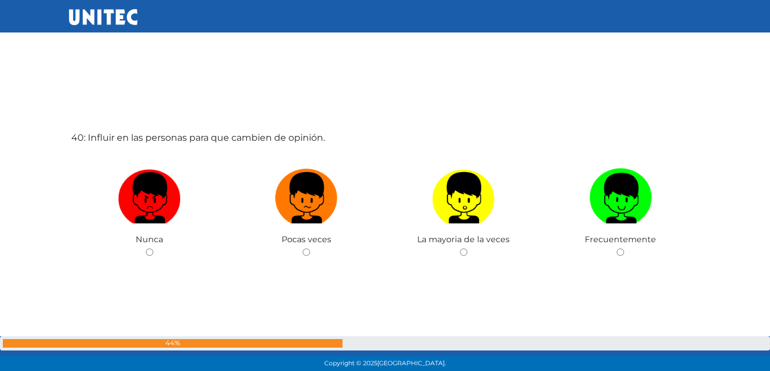
scroll to position [14569, 0]
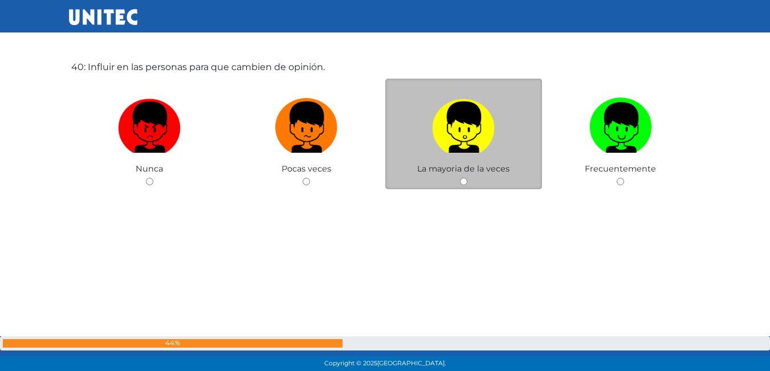
click at [469, 182] on div "La mayoria de la veces" at bounding box center [464, 134] width 157 height 111
click at [465, 182] on input "radio" at bounding box center [463, 181] width 7 height 7
radio input "true"
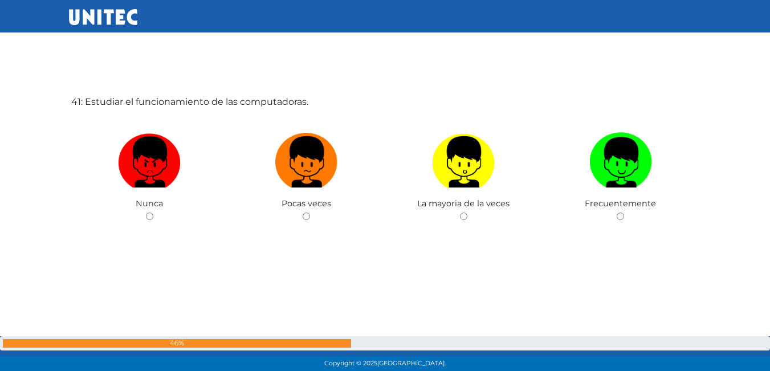
scroll to position [14907, 0]
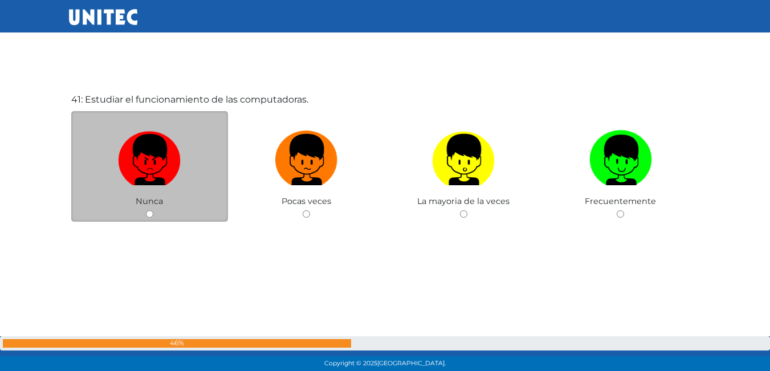
click at [146, 211] on input "radio" at bounding box center [149, 213] width 7 height 7
radio input "true"
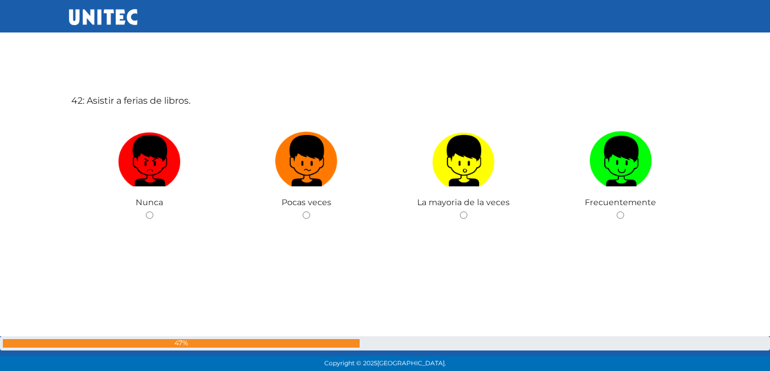
scroll to position [15279, 0]
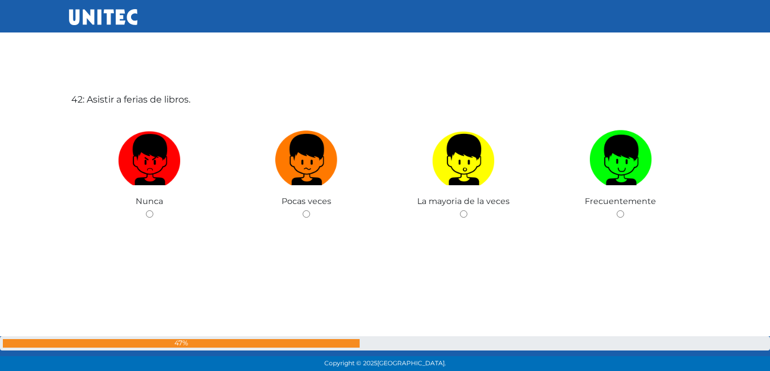
click at [466, 216] on div "42: Asistir a ferias de libros. Nunca Pocas veces La mayoria de la veces Frecue…" at bounding box center [385, 185] width 633 height 371
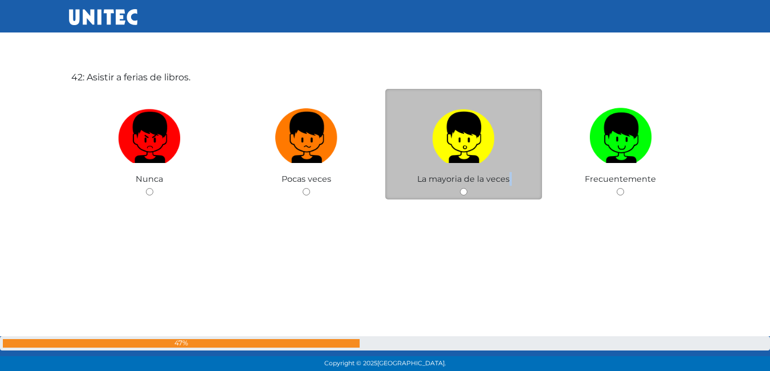
click at [466, 189] on input "radio" at bounding box center [463, 191] width 7 height 7
radio input "true"
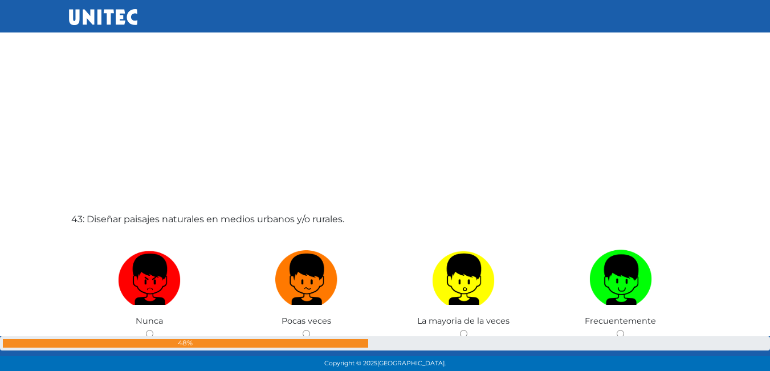
scroll to position [15590, 0]
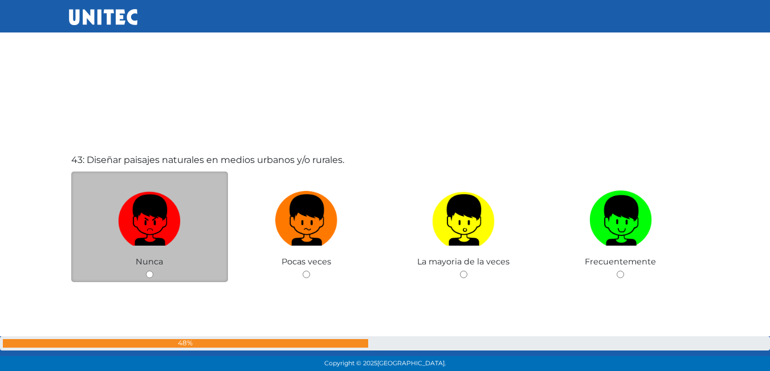
click at [149, 271] on input "radio" at bounding box center [149, 274] width 7 height 7
radio input "true"
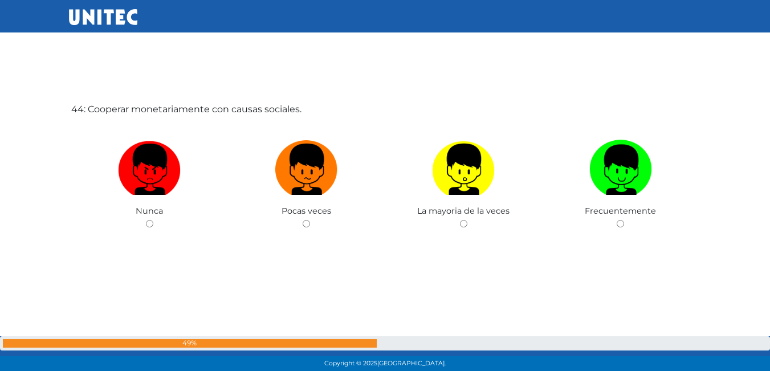
scroll to position [16021, 0]
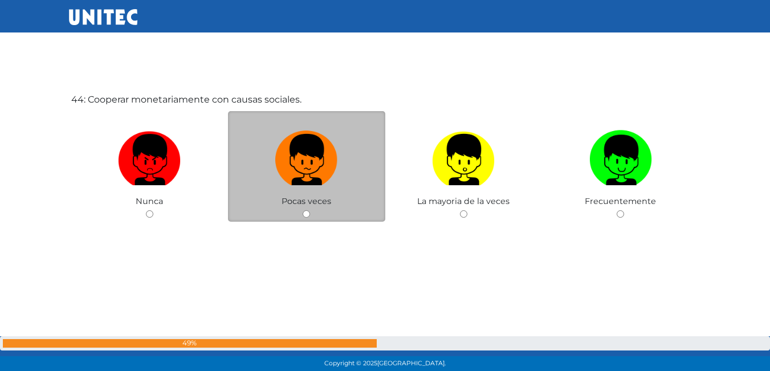
click at [306, 214] on input "radio" at bounding box center [306, 213] width 7 height 7
radio input "true"
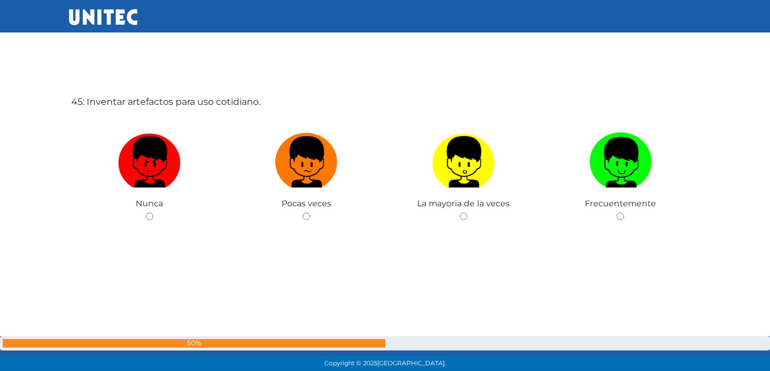
scroll to position [16392, 0]
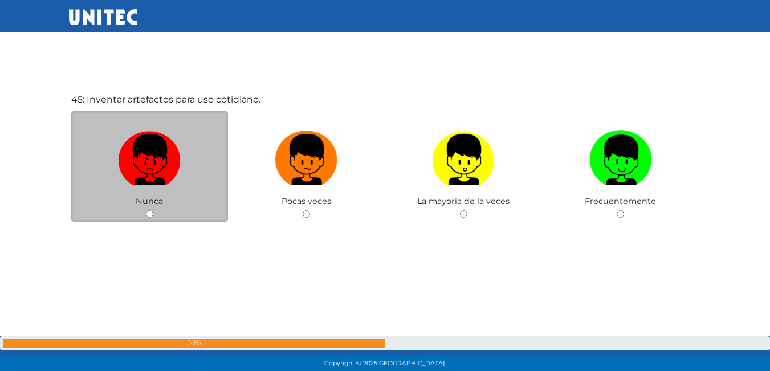
click at [153, 214] on input "radio" at bounding box center [149, 213] width 7 height 7
radio input "true"
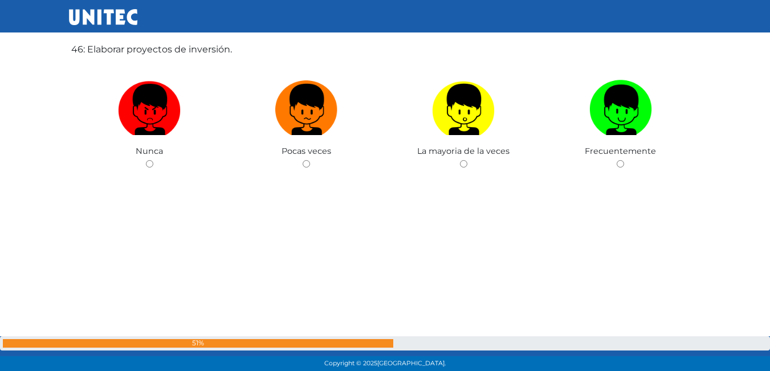
scroll to position [16794, 0]
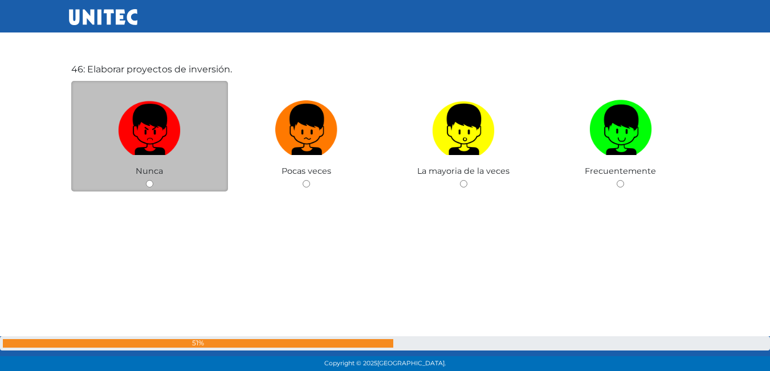
click at [150, 184] on input "radio" at bounding box center [149, 183] width 7 height 7
radio input "true"
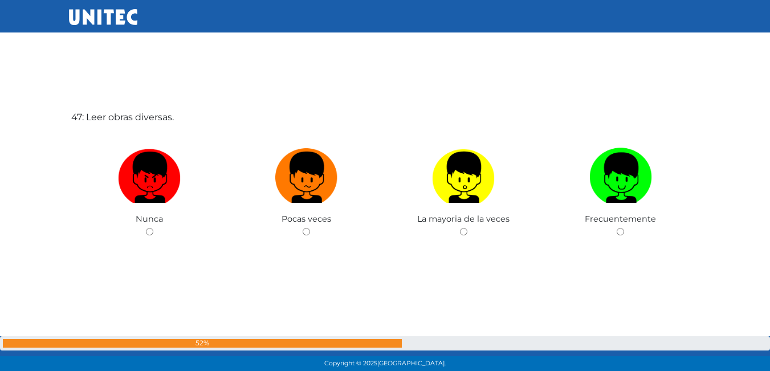
scroll to position [17135, 0]
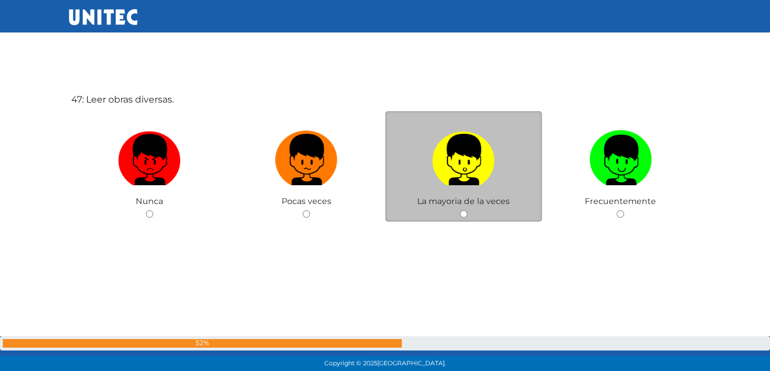
click at [463, 212] on input "radio" at bounding box center [463, 213] width 7 height 7
radio input "true"
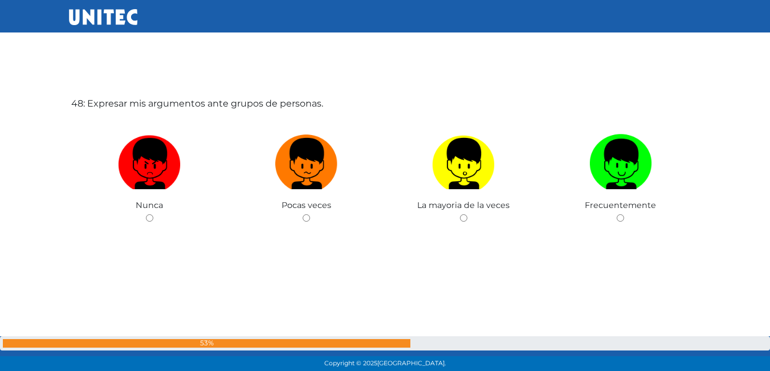
scroll to position [17506, 0]
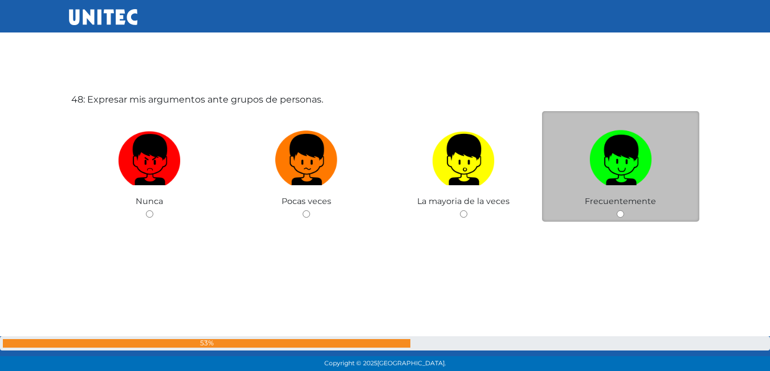
click at [619, 218] on div "Frecuentemente" at bounding box center [620, 166] width 157 height 111
click at [617, 212] on input "radio" at bounding box center [620, 213] width 7 height 7
radio input "true"
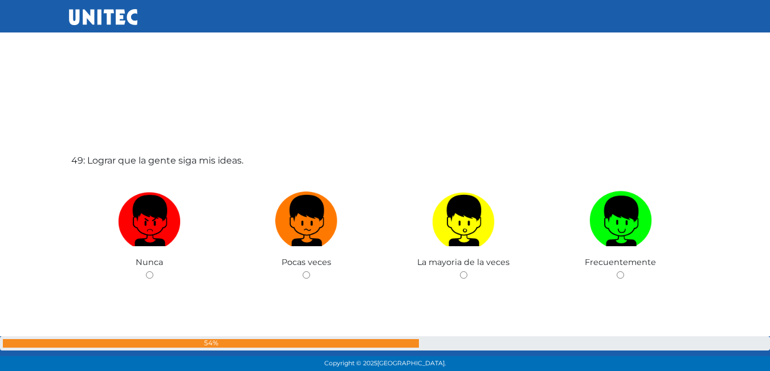
scroll to position [17851, 0]
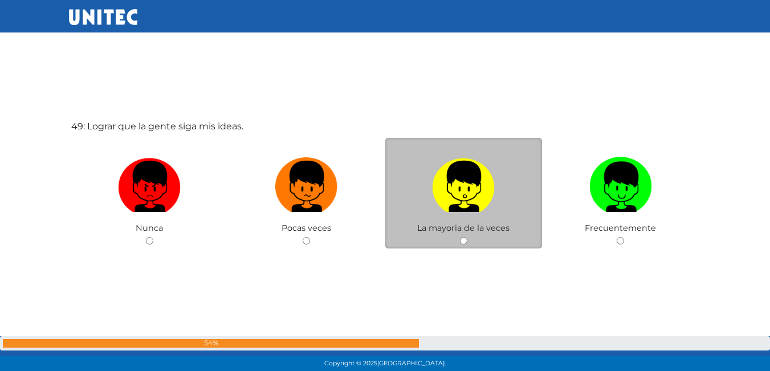
click at [462, 244] on input "radio" at bounding box center [463, 240] width 7 height 7
radio input "true"
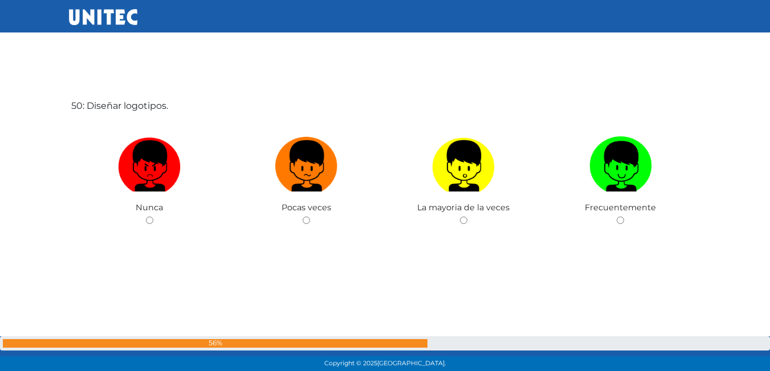
scroll to position [18249, 0]
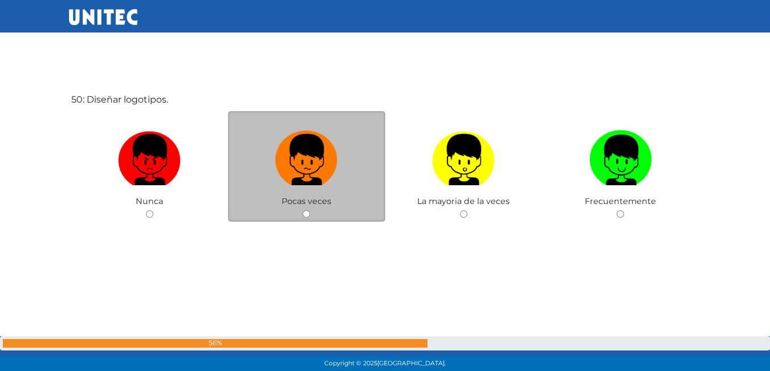
click at [306, 213] on input "radio" at bounding box center [306, 213] width 7 height 7
radio input "true"
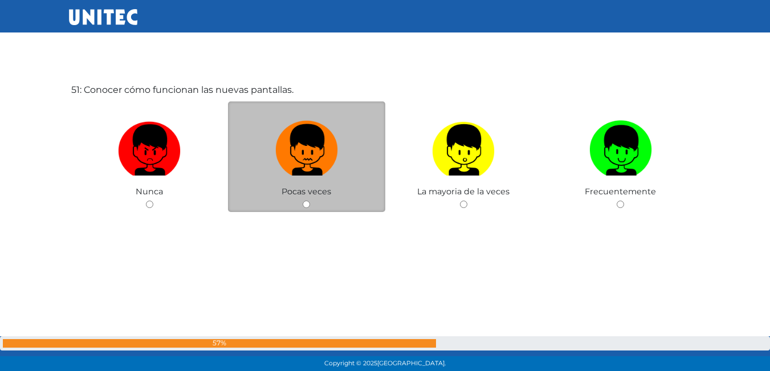
scroll to position [18650, 0]
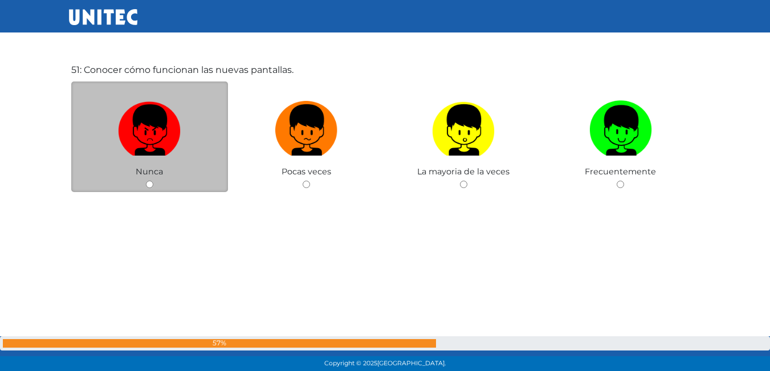
click at [149, 188] on input "radio" at bounding box center [149, 184] width 7 height 7
radio input "true"
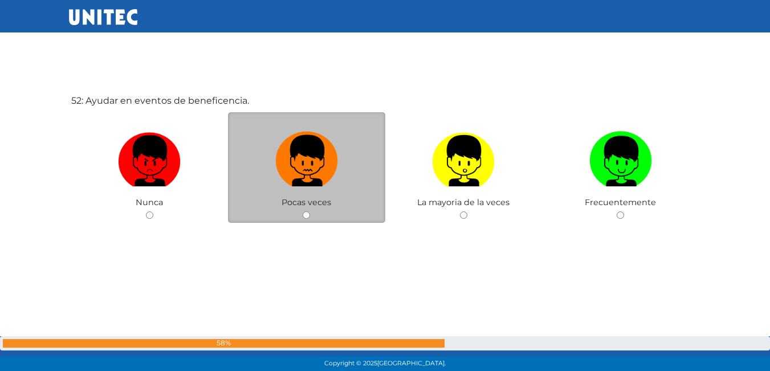
scroll to position [18991, 0]
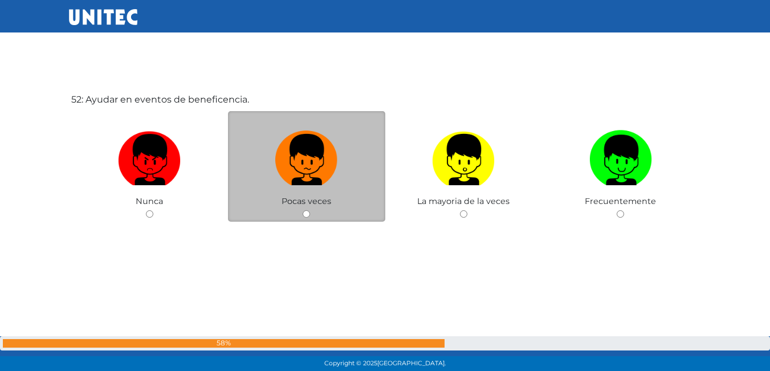
click at [306, 214] on input "radio" at bounding box center [306, 213] width 7 height 7
radio input "true"
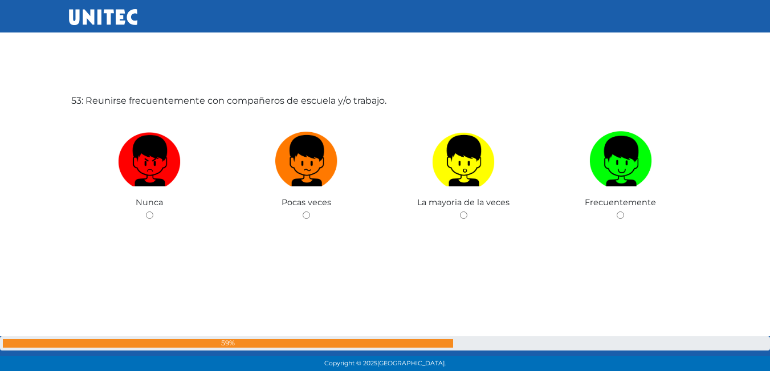
scroll to position [19363, 0]
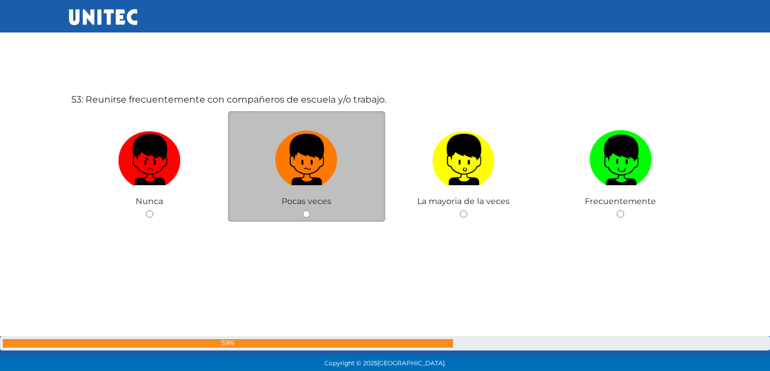
click at [306, 218] on div "Pocas veces" at bounding box center [306, 166] width 157 height 111
click at [306, 215] on input "radio" at bounding box center [306, 213] width 7 height 7
radio input "true"
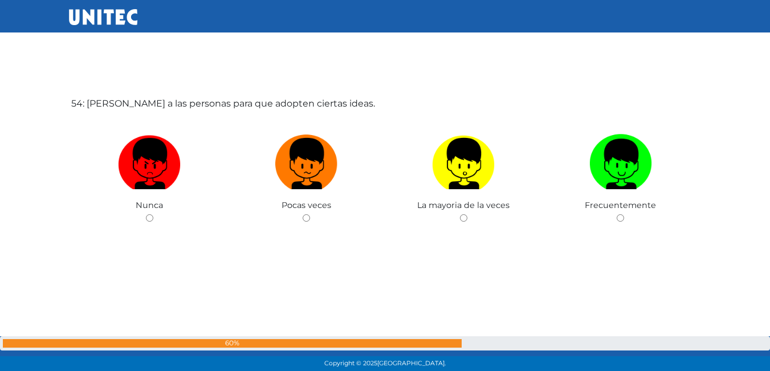
scroll to position [19734, 0]
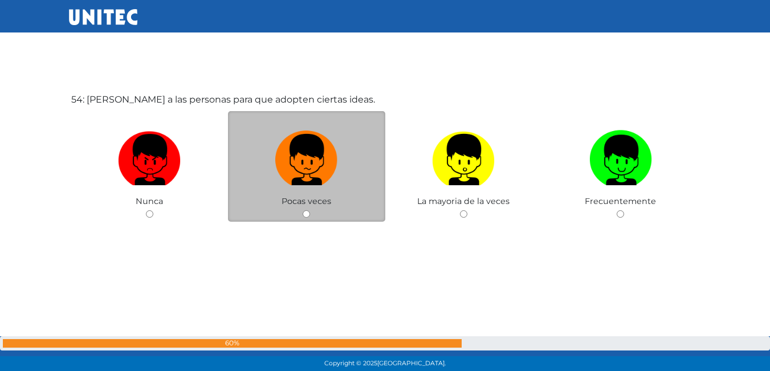
click at [306, 216] on input "radio" at bounding box center [306, 213] width 7 height 7
radio input "true"
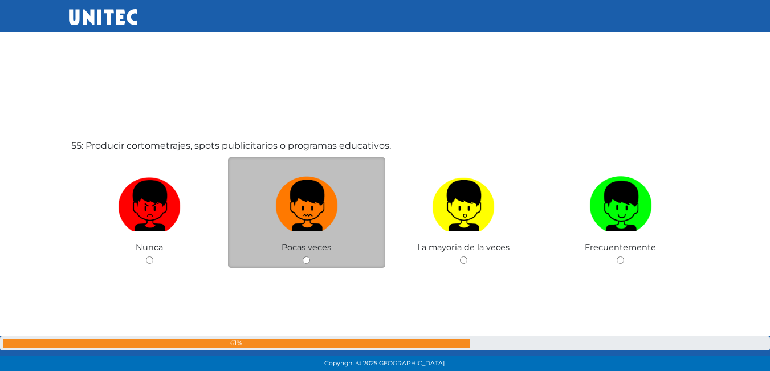
scroll to position [20079, 0]
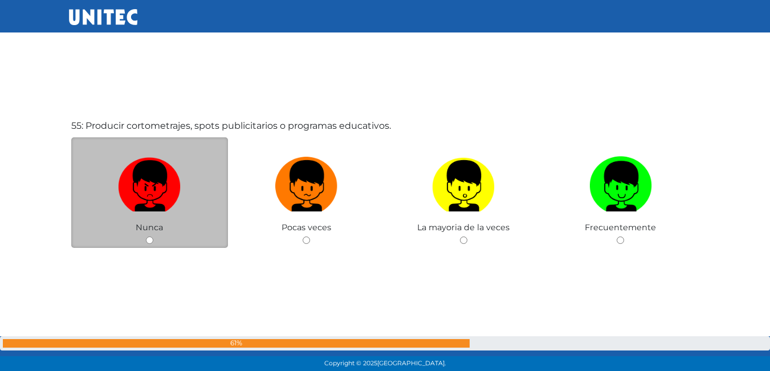
click at [149, 240] on input "radio" at bounding box center [149, 240] width 7 height 7
radio input "true"
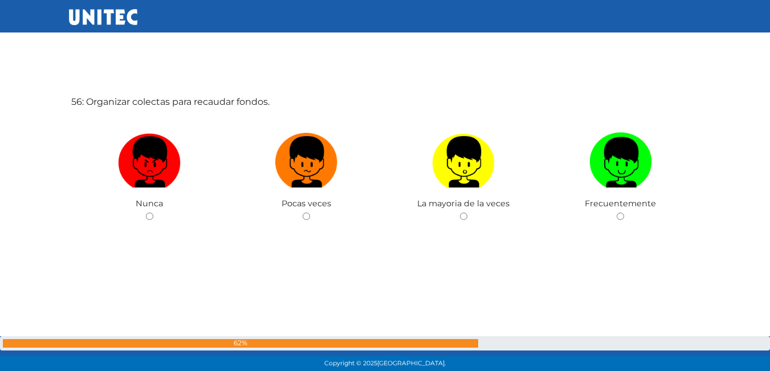
scroll to position [20476, 0]
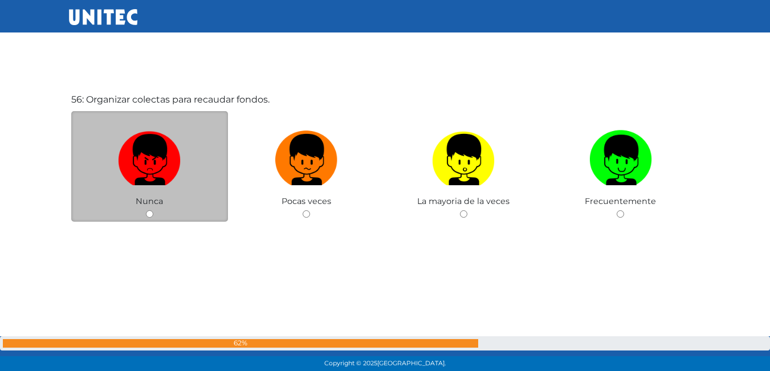
click at [147, 217] on input "radio" at bounding box center [149, 213] width 7 height 7
radio input "true"
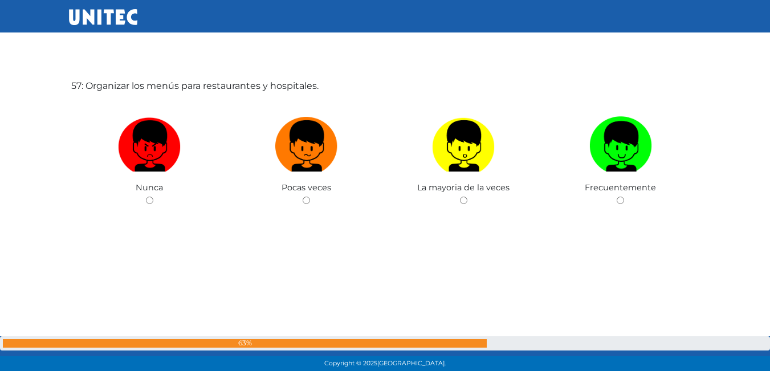
scroll to position [20877, 0]
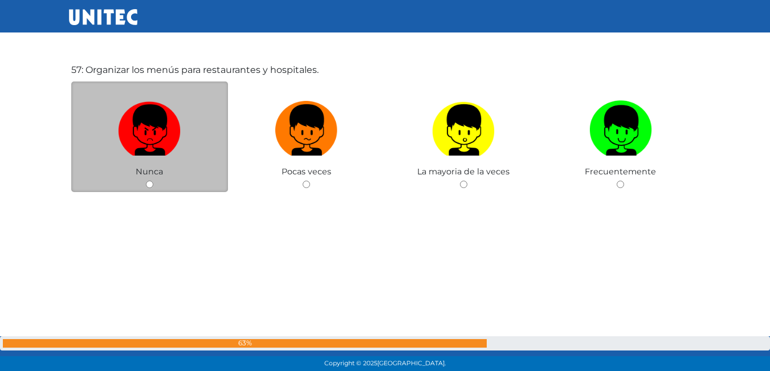
click at [149, 185] on input "radio" at bounding box center [149, 184] width 7 height 7
radio input "true"
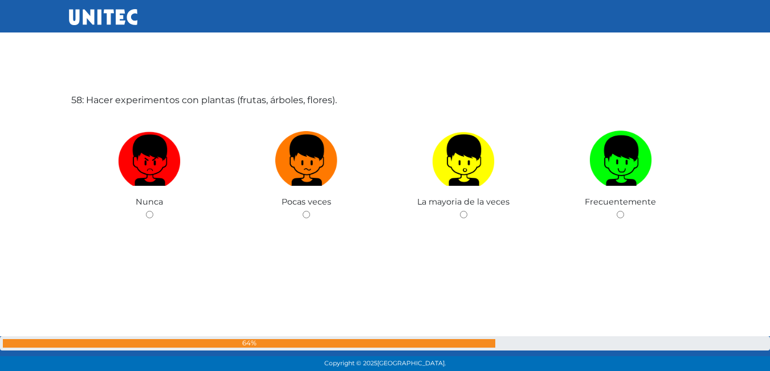
scroll to position [21223, 0]
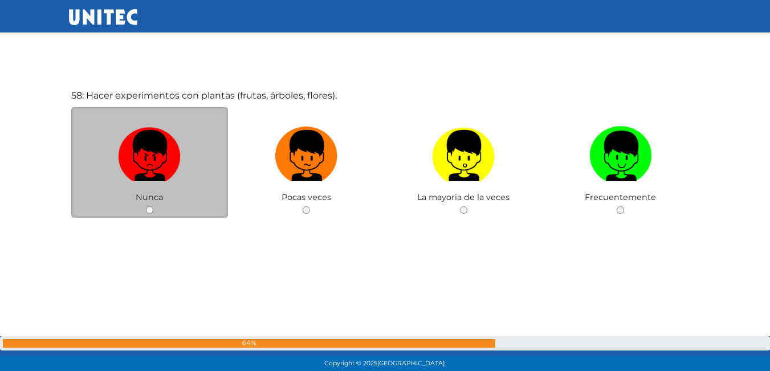
click at [151, 206] on input "radio" at bounding box center [149, 209] width 7 height 7
radio input "true"
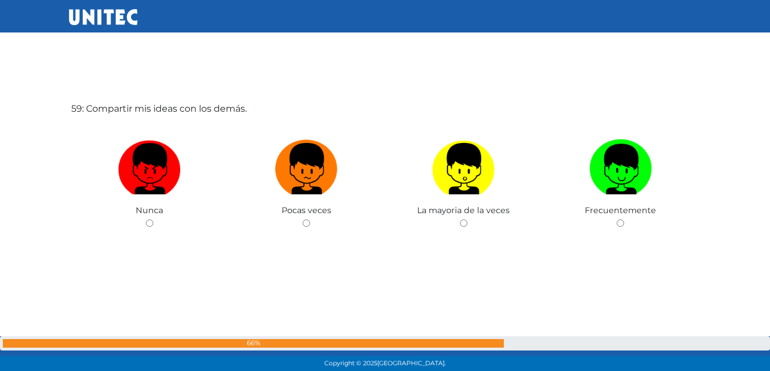
scroll to position [21590, 0]
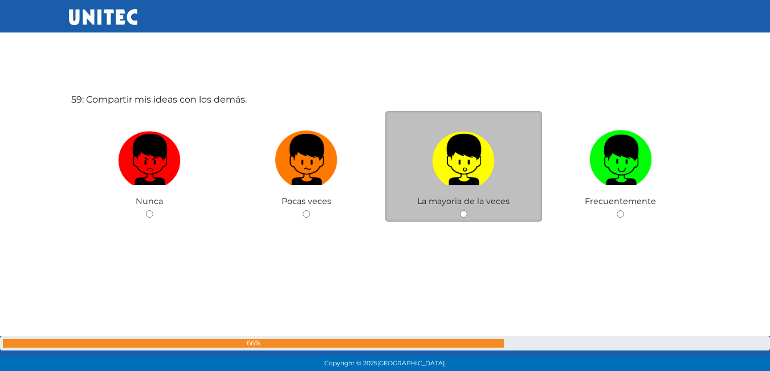
click at [464, 218] on div "La mayoria de la veces" at bounding box center [464, 166] width 157 height 111
click at [465, 208] on div "La mayoria de la veces" at bounding box center [464, 166] width 157 height 111
click at [465, 212] on input "radio" at bounding box center [463, 213] width 7 height 7
radio input "true"
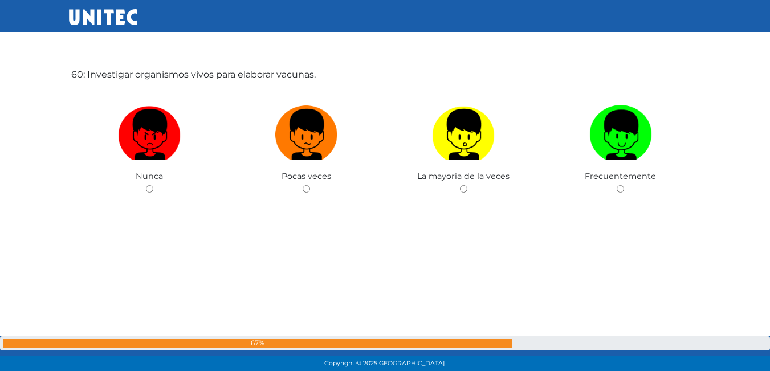
scroll to position [21992, 0]
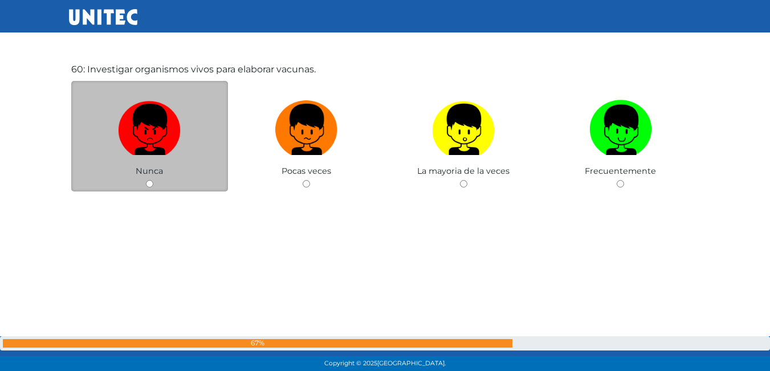
click at [152, 180] on input "radio" at bounding box center [149, 183] width 7 height 7
radio input "true"
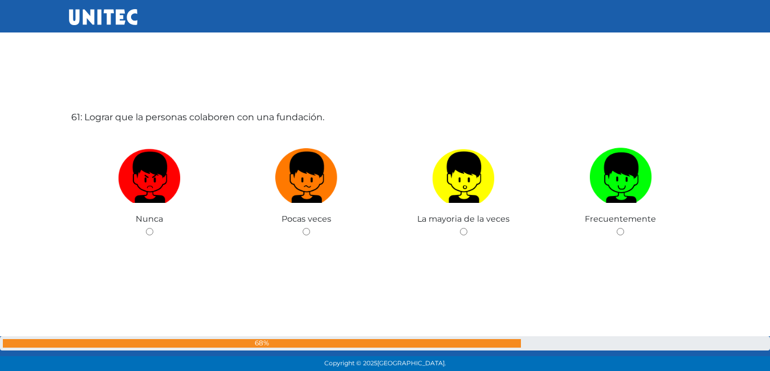
scroll to position [22333, 0]
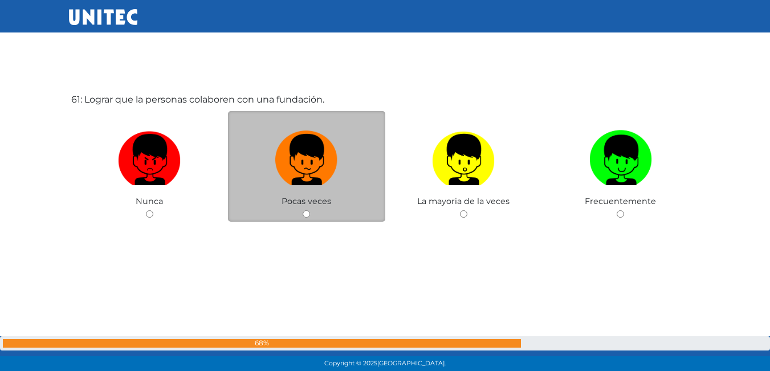
click at [302, 216] on div "Pocas veces" at bounding box center [306, 166] width 157 height 111
click at [309, 217] on input "radio" at bounding box center [306, 213] width 7 height 7
radio input "true"
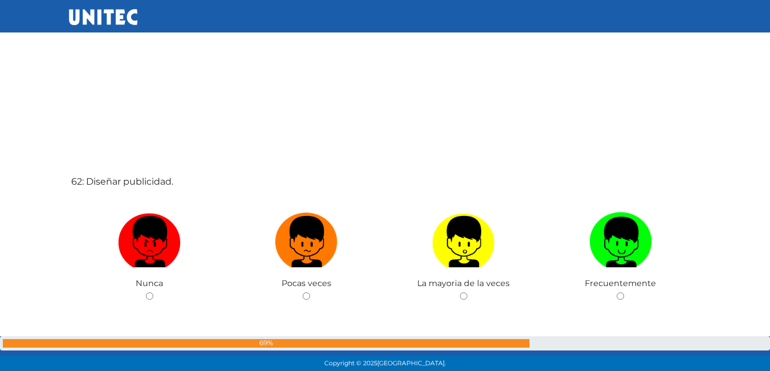
scroll to position [22675, 0]
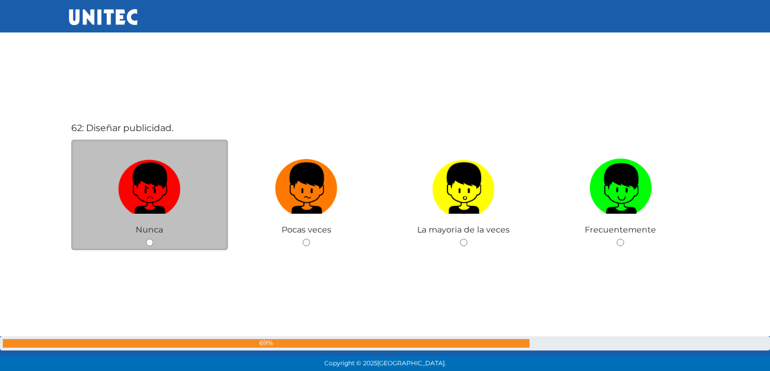
click at [149, 245] on input "radio" at bounding box center [149, 242] width 7 height 7
radio input "true"
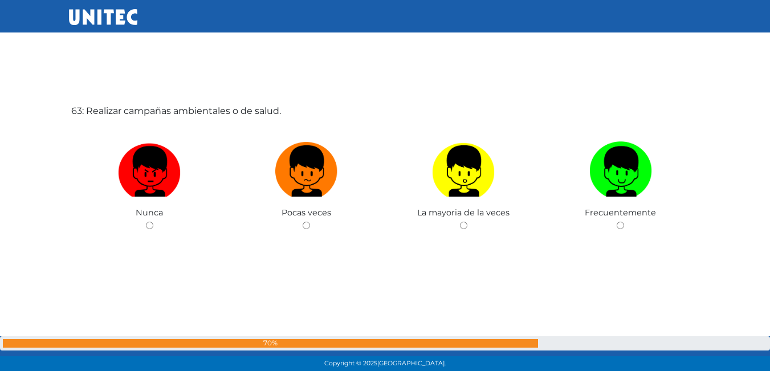
scroll to position [23076, 0]
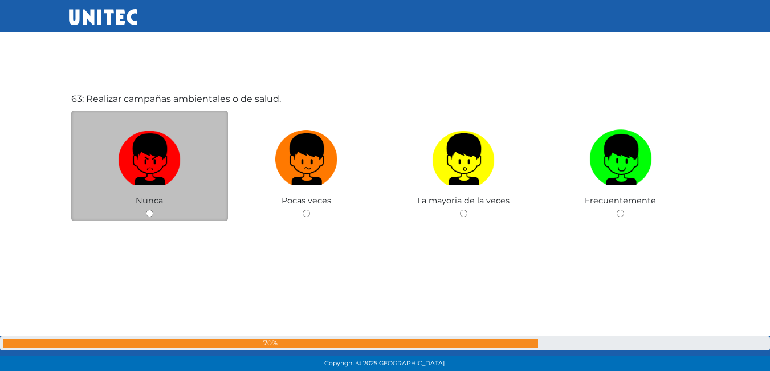
click at [148, 216] on input "radio" at bounding box center [149, 213] width 7 height 7
radio input "true"
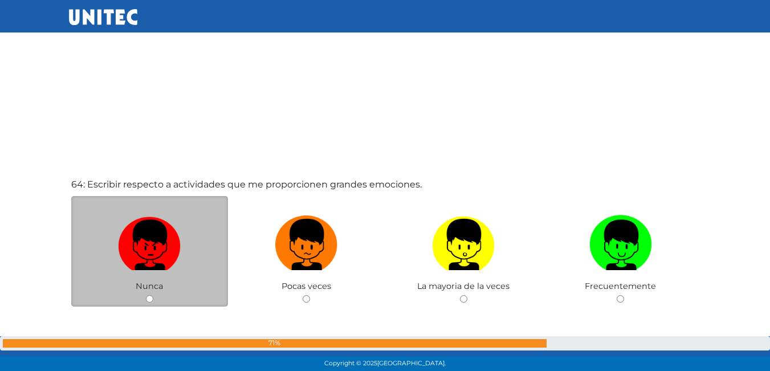
scroll to position [23420, 0]
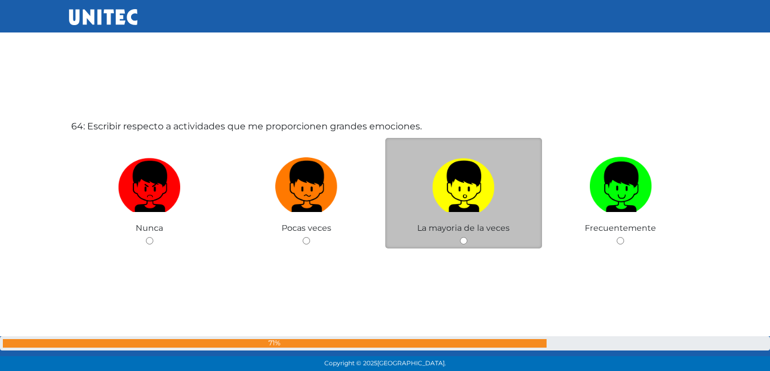
click at [465, 245] on input "radio" at bounding box center [463, 240] width 7 height 7
radio input "true"
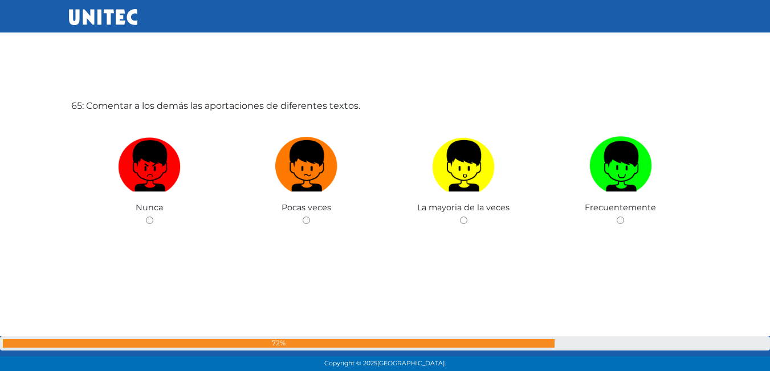
scroll to position [23818, 0]
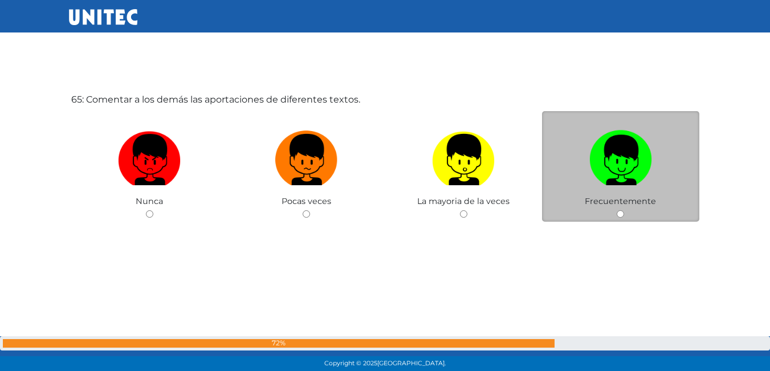
click at [624, 213] on input "radio" at bounding box center [620, 213] width 7 height 7
radio input "true"
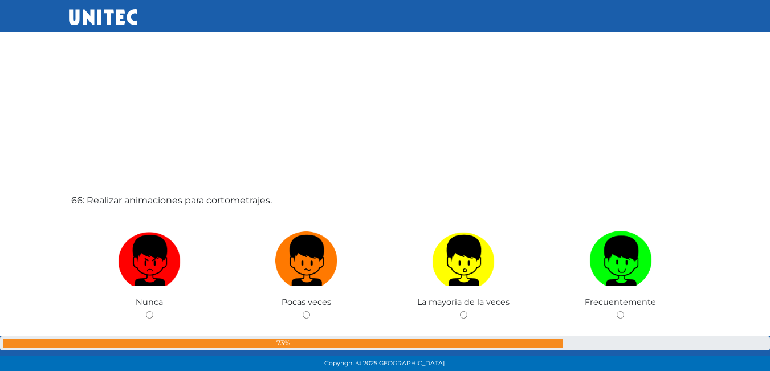
scroll to position [24162, 0]
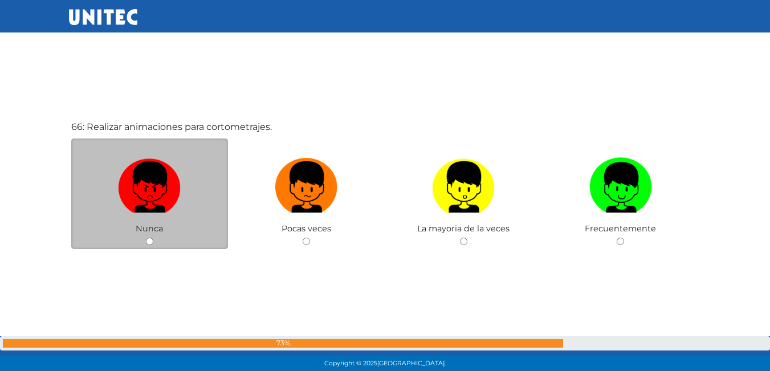
click at [151, 238] on input "radio" at bounding box center [149, 241] width 7 height 7
radio input "true"
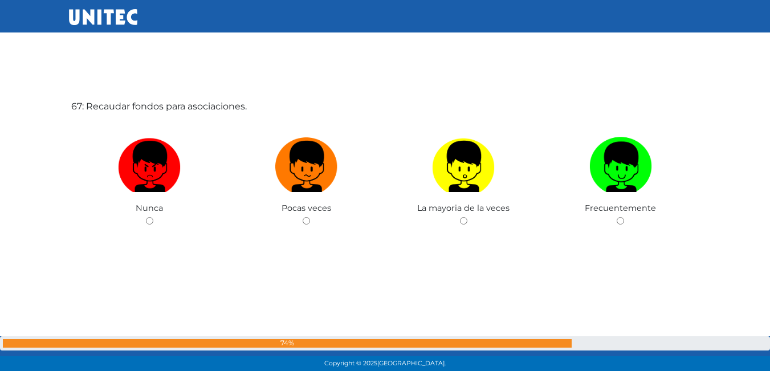
scroll to position [24560, 0]
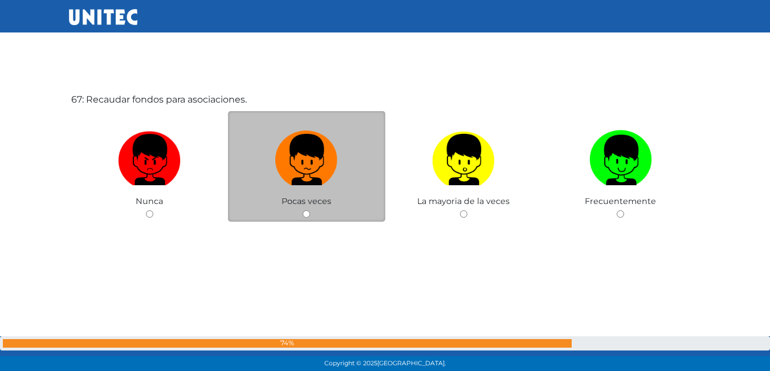
click at [306, 217] on input "radio" at bounding box center [306, 213] width 7 height 7
radio input "true"
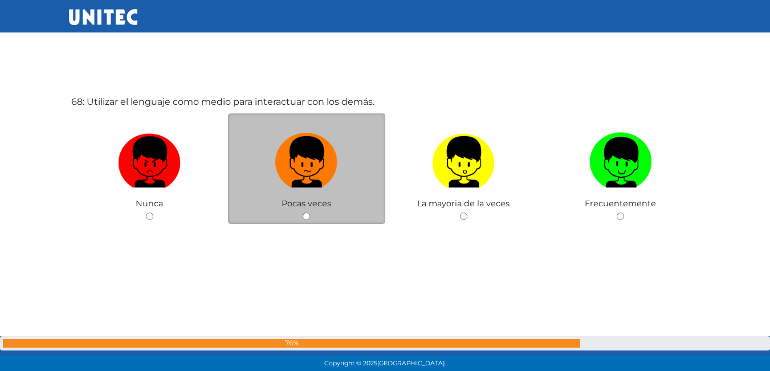
scroll to position [24931, 0]
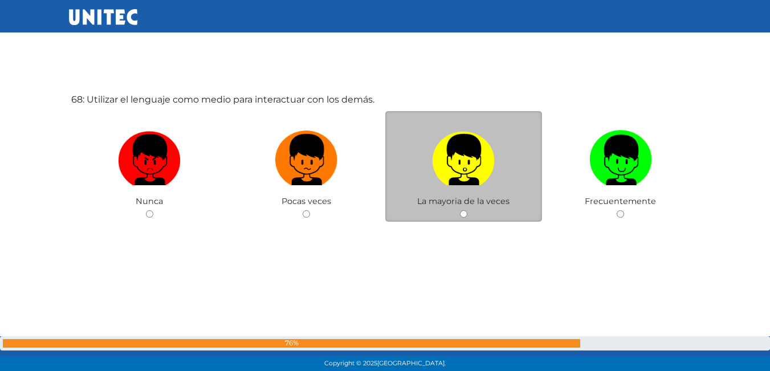
click at [464, 216] on input "radio" at bounding box center [463, 213] width 7 height 7
radio input "true"
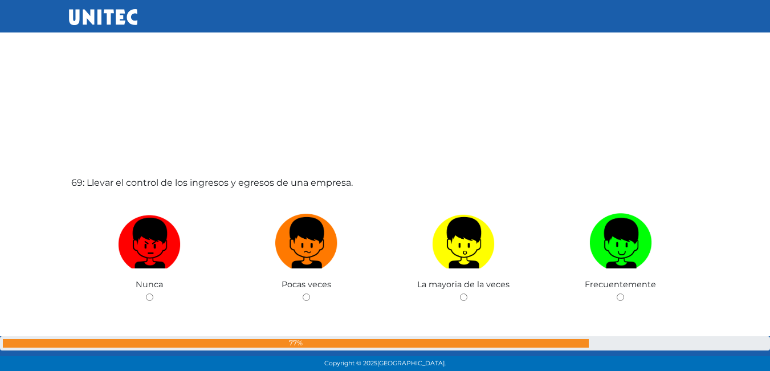
scroll to position [25276, 0]
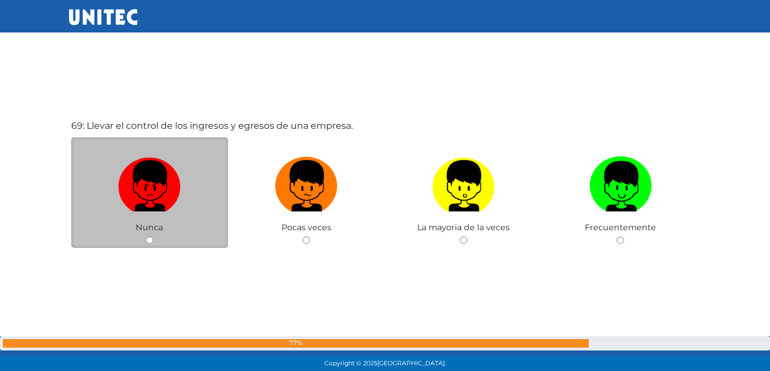
click at [146, 240] on input "radio" at bounding box center [149, 240] width 7 height 7
radio input "true"
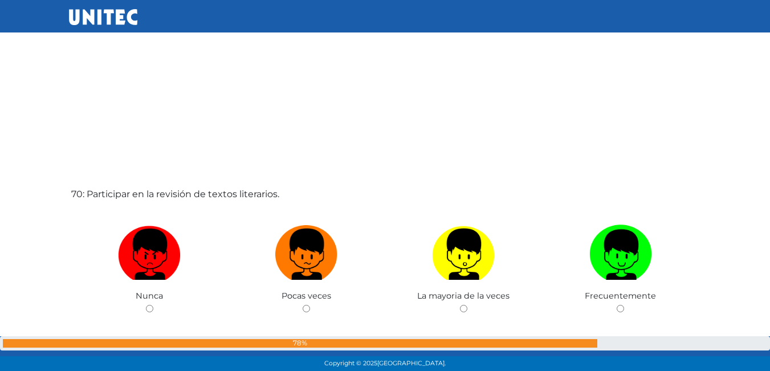
scroll to position [25677, 0]
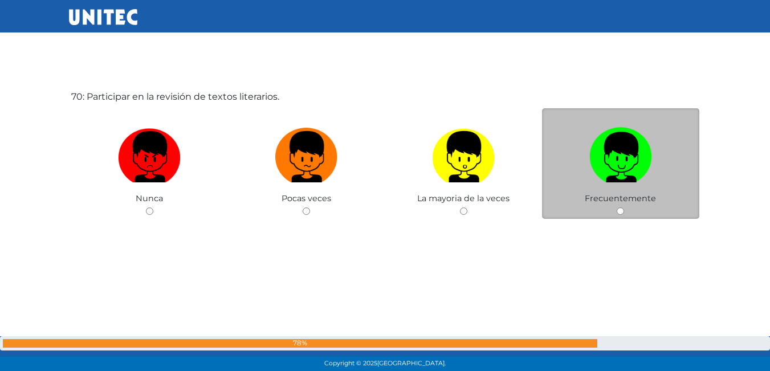
click at [623, 210] on input "radio" at bounding box center [620, 211] width 7 height 7
radio input "true"
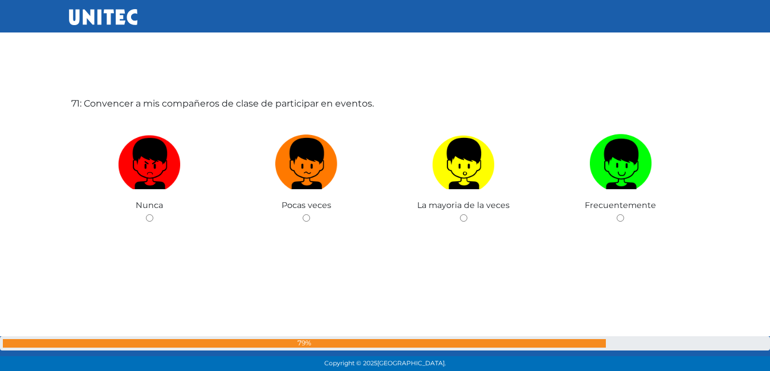
scroll to position [26045, 0]
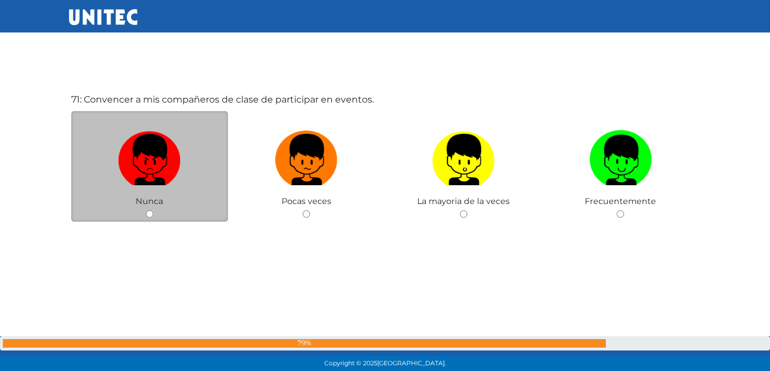
click at [148, 213] on input "radio" at bounding box center [149, 213] width 7 height 7
radio input "true"
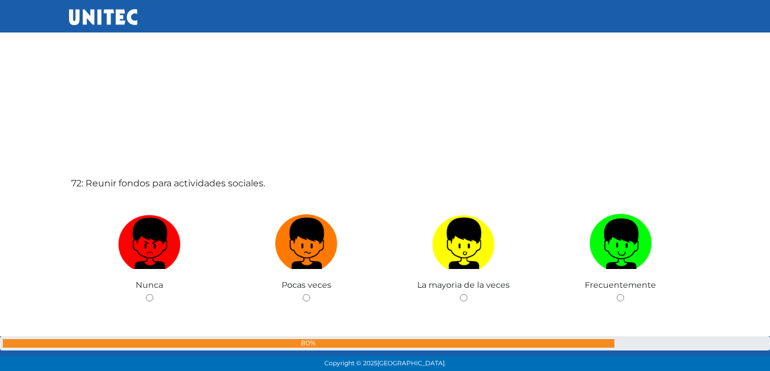
scroll to position [26447, 0]
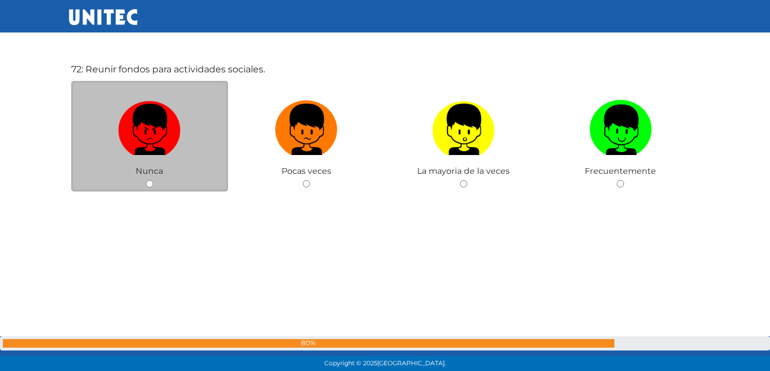
click at [151, 186] on input "radio" at bounding box center [149, 183] width 7 height 7
radio input "true"
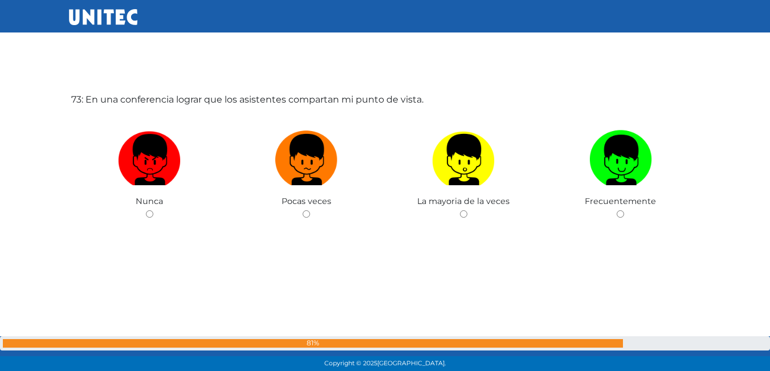
scroll to position [26789, 0]
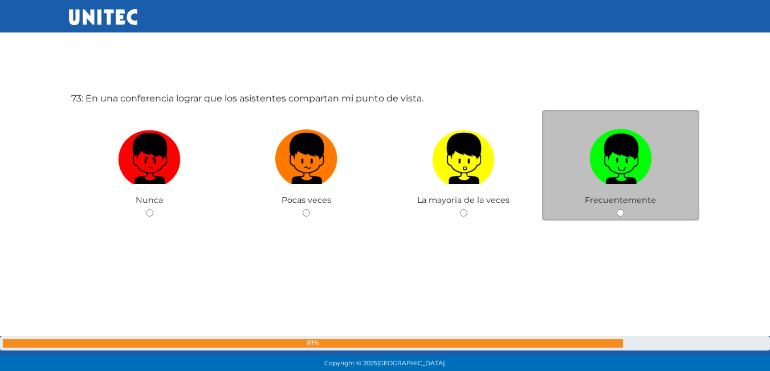
click at [620, 210] on input "radio" at bounding box center [620, 212] width 7 height 7
radio input "true"
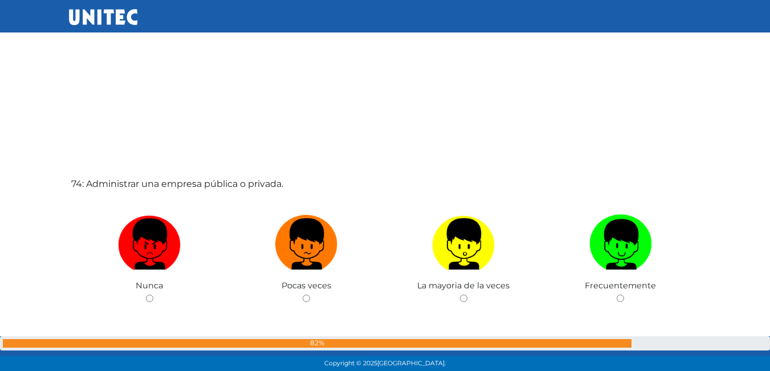
scroll to position [27075, 0]
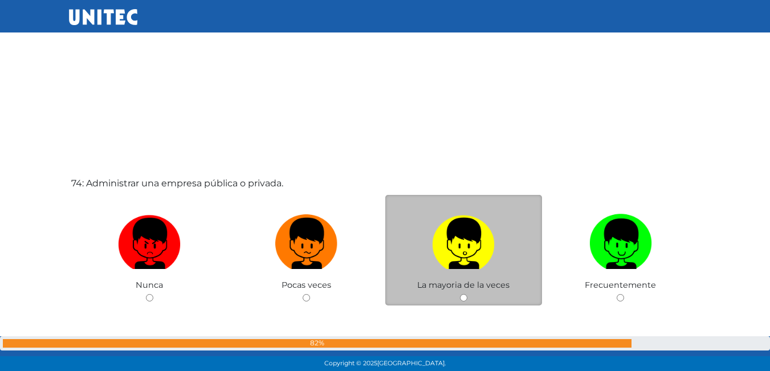
click at [463, 298] on input "radio" at bounding box center [463, 297] width 7 height 7
radio input "true"
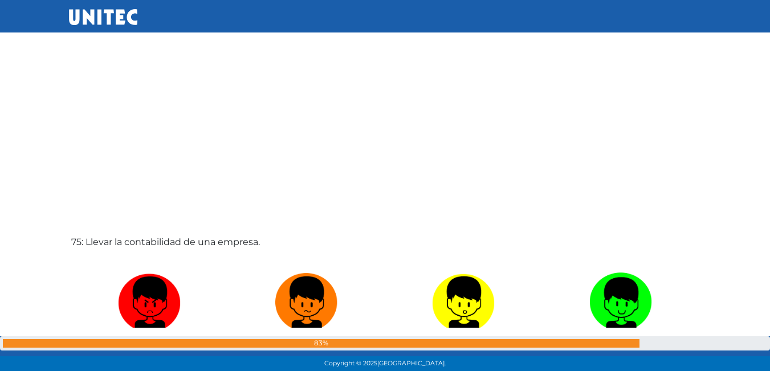
scroll to position [27474, 0]
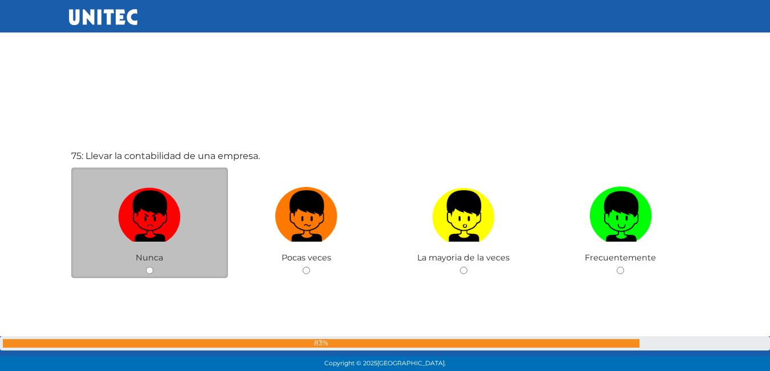
click at [151, 269] on input "radio" at bounding box center [149, 270] width 7 height 7
radio input "true"
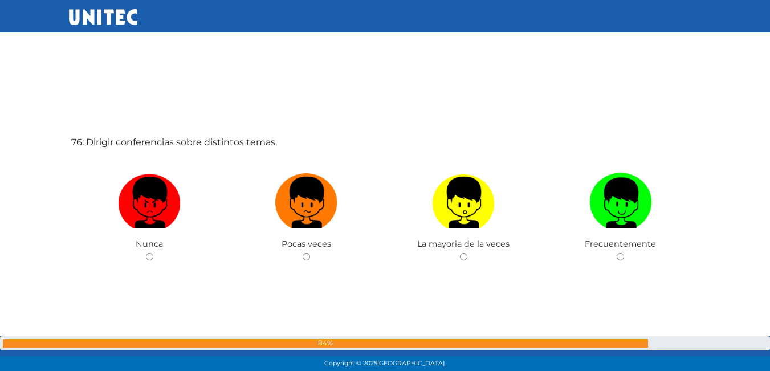
scroll to position [27868, 0]
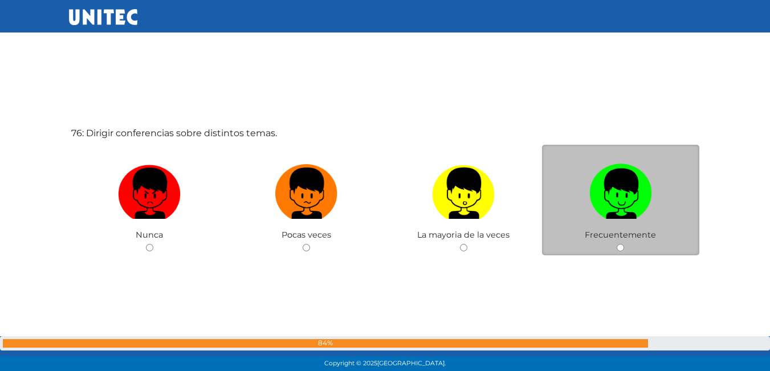
click at [620, 251] on input "radio" at bounding box center [620, 247] width 7 height 7
radio input "true"
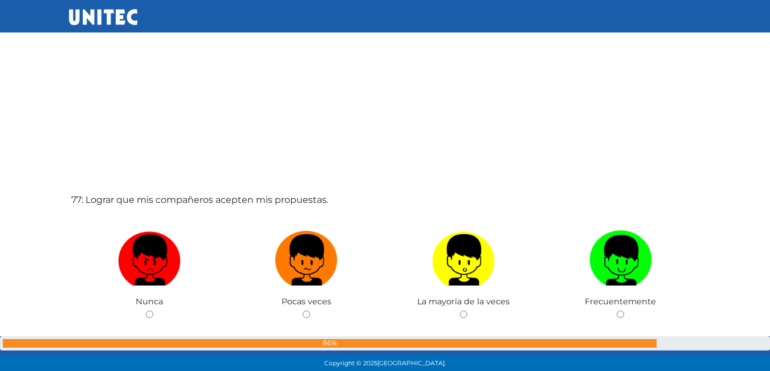
scroll to position [28269, 0]
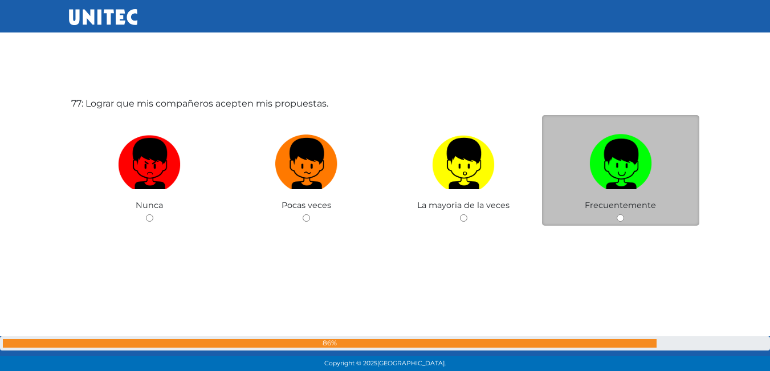
click at [614, 213] on div "Frecuentemente" at bounding box center [620, 170] width 157 height 111
click at [620, 216] on input "radio" at bounding box center [620, 217] width 7 height 7
radio input "true"
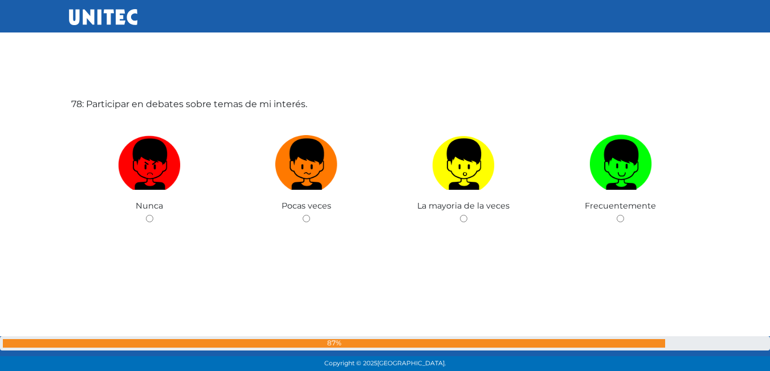
scroll to position [28644, 0]
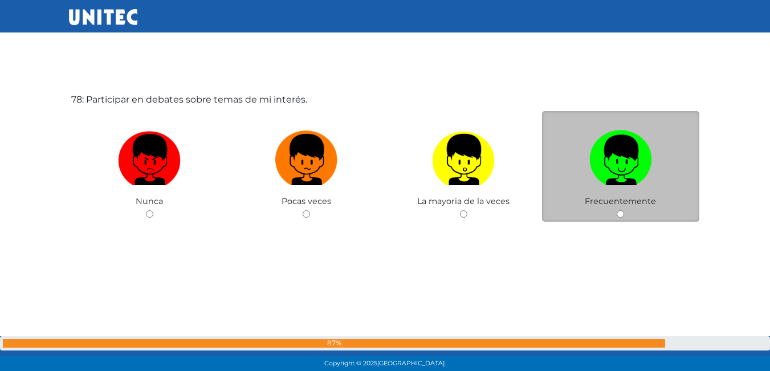
click at [624, 213] on input "radio" at bounding box center [620, 213] width 7 height 7
radio input "true"
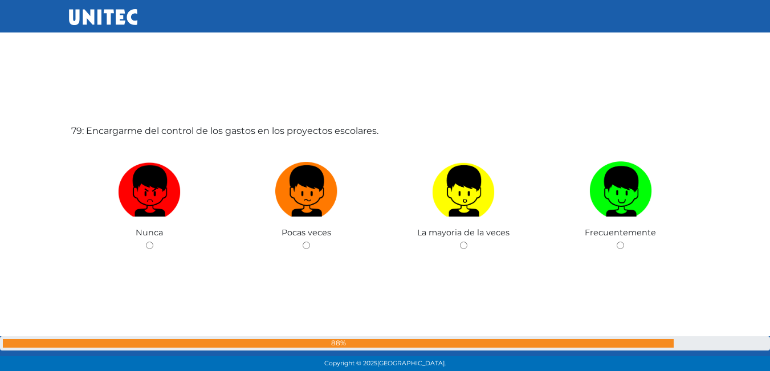
scroll to position [29015, 0]
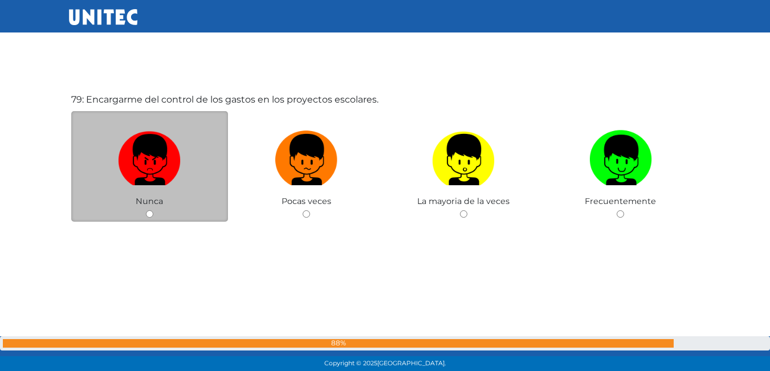
click at [151, 214] on input "radio" at bounding box center [149, 213] width 7 height 7
radio input "true"
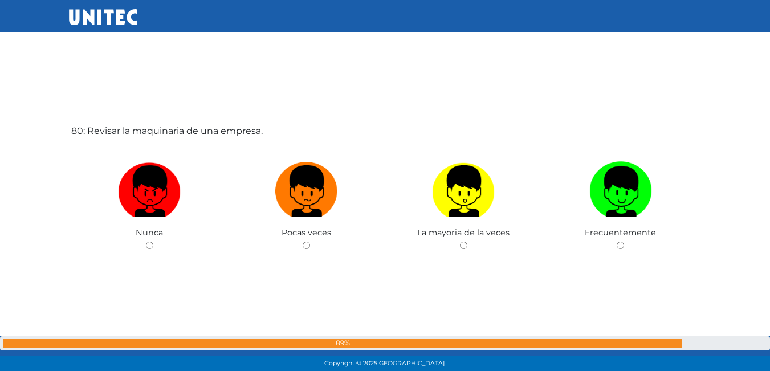
scroll to position [29360, 0]
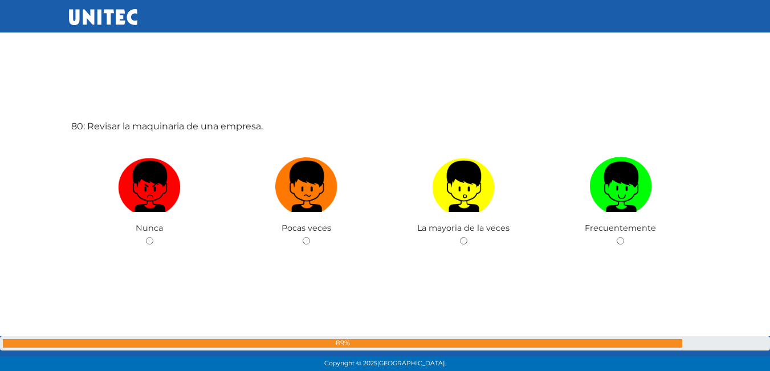
click at [147, 233] on span "Nunca" at bounding box center [149, 228] width 27 height 10
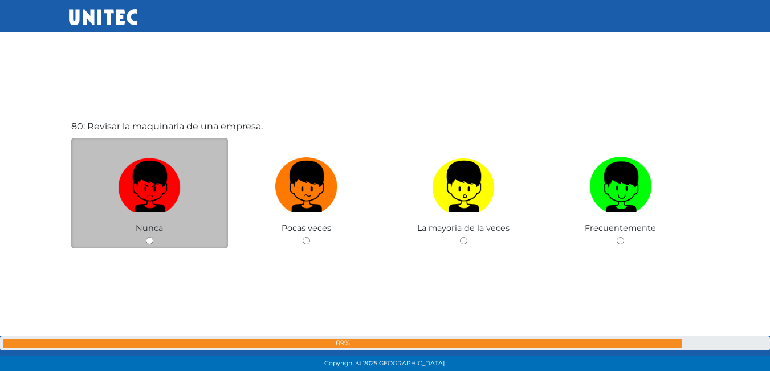
click at [147, 245] on div "Nunca" at bounding box center [149, 193] width 157 height 111
click at [152, 242] on input "radio" at bounding box center [149, 240] width 7 height 7
radio input "true"
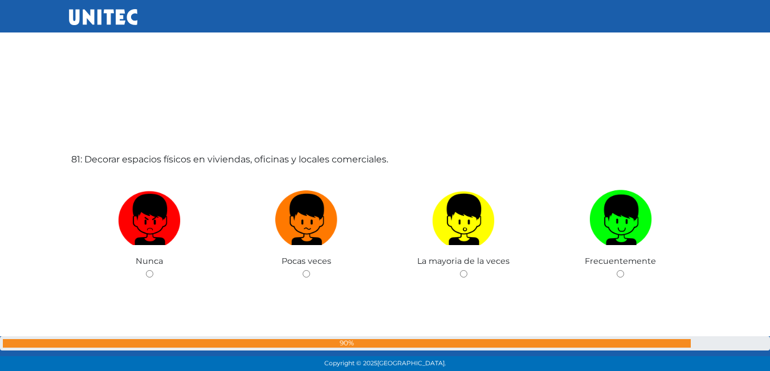
scroll to position [29759, 0]
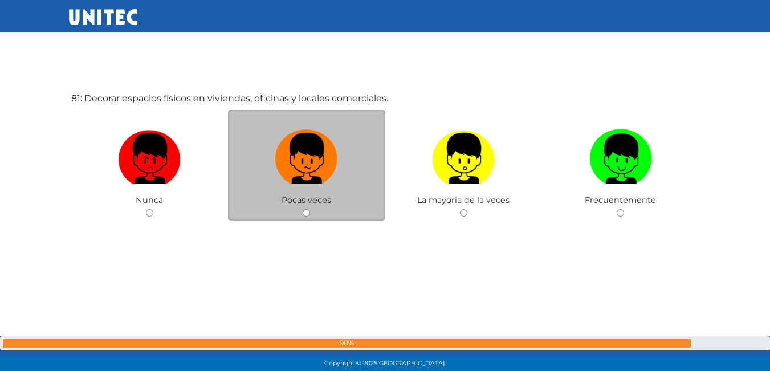
click at [305, 213] on input "radio" at bounding box center [306, 212] width 7 height 7
radio input "true"
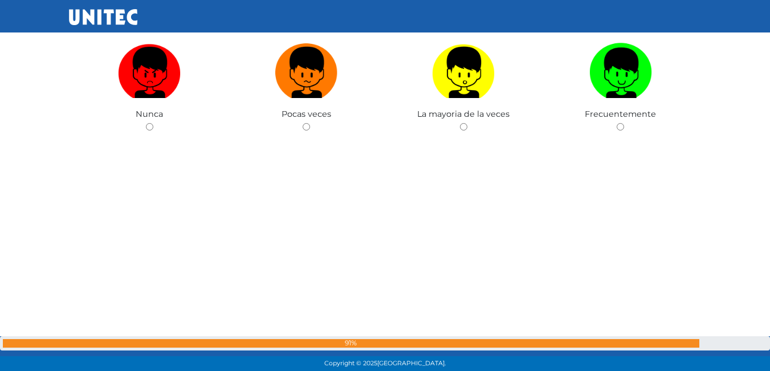
scroll to position [30159, 0]
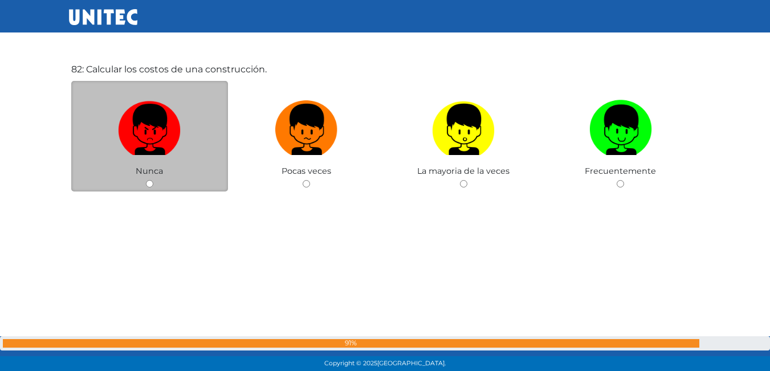
click at [152, 183] on input "radio" at bounding box center [149, 183] width 7 height 7
radio input "true"
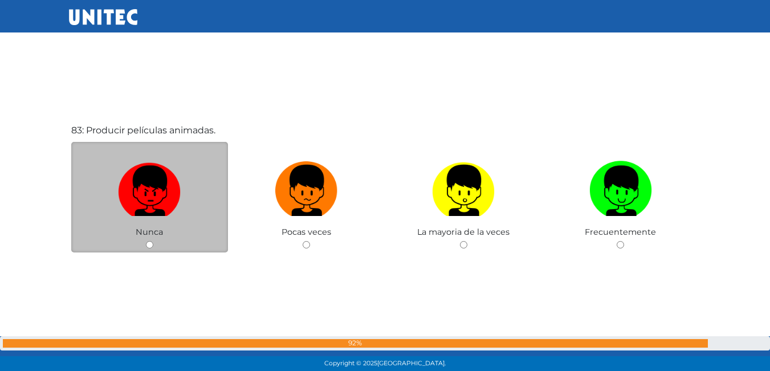
scroll to position [30500, 0]
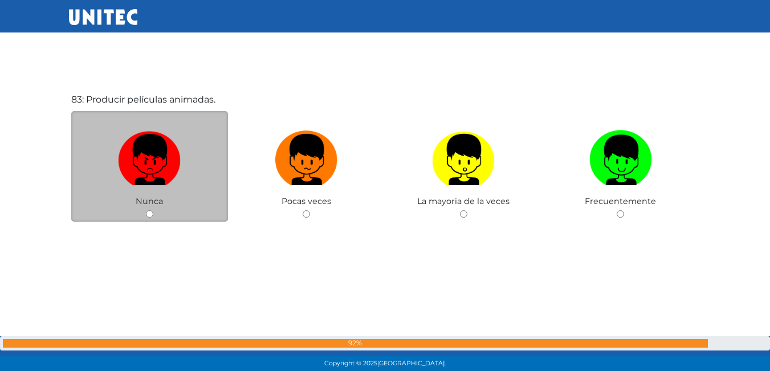
click at [152, 217] on input "radio" at bounding box center [149, 213] width 7 height 7
radio input "true"
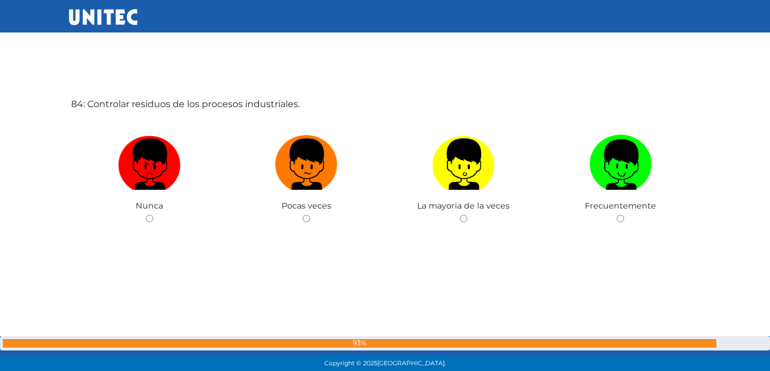
scroll to position [30872, 0]
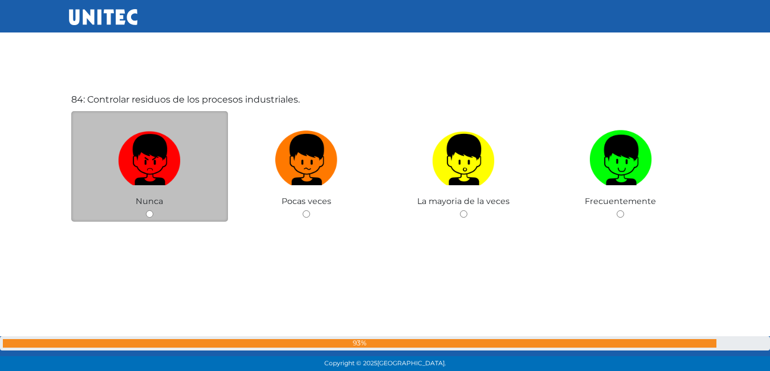
click at [152, 217] on input "radio" at bounding box center [149, 213] width 7 height 7
radio input "true"
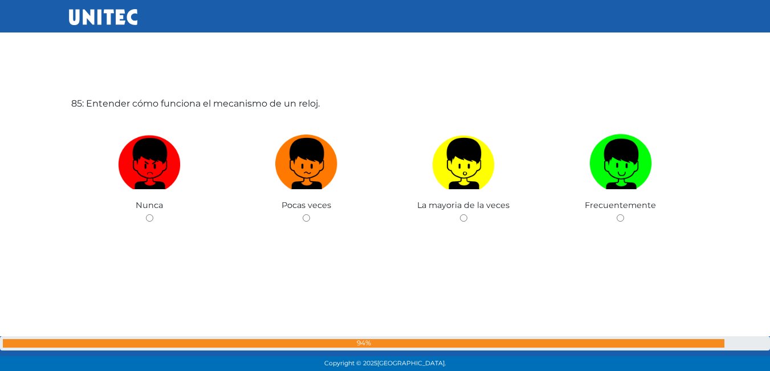
scroll to position [31243, 0]
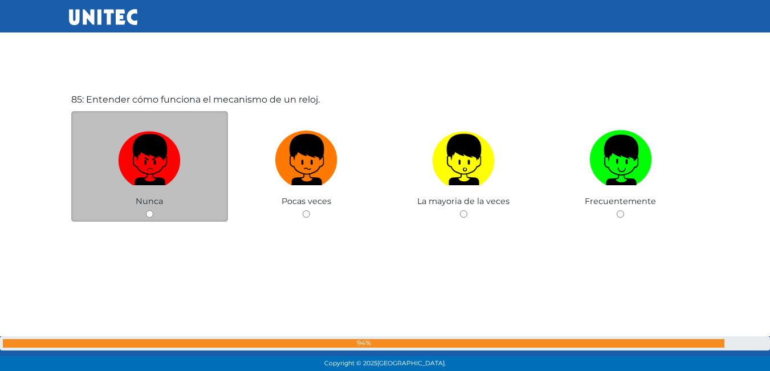
click at [152, 217] on input "radio" at bounding box center [149, 213] width 7 height 7
radio input "true"
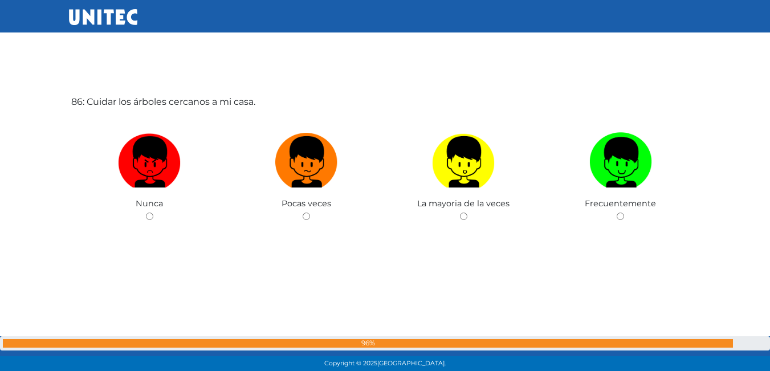
scroll to position [31614, 0]
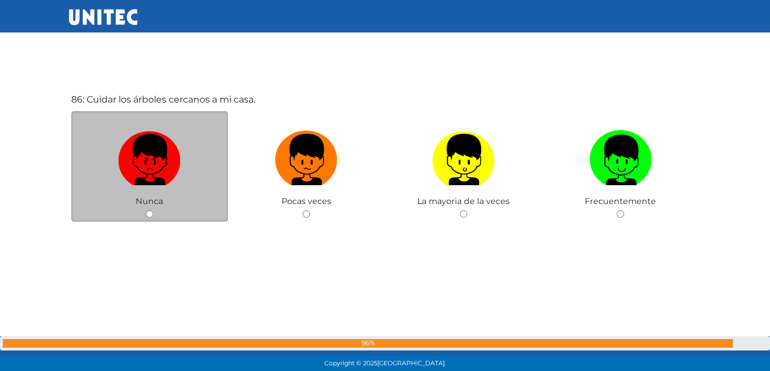
click at [148, 214] on input "radio" at bounding box center [149, 213] width 7 height 7
radio input "true"
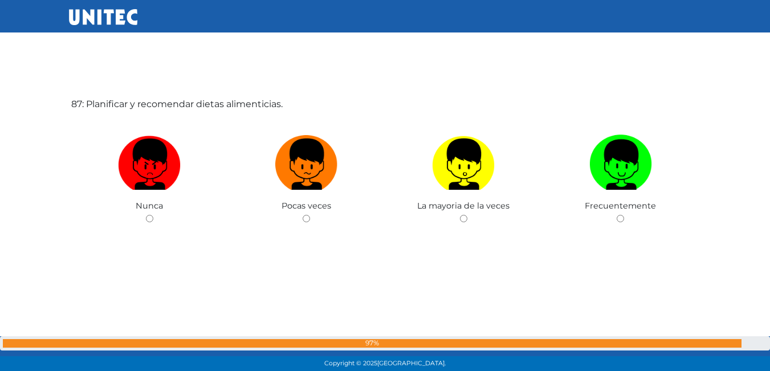
scroll to position [31985, 0]
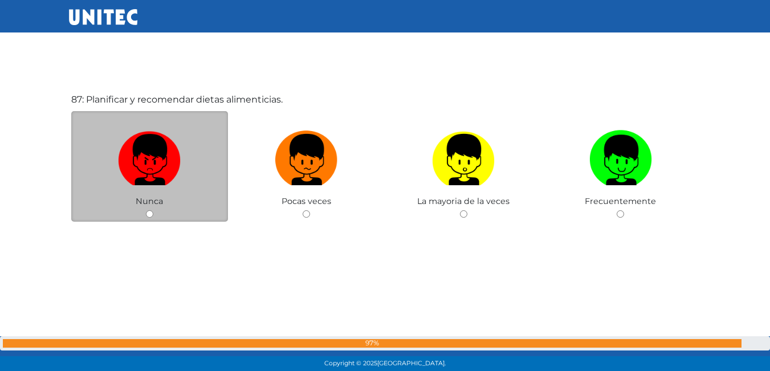
click at [148, 214] on input "radio" at bounding box center [149, 213] width 7 height 7
radio input "true"
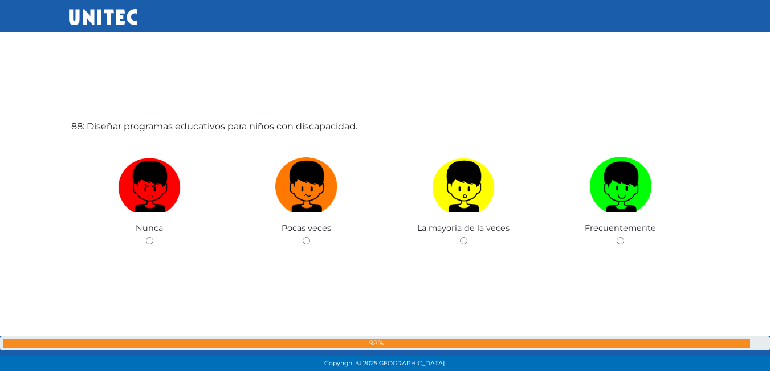
scroll to position [32387, 0]
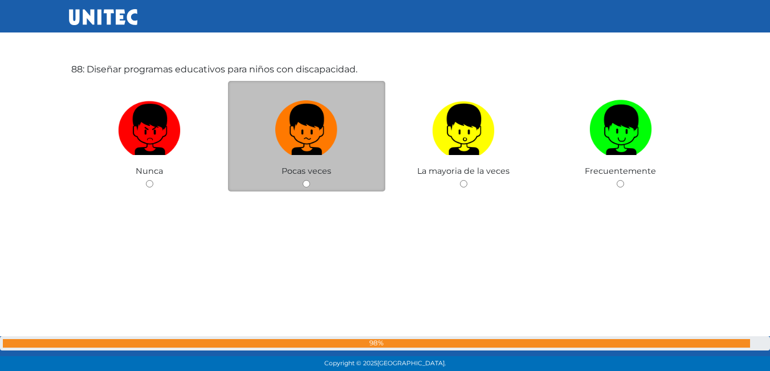
click at [307, 185] on input "radio" at bounding box center [306, 183] width 7 height 7
radio input "true"
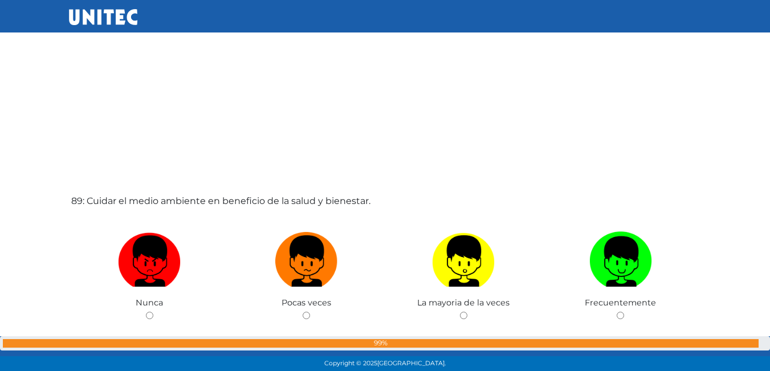
scroll to position [32732, 0]
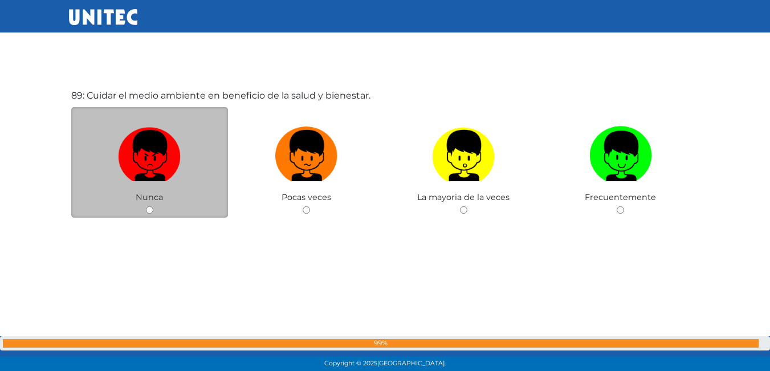
click at [152, 209] on input "radio" at bounding box center [149, 209] width 7 height 7
radio input "true"
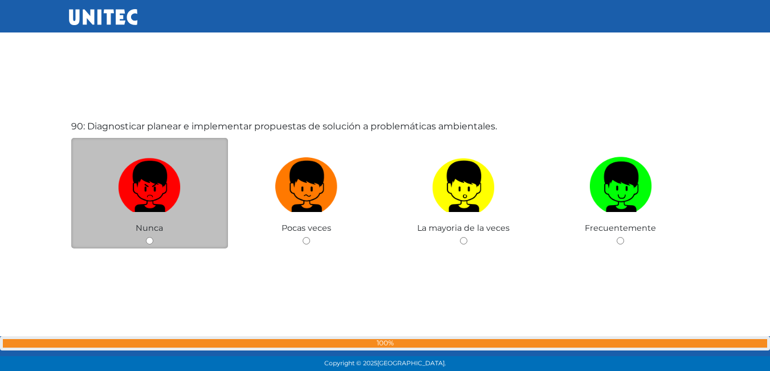
scroll to position [33075, 0]
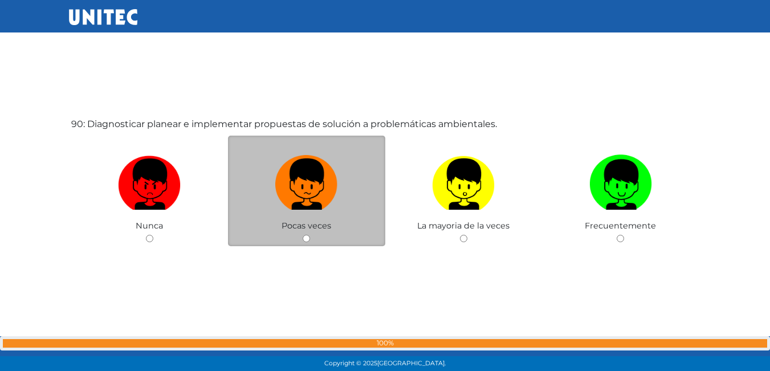
click at [310, 241] on input "radio" at bounding box center [306, 238] width 7 height 7
radio input "true"
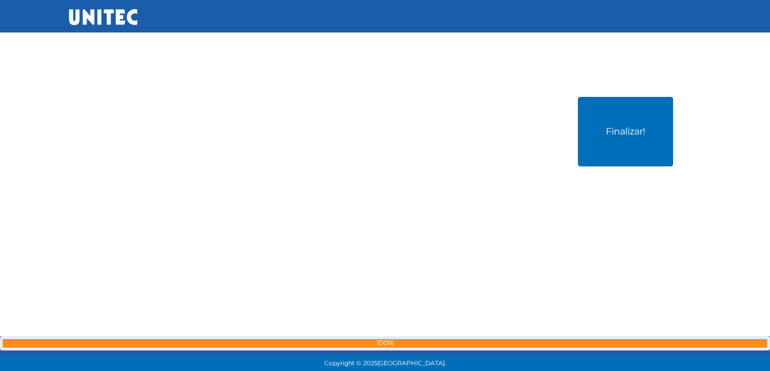
scroll to position [33470, 0]
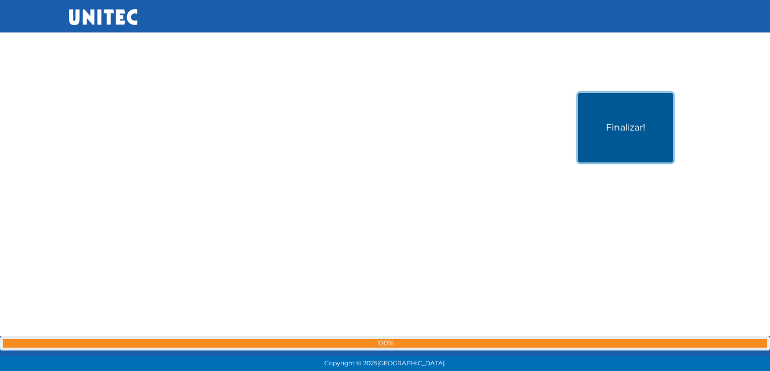
click at [595, 144] on button "Finalizar!" at bounding box center [625, 128] width 95 height 70
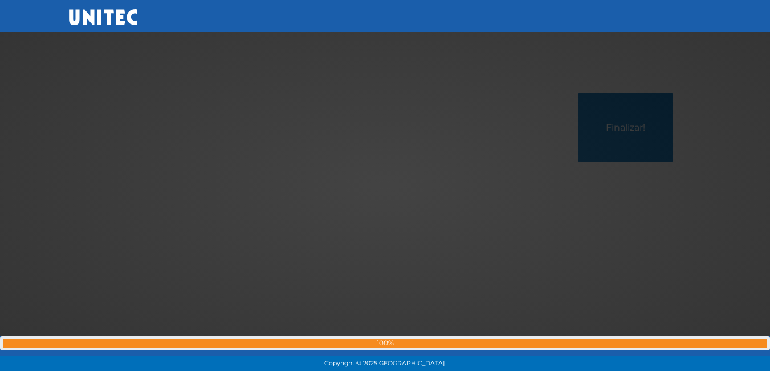
click at [386, 186] on div at bounding box center [386, 186] width 0 height 0
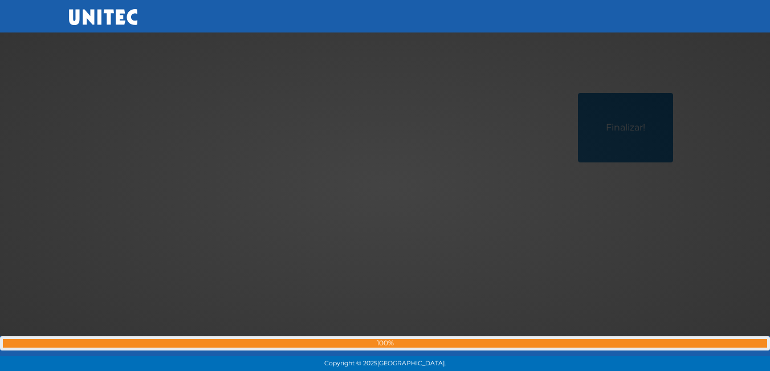
click at [386, 186] on div at bounding box center [386, 186] width 0 height 0
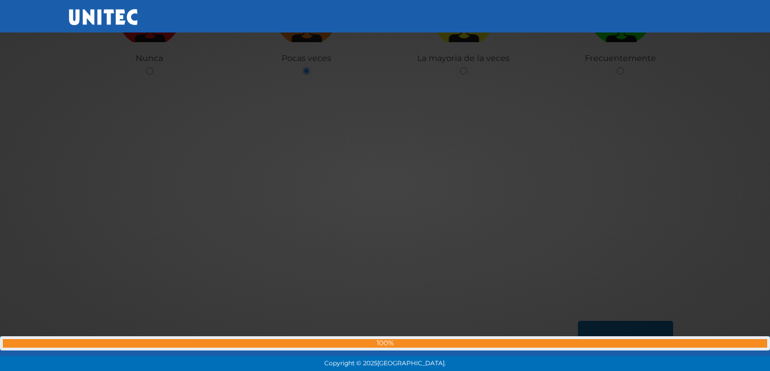
scroll to position [33493, 0]
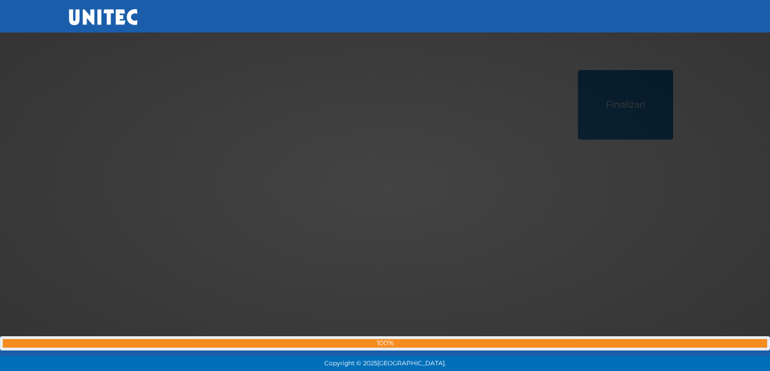
click at [386, 186] on div at bounding box center [386, 186] width 0 height 0
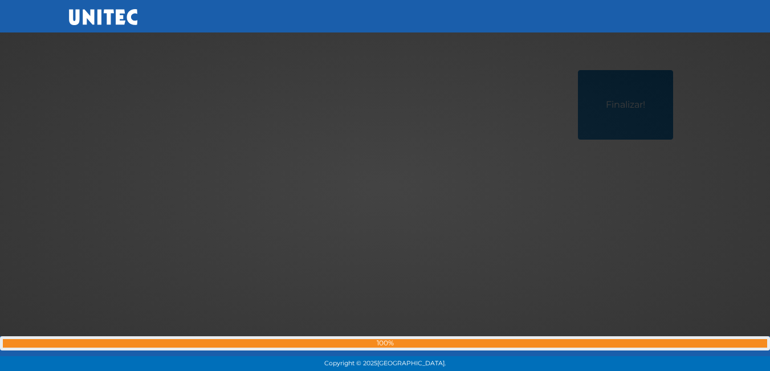
click at [386, 186] on div at bounding box center [386, 186] width 0 height 0
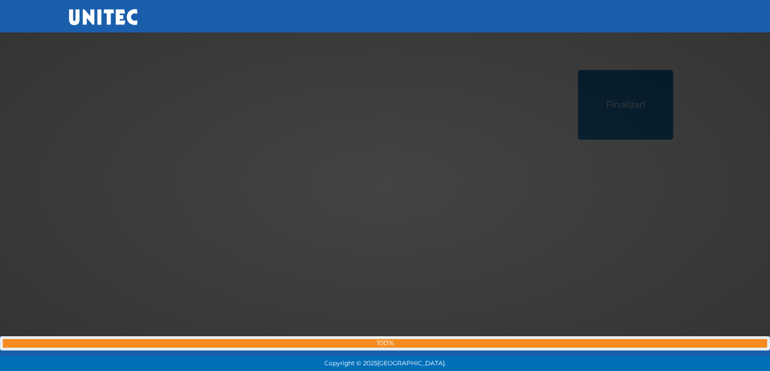
click at [386, 186] on div at bounding box center [386, 186] width 0 height 0
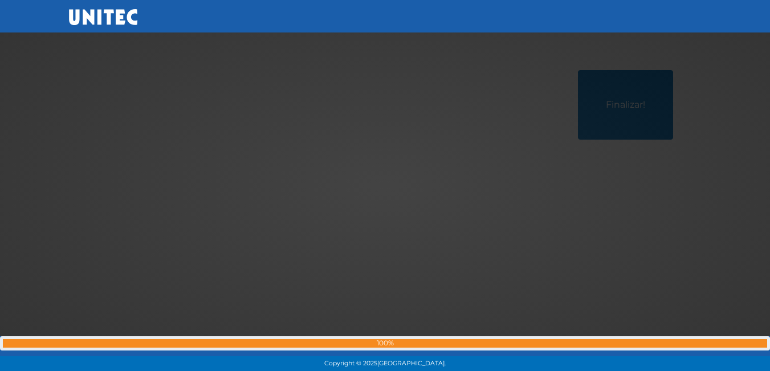
click at [386, 186] on div at bounding box center [386, 186] width 0 height 0
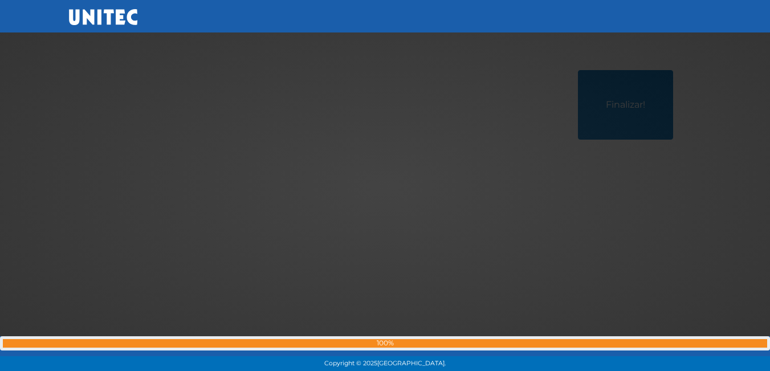
click at [386, 186] on div at bounding box center [386, 186] width 0 height 0
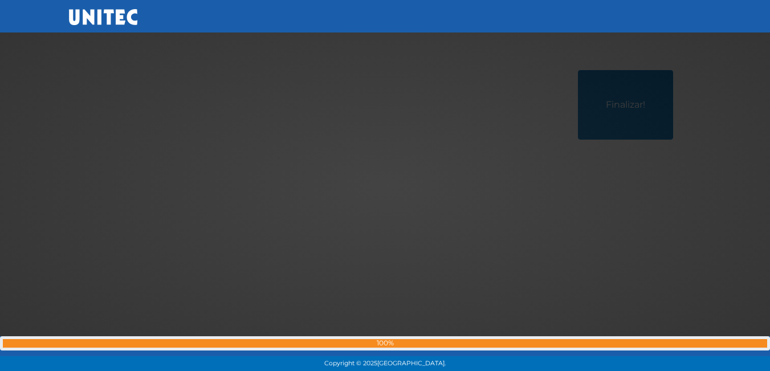
click at [386, 186] on div at bounding box center [386, 186] width 0 height 0
drag, startPoint x: 628, startPoint y: 218, endPoint x: 634, endPoint y: 253, distance: 34.7
click at [386, 186] on div at bounding box center [386, 186] width 0 height 0
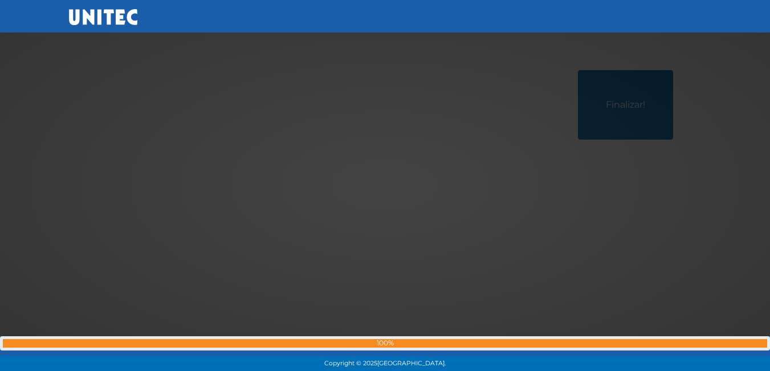
click at [386, 186] on div at bounding box center [386, 186] width 0 height 0
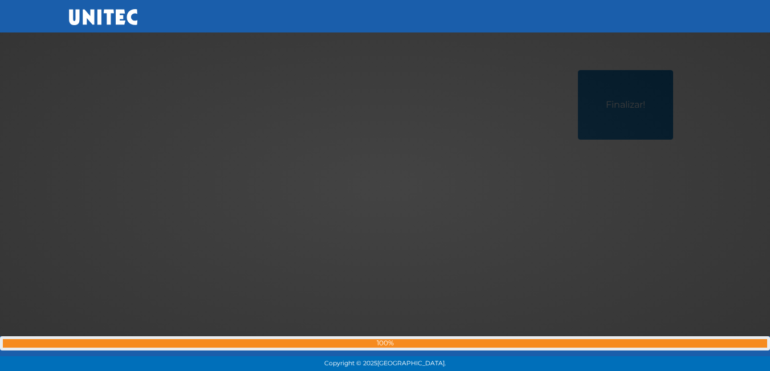
click at [386, 186] on div at bounding box center [386, 186] width 0 height 0
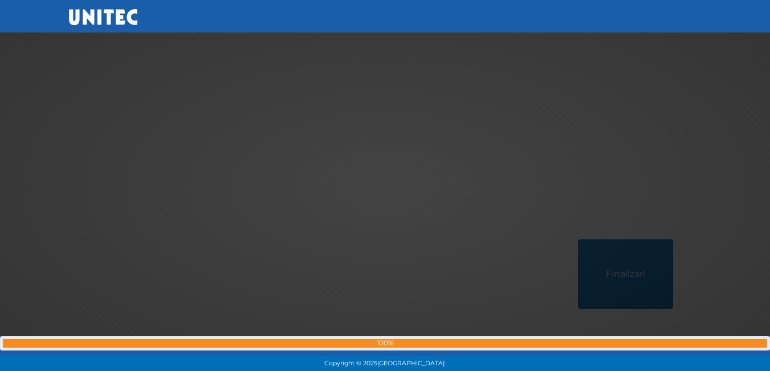
scroll to position [33094, 0]
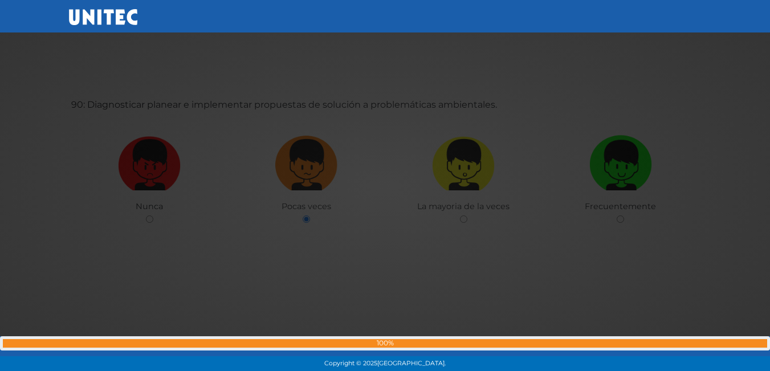
click at [386, 186] on div at bounding box center [386, 186] width 0 height 0
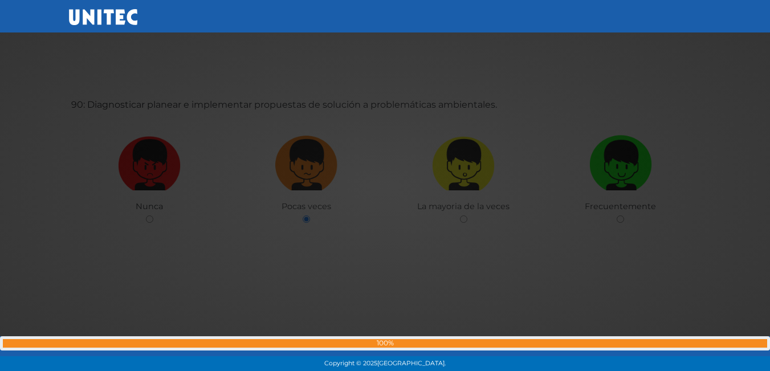
click at [386, 186] on div at bounding box center [386, 186] width 0 height 0
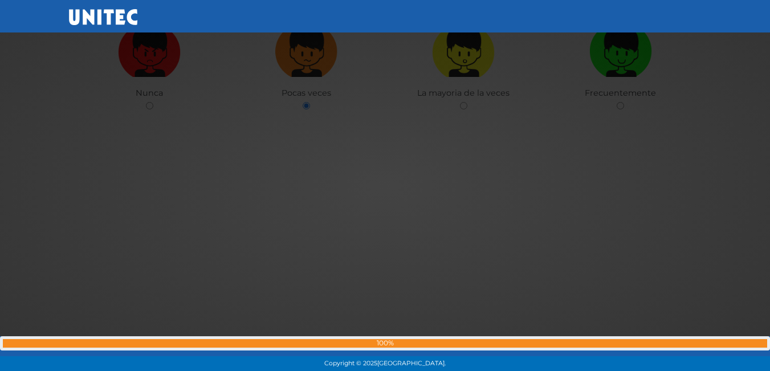
scroll to position [33208, 0]
click at [386, 186] on div at bounding box center [386, 186] width 0 height 0
drag, startPoint x: 309, startPoint y: 104, endPoint x: 106, endPoint y: 123, distance: 203.9
click at [386, 186] on div at bounding box center [386, 186] width 0 height 0
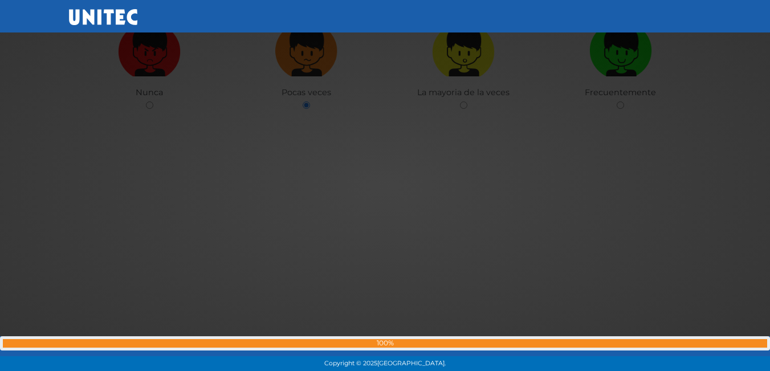
click at [386, 186] on div at bounding box center [386, 186] width 0 height 0
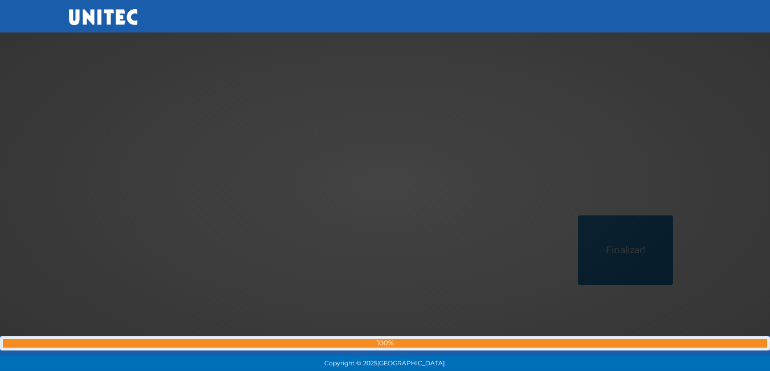
scroll to position [33493, 0]
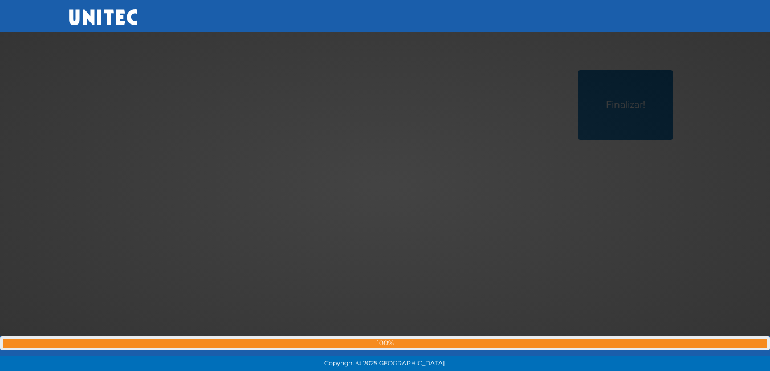
click at [386, 186] on div at bounding box center [386, 186] width 0 height 0
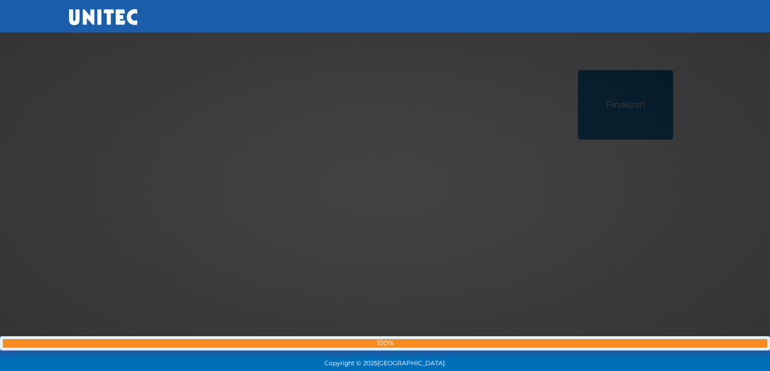
drag, startPoint x: 625, startPoint y: 103, endPoint x: 635, endPoint y: 132, distance: 30.8
click at [386, 186] on div at bounding box center [386, 186] width 0 height 0
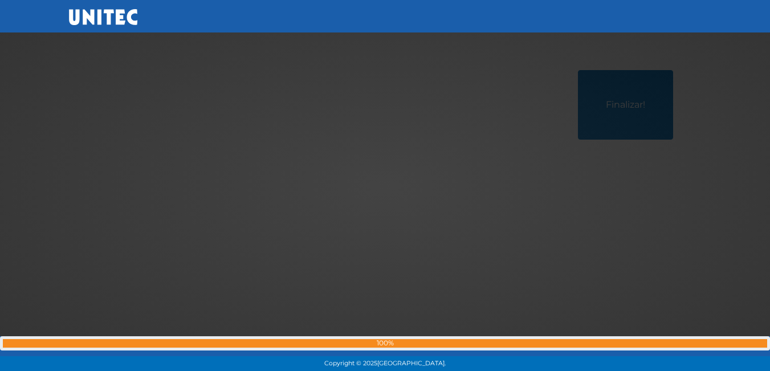
click at [386, 186] on div at bounding box center [386, 186] width 0 height 0
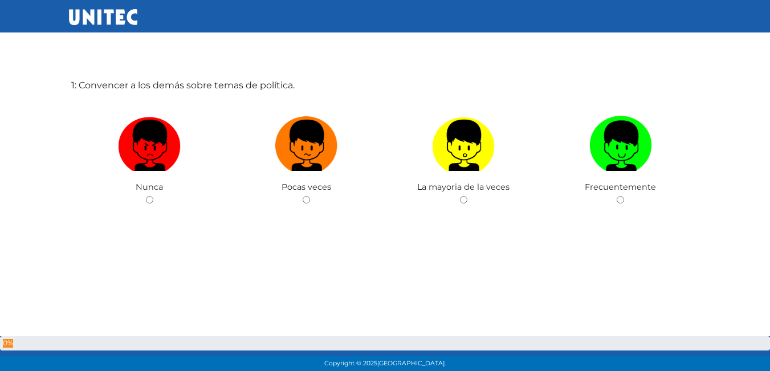
scroll to position [91, 0]
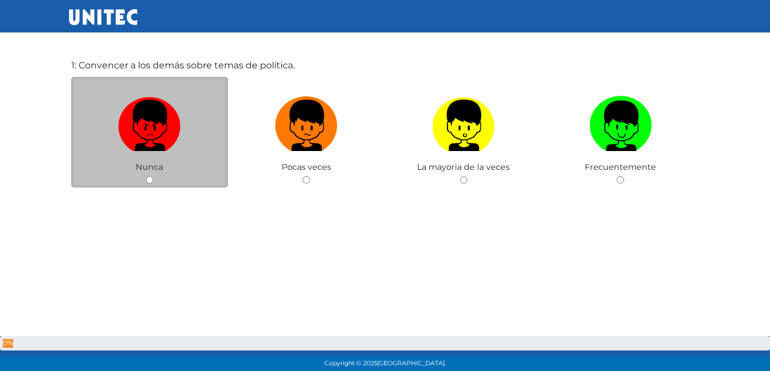
click at [147, 185] on div "Nunca" at bounding box center [149, 132] width 157 height 111
click at [155, 171] on span "Nunca" at bounding box center [149, 167] width 27 height 10
click at [151, 181] on input "radio" at bounding box center [149, 179] width 7 height 7
radio input "true"
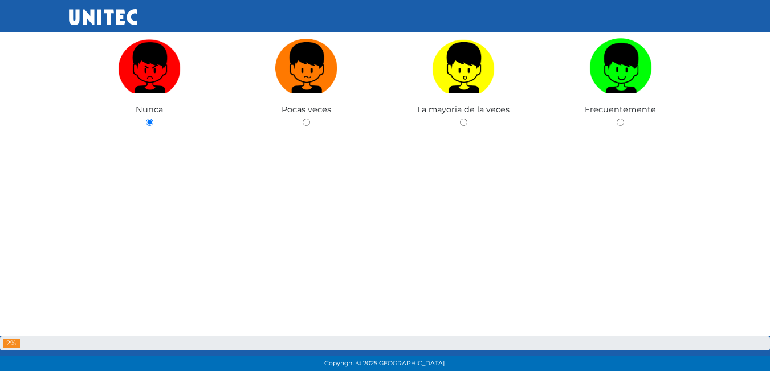
scroll to position [152, 0]
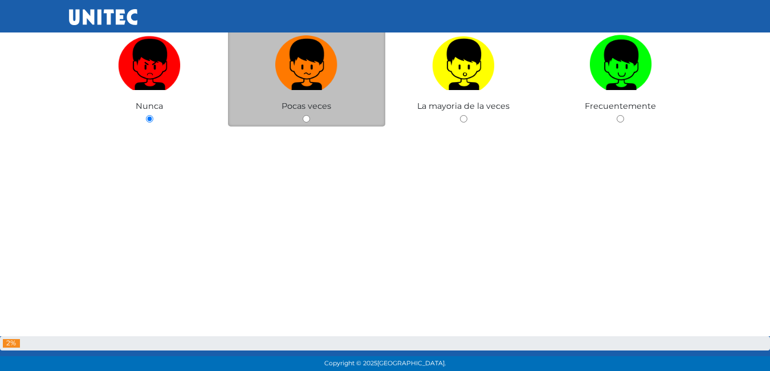
click at [305, 114] on div "Pocas veces" at bounding box center [306, 71] width 157 height 111
click at [305, 124] on div "Pocas veces" at bounding box center [306, 71] width 157 height 111
click at [307, 121] on input "radio" at bounding box center [306, 118] width 7 height 7
radio input "true"
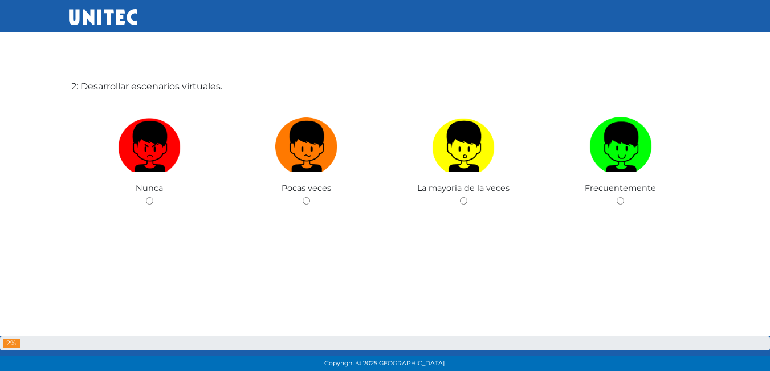
scroll to position [445, 0]
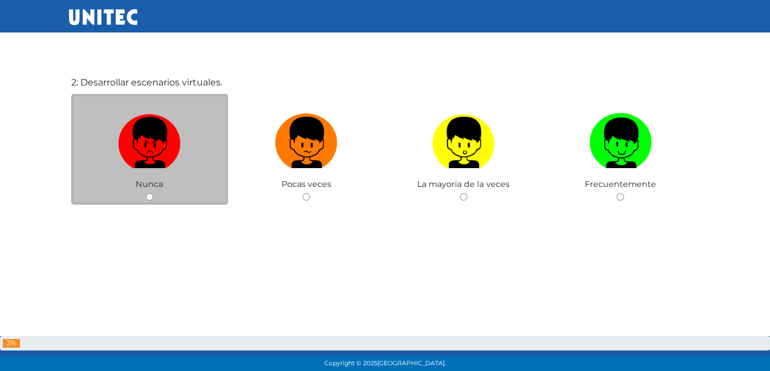
click at [148, 198] on input "radio" at bounding box center [149, 196] width 7 height 7
radio input "true"
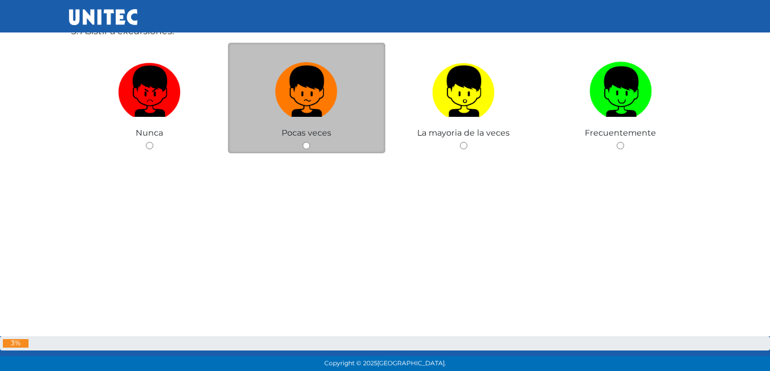
scroll to position [848, 0]
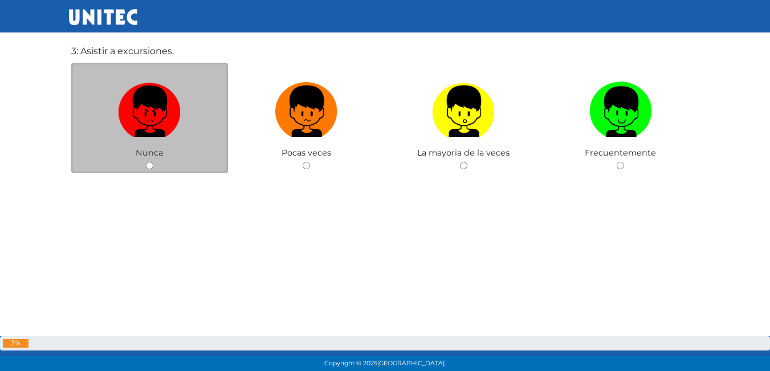
click at [144, 163] on div "Nunca" at bounding box center [149, 118] width 157 height 111
click at [148, 165] on input "radio" at bounding box center [149, 165] width 7 height 7
radio input "true"
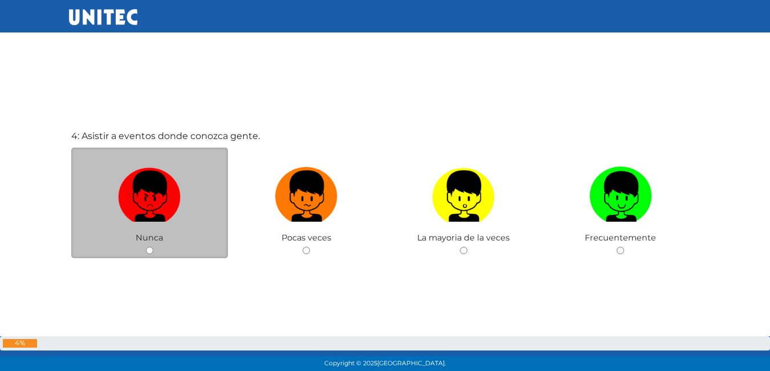
scroll to position [1194, 0]
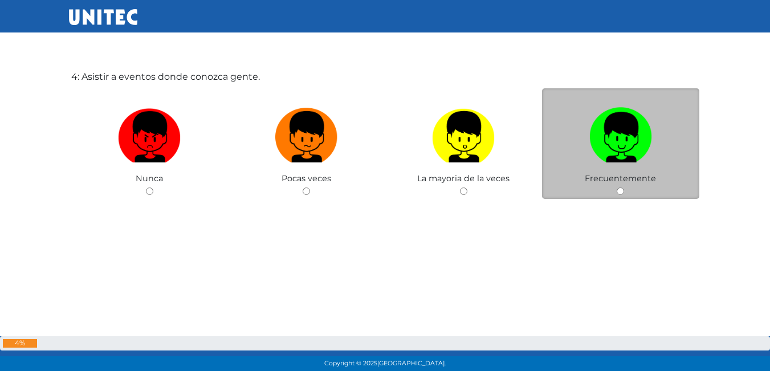
click at [616, 190] on div "Frecuentemente" at bounding box center [620, 143] width 157 height 111
click at [620, 191] on input "radio" at bounding box center [620, 191] width 7 height 7
radio input "true"
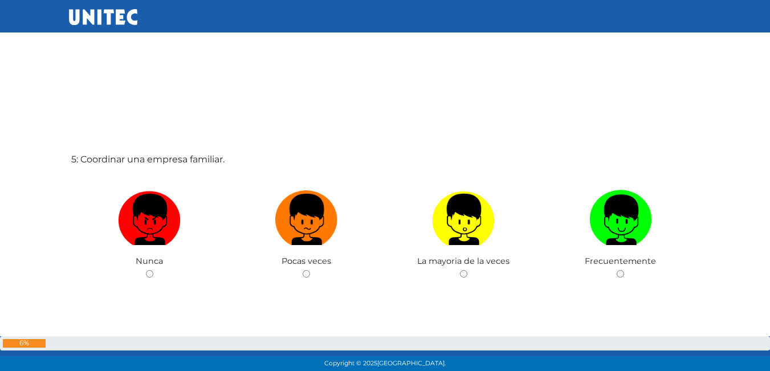
scroll to position [1539, 0]
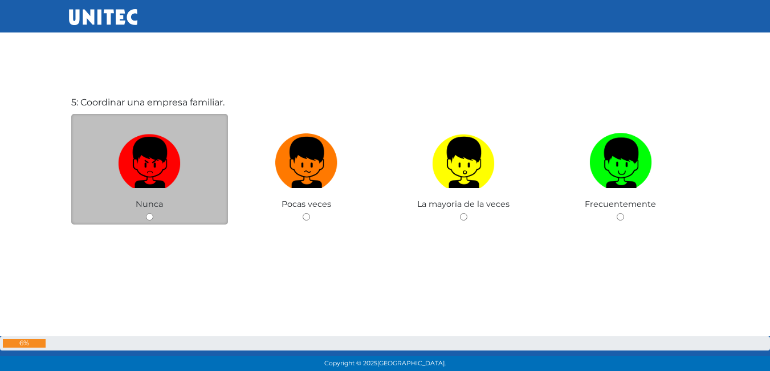
click at [151, 216] on input "radio" at bounding box center [149, 216] width 7 height 7
radio input "true"
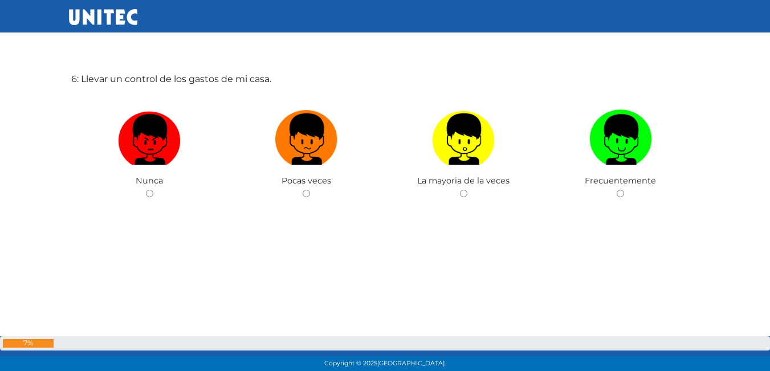
scroll to position [1938, 0]
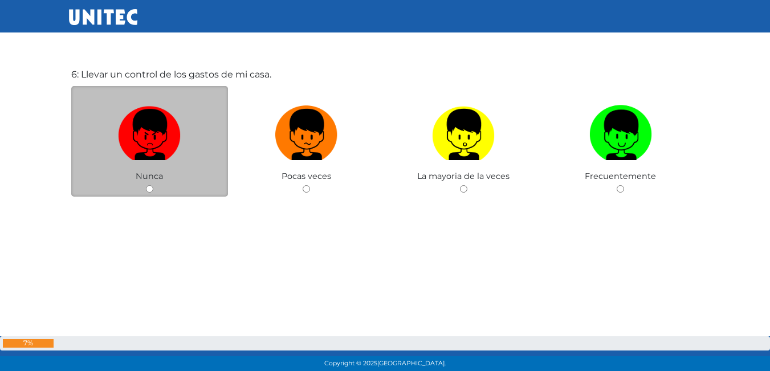
click at [152, 193] on input "radio" at bounding box center [149, 188] width 7 height 7
radio input "true"
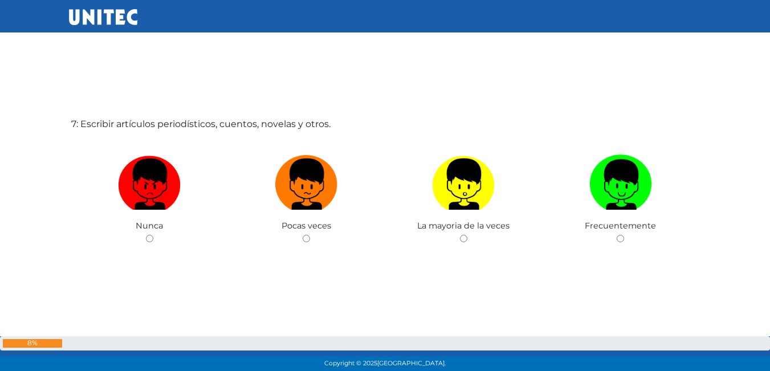
scroll to position [2280, 0]
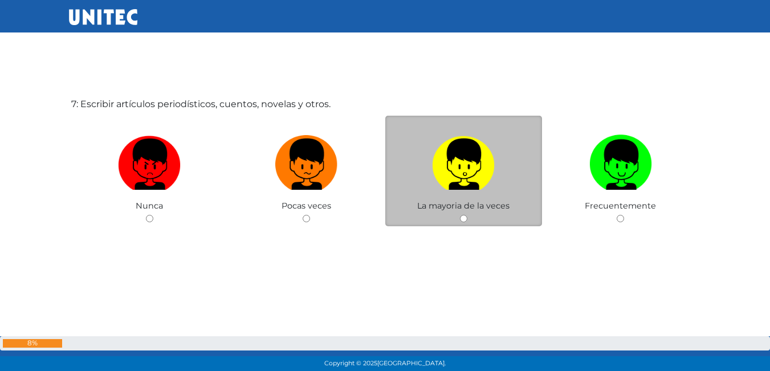
click at [465, 219] on input "radio" at bounding box center [463, 218] width 7 height 7
radio input "true"
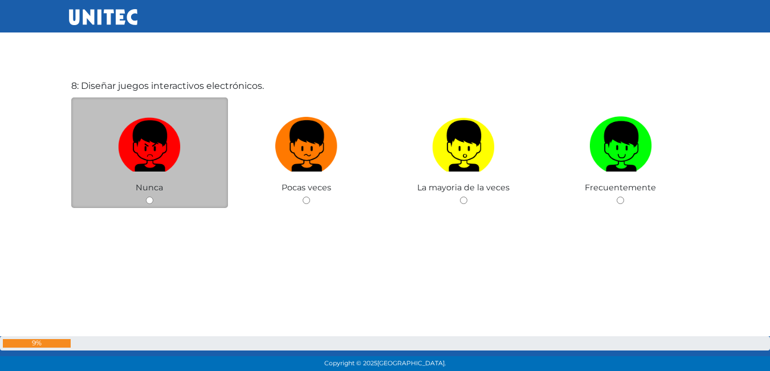
click at [148, 197] on input "radio" at bounding box center [149, 200] width 7 height 7
radio input "true"
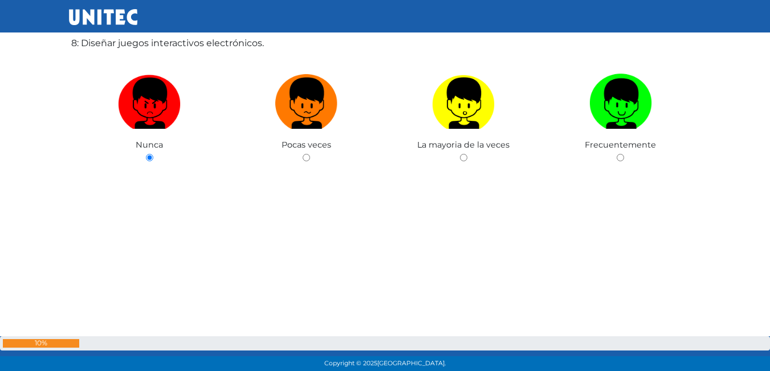
scroll to position [2996, 0]
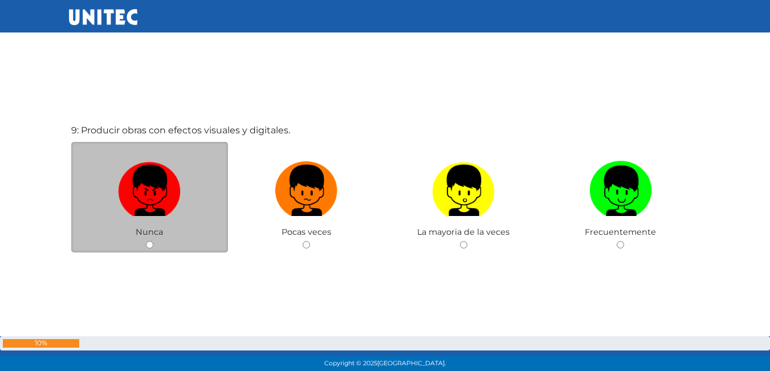
click at [151, 248] on input "radio" at bounding box center [149, 244] width 7 height 7
radio input "true"
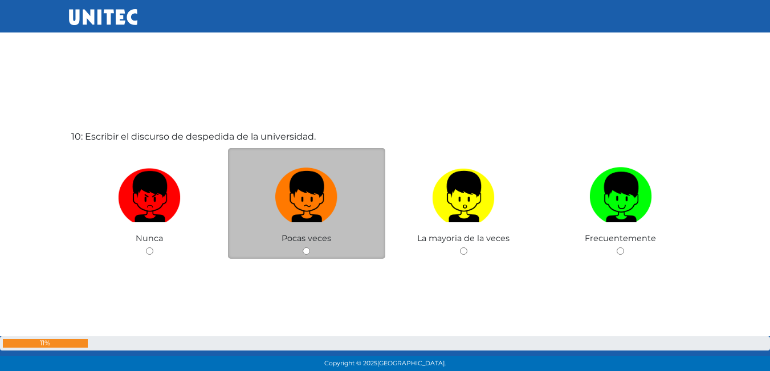
scroll to position [3381, 0]
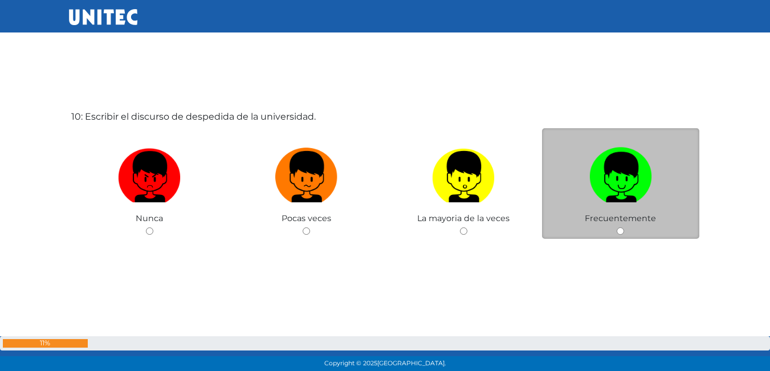
click at [621, 229] on input "radio" at bounding box center [620, 231] width 7 height 7
radio input "true"
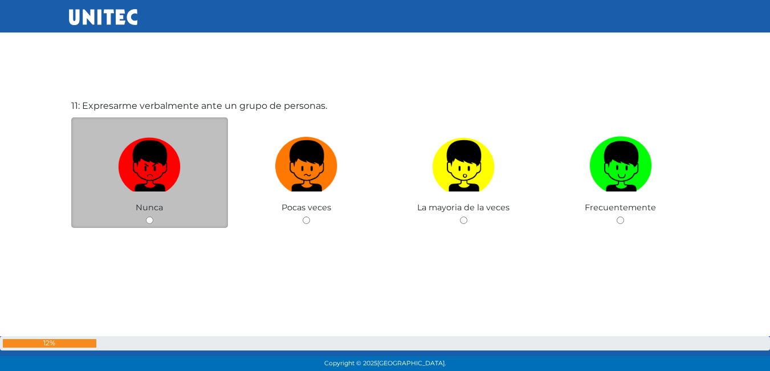
scroll to position [3770, 0]
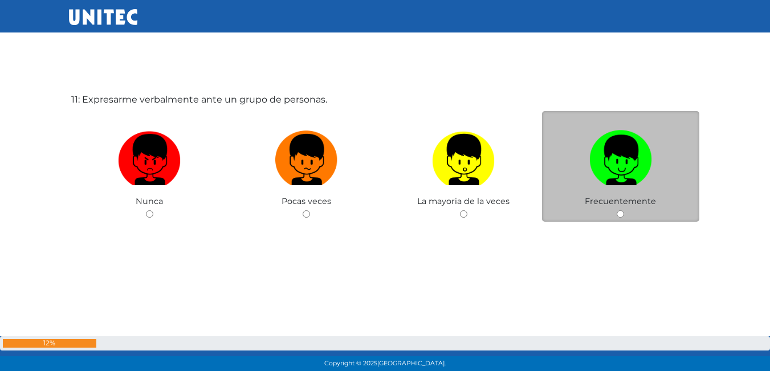
click at [622, 214] on input "radio" at bounding box center [620, 213] width 7 height 7
radio input "true"
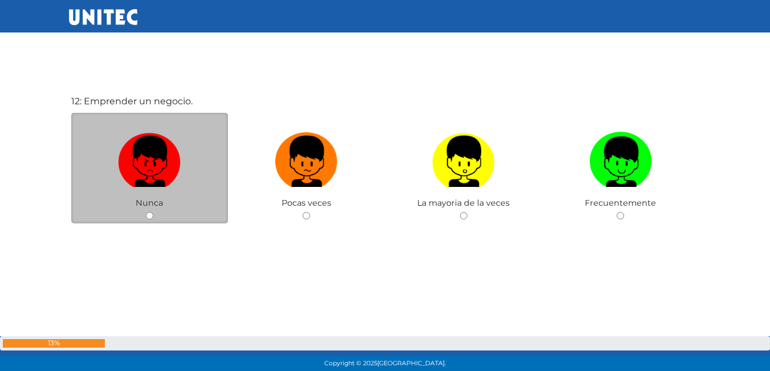
scroll to position [4141, 0]
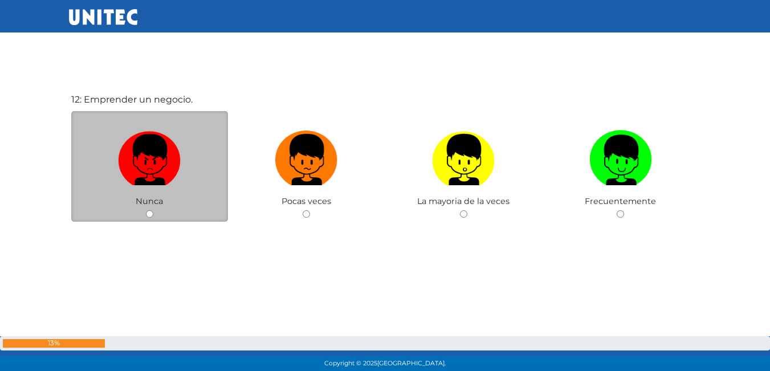
click at [154, 209] on div "Nunca" at bounding box center [149, 166] width 157 height 111
click at [149, 210] on input "radio" at bounding box center [149, 213] width 7 height 7
radio input "true"
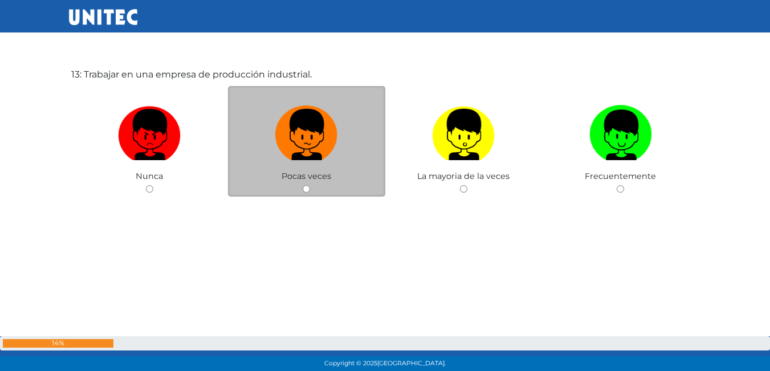
scroll to position [4545, 0]
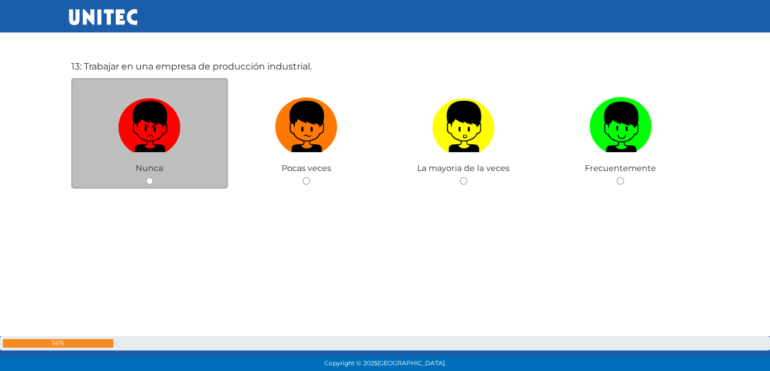
click at [150, 182] on input "radio" at bounding box center [149, 180] width 7 height 7
radio input "true"
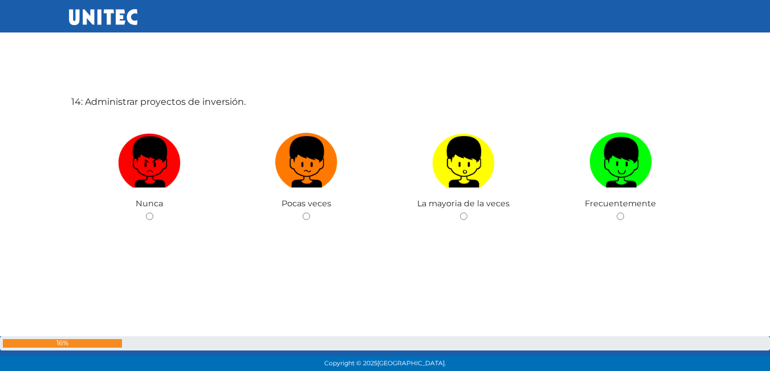
scroll to position [4883, 0]
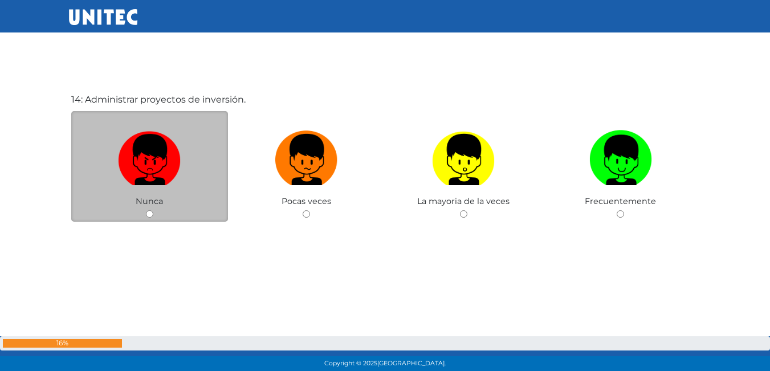
click at [146, 215] on input "radio" at bounding box center [149, 213] width 7 height 7
radio input "true"
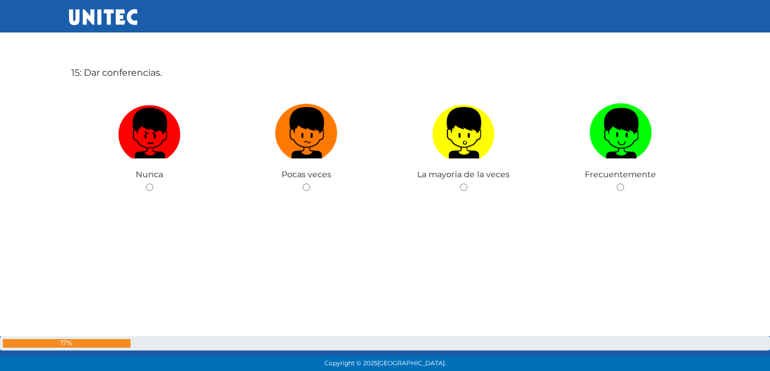
scroll to position [5283, 0]
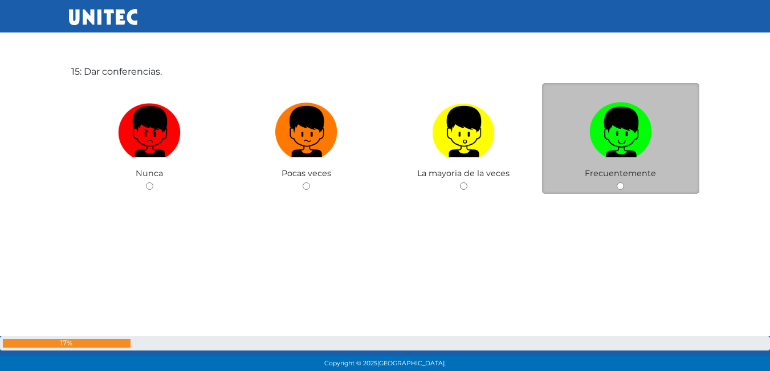
click at [620, 186] on input "radio" at bounding box center [620, 185] width 7 height 7
radio input "true"
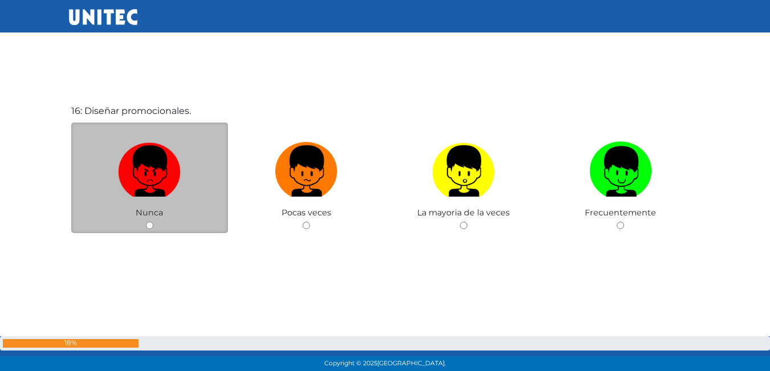
scroll to position [5625, 0]
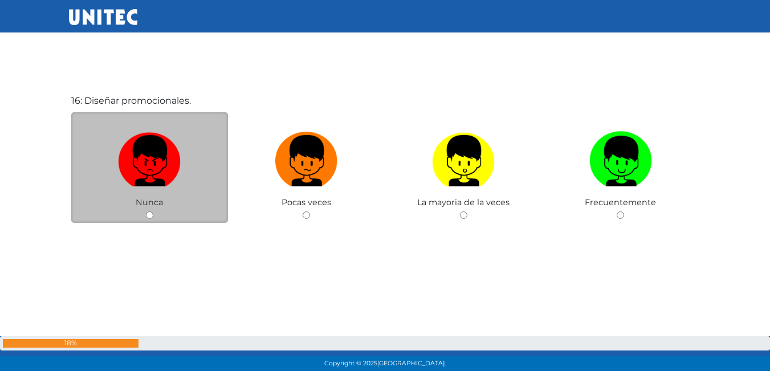
click at [153, 214] on div "Nunca" at bounding box center [149, 167] width 157 height 111
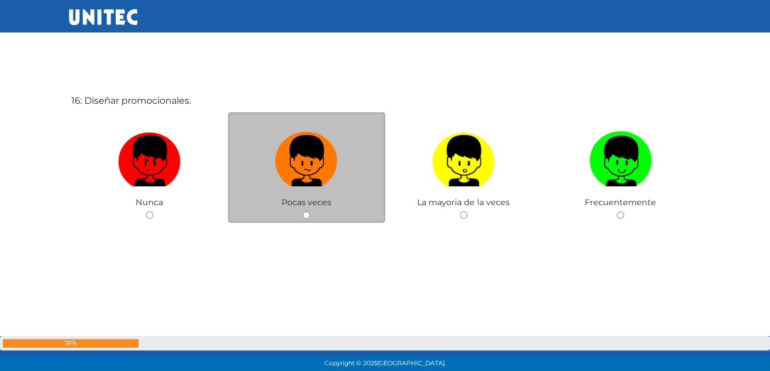
click at [305, 211] on div "Pocas veces" at bounding box center [306, 167] width 157 height 111
drag, startPoint x: 305, startPoint y: 212, endPoint x: 306, endPoint y: 218, distance: 6.4
click at [306, 218] on input "radio" at bounding box center [306, 215] width 7 height 7
radio input "true"
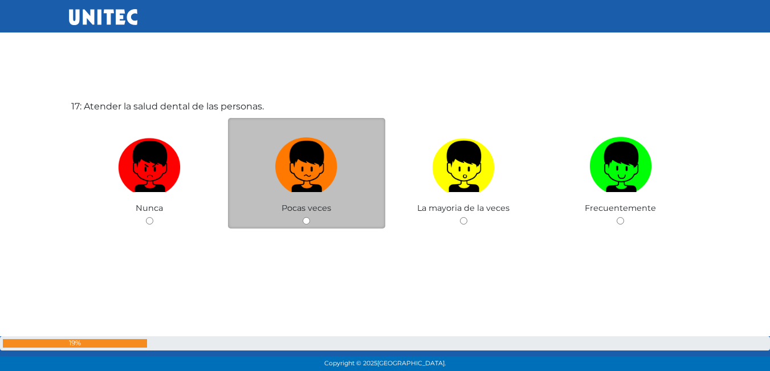
scroll to position [5997, 0]
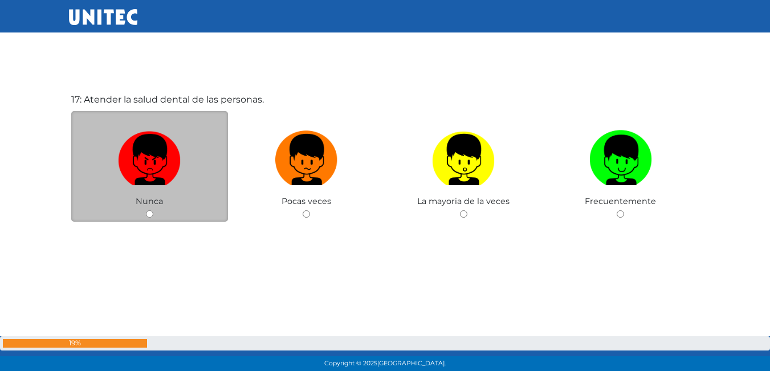
click at [153, 213] on div "Nunca" at bounding box center [149, 166] width 157 height 111
click at [151, 214] on input "radio" at bounding box center [149, 213] width 7 height 7
radio input "true"
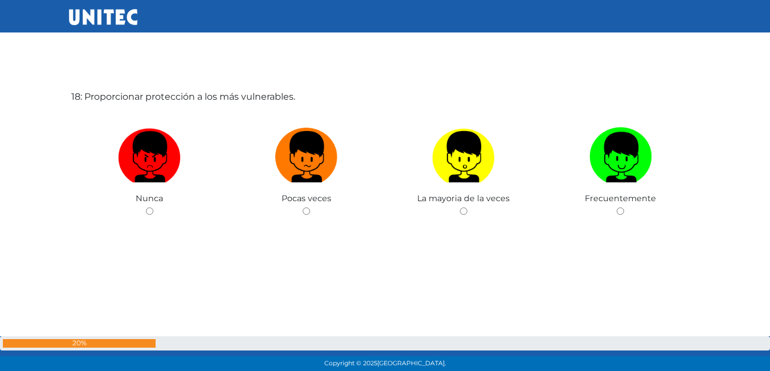
scroll to position [6396, 0]
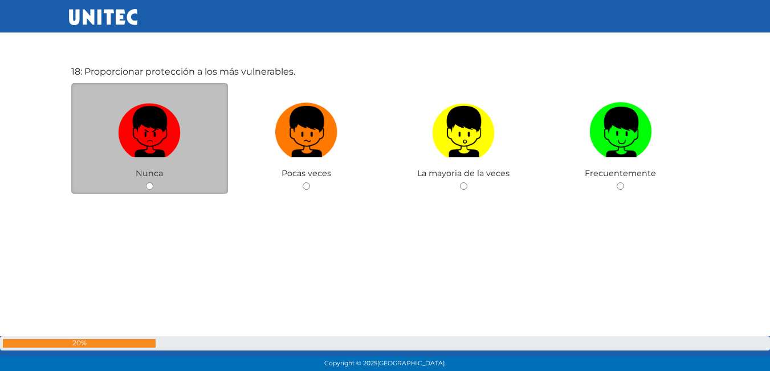
click at [149, 184] on input "radio" at bounding box center [149, 185] width 7 height 7
radio input "true"
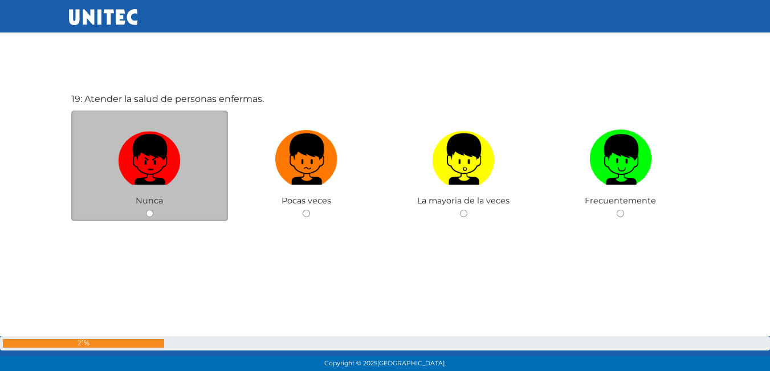
scroll to position [6741, 0]
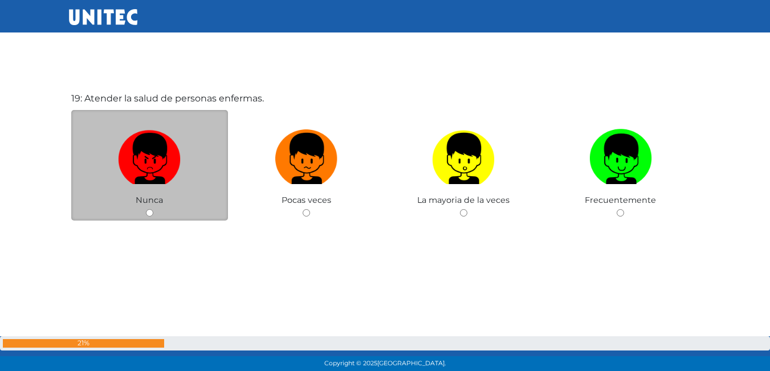
click at [148, 207] on div "Nunca" at bounding box center [149, 165] width 157 height 111
click at [148, 213] on input "radio" at bounding box center [149, 212] width 7 height 7
radio input "true"
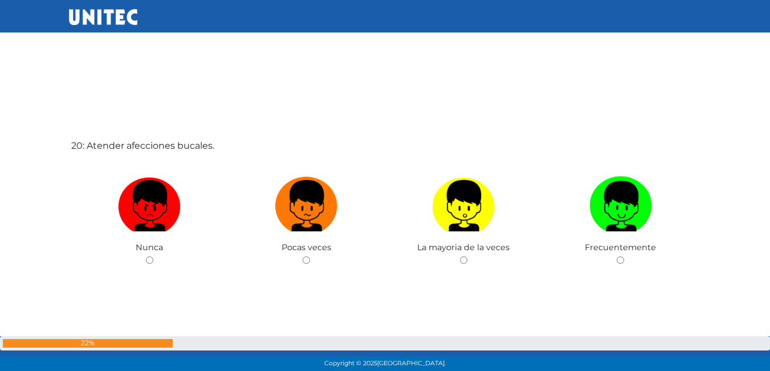
scroll to position [7085, 0]
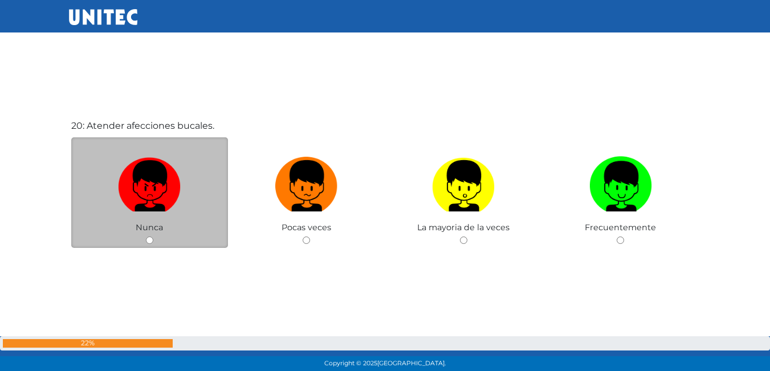
click at [149, 236] on div "Nunca" at bounding box center [149, 192] width 157 height 111
click at [151, 242] on input "radio" at bounding box center [149, 240] width 7 height 7
radio input "true"
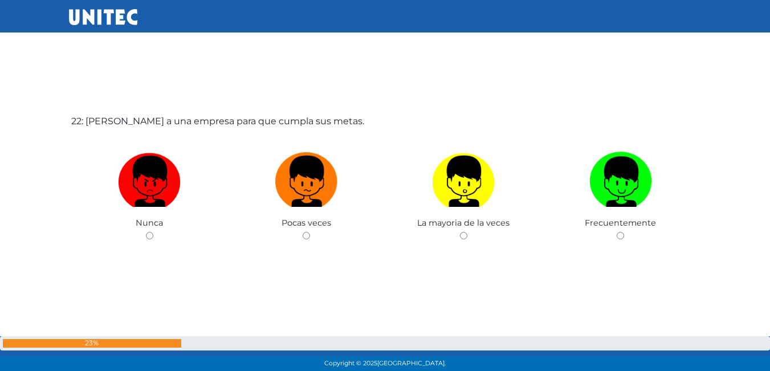
scroll to position [7864, 0]
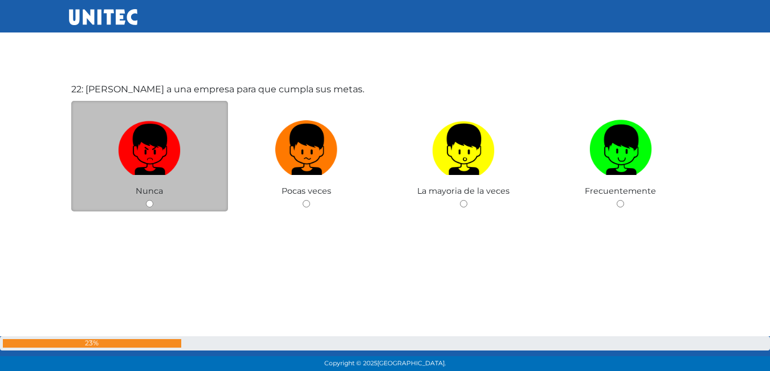
click at [154, 198] on div "Nunca" at bounding box center [149, 156] width 157 height 111
click at [150, 199] on div "Nunca" at bounding box center [149, 156] width 157 height 111
click at [149, 201] on input "radio" at bounding box center [149, 203] width 7 height 7
radio input "true"
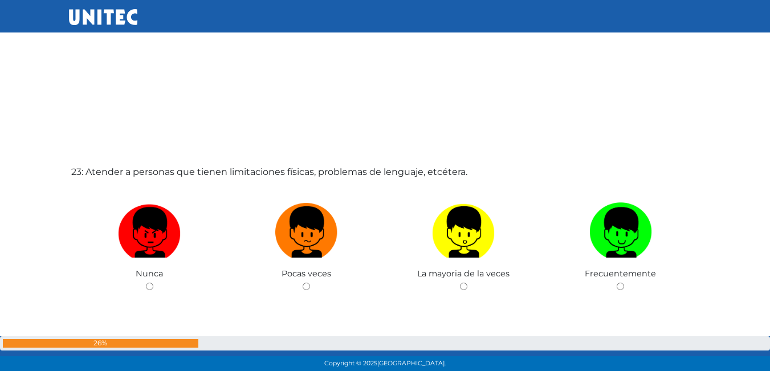
scroll to position [8209, 0]
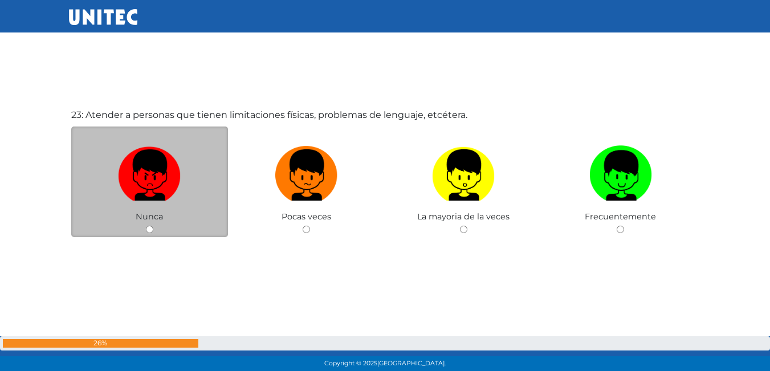
click at [150, 228] on input "radio" at bounding box center [149, 229] width 7 height 7
radio input "true"
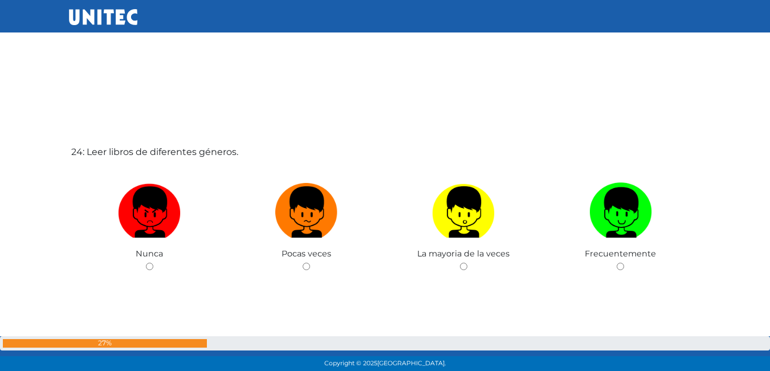
scroll to position [8598, 0]
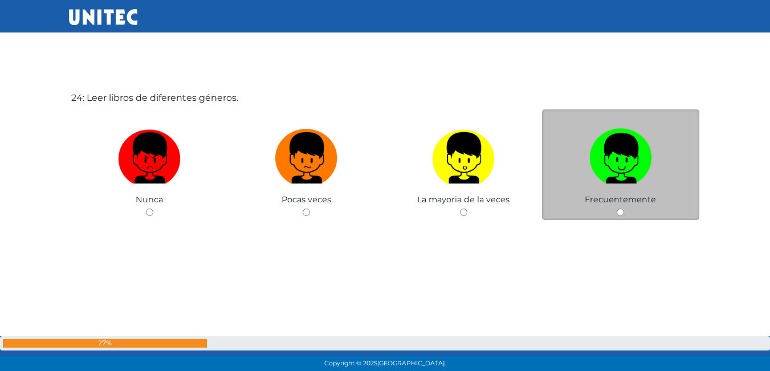
click at [621, 214] on input "radio" at bounding box center [620, 212] width 7 height 7
radio input "true"
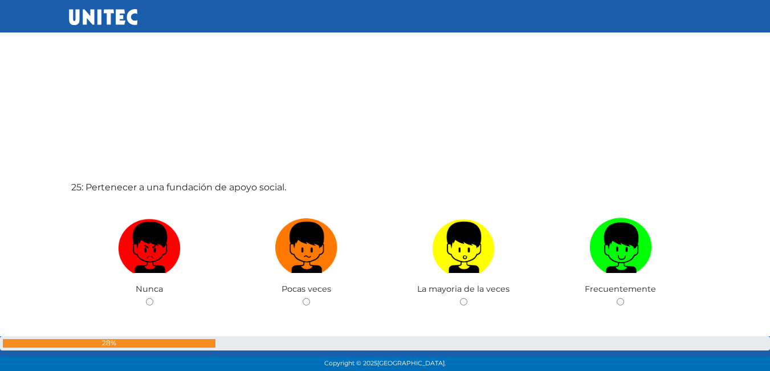
scroll to position [8936, 0]
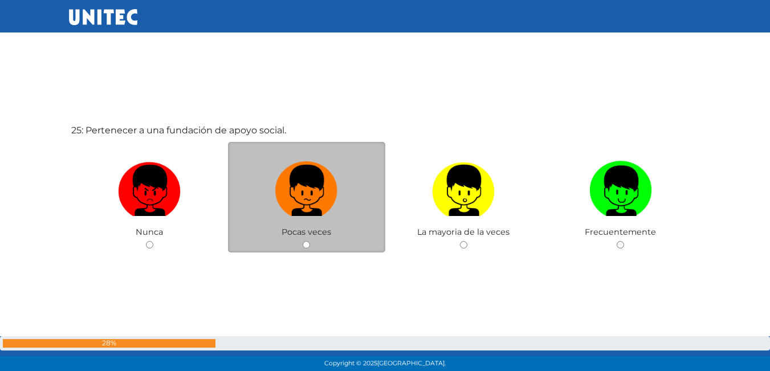
click at [308, 243] on input "radio" at bounding box center [306, 244] width 7 height 7
radio input "true"
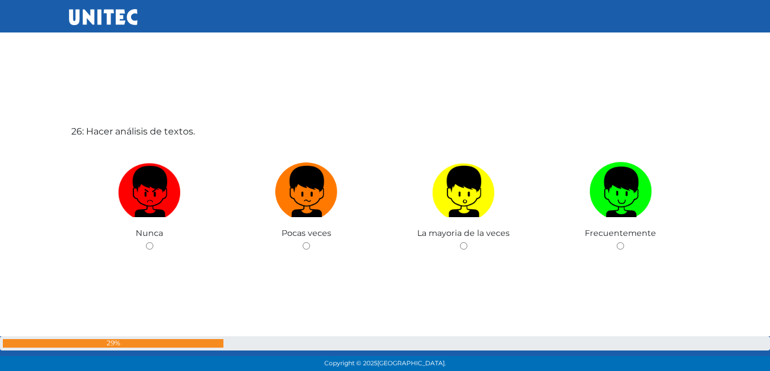
scroll to position [9339, 0]
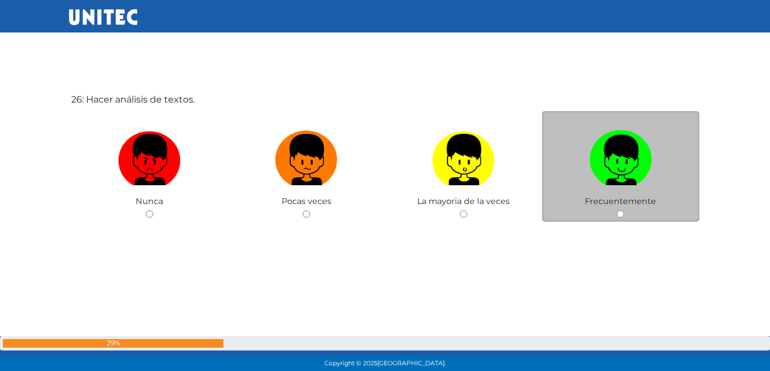
click at [620, 214] on input "radio" at bounding box center [620, 213] width 7 height 7
radio input "true"
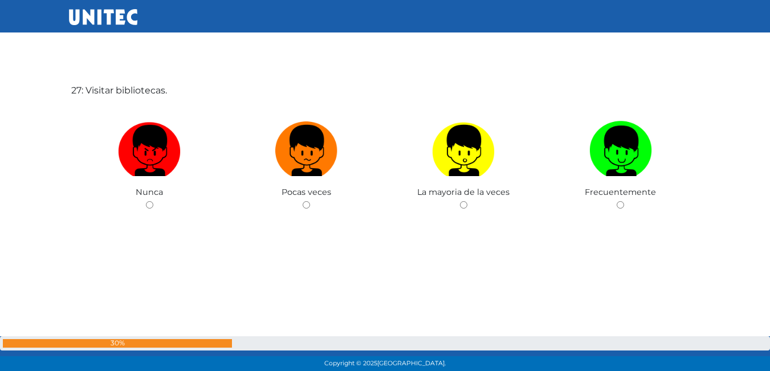
scroll to position [9797, 0]
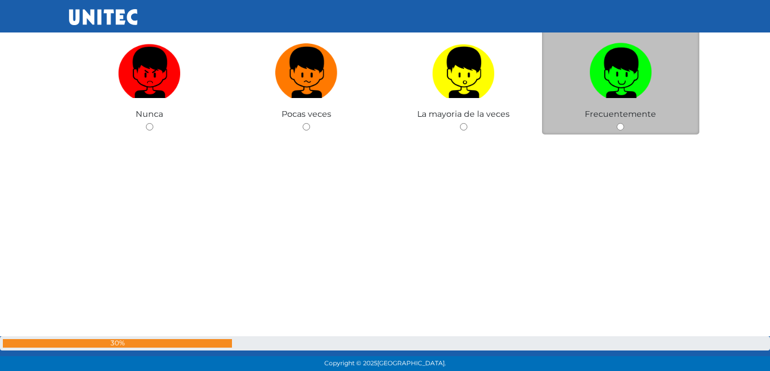
click at [619, 127] on input "radio" at bounding box center [620, 126] width 7 height 7
radio input "true"
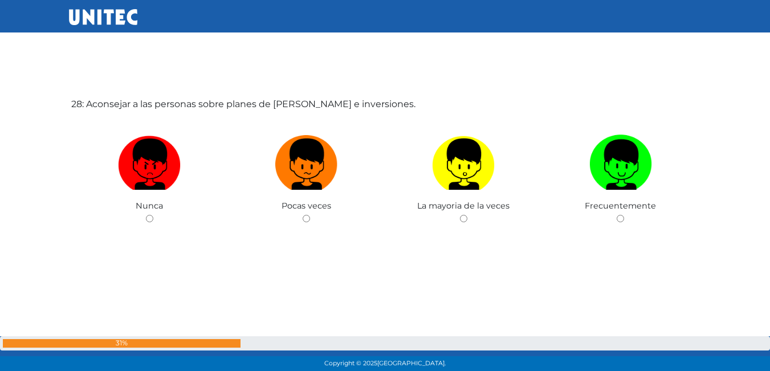
scroll to position [10082, 0]
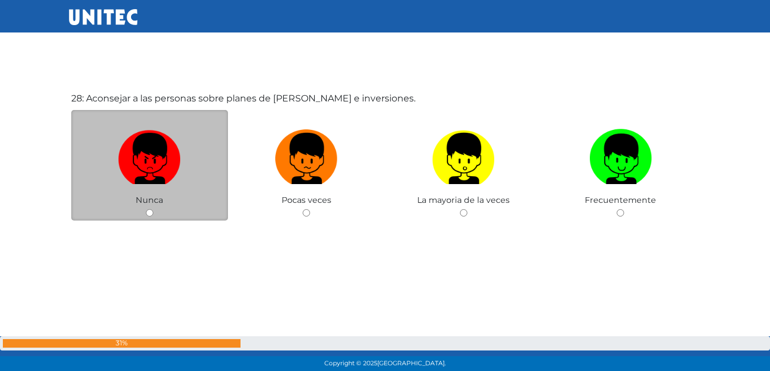
click at [148, 209] on input "radio" at bounding box center [149, 212] width 7 height 7
radio input "true"
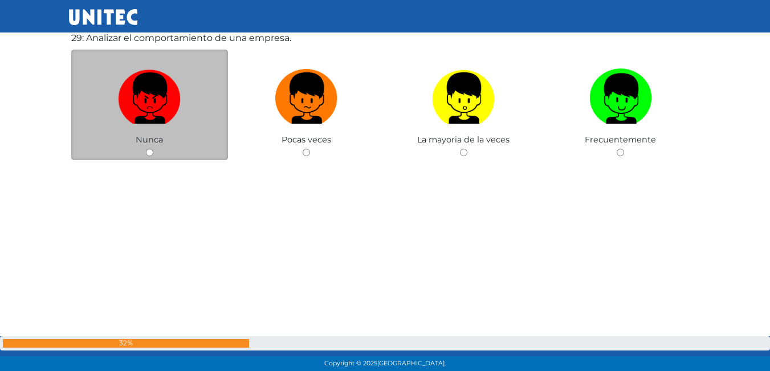
scroll to position [10496, 0]
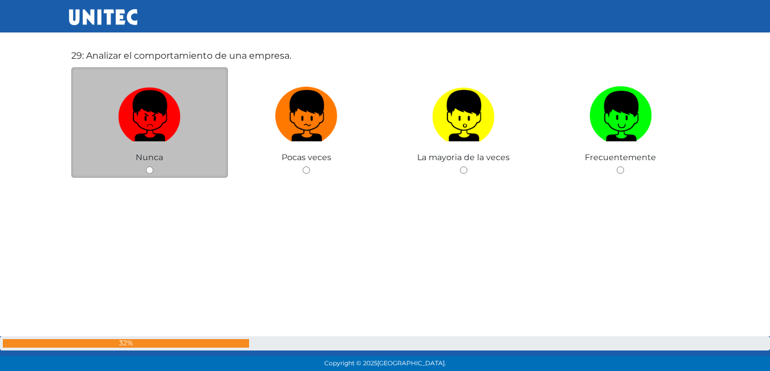
click at [149, 170] on input "radio" at bounding box center [149, 170] width 7 height 7
radio input "true"
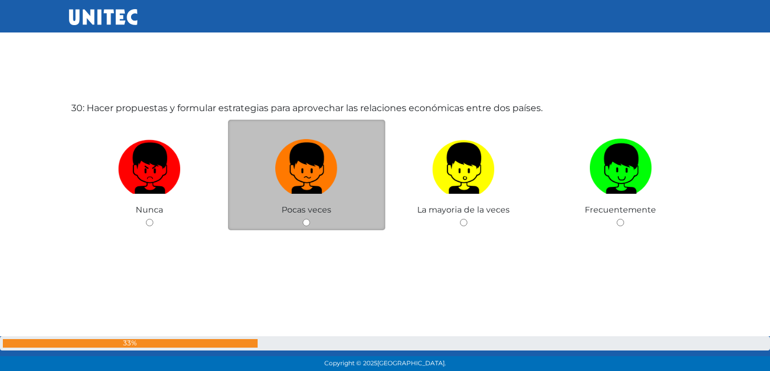
scroll to position [10835, 0]
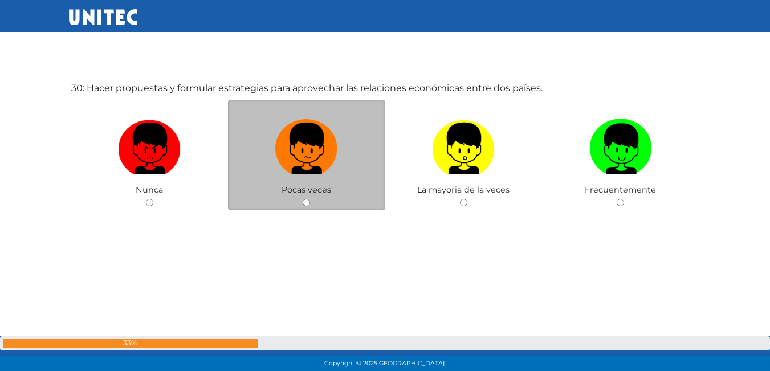
click at [309, 201] on input "radio" at bounding box center [306, 202] width 7 height 7
radio input "true"
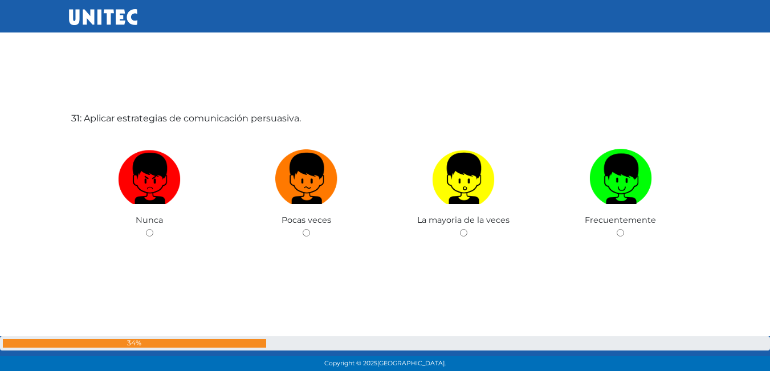
scroll to position [11177, 0]
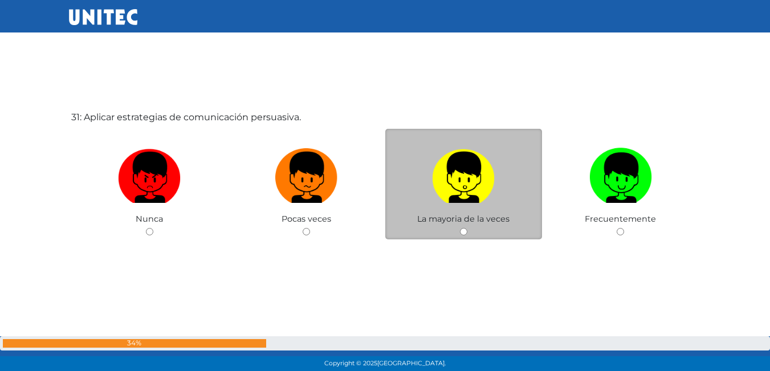
click at [466, 231] on input "radio" at bounding box center [463, 231] width 7 height 7
radio input "true"
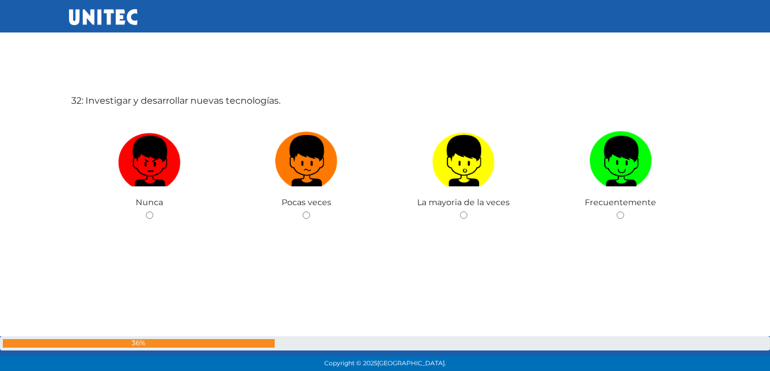
scroll to position [11578, 0]
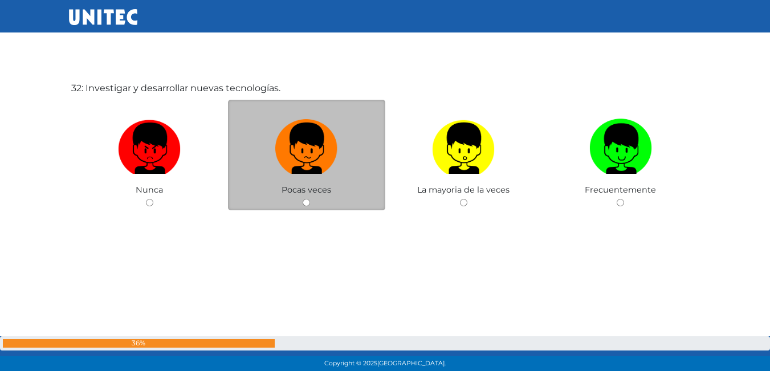
click at [313, 203] on div "Pocas veces" at bounding box center [306, 155] width 157 height 111
click at [305, 203] on input "radio" at bounding box center [306, 202] width 7 height 7
radio input "true"
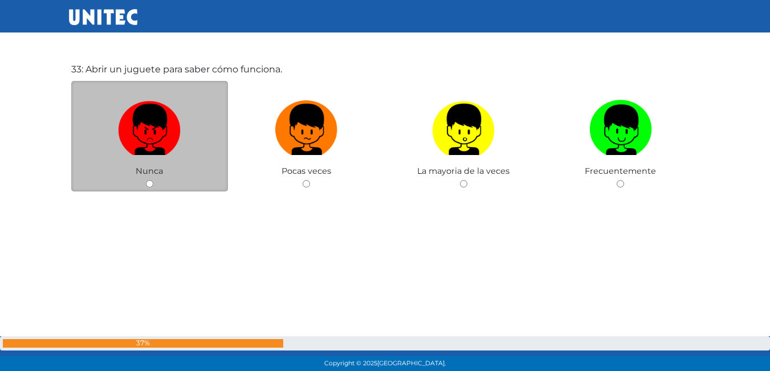
scroll to position [11948, 0]
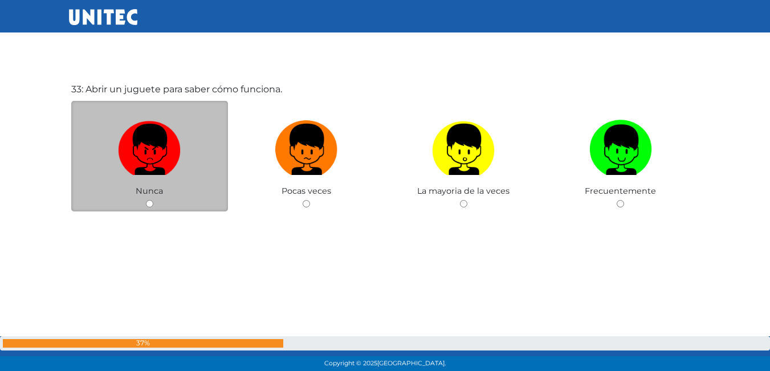
click at [143, 206] on div "Nunca" at bounding box center [149, 156] width 157 height 111
click at [146, 207] on input "radio" at bounding box center [149, 203] width 7 height 7
radio input "true"
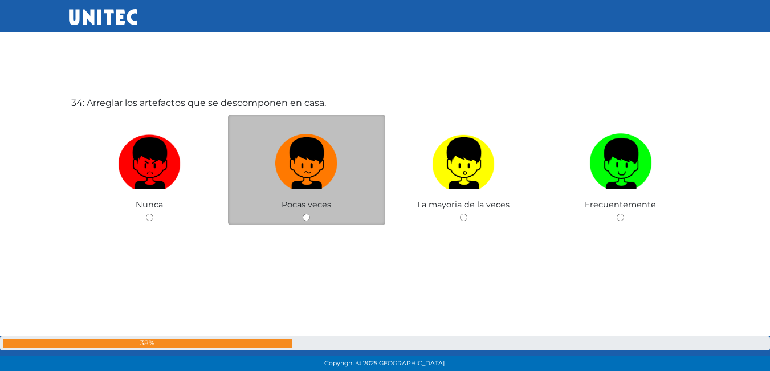
scroll to position [12309, 0]
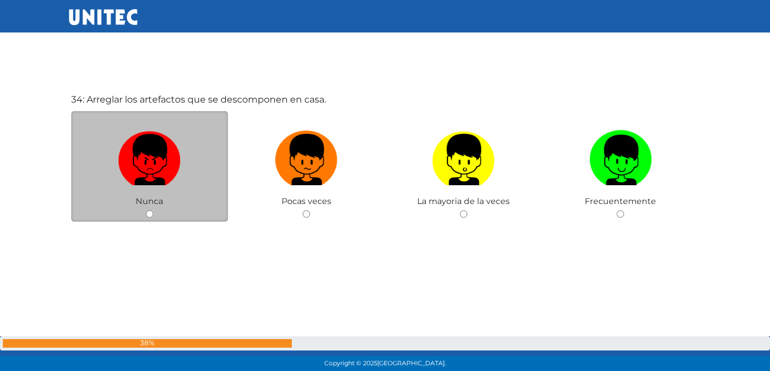
click at [147, 215] on input "radio" at bounding box center [149, 213] width 7 height 7
radio input "true"
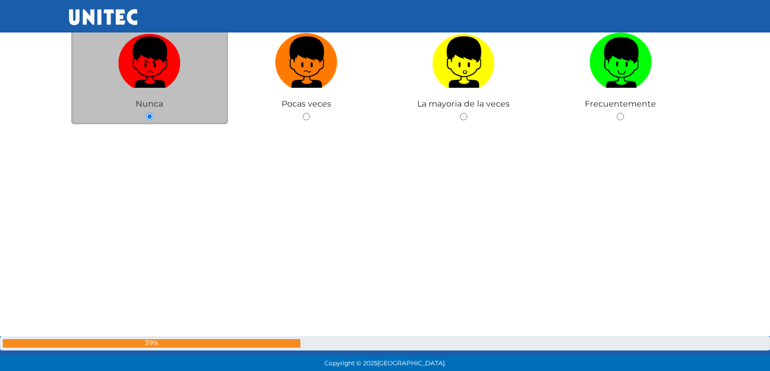
scroll to position [12538, 0]
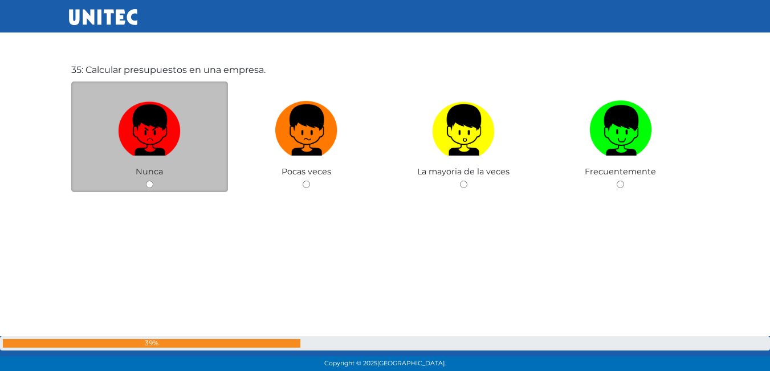
click at [152, 182] on input "radio" at bounding box center [149, 184] width 7 height 7
radio input "true"
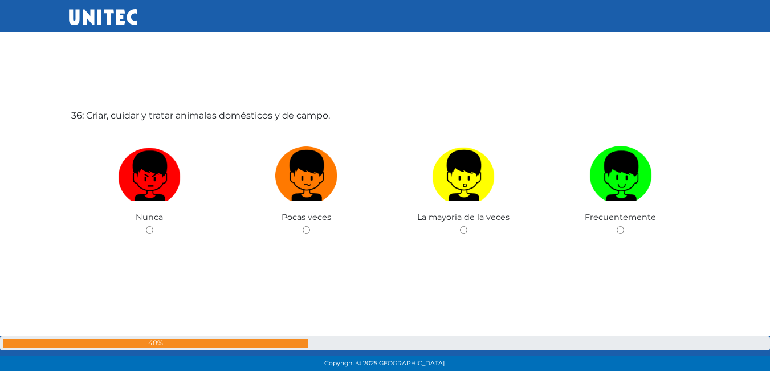
scroll to position [13055, 0]
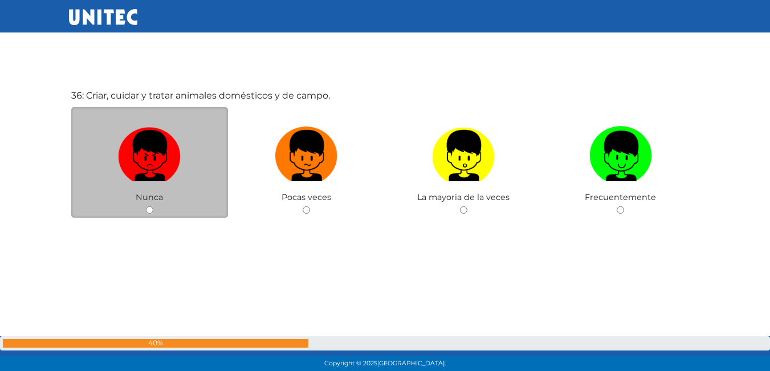
click at [149, 211] on input "radio" at bounding box center [149, 209] width 7 height 7
radio input "true"
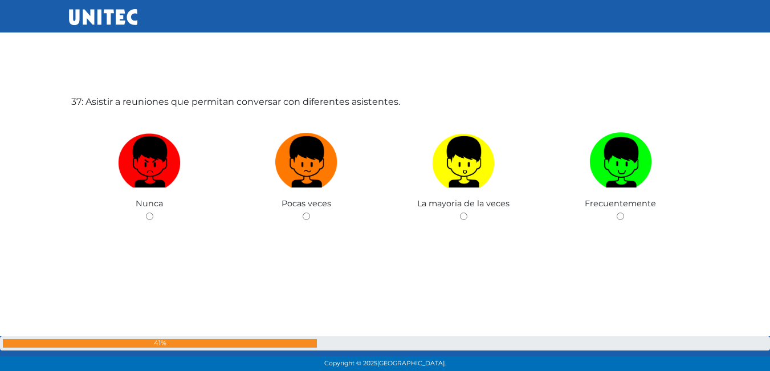
scroll to position [13422, 0]
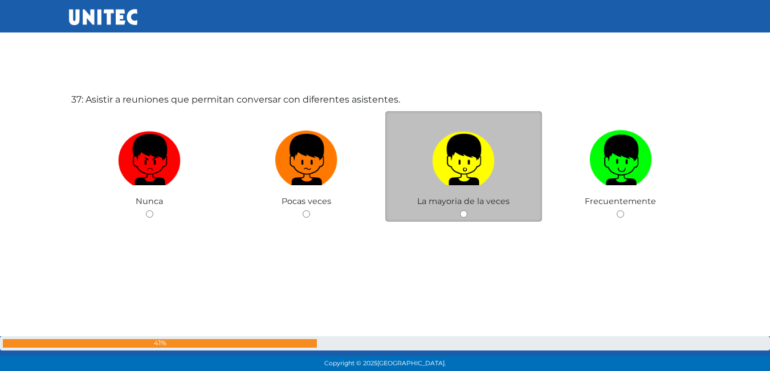
click at [463, 215] on input "radio" at bounding box center [463, 213] width 7 height 7
radio input "true"
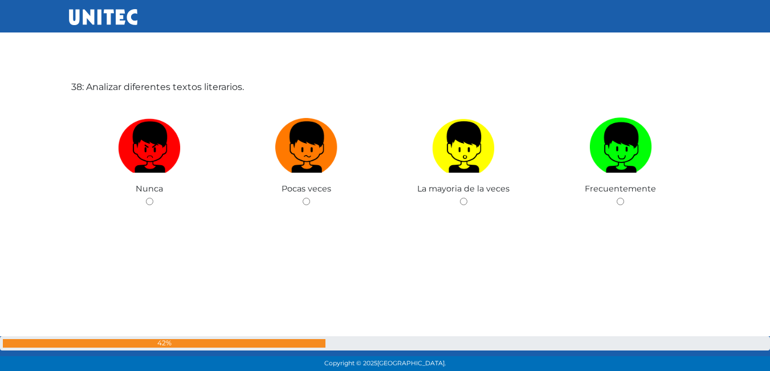
scroll to position [13824, 0]
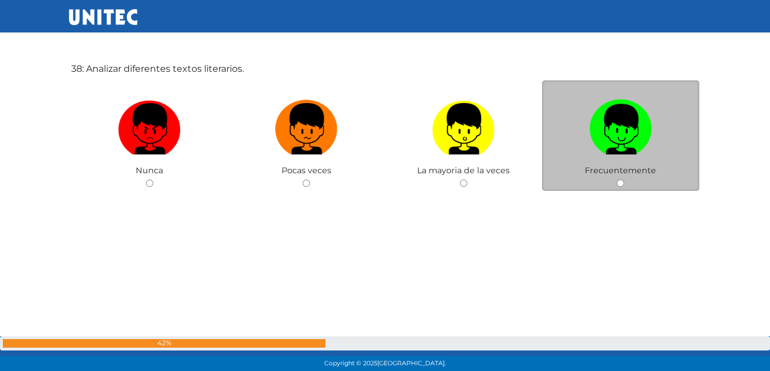
click at [624, 185] on input "radio" at bounding box center [620, 183] width 7 height 7
radio input "true"
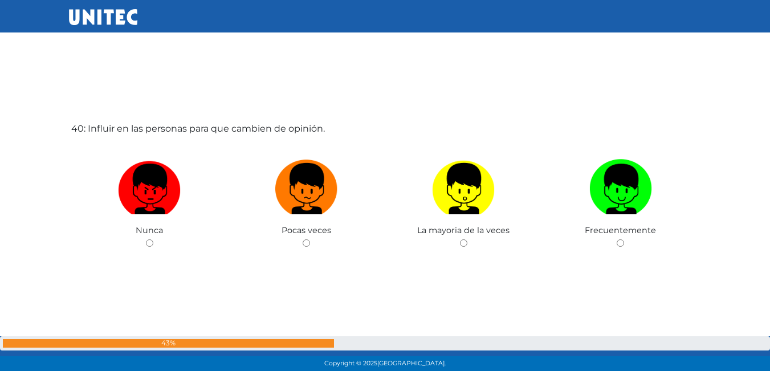
scroll to position [14564, 0]
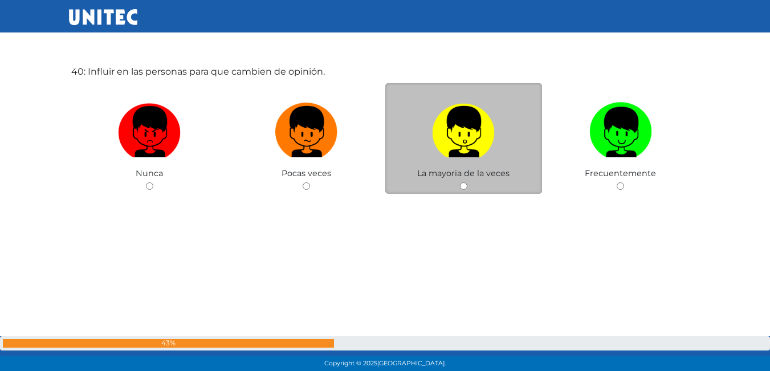
click at [461, 191] on div "La mayoria de la veces" at bounding box center [464, 138] width 157 height 111
click at [461, 190] on input "radio" at bounding box center [463, 185] width 7 height 7
radio input "true"
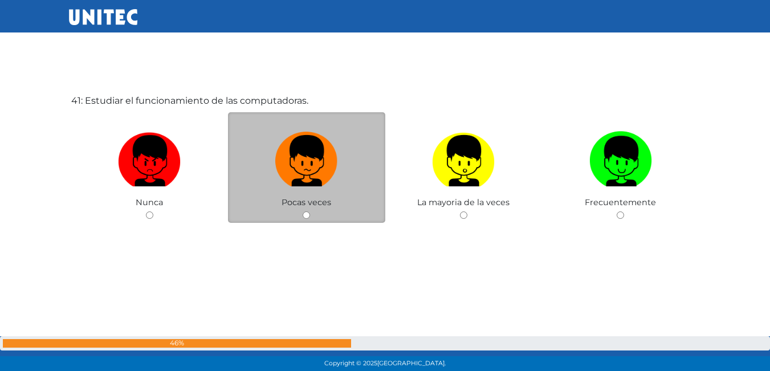
scroll to position [14907, 0]
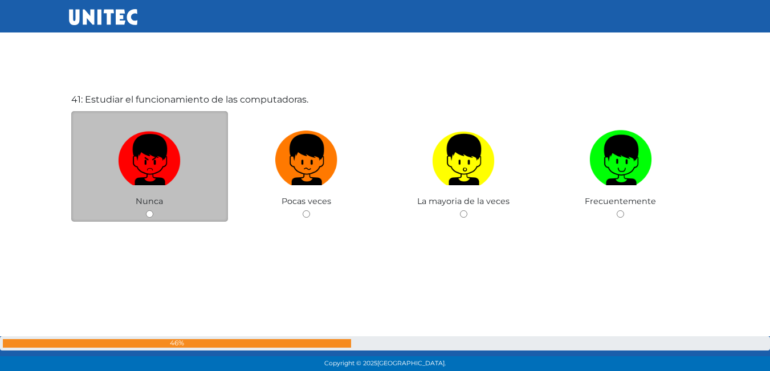
click at [147, 212] on input "radio" at bounding box center [149, 213] width 7 height 7
radio input "true"
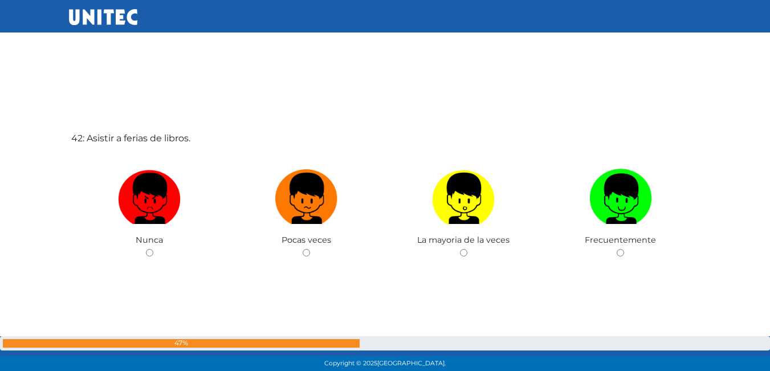
scroll to position [15252, 0]
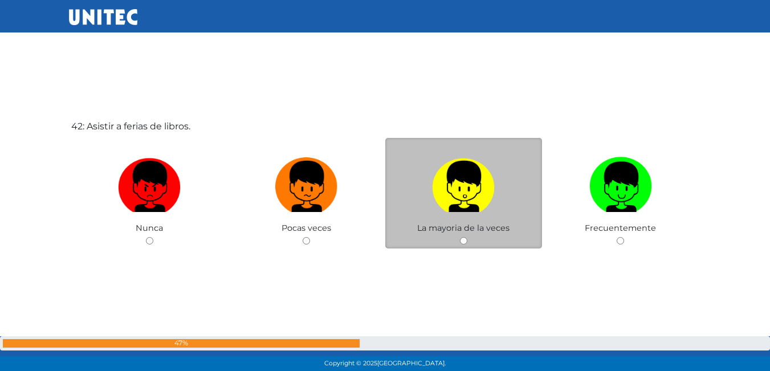
click at [465, 243] on input "radio" at bounding box center [463, 240] width 7 height 7
radio input "true"
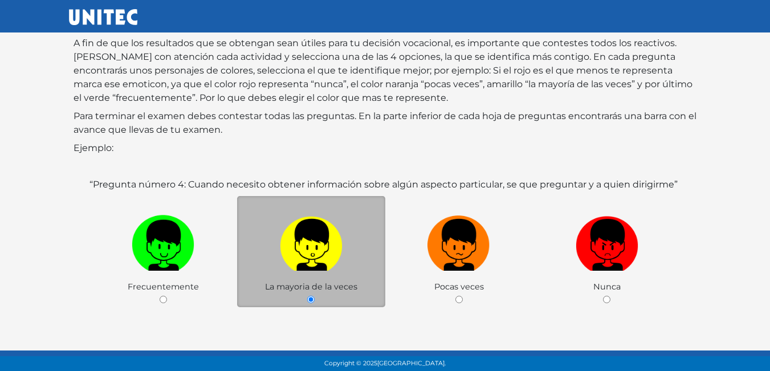
scroll to position [170, 0]
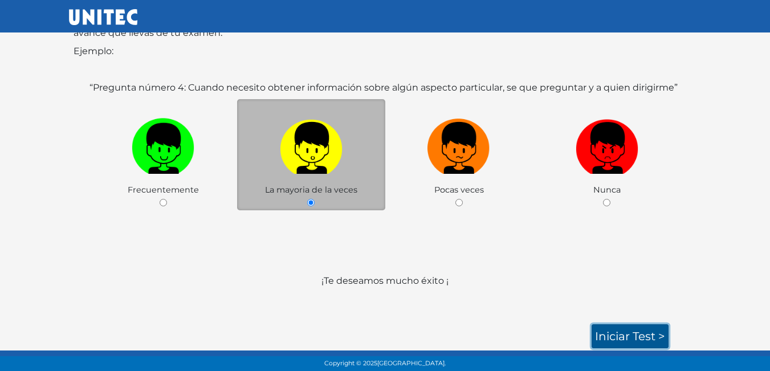
click at [616, 344] on link "Iniciar test >" at bounding box center [630, 336] width 77 height 24
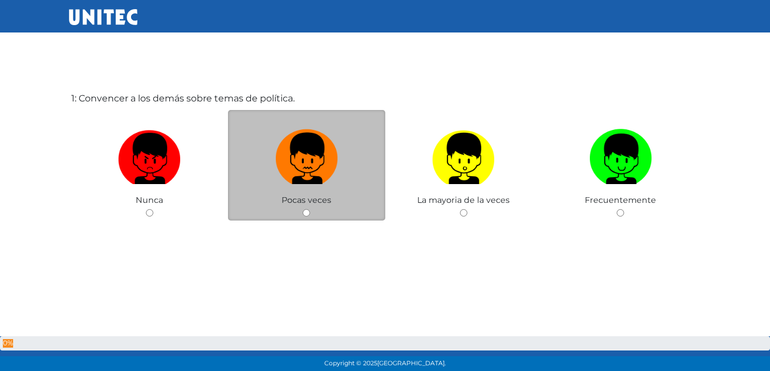
scroll to position [57, 0]
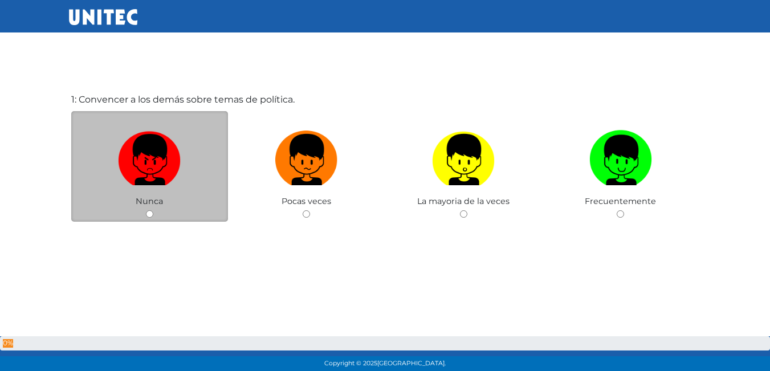
click at [145, 214] on div "Nunca" at bounding box center [149, 166] width 157 height 111
click at [149, 214] on input "radio" at bounding box center [149, 213] width 7 height 7
radio input "true"
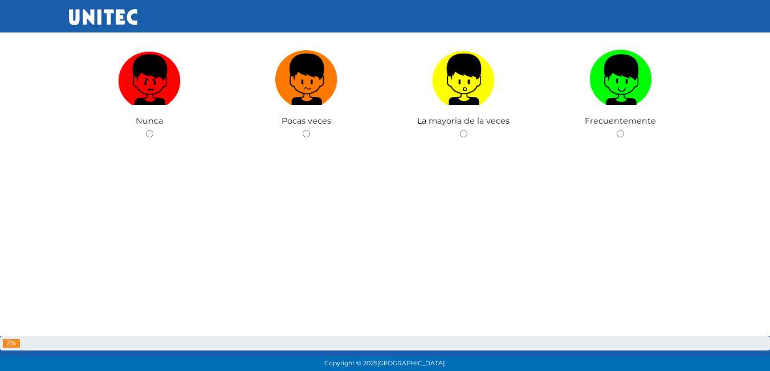
scroll to position [513, 0]
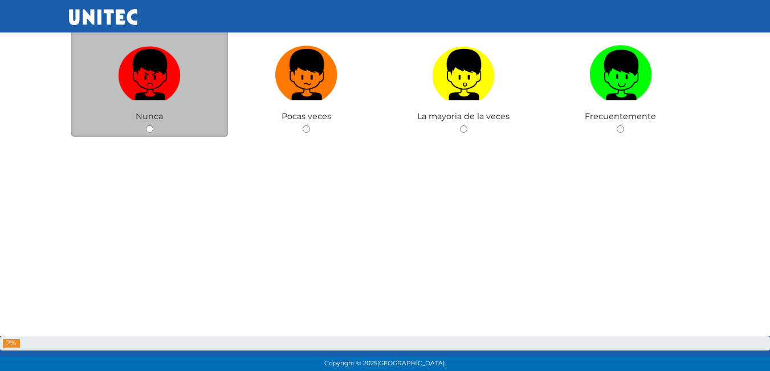
click at [149, 127] on input "radio" at bounding box center [149, 128] width 7 height 7
radio input "true"
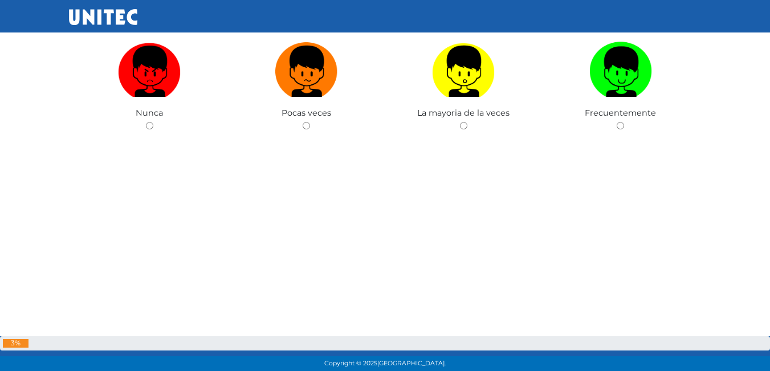
scroll to position [845, 0]
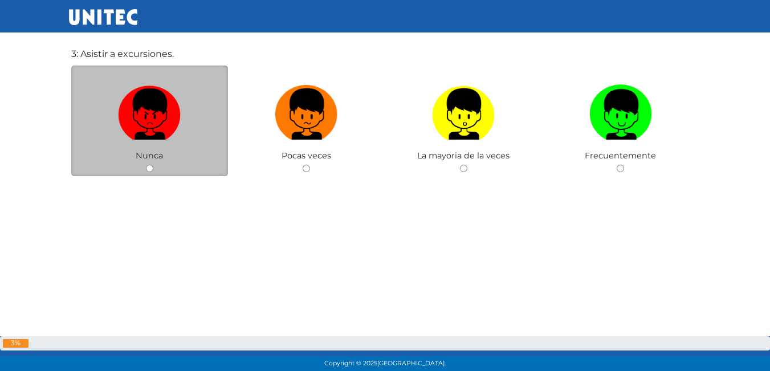
click at [148, 164] on div "Nunca" at bounding box center [149, 121] width 157 height 111
click at [150, 164] on div "Nunca" at bounding box center [149, 121] width 157 height 111
click at [152, 170] on input "radio" at bounding box center [149, 168] width 7 height 7
radio input "true"
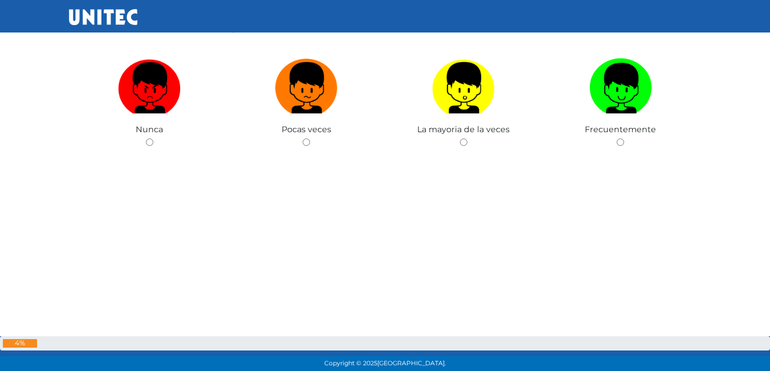
scroll to position [1244, 0]
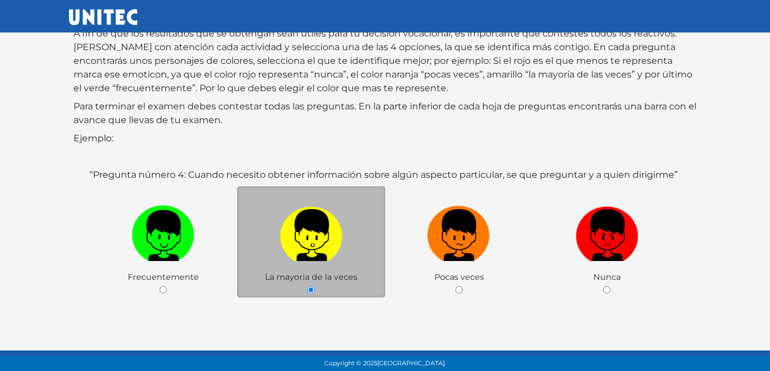
scroll to position [170, 0]
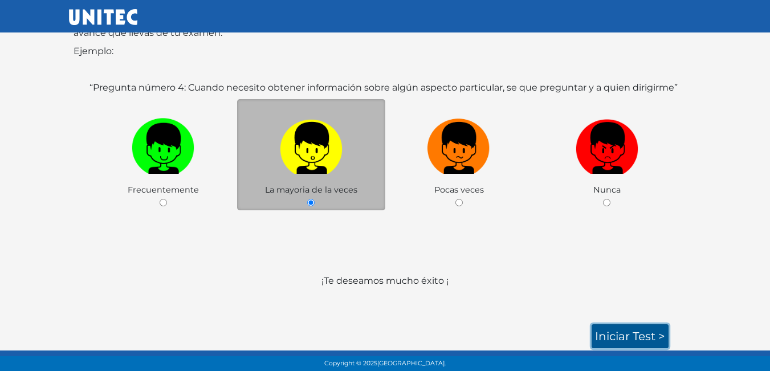
click at [615, 340] on link "Iniciar test >" at bounding box center [630, 336] width 77 height 24
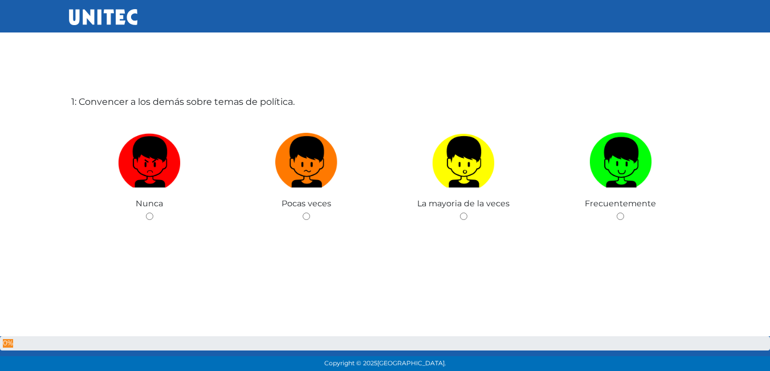
scroll to position [57, 0]
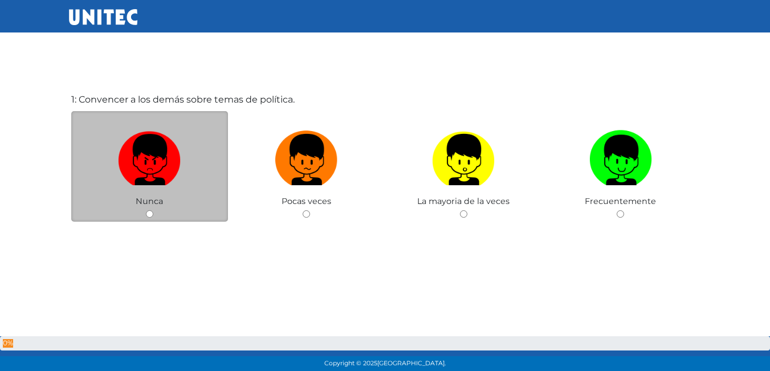
click at [148, 213] on input "radio" at bounding box center [149, 213] width 7 height 7
radio input "true"
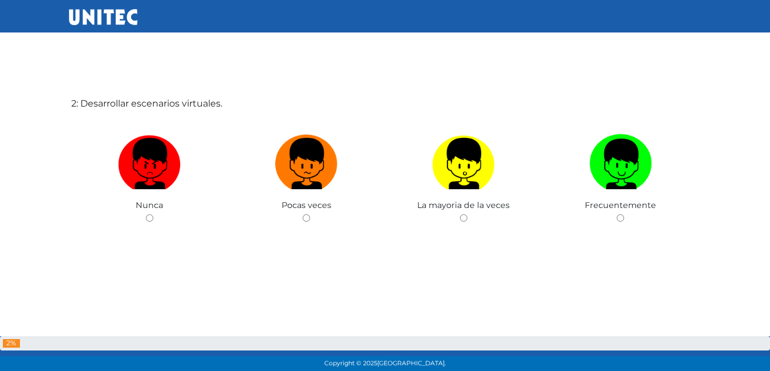
scroll to position [428, 0]
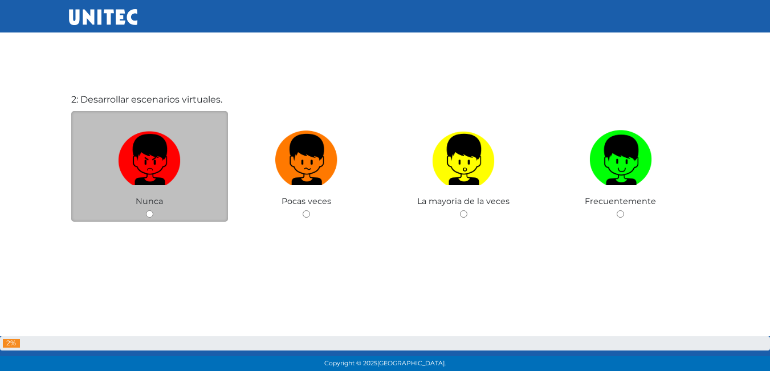
click at [147, 213] on input "radio" at bounding box center [149, 213] width 7 height 7
radio input "true"
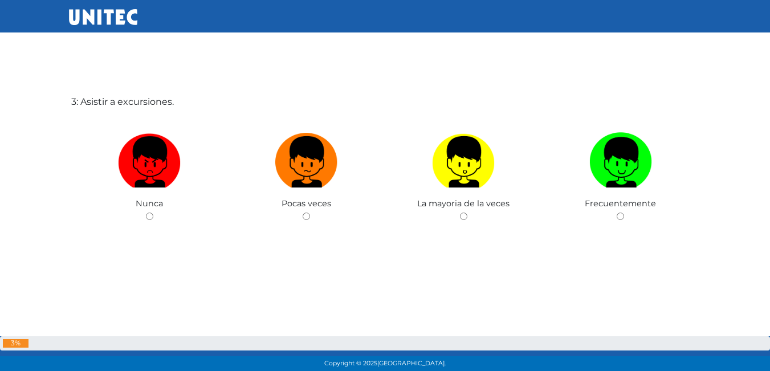
scroll to position [800, 0]
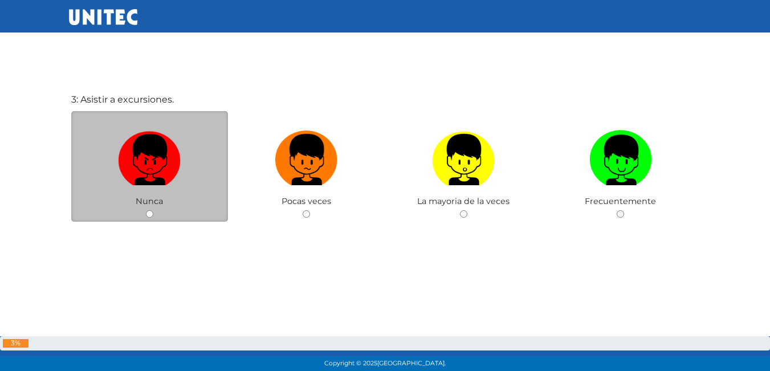
click at [147, 202] on span "Nunca" at bounding box center [149, 201] width 27 height 10
click at [148, 218] on input "radio" at bounding box center [149, 213] width 7 height 7
radio input "true"
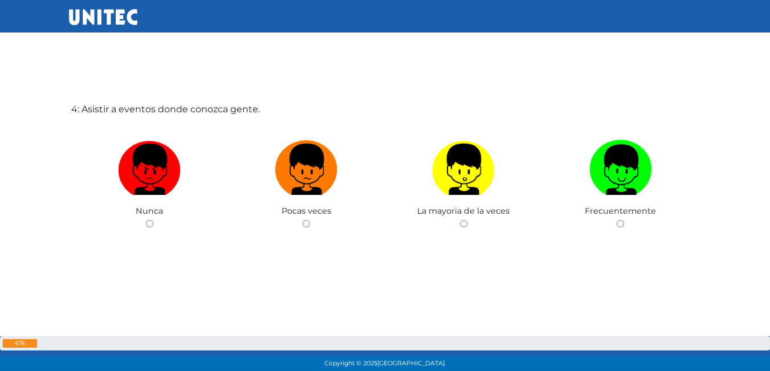
scroll to position [1171, 0]
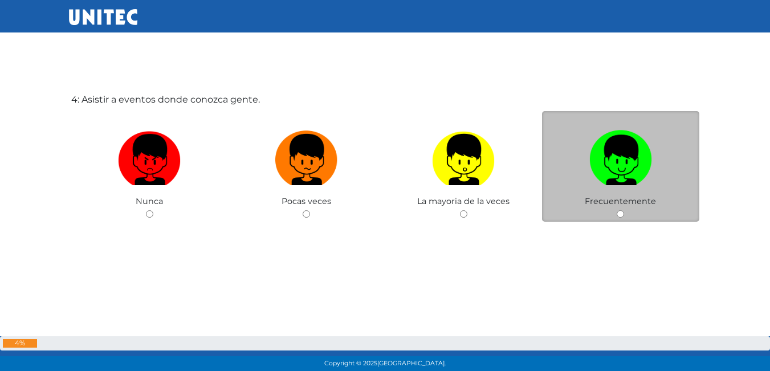
click at [617, 211] on input "radio" at bounding box center [620, 213] width 7 height 7
radio input "true"
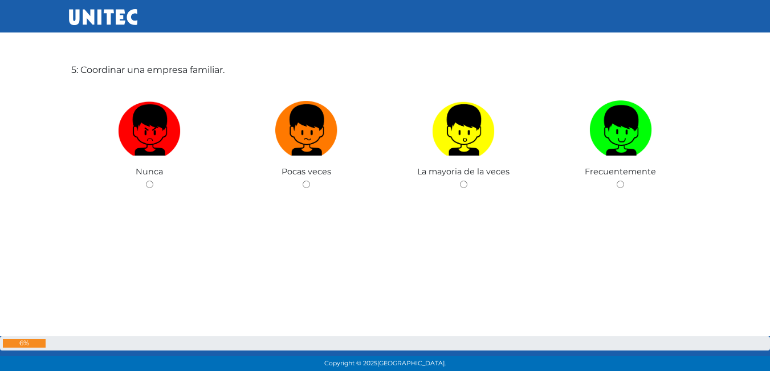
scroll to position [1572, 0]
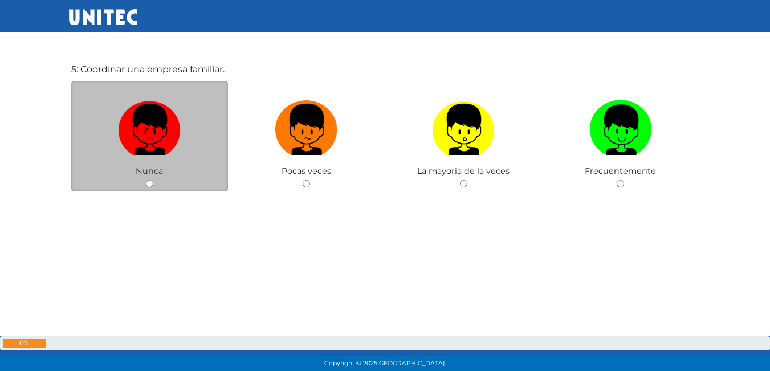
click at [150, 189] on div "Nunca" at bounding box center [149, 136] width 157 height 111
click at [149, 182] on input "radio" at bounding box center [149, 183] width 7 height 7
radio input "true"
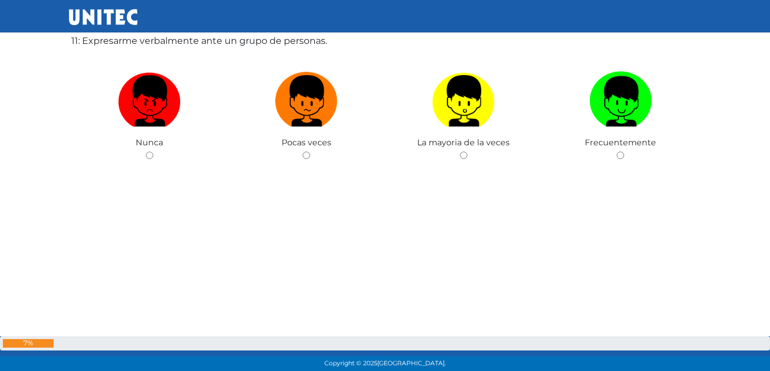
scroll to position [3739, 0]
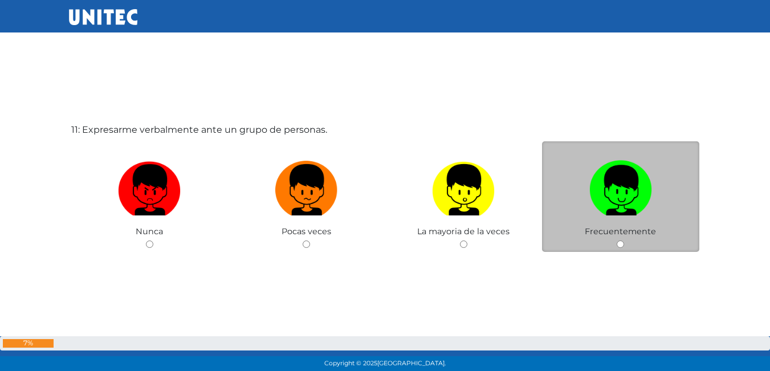
click at [620, 246] on input "radio" at bounding box center [620, 244] width 7 height 7
radio input "true"
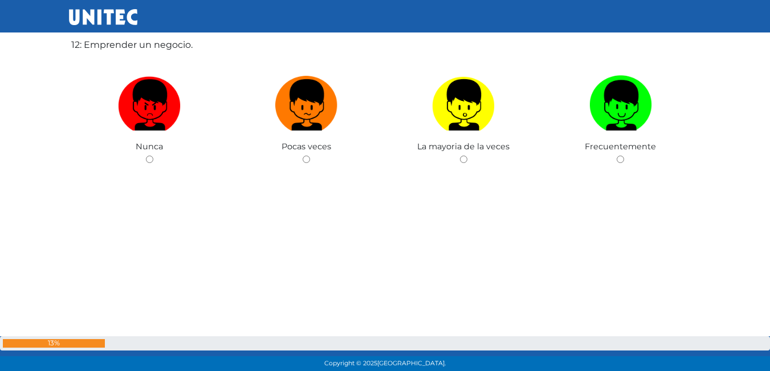
scroll to position [4196, 0]
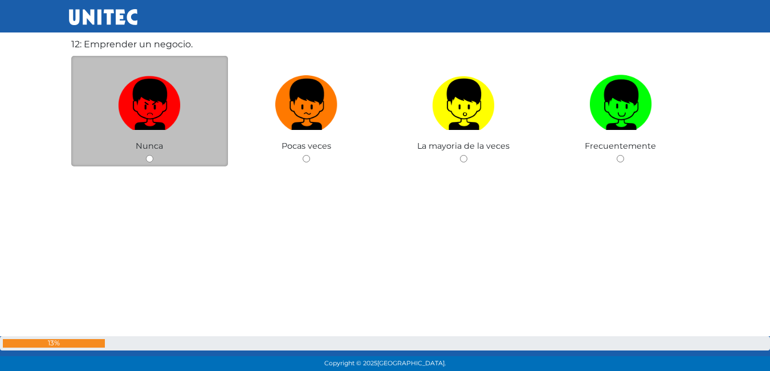
click at [148, 157] on input "radio" at bounding box center [149, 158] width 7 height 7
radio input "true"
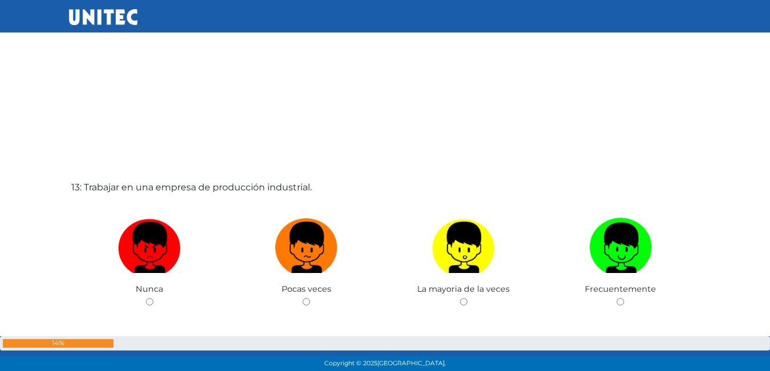
scroll to position [4481, 0]
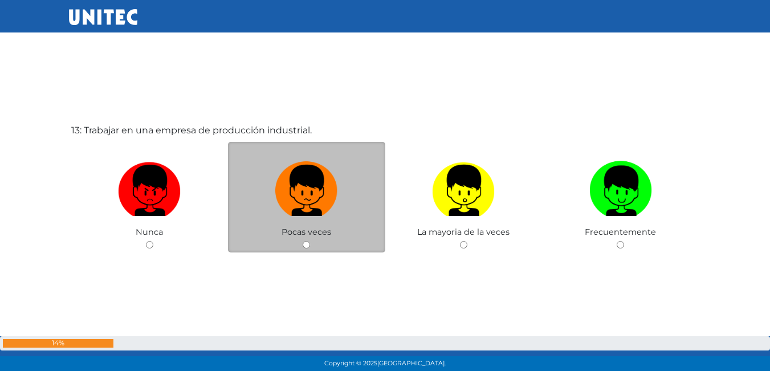
click at [305, 245] on input "radio" at bounding box center [306, 244] width 7 height 7
radio input "true"
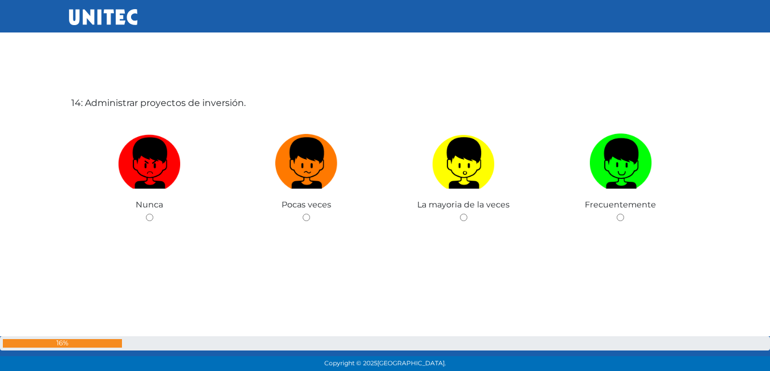
scroll to position [4883, 0]
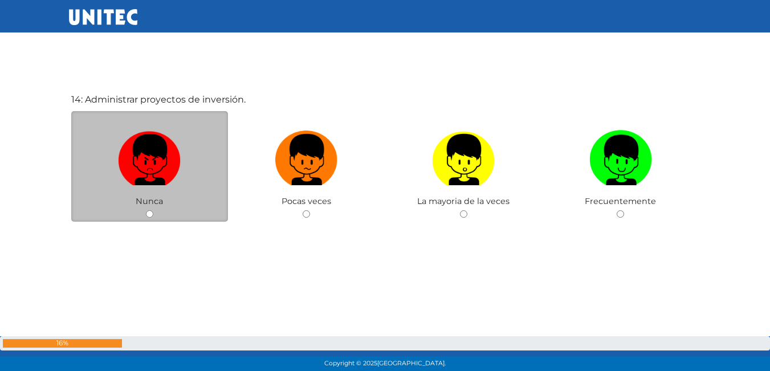
click at [150, 212] on input "radio" at bounding box center [149, 213] width 7 height 7
radio input "true"
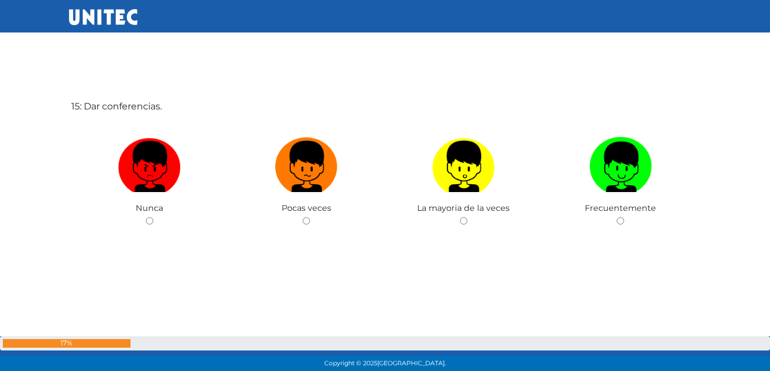
scroll to position [5255, 0]
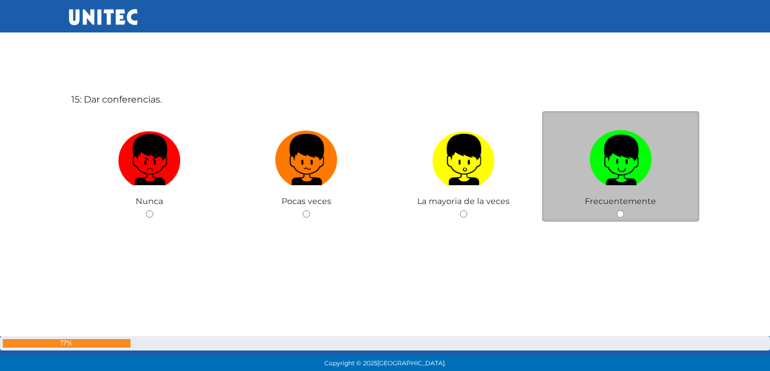
click at [622, 214] on input "radio" at bounding box center [620, 213] width 7 height 7
radio input "true"
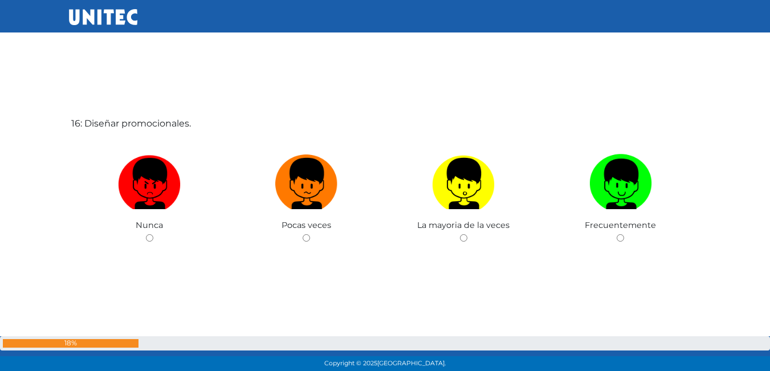
scroll to position [5626, 0]
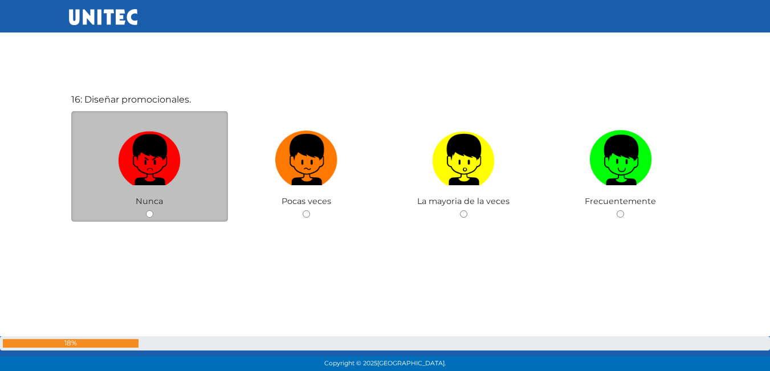
click at [152, 215] on input "radio" at bounding box center [149, 213] width 7 height 7
radio input "true"
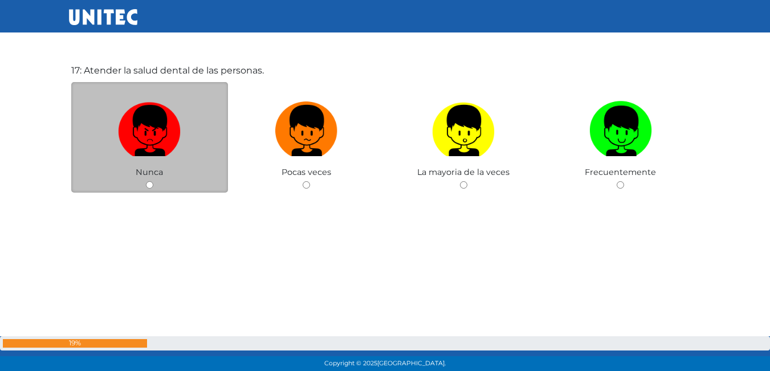
click at [149, 181] on input "radio" at bounding box center [149, 184] width 7 height 7
radio input "true"
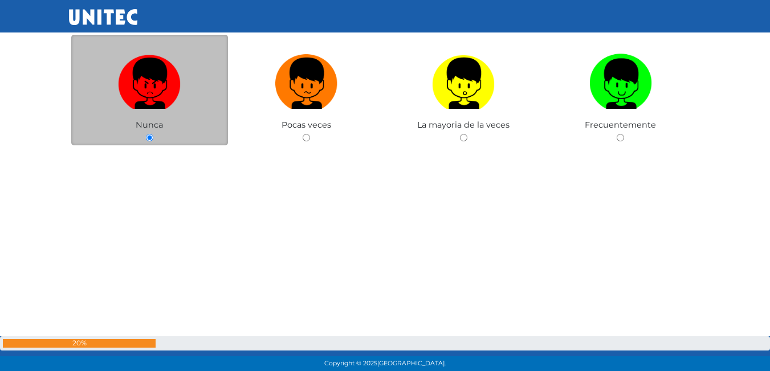
scroll to position [6301, 0]
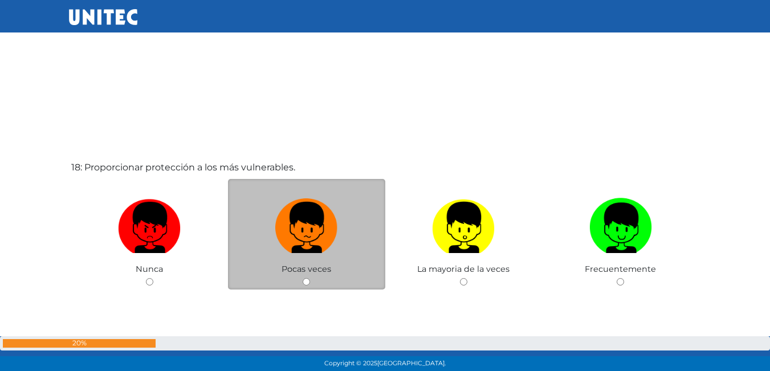
click at [305, 281] on input "radio" at bounding box center [306, 281] width 7 height 7
radio input "true"
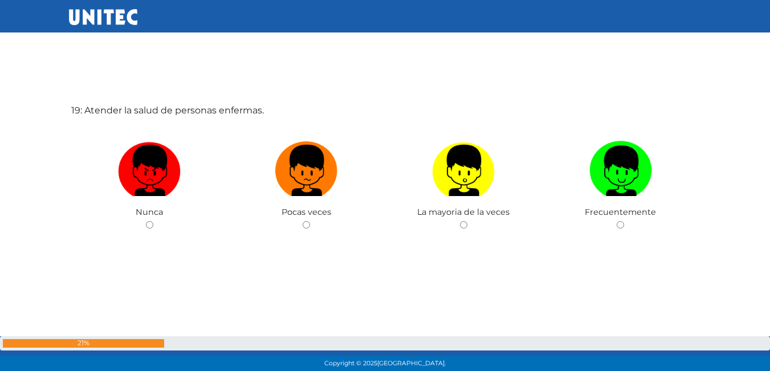
scroll to position [6740, 0]
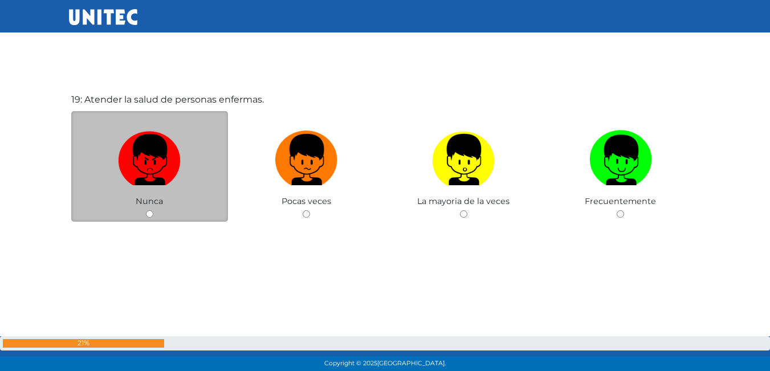
click at [151, 213] on input "radio" at bounding box center [149, 213] width 7 height 7
radio input "true"
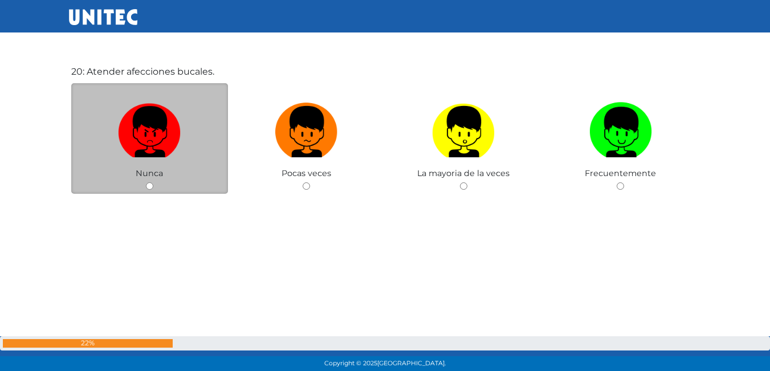
click at [150, 184] on input "radio" at bounding box center [149, 185] width 7 height 7
radio input "true"
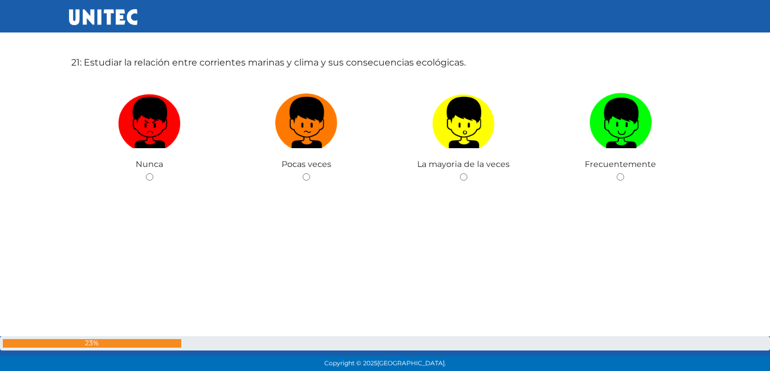
scroll to position [7542, 0]
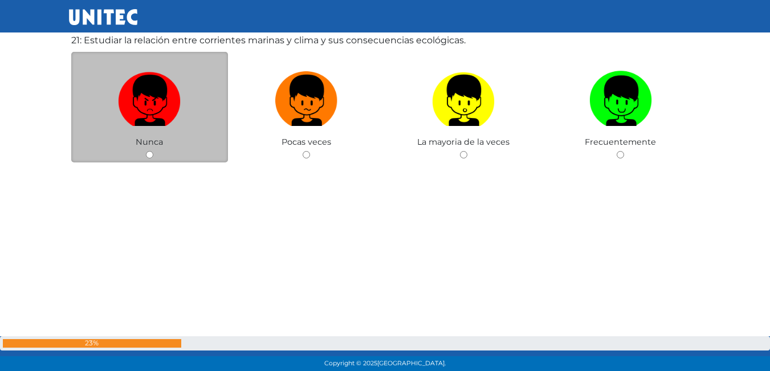
click at [144, 156] on div "Nunca" at bounding box center [149, 107] width 157 height 111
click at [151, 155] on input "radio" at bounding box center [149, 154] width 7 height 7
radio input "true"
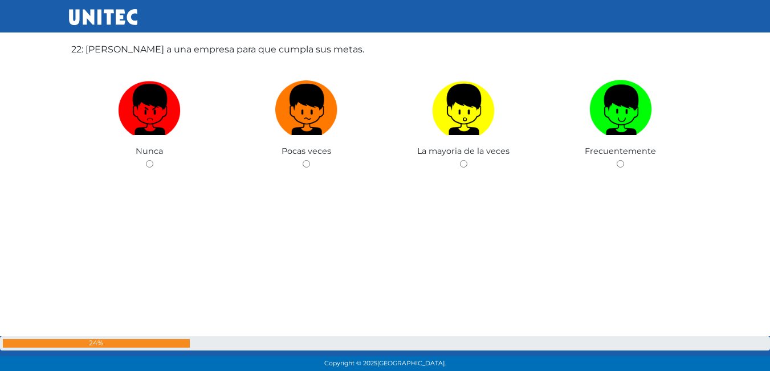
scroll to position [7884, 0]
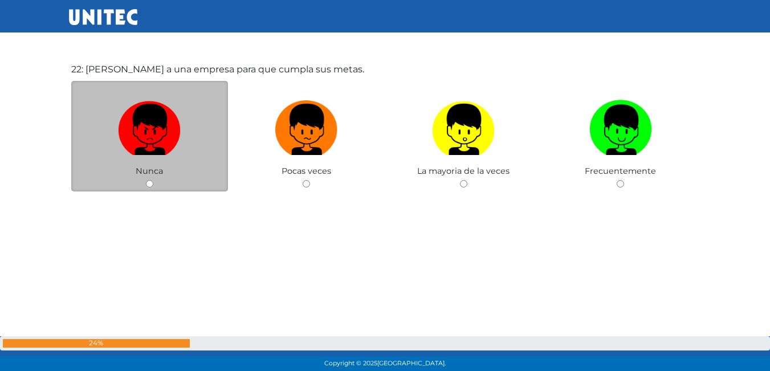
click at [151, 187] on input "radio" at bounding box center [149, 183] width 7 height 7
radio input "true"
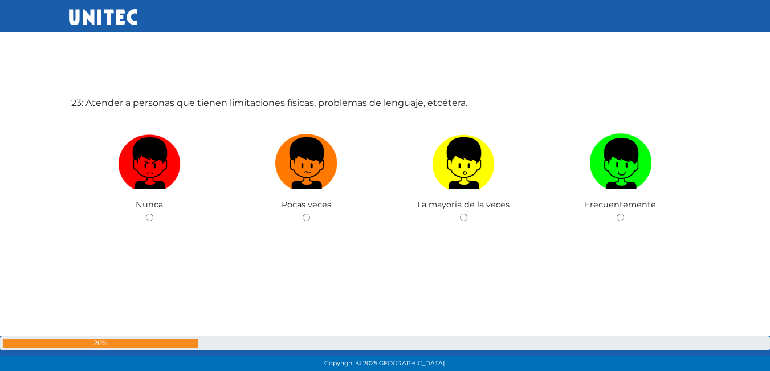
scroll to position [8226, 0]
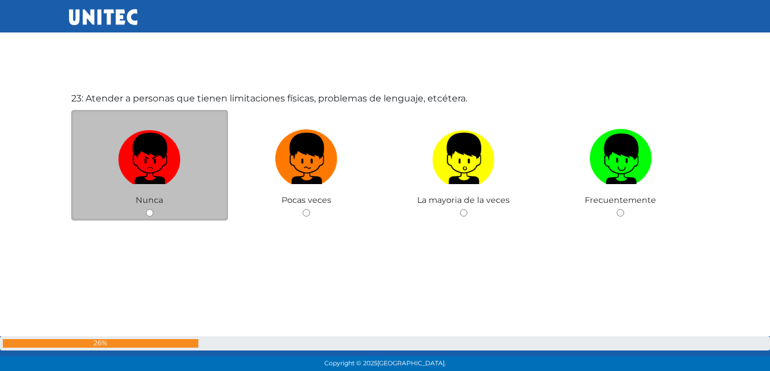
click at [149, 216] on input "radio" at bounding box center [149, 212] width 7 height 7
radio input "true"
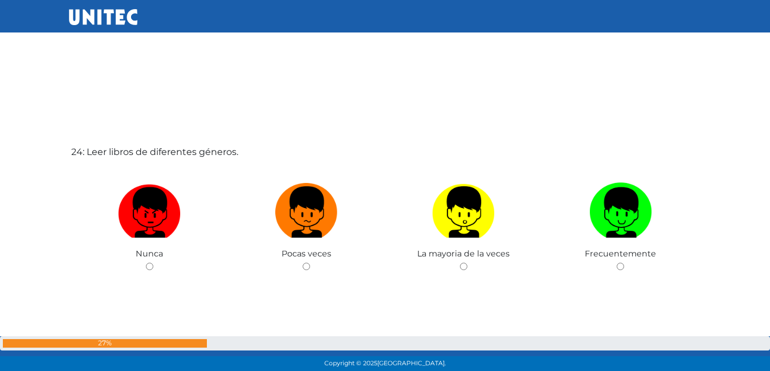
scroll to position [8564, 0]
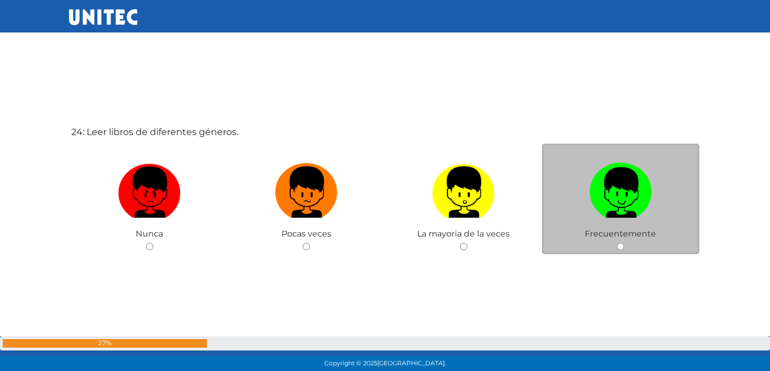
click at [622, 246] on input "radio" at bounding box center [620, 246] width 7 height 7
radio input "true"
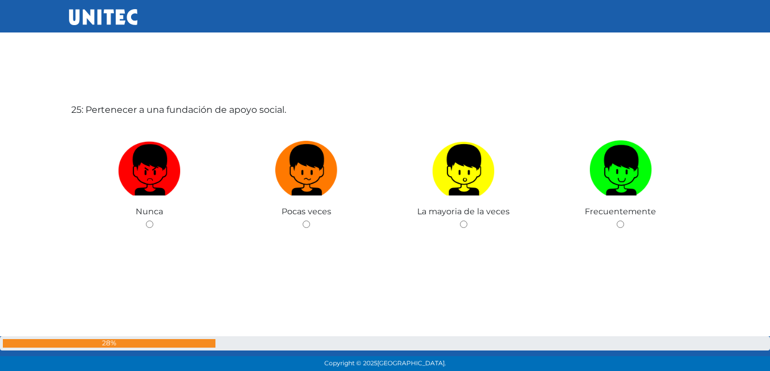
scroll to position [8963, 0]
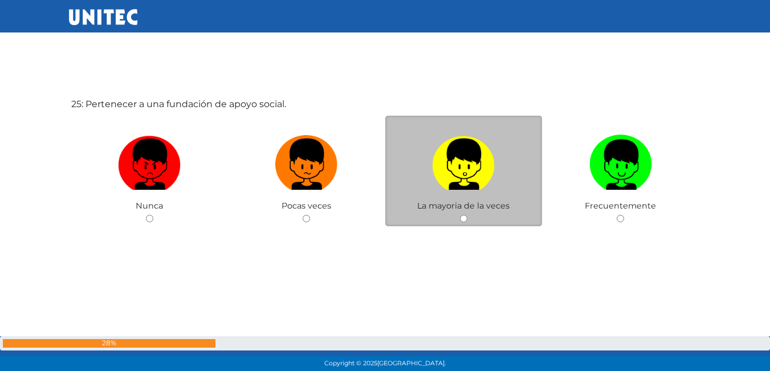
click at [462, 218] on input "radio" at bounding box center [463, 218] width 7 height 7
radio input "true"
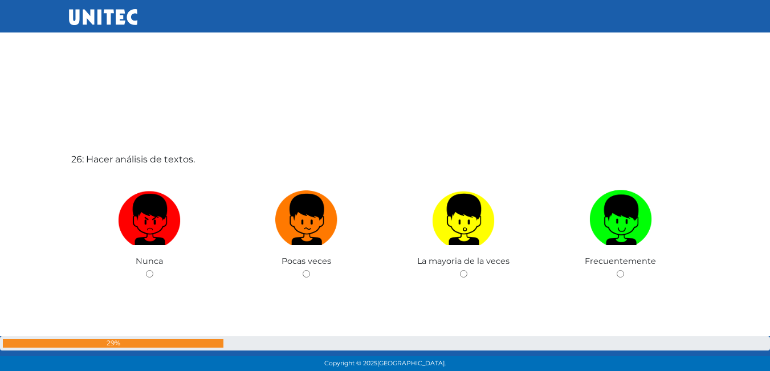
scroll to position [9307, 0]
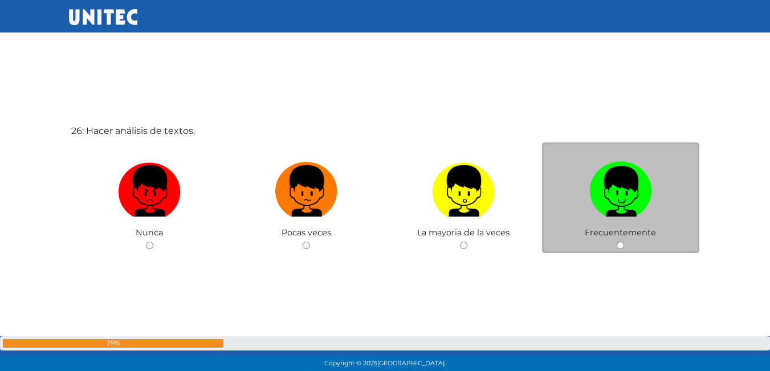
click at [620, 245] on input "radio" at bounding box center [620, 245] width 7 height 7
radio input "true"
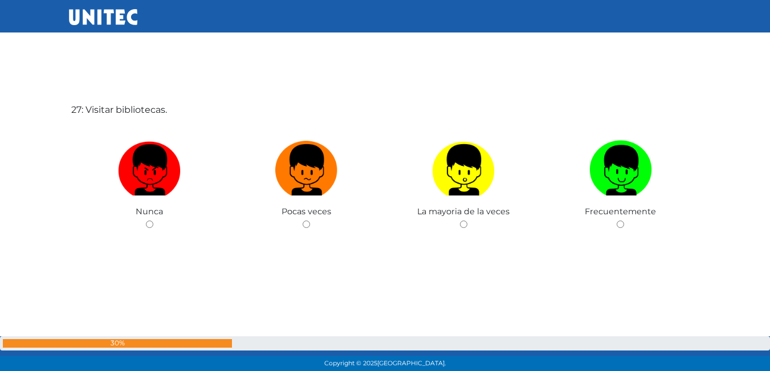
scroll to position [9708, 0]
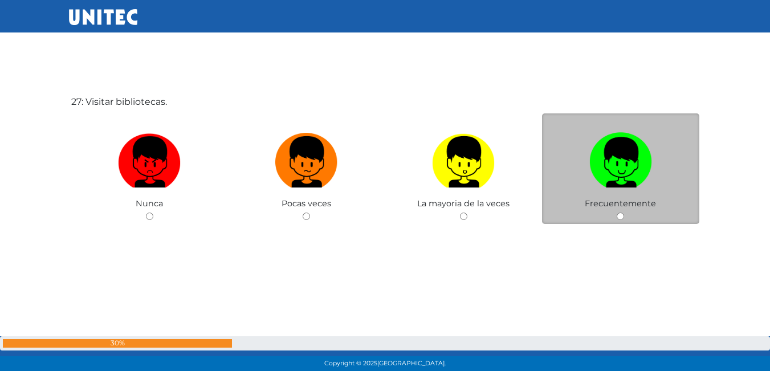
click at [619, 212] on div "Frecuentemente" at bounding box center [620, 168] width 157 height 111
click at [623, 217] on input "radio" at bounding box center [620, 216] width 7 height 7
radio input "true"
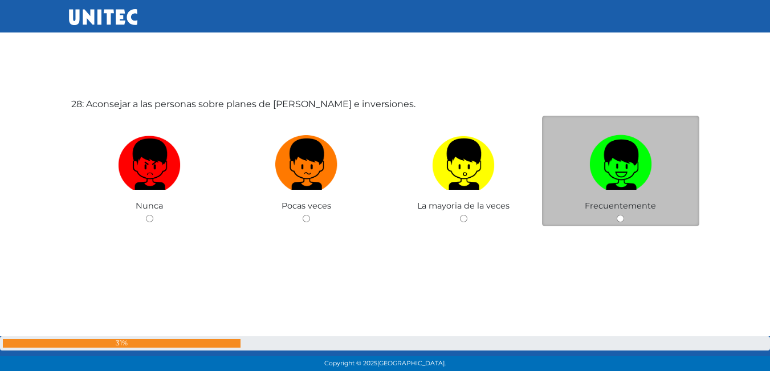
scroll to position [10081, 0]
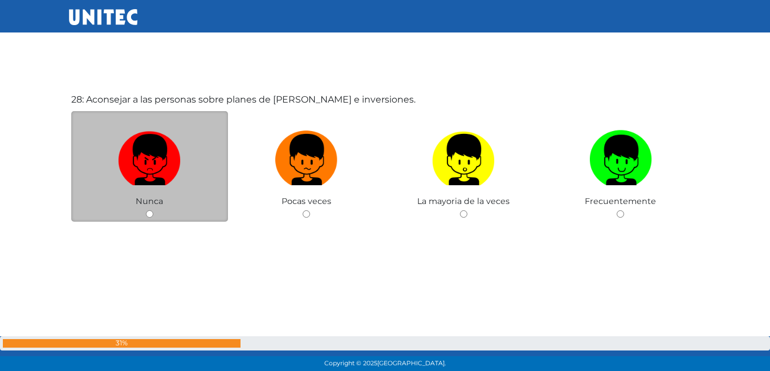
click at [149, 215] on input "radio" at bounding box center [149, 213] width 7 height 7
radio input "true"
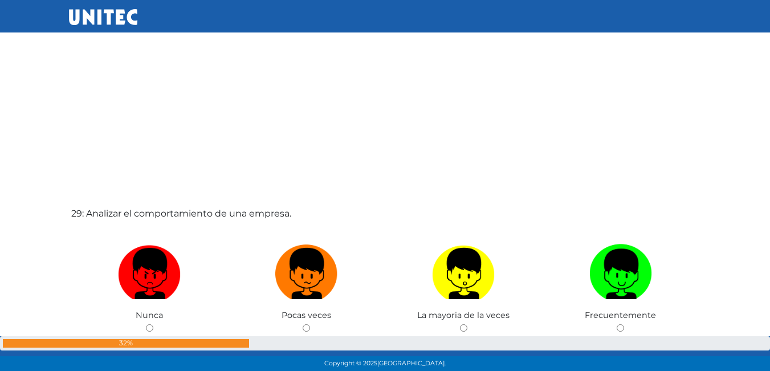
scroll to position [10426, 0]
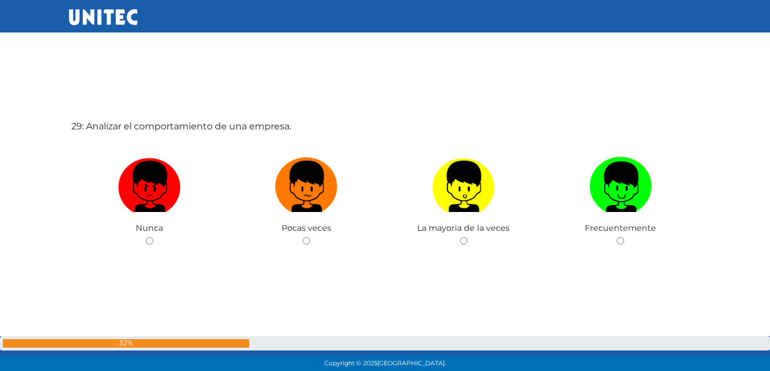
drag, startPoint x: 303, startPoint y: 240, endPoint x: 296, endPoint y: 242, distance: 7.8
click at [303, 240] on input "radio" at bounding box center [306, 240] width 7 height 7
radio input "true"
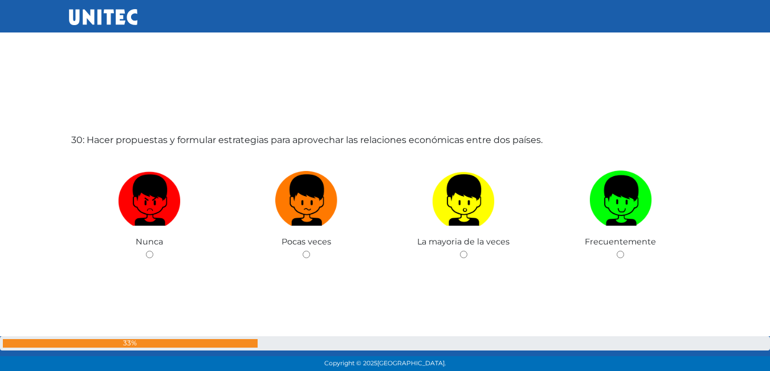
scroll to position [10824, 0]
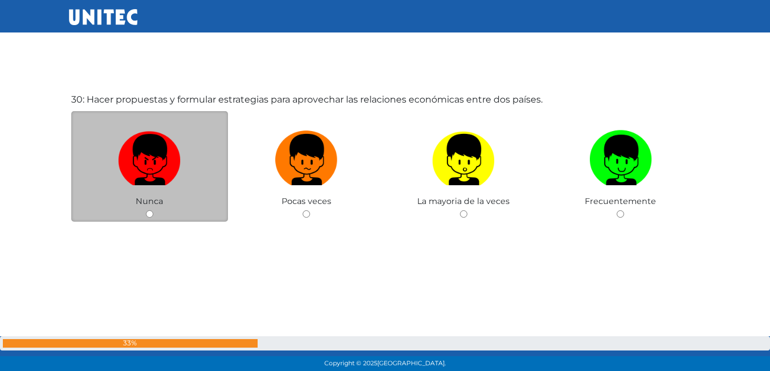
click at [148, 210] on input "radio" at bounding box center [149, 213] width 7 height 7
radio input "true"
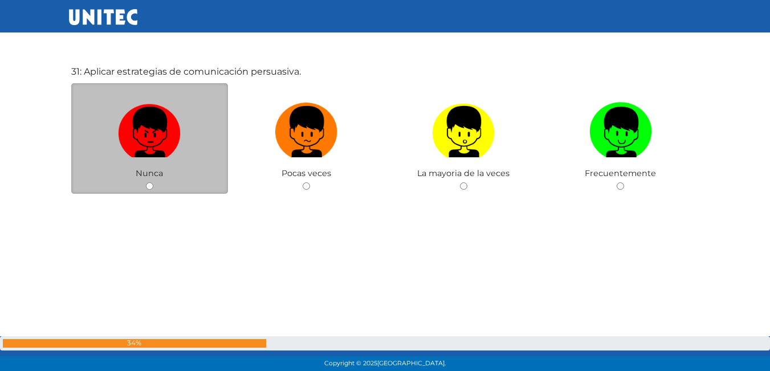
scroll to position [11226, 0]
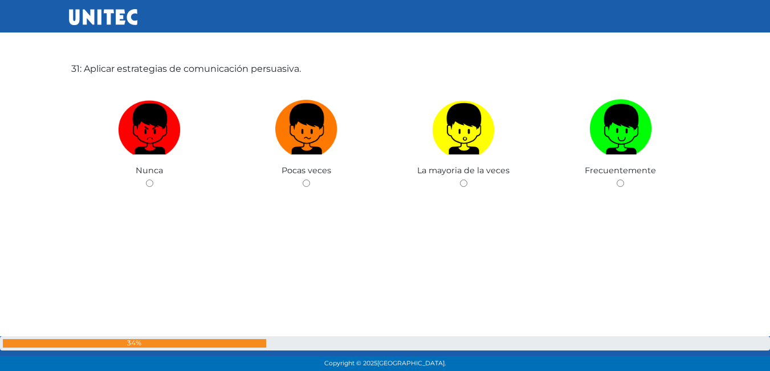
drag, startPoint x: 464, startPoint y: 182, endPoint x: 420, endPoint y: 191, distance: 44.7
click at [464, 182] on input "radio" at bounding box center [463, 183] width 7 height 7
radio input "true"
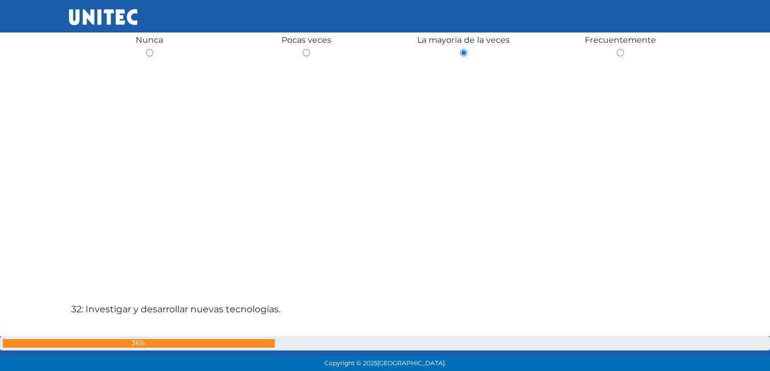
scroll to position [11571, 0]
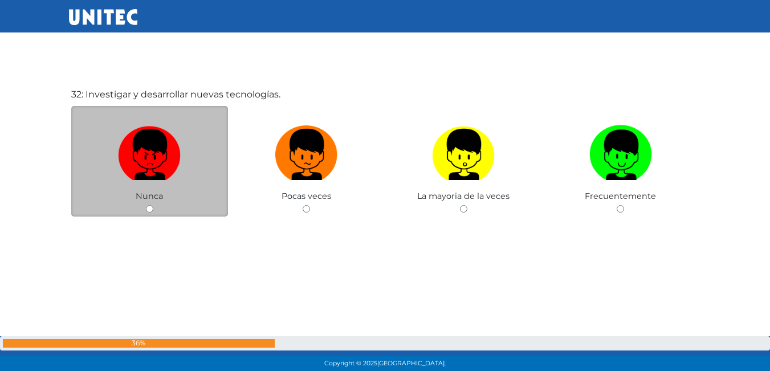
click at [151, 210] on input "radio" at bounding box center [149, 208] width 7 height 7
radio input "true"
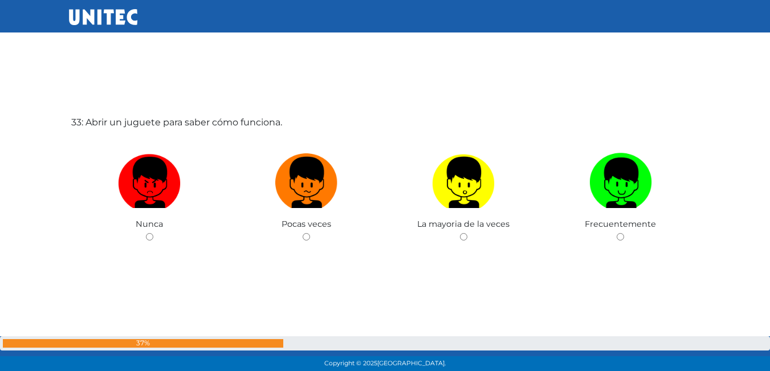
scroll to position [11937, 0]
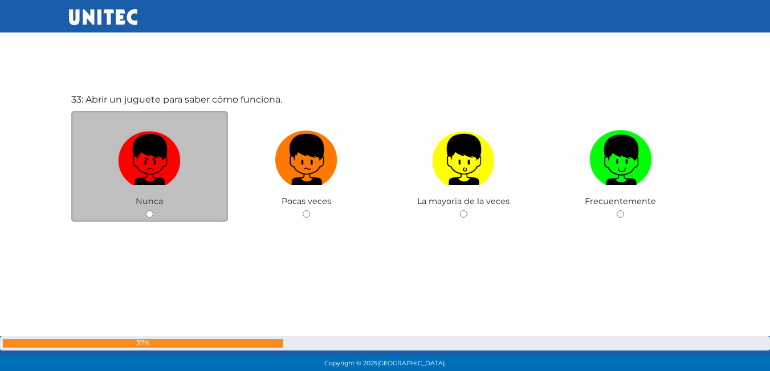
click at [151, 212] on input "radio" at bounding box center [149, 213] width 7 height 7
radio input "true"
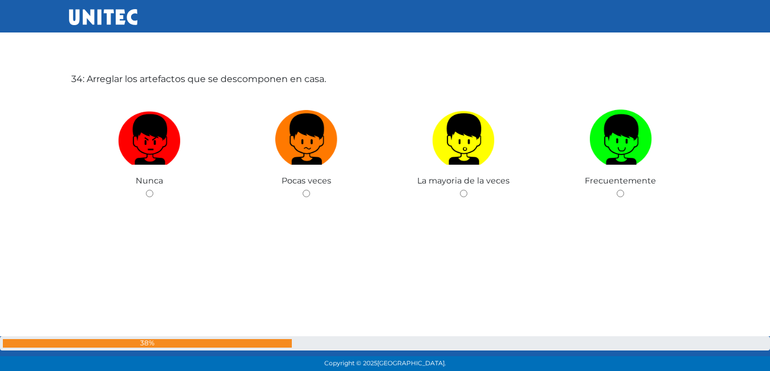
scroll to position [12337, 0]
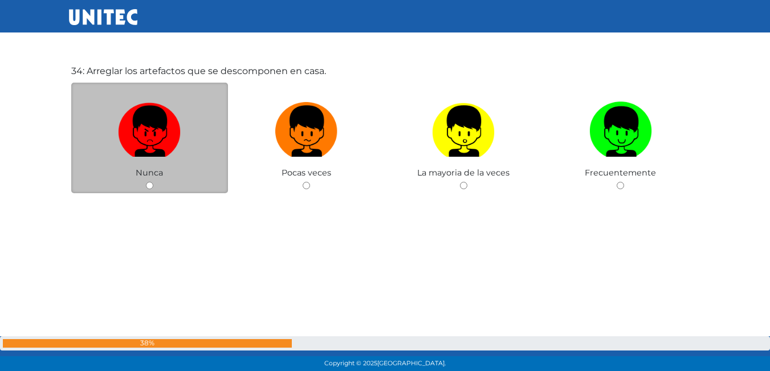
click at [152, 190] on div "Nunca" at bounding box center [149, 138] width 157 height 111
click at [151, 185] on input "radio" at bounding box center [149, 185] width 7 height 7
radio input "true"
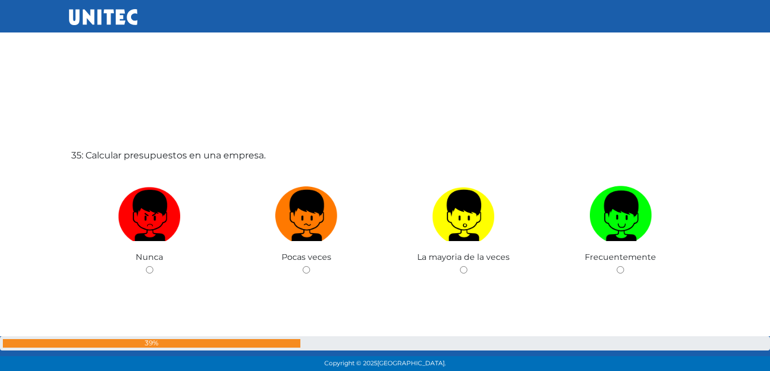
scroll to position [12679, 0]
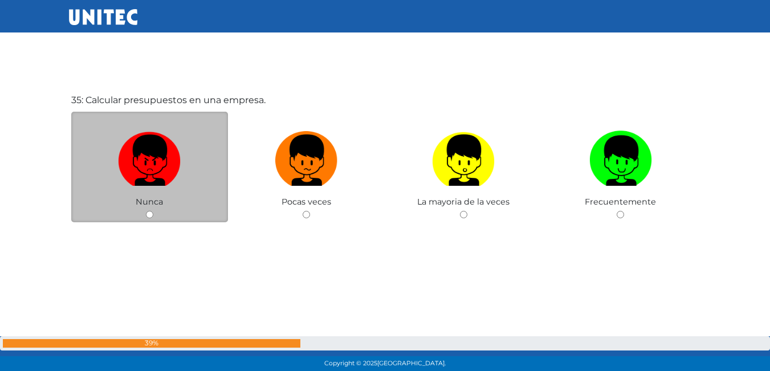
click at [149, 218] on input "radio" at bounding box center [149, 214] width 7 height 7
radio input "true"
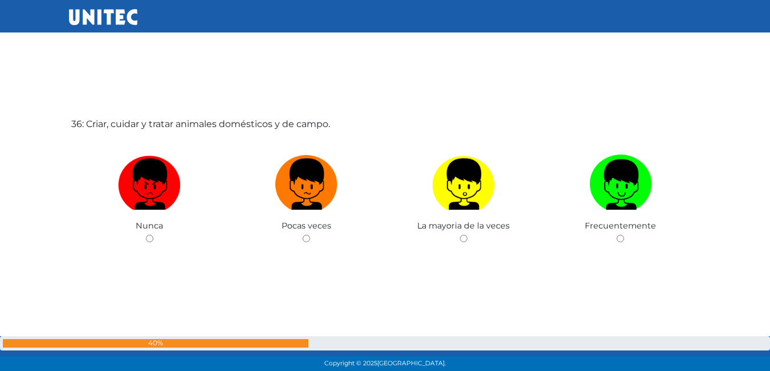
scroll to position [13029, 0]
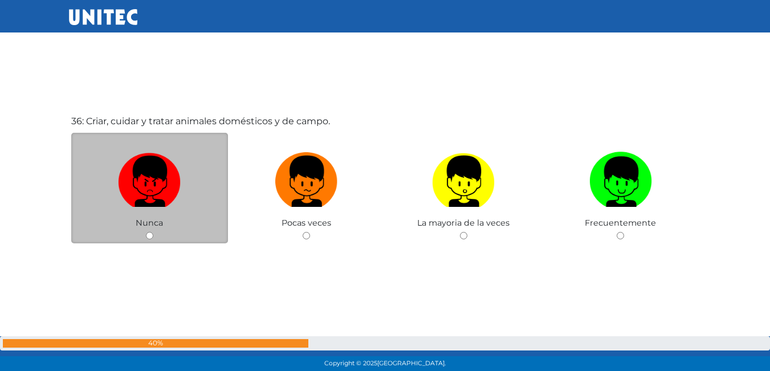
click at [150, 237] on input "radio" at bounding box center [149, 235] width 7 height 7
radio input "true"
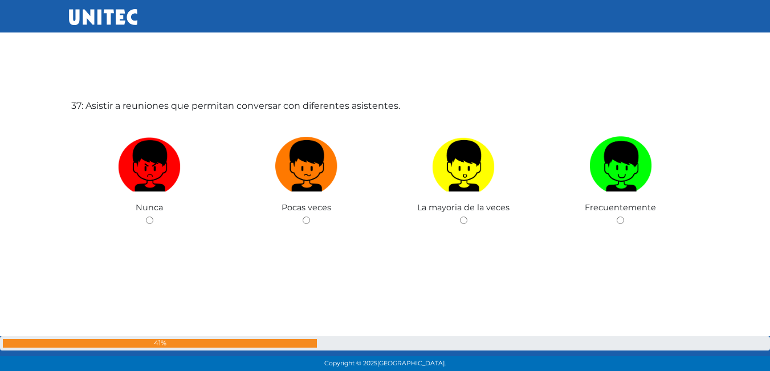
scroll to position [13431, 0]
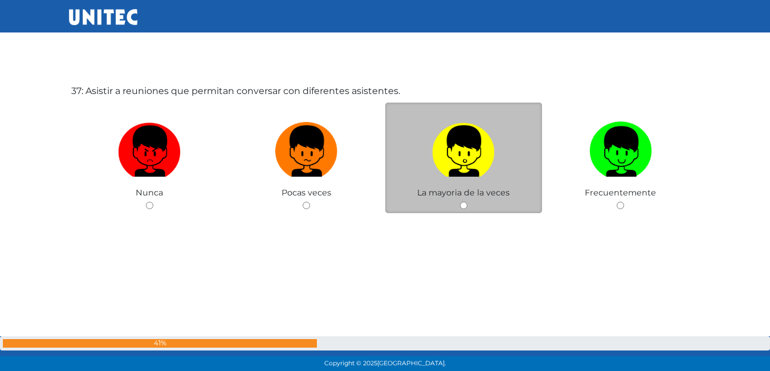
click at [463, 208] on input "radio" at bounding box center [463, 205] width 7 height 7
radio input "true"
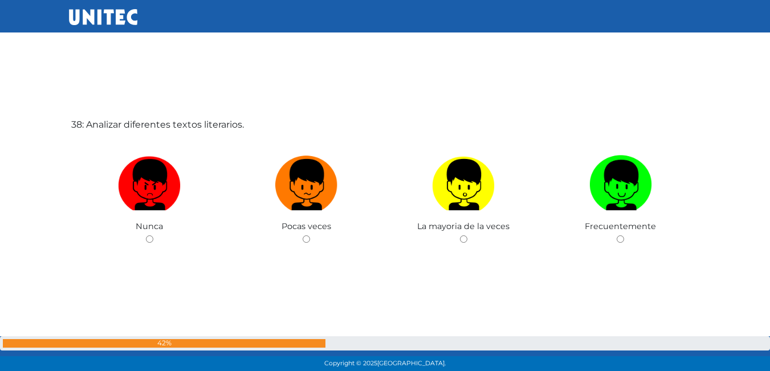
scroll to position [13773, 0]
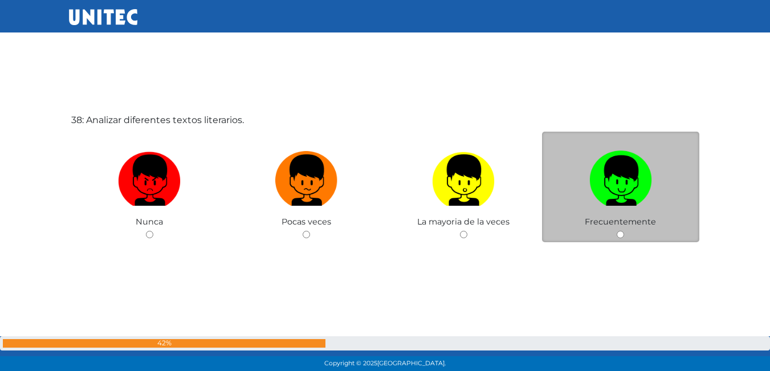
click at [620, 237] on input "radio" at bounding box center [620, 234] width 7 height 7
radio input "true"
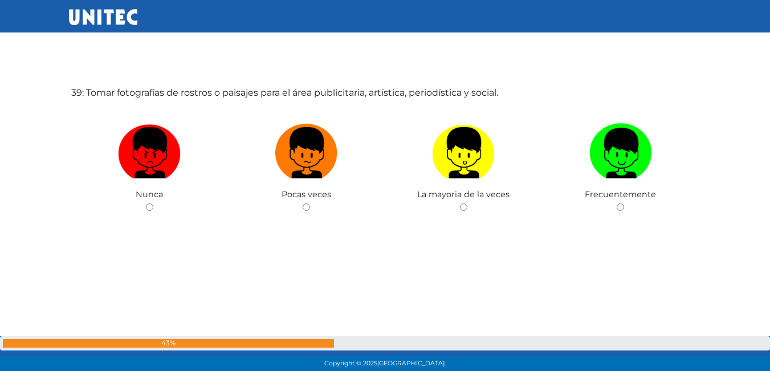
scroll to position [14175, 0]
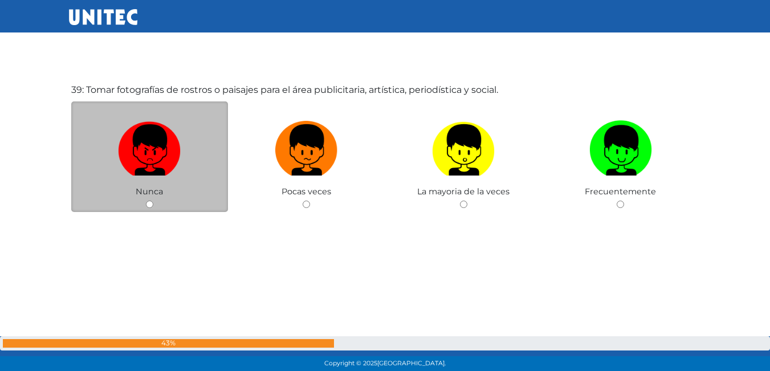
click at [149, 201] on input "radio" at bounding box center [149, 204] width 7 height 7
radio input "true"
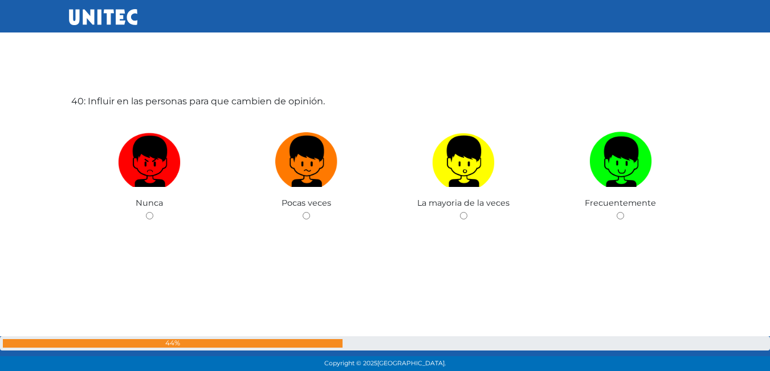
scroll to position [14591, 0]
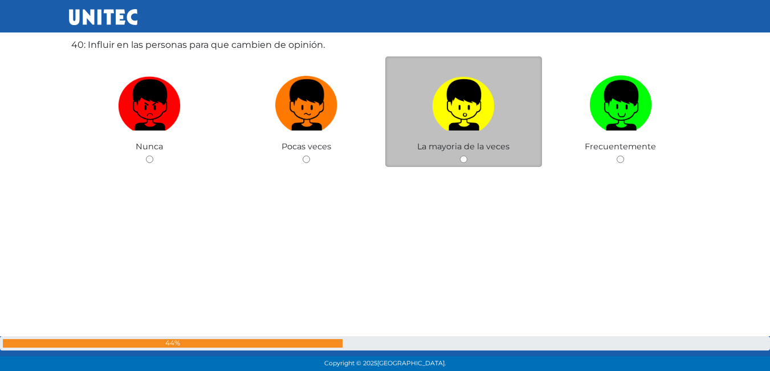
click at [460, 161] on input "radio" at bounding box center [463, 159] width 7 height 7
radio input "true"
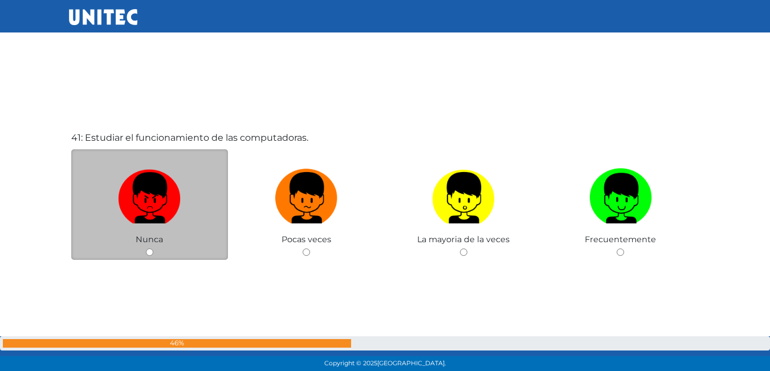
scroll to position [14880, 0]
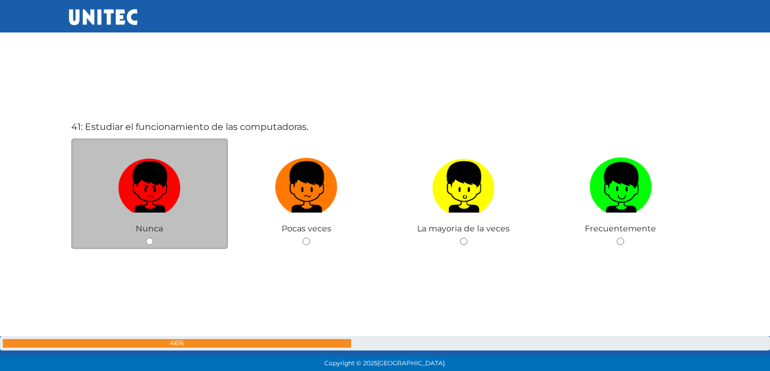
click at [150, 241] on input "radio" at bounding box center [149, 241] width 7 height 7
radio input "true"
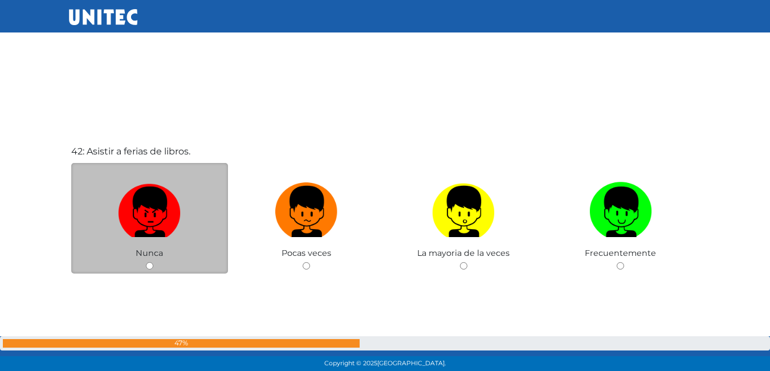
scroll to position [15280, 0]
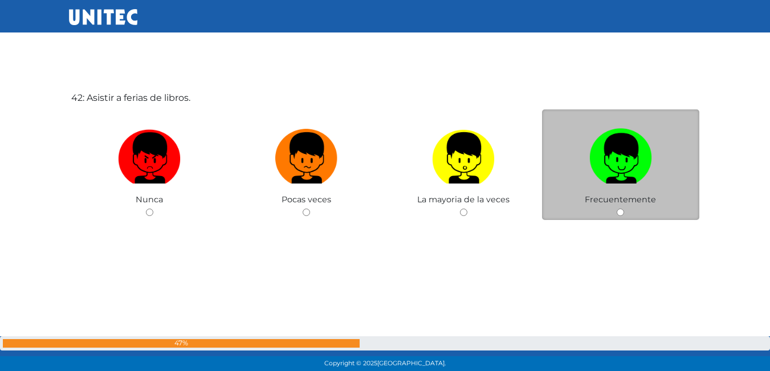
click at [619, 214] on input "radio" at bounding box center [620, 212] width 7 height 7
radio input "true"
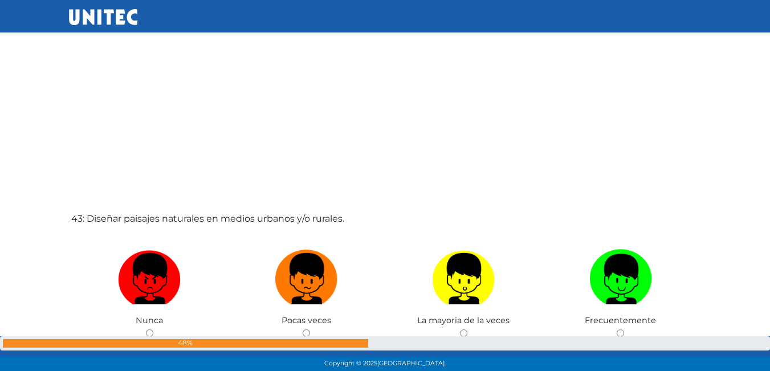
scroll to position [15624, 0]
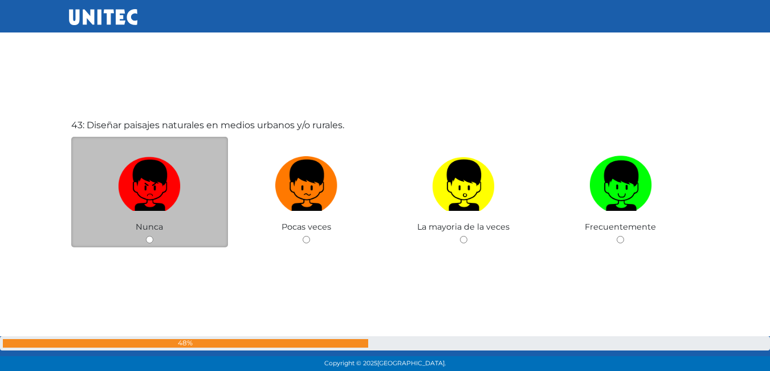
click at [148, 241] on input "radio" at bounding box center [149, 239] width 7 height 7
radio input "true"
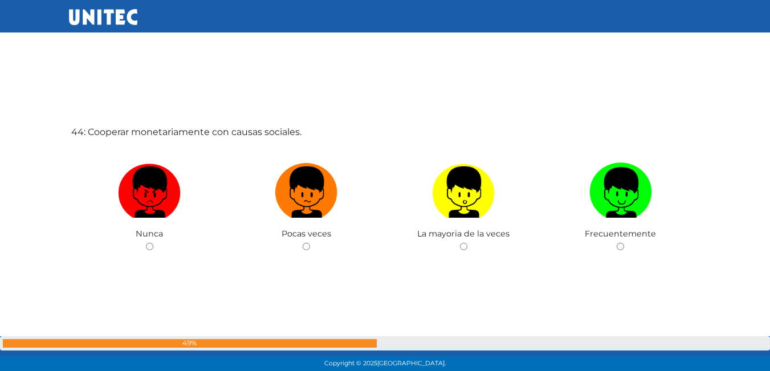
scroll to position [16024, 0]
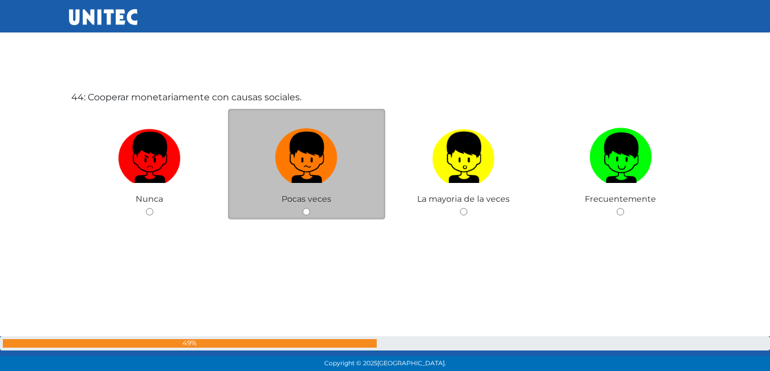
click at [308, 213] on input "radio" at bounding box center [306, 211] width 7 height 7
radio input "true"
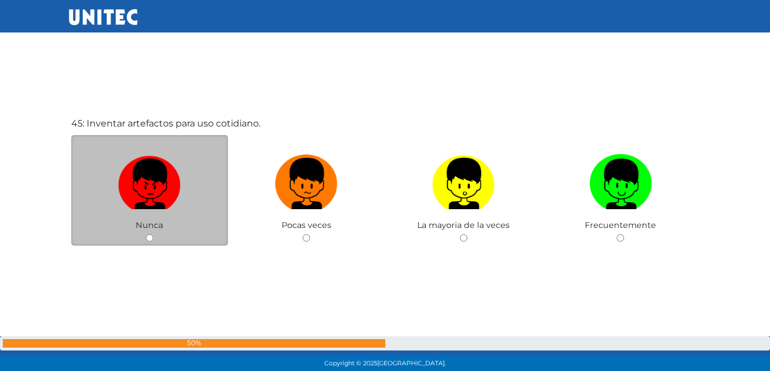
scroll to position [16443, 0]
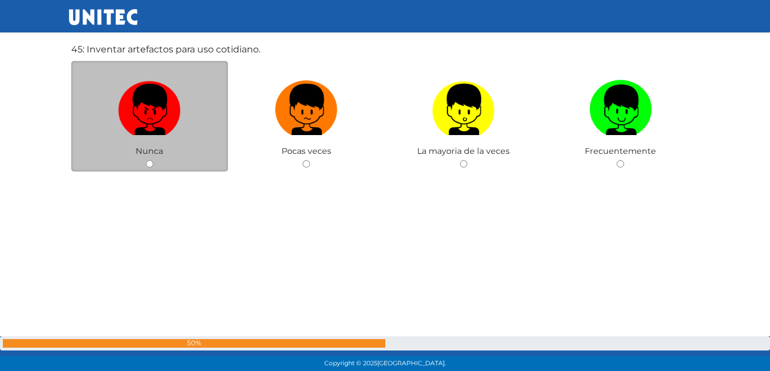
click at [151, 164] on input "radio" at bounding box center [149, 163] width 7 height 7
radio input "true"
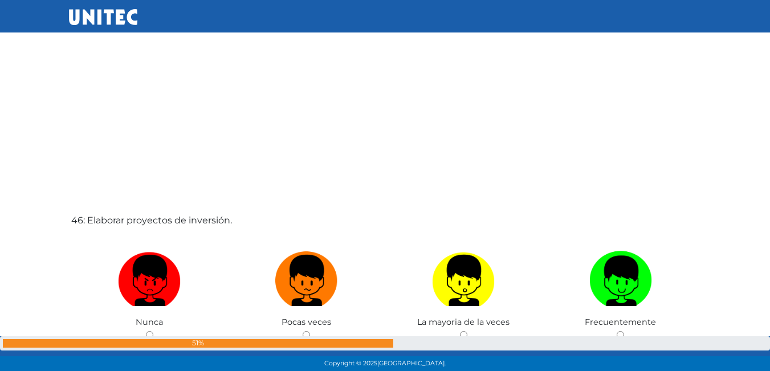
scroll to position [16731, 0]
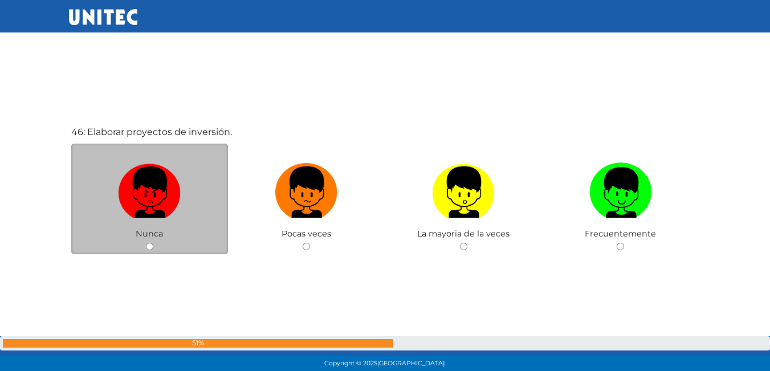
click at [149, 246] on input "radio" at bounding box center [149, 246] width 7 height 7
radio input "true"
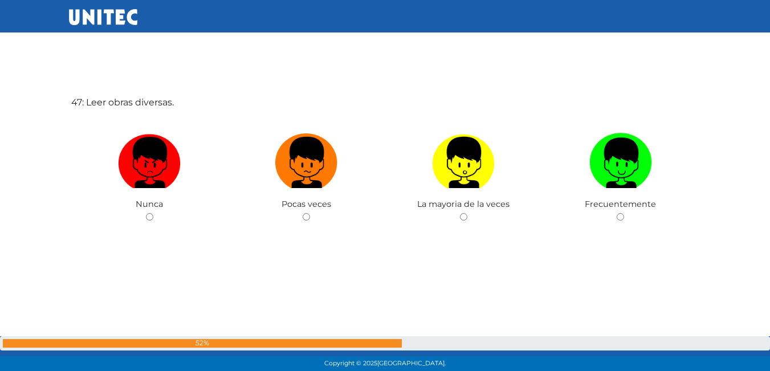
scroll to position [17135, 0]
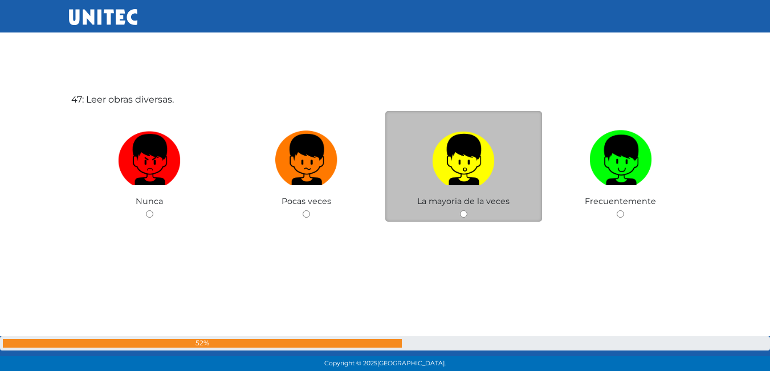
click at [464, 214] on input "radio" at bounding box center [463, 213] width 7 height 7
radio input "true"
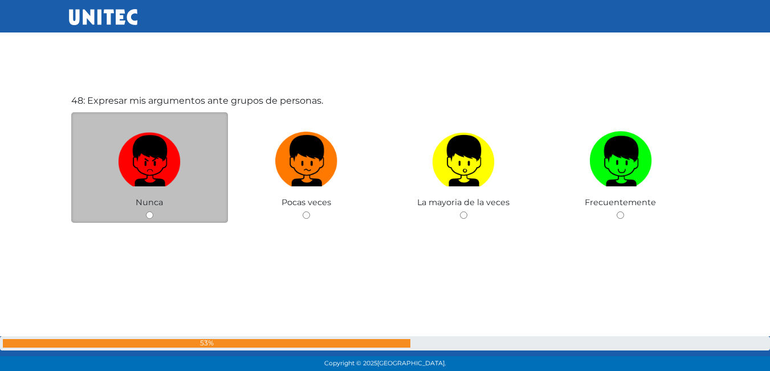
scroll to position [17506, 0]
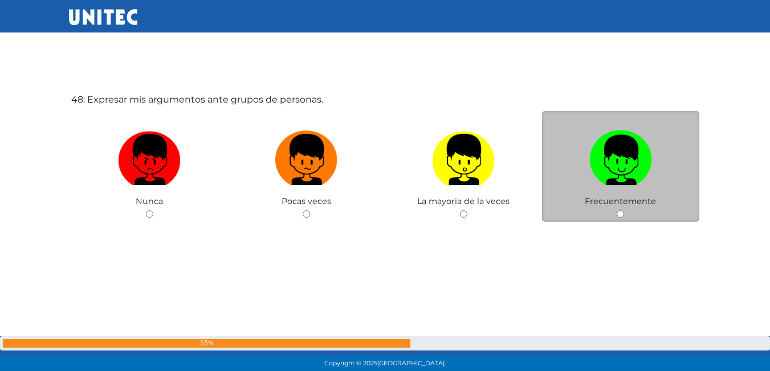
click at [619, 216] on input "radio" at bounding box center [620, 213] width 7 height 7
radio input "true"
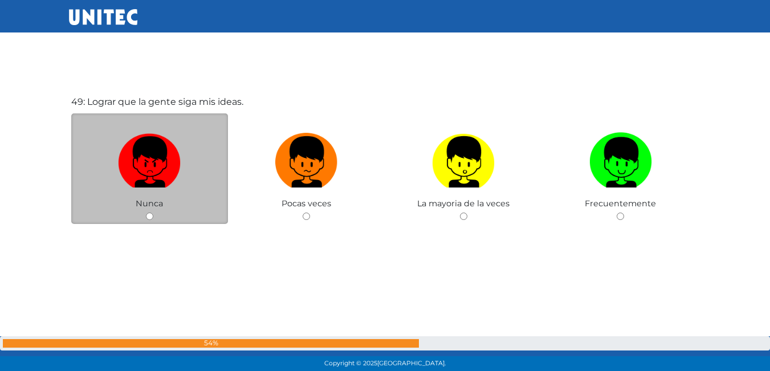
scroll to position [17878, 0]
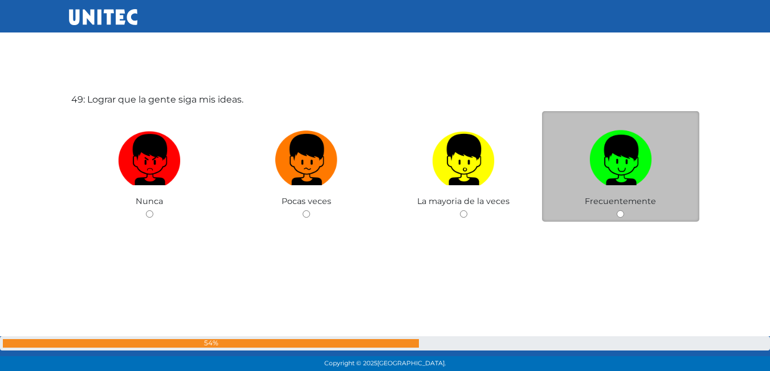
click at [621, 216] on input "radio" at bounding box center [620, 213] width 7 height 7
radio input "true"
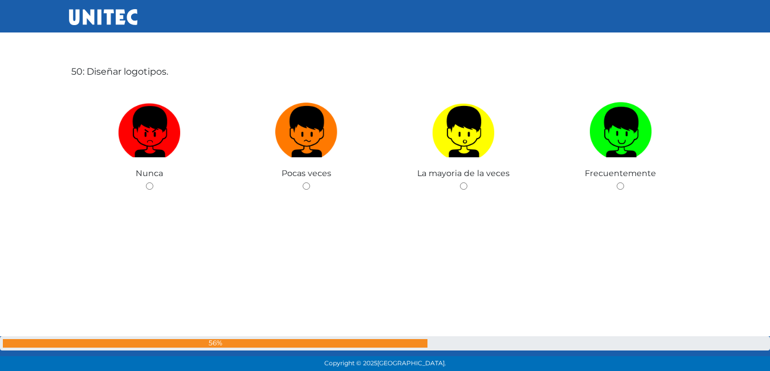
scroll to position [18278, 0]
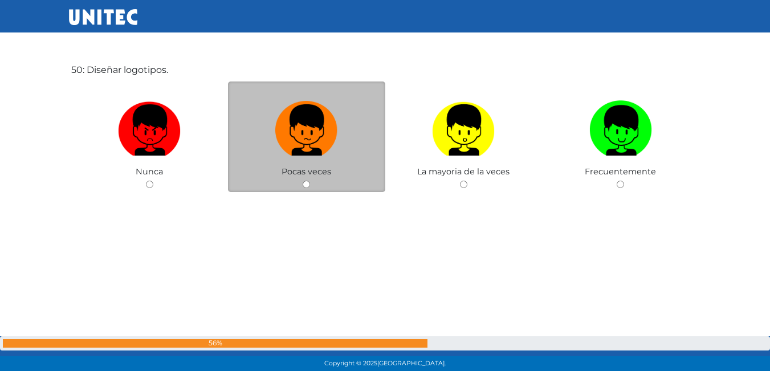
click at [305, 186] on input "radio" at bounding box center [306, 184] width 7 height 7
radio input "true"
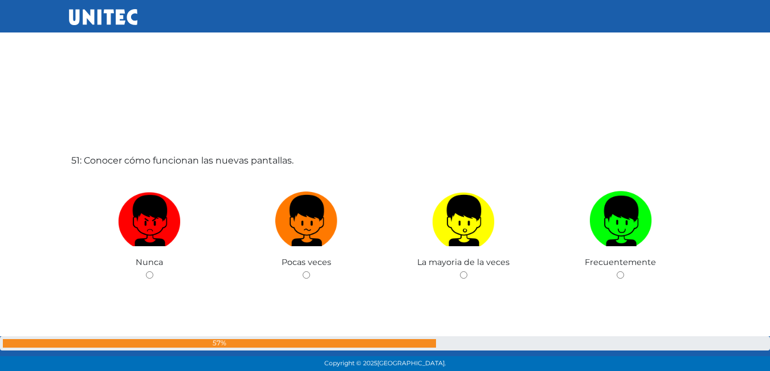
scroll to position [18625, 0]
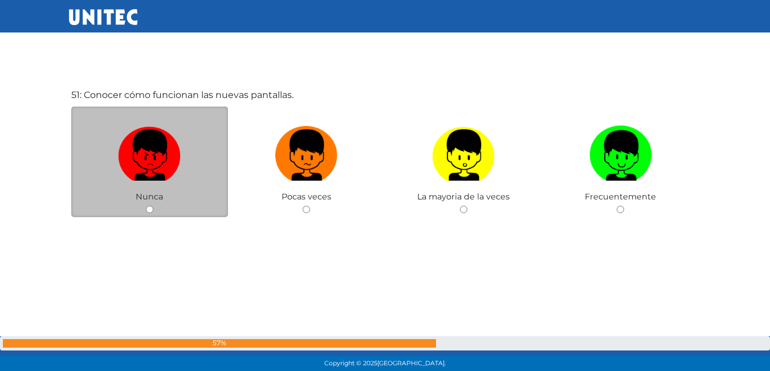
click at [149, 206] on input "radio" at bounding box center [149, 209] width 7 height 7
radio input "true"
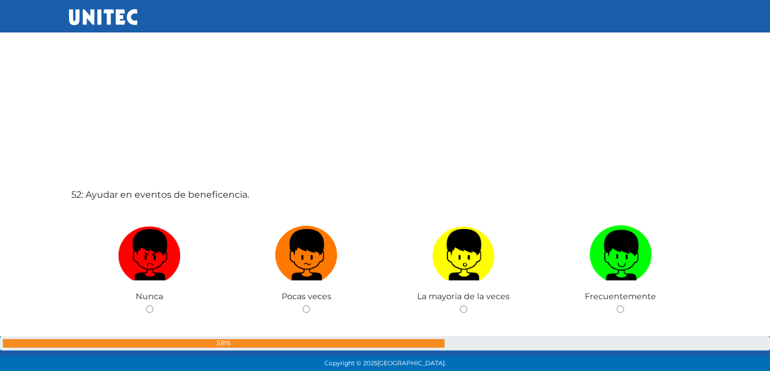
scroll to position [18968, 0]
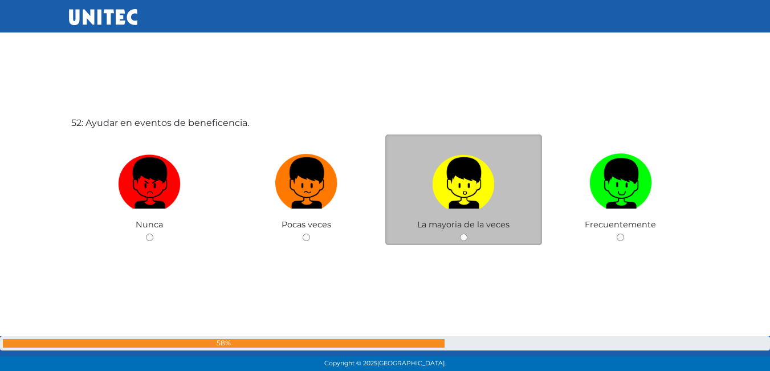
click at [466, 240] on input "radio" at bounding box center [463, 237] width 7 height 7
radio input "true"
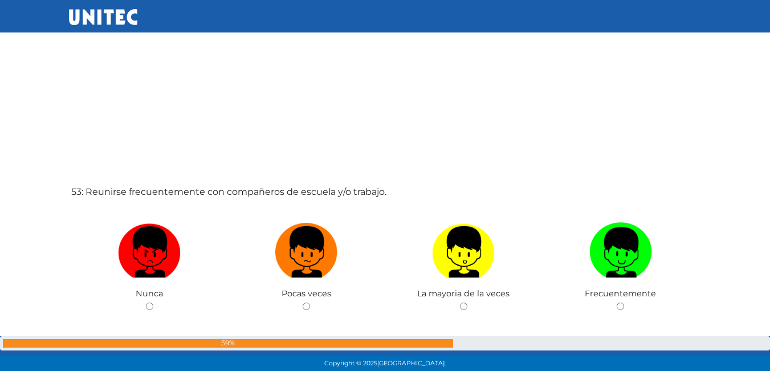
scroll to position [19312, 0]
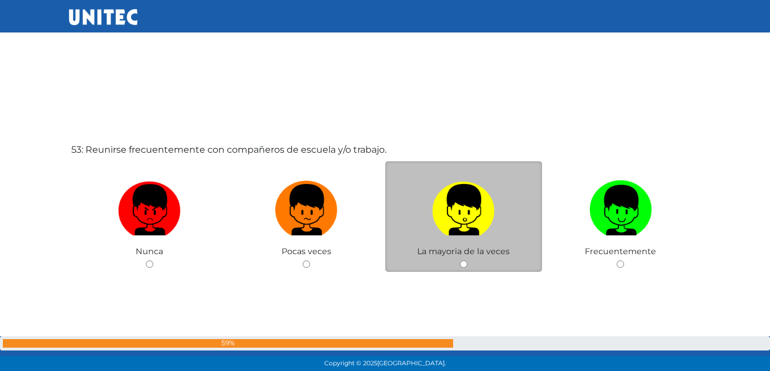
click at [463, 262] on input "radio" at bounding box center [463, 264] width 7 height 7
radio input "true"
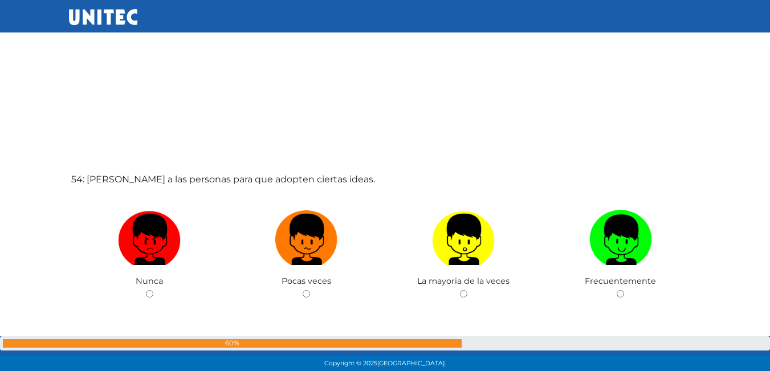
scroll to position [19656, 0]
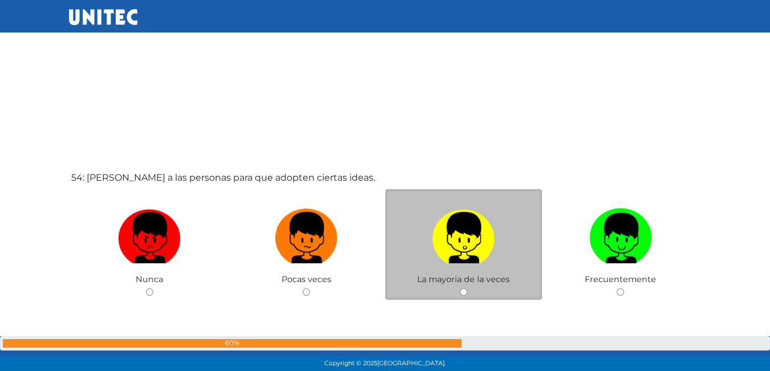
click at [459, 294] on div "La mayoria de la veces" at bounding box center [464, 244] width 157 height 111
click at [460, 291] on div "La mayoria de la veces" at bounding box center [464, 244] width 157 height 111
click at [461, 291] on input "radio" at bounding box center [463, 292] width 7 height 7
radio input "true"
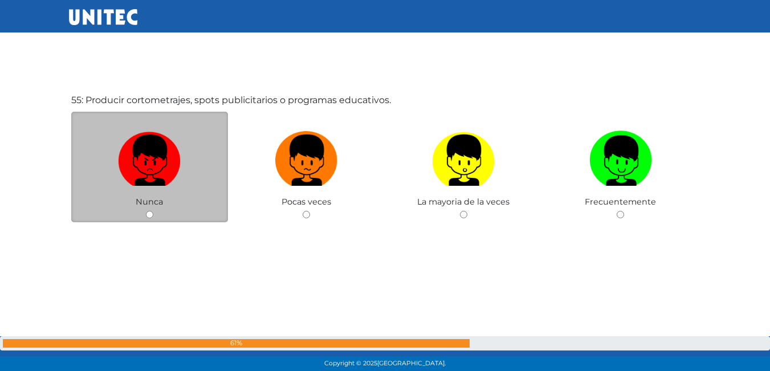
scroll to position [20105, 0]
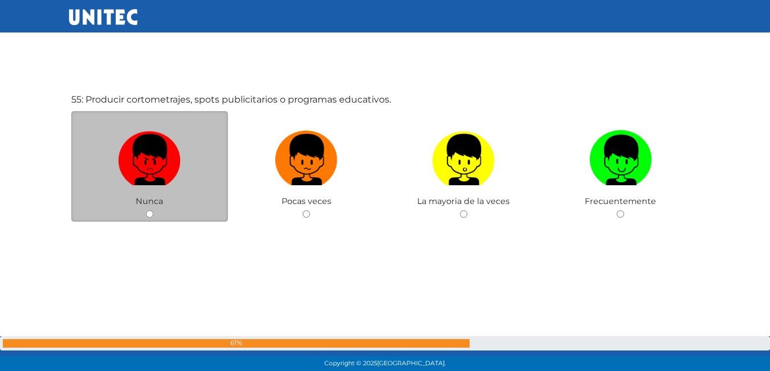
click at [148, 218] on input "radio" at bounding box center [149, 213] width 7 height 7
radio input "true"
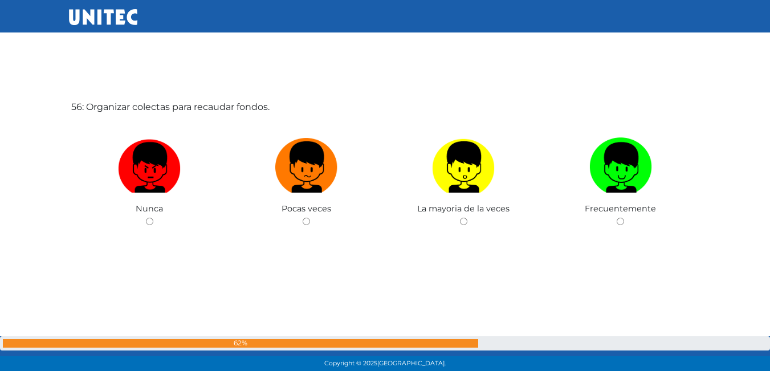
scroll to position [20504, 0]
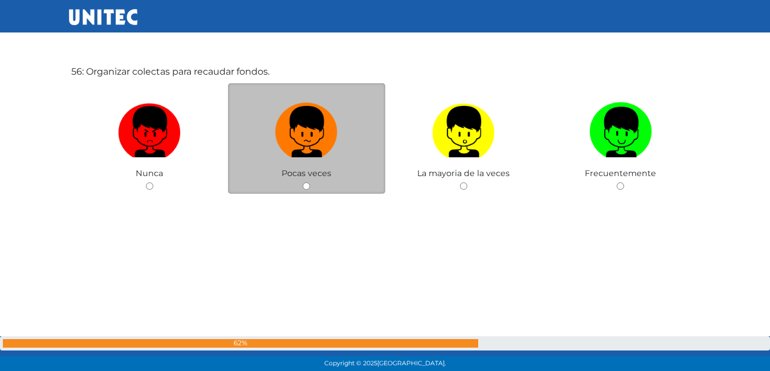
click at [303, 185] on input "radio" at bounding box center [306, 185] width 7 height 7
radio input "true"
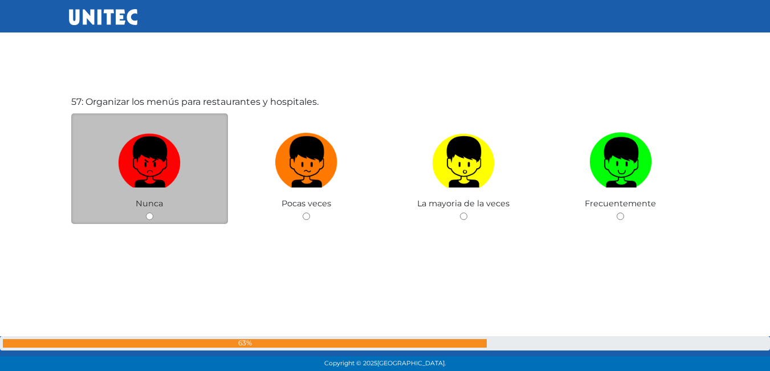
scroll to position [20848, 0]
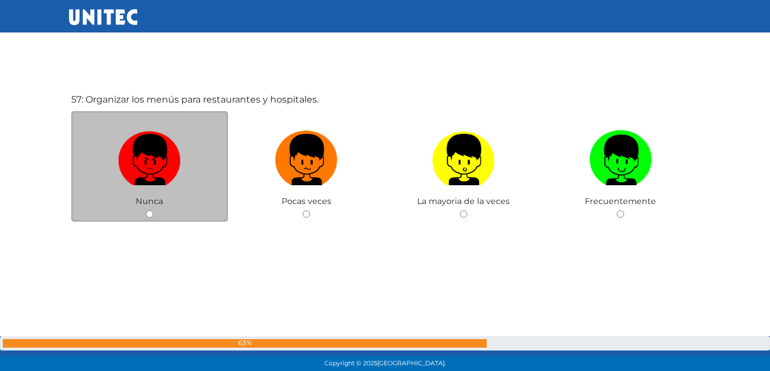
click at [149, 212] on input "radio" at bounding box center [149, 213] width 7 height 7
radio input "true"
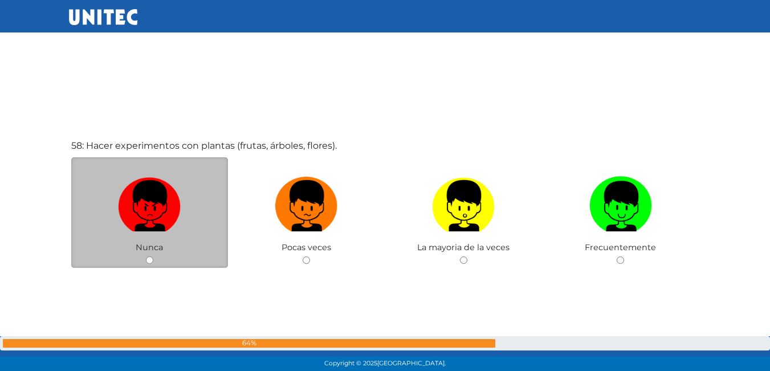
scroll to position [21191, 0]
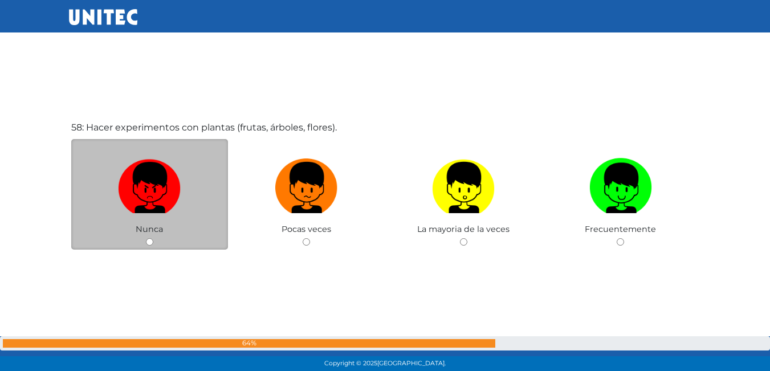
click at [147, 242] on input "radio" at bounding box center [149, 241] width 7 height 7
radio input "true"
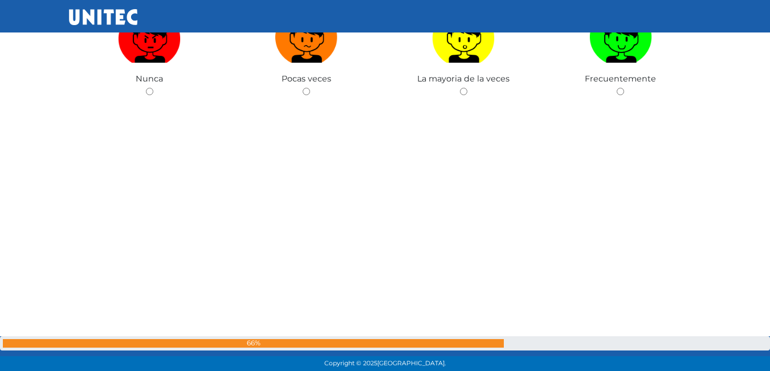
scroll to position [21647, 0]
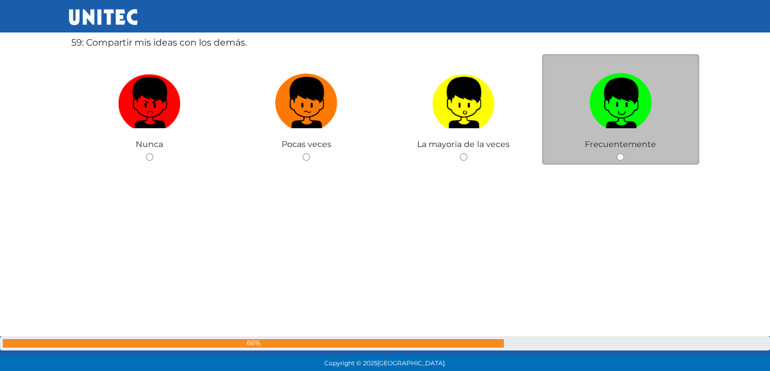
click at [618, 160] on input "radio" at bounding box center [620, 156] width 7 height 7
radio input "true"
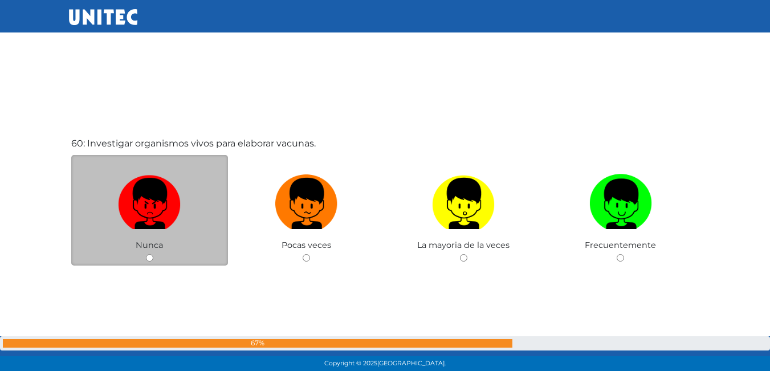
scroll to position [21937, 0]
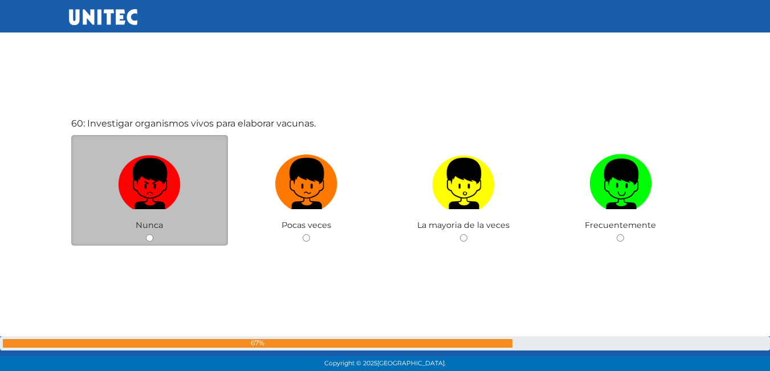
click at [151, 242] on div "Nunca" at bounding box center [149, 190] width 157 height 111
click at [151, 240] on input "radio" at bounding box center [149, 237] width 7 height 7
radio input "true"
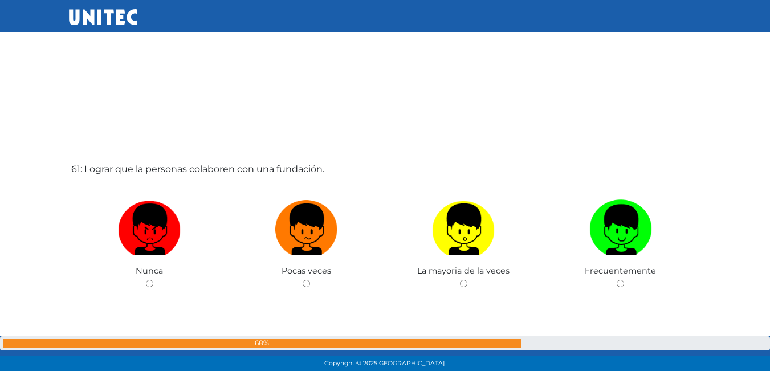
scroll to position [22280, 0]
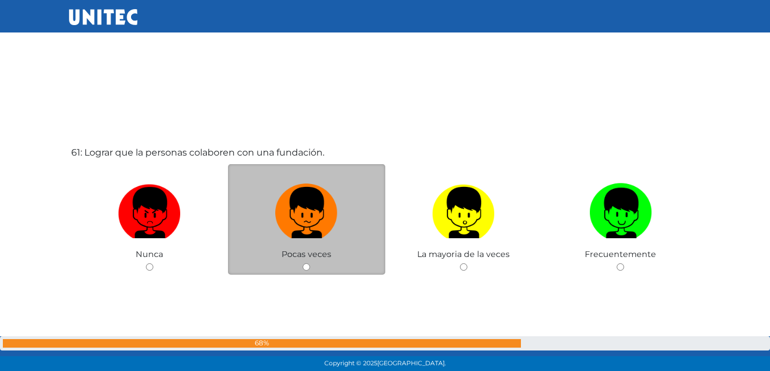
click at [307, 266] on input "radio" at bounding box center [306, 266] width 7 height 7
radio input "true"
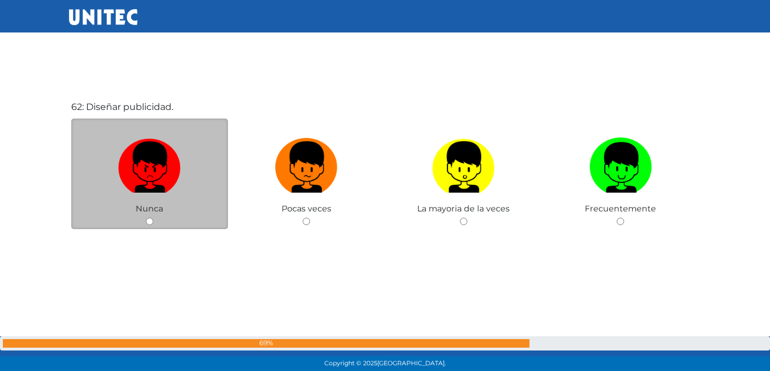
scroll to position [22704, 0]
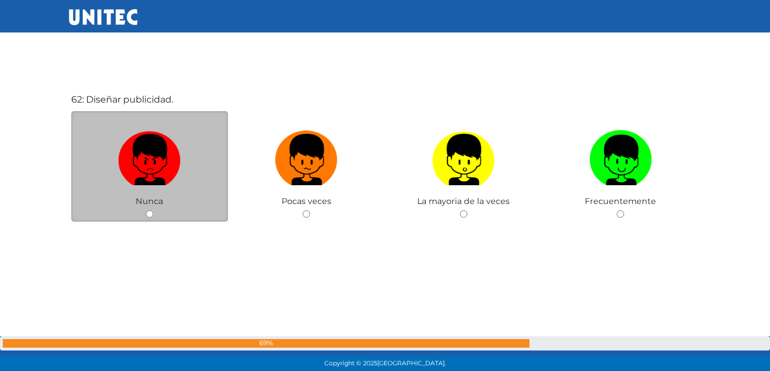
click at [155, 214] on div "Nunca" at bounding box center [149, 166] width 157 height 111
click at [149, 214] on input "radio" at bounding box center [149, 213] width 7 height 7
radio input "true"
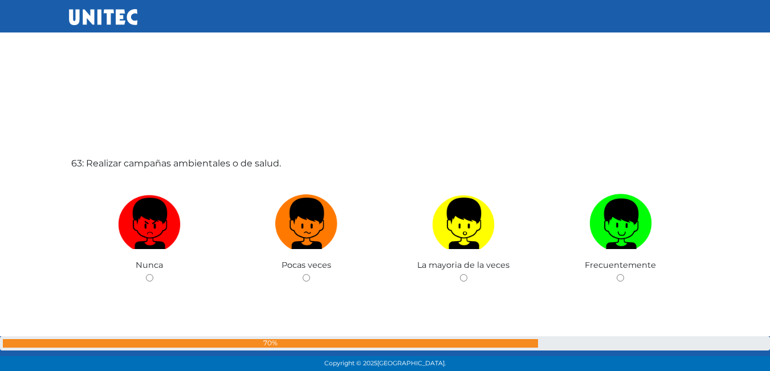
scroll to position [23031, 0]
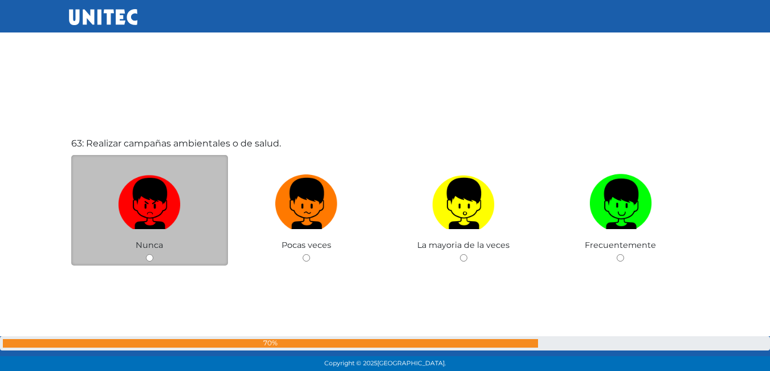
click at [148, 257] on input "radio" at bounding box center [149, 257] width 7 height 7
radio input "true"
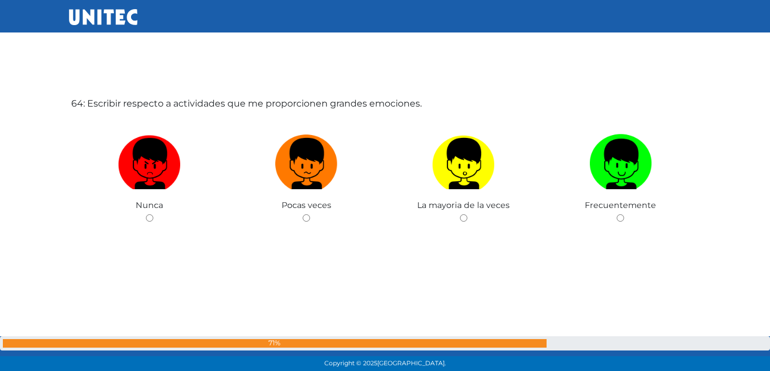
scroll to position [23446, 0]
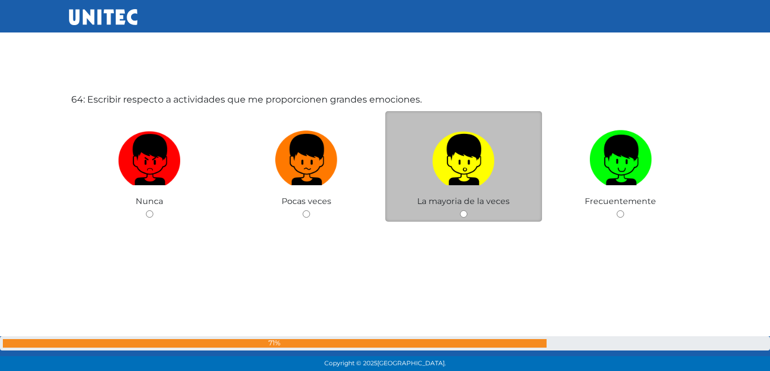
click at [468, 212] on div "La mayoria de la veces" at bounding box center [464, 166] width 157 height 111
click at [461, 216] on input "radio" at bounding box center [463, 213] width 7 height 7
radio input "true"
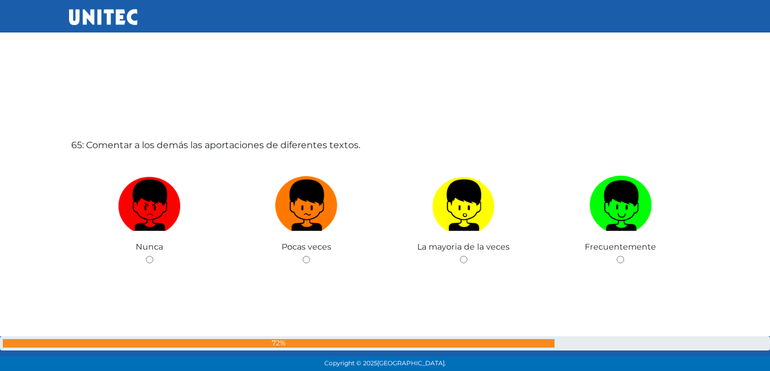
scroll to position [23790, 0]
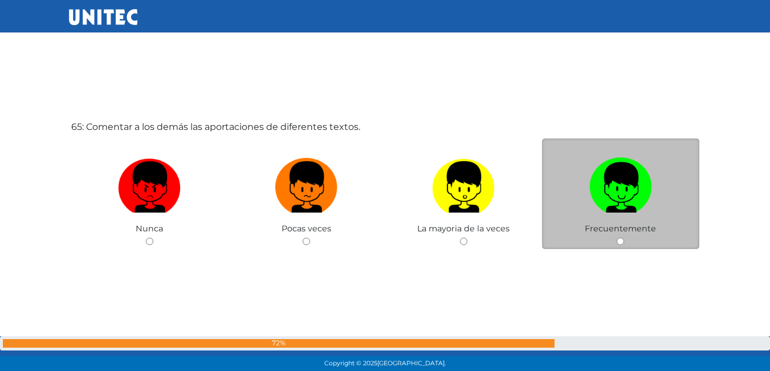
click at [617, 243] on input "radio" at bounding box center [620, 241] width 7 height 7
radio input "true"
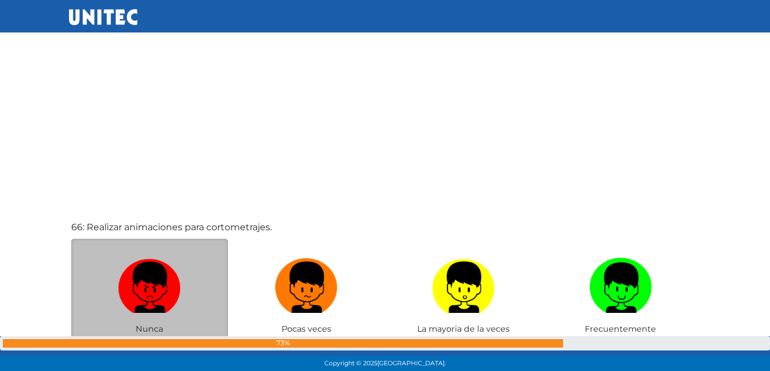
scroll to position [24134, 0]
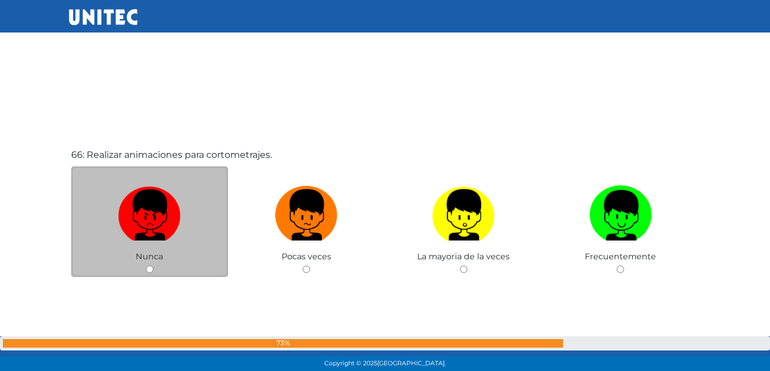
click at [145, 265] on div "Nunca" at bounding box center [149, 222] width 157 height 111
click at [151, 270] on input "radio" at bounding box center [149, 269] width 7 height 7
radio input "true"
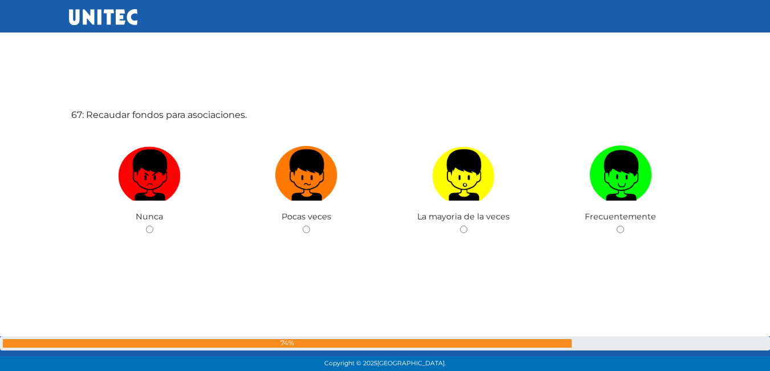
scroll to position [24560, 0]
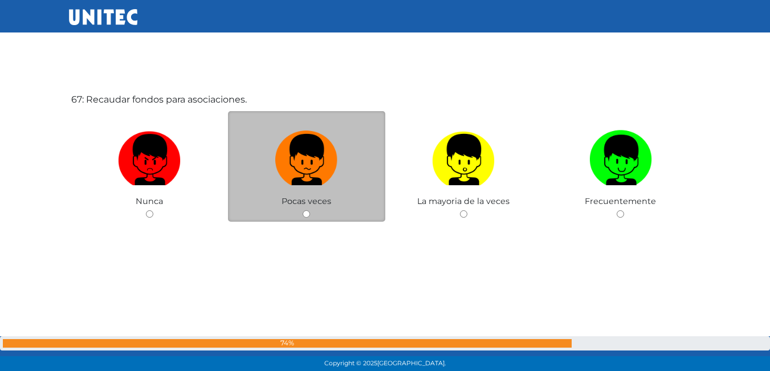
click at [306, 212] on input "radio" at bounding box center [306, 213] width 7 height 7
radio input "true"
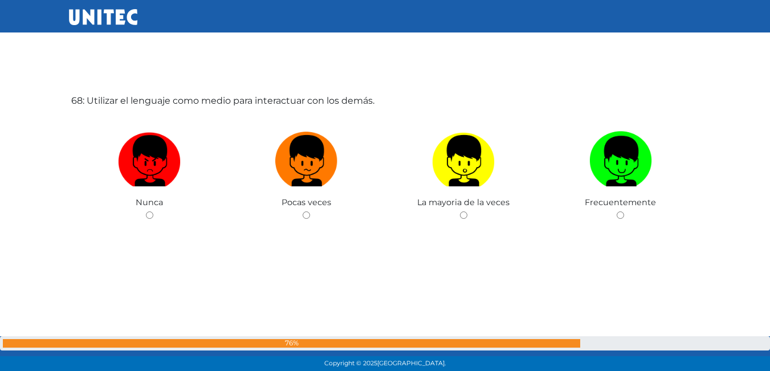
scroll to position [24931, 0]
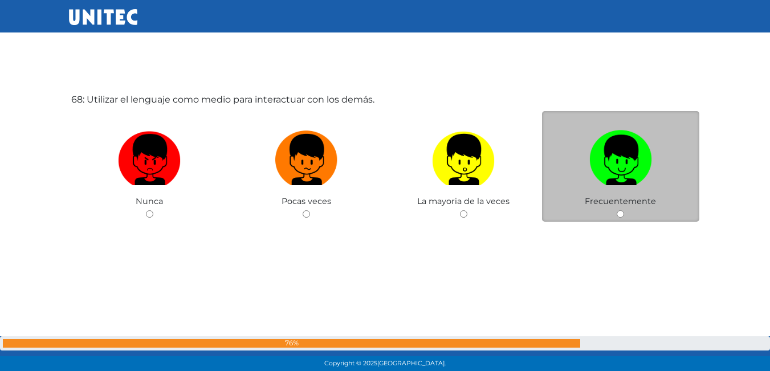
click at [618, 214] on input "radio" at bounding box center [620, 213] width 7 height 7
radio input "true"
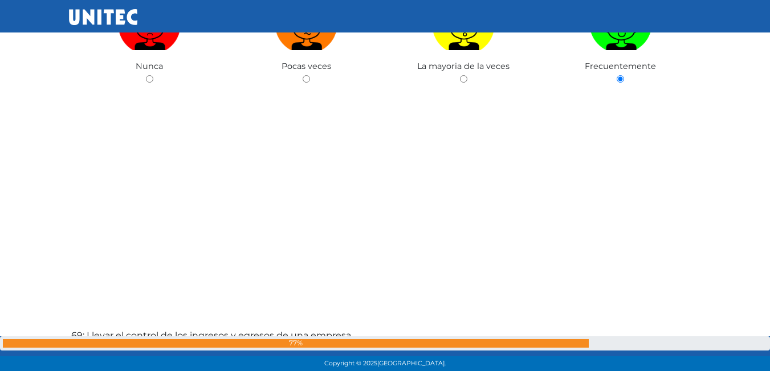
scroll to position [25276, 0]
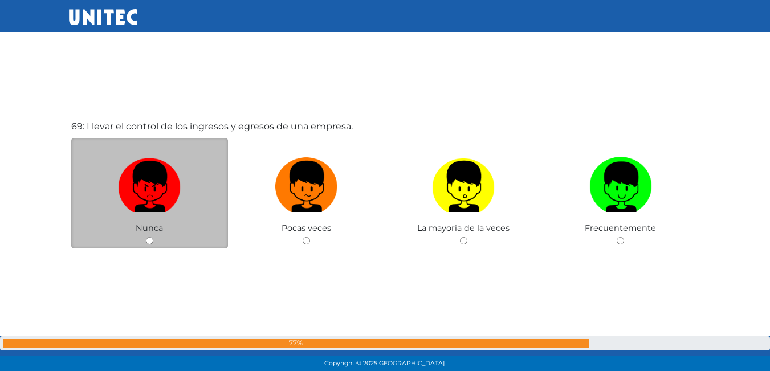
click at [149, 241] on input "radio" at bounding box center [149, 240] width 7 height 7
radio input "true"
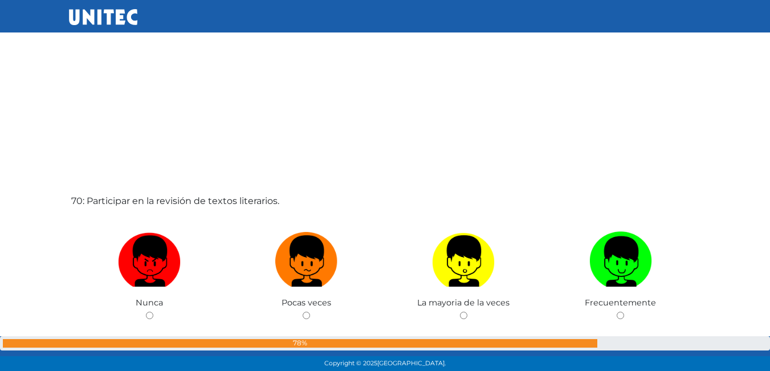
scroll to position [25607, 0]
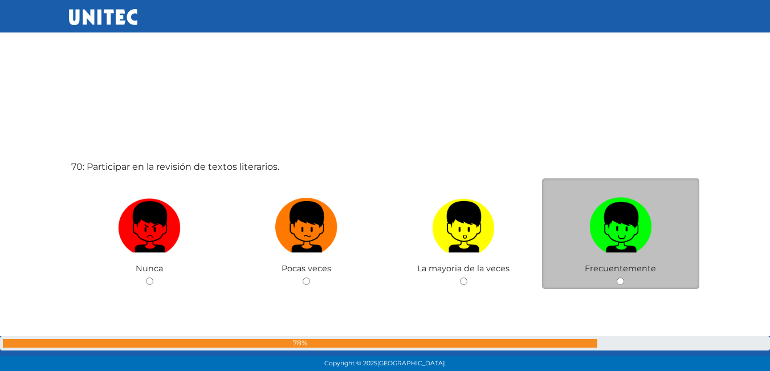
click at [620, 282] on input "radio" at bounding box center [620, 281] width 7 height 7
radio input "true"
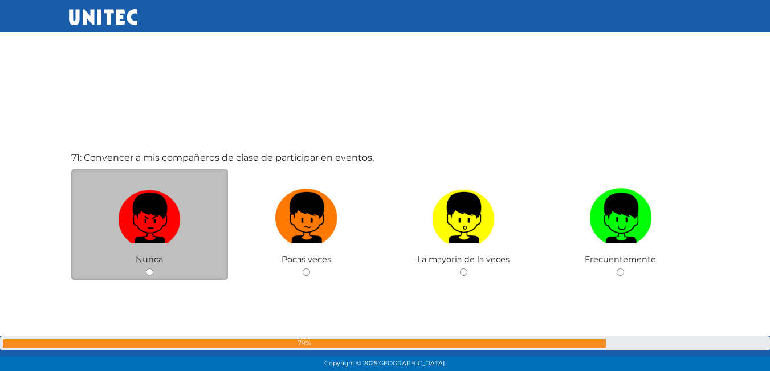
scroll to position [26006, 0]
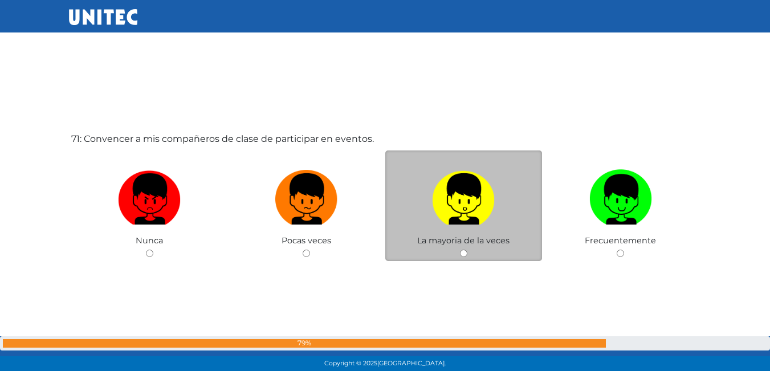
click at [460, 251] on input "radio" at bounding box center [463, 253] width 7 height 7
radio input "true"
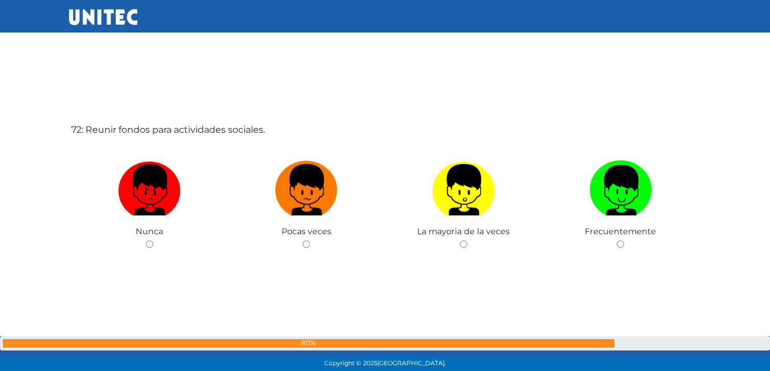
scroll to position [26406, 0]
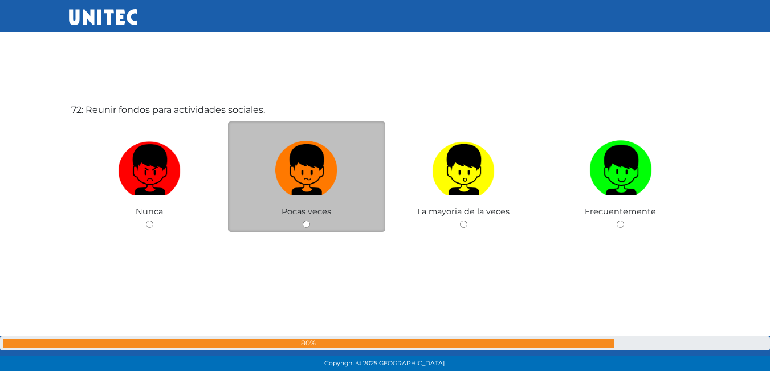
click at [303, 220] on div "Pocas veces" at bounding box center [306, 176] width 157 height 111
click at [305, 222] on input "radio" at bounding box center [306, 224] width 7 height 7
radio input "true"
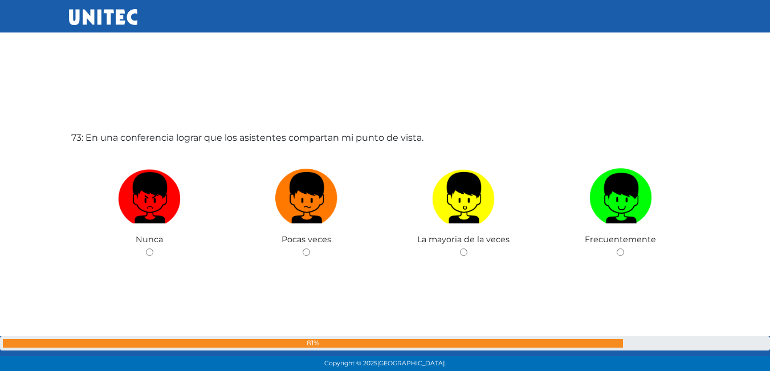
scroll to position [26807, 0]
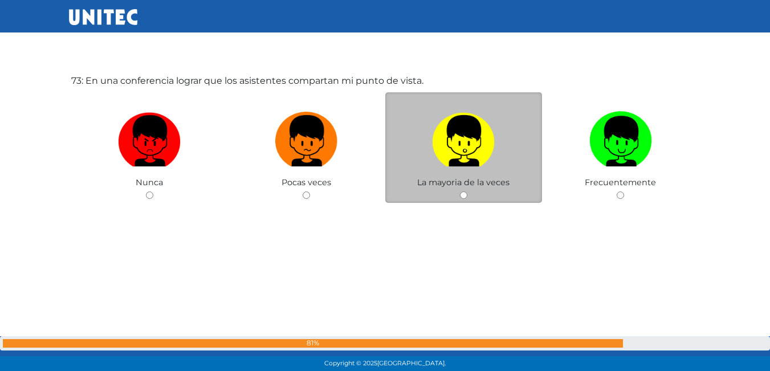
click at [465, 198] on input "radio" at bounding box center [463, 195] width 7 height 7
radio input "true"
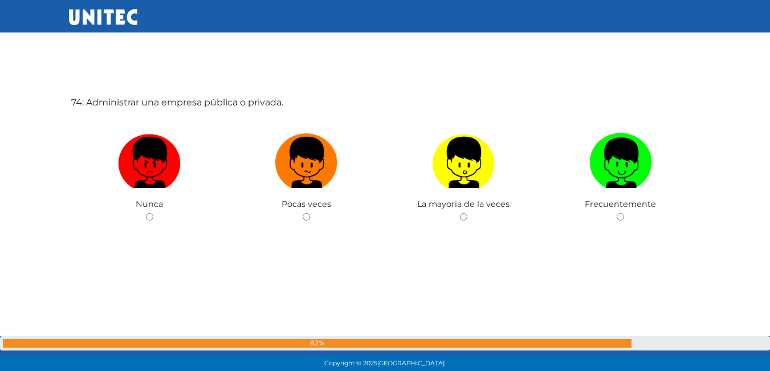
scroll to position [27159, 0]
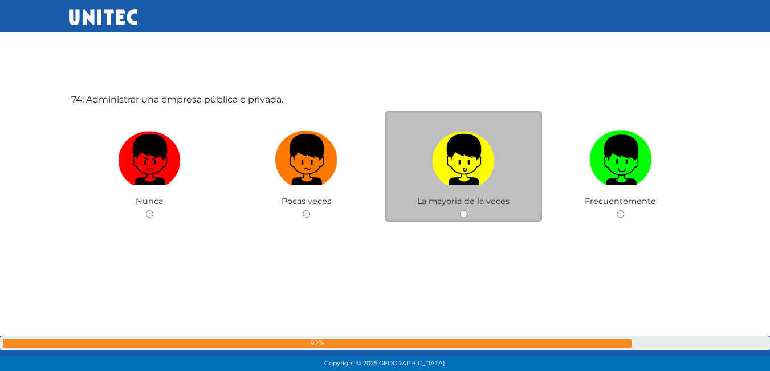
click at [463, 216] on input "radio" at bounding box center [463, 213] width 7 height 7
radio input "true"
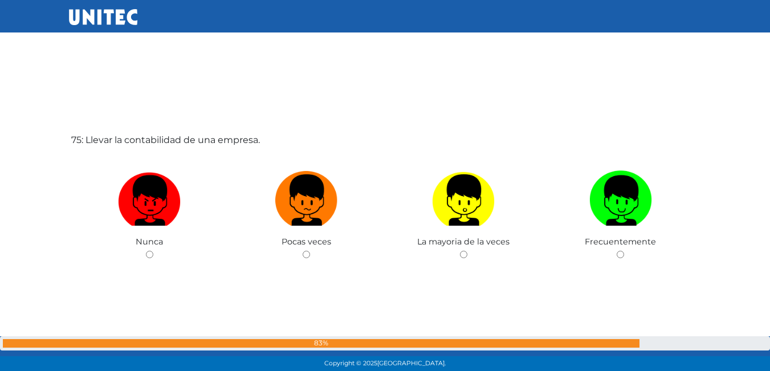
scroll to position [27502, 0]
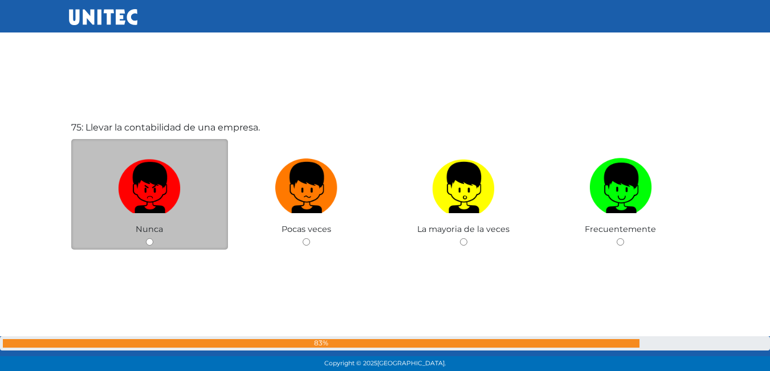
click at [149, 240] on input "radio" at bounding box center [149, 241] width 7 height 7
radio input "true"
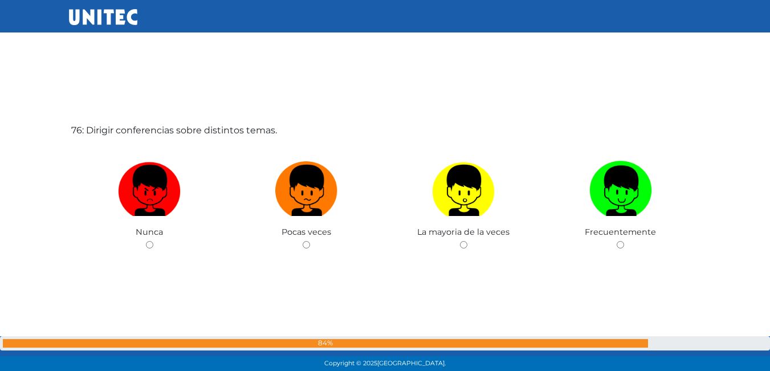
scroll to position [27902, 0]
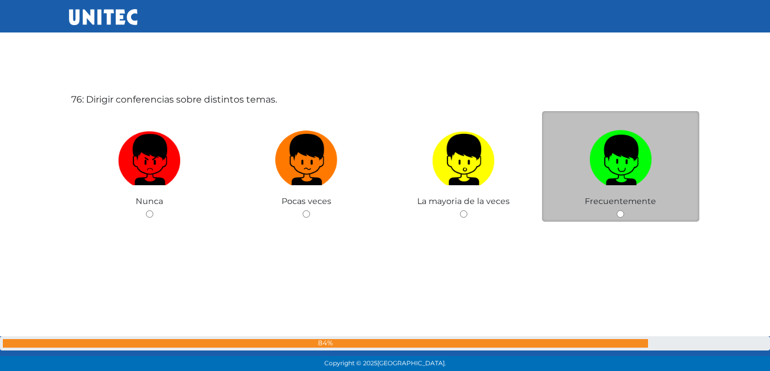
click at [618, 214] on input "radio" at bounding box center [620, 213] width 7 height 7
radio input "true"
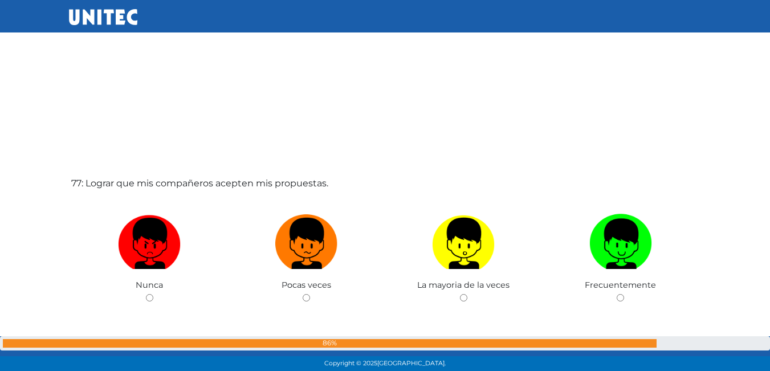
scroll to position [28303, 0]
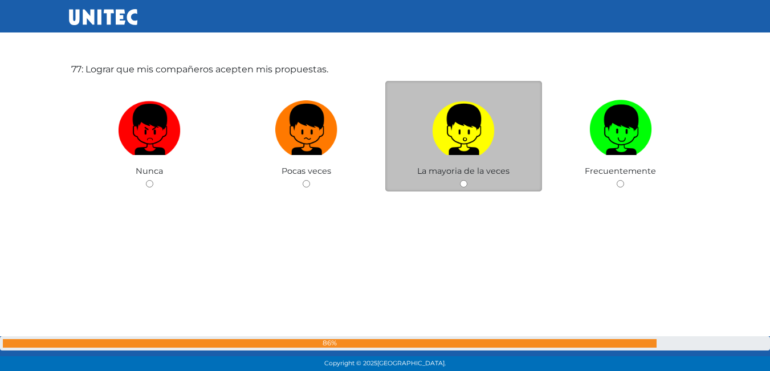
click at [460, 182] on input "radio" at bounding box center [463, 183] width 7 height 7
radio input "true"
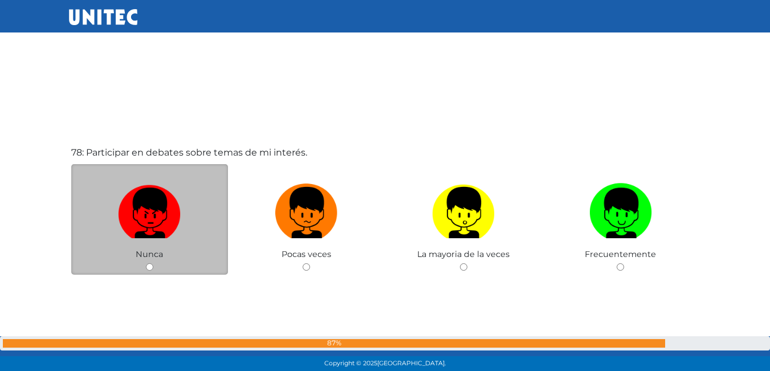
scroll to position [28648, 0]
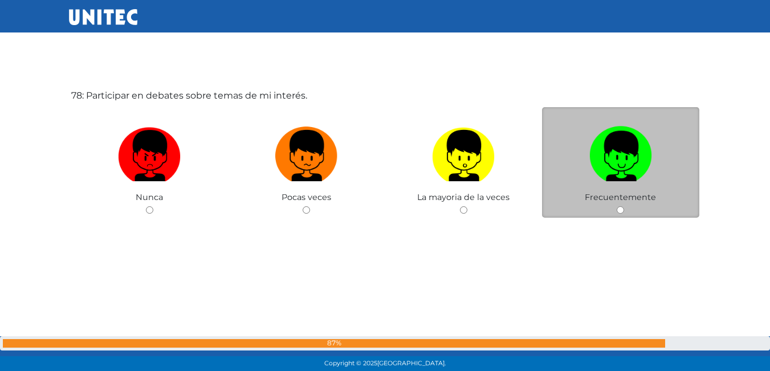
click at [620, 210] on input "radio" at bounding box center [620, 209] width 7 height 7
radio input "true"
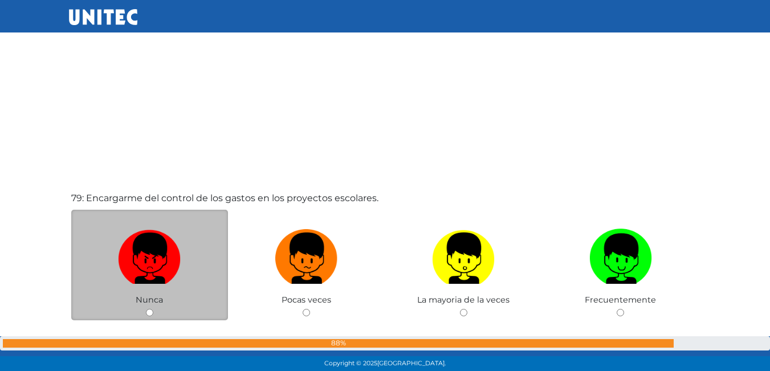
scroll to position [28994, 0]
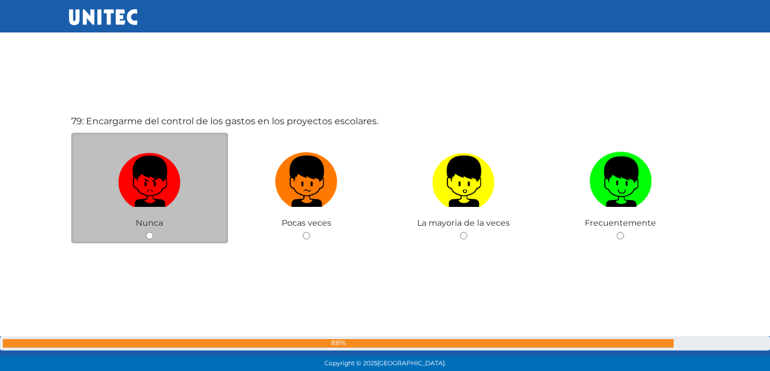
click at [150, 233] on input "radio" at bounding box center [149, 235] width 7 height 7
radio input "true"
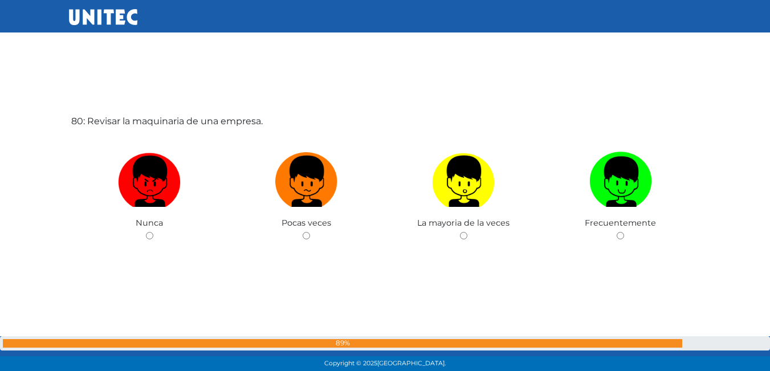
scroll to position [29395, 0]
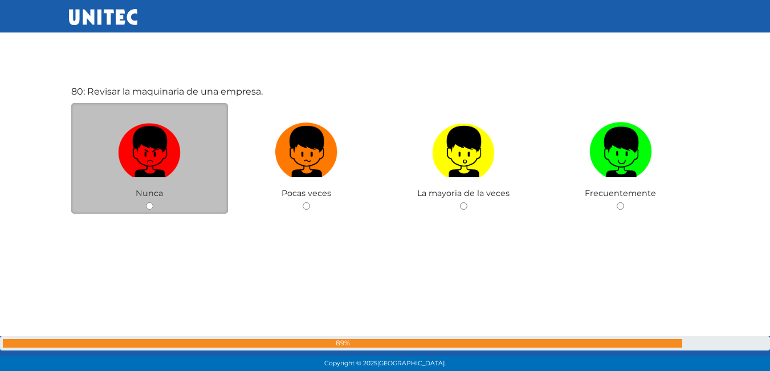
click at [149, 206] on input "radio" at bounding box center [149, 205] width 7 height 7
radio input "true"
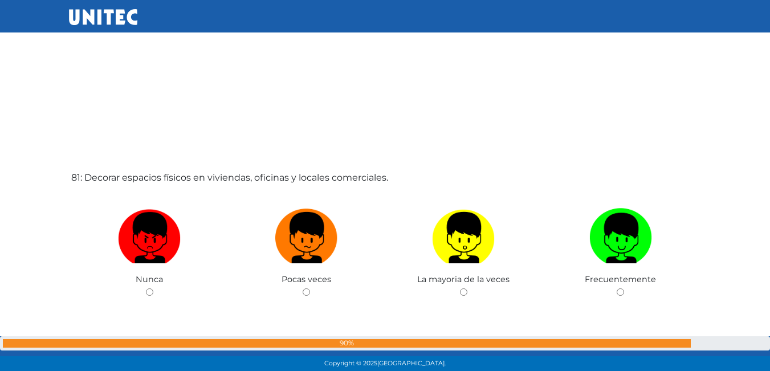
scroll to position [29682, 0]
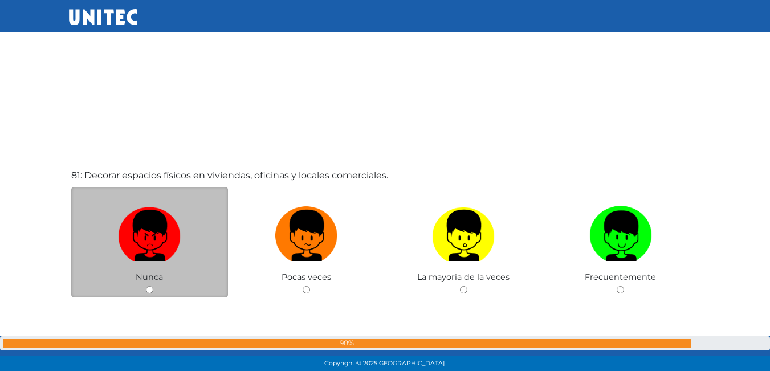
click at [149, 286] on input "radio" at bounding box center [149, 289] width 7 height 7
radio input "true"
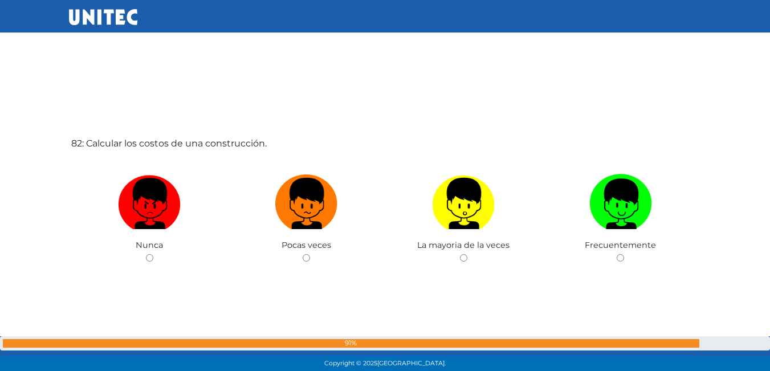
scroll to position [30129, 0]
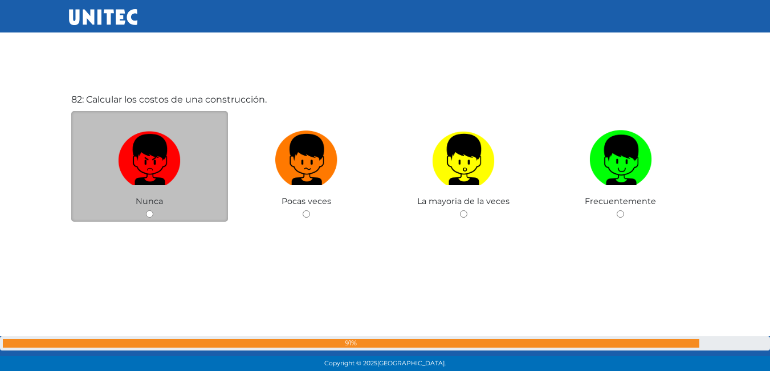
click at [148, 212] on input "radio" at bounding box center [149, 213] width 7 height 7
radio input "true"
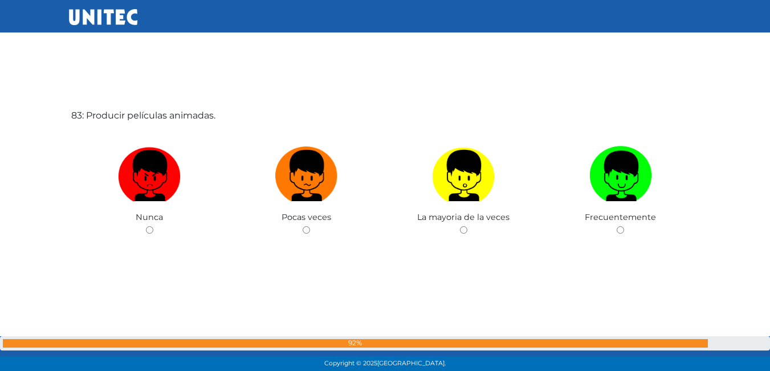
scroll to position [30529, 0]
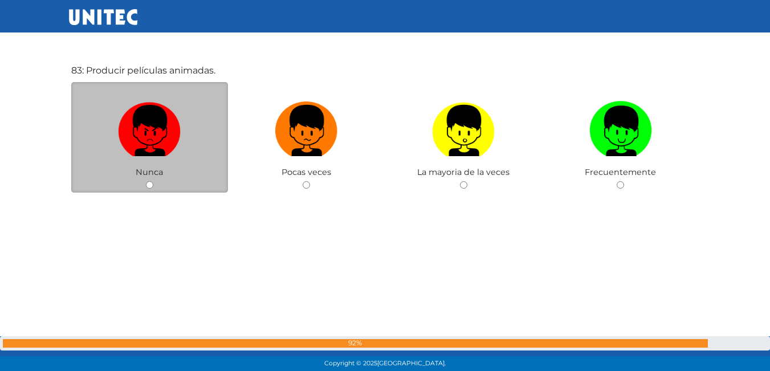
click at [148, 181] on div "Nunca" at bounding box center [149, 137] width 157 height 111
click at [148, 188] on input "radio" at bounding box center [149, 184] width 7 height 7
radio input "true"
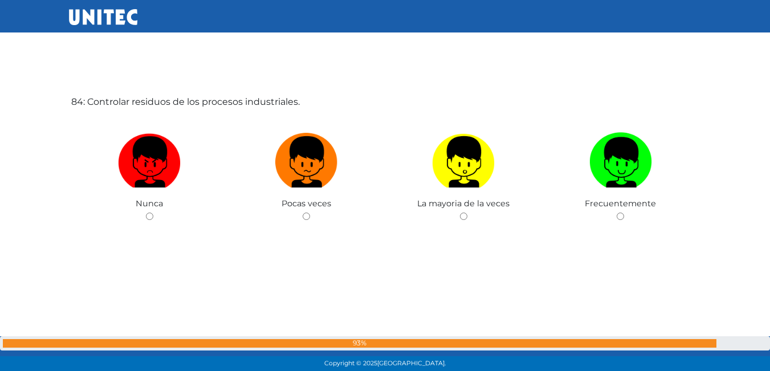
scroll to position [30872, 0]
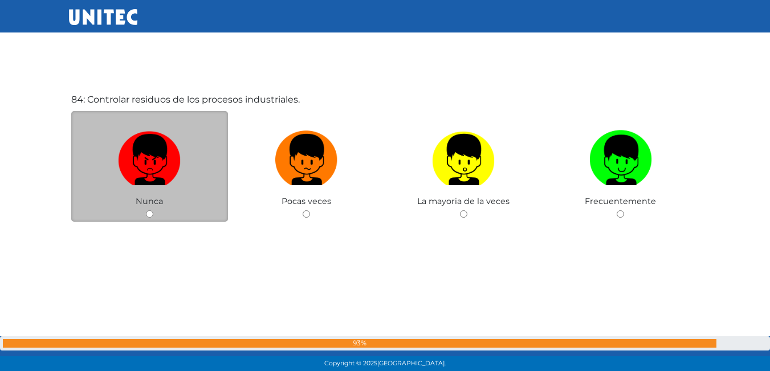
click at [152, 216] on input "radio" at bounding box center [149, 213] width 7 height 7
radio input "true"
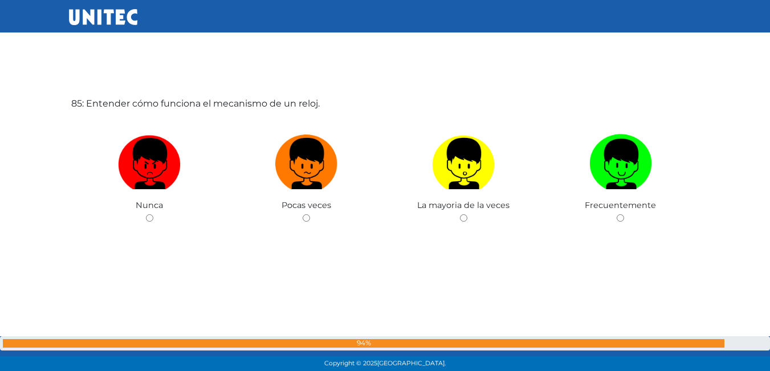
scroll to position [31243, 0]
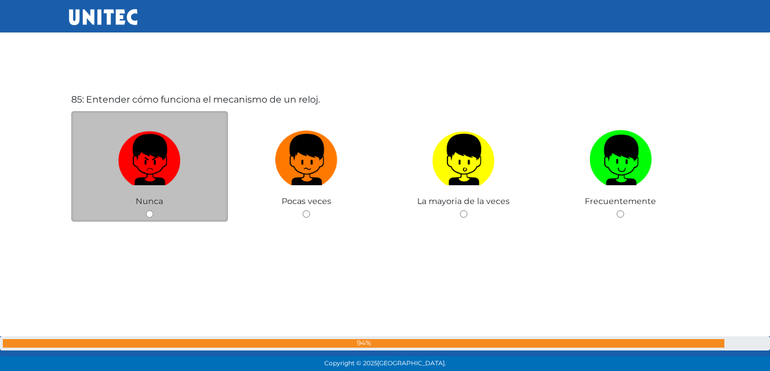
click at [152, 216] on input "radio" at bounding box center [149, 213] width 7 height 7
radio input "true"
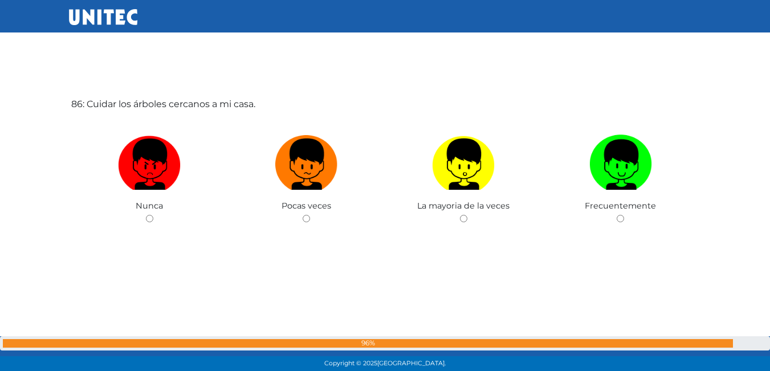
scroll to position [31614, 0]
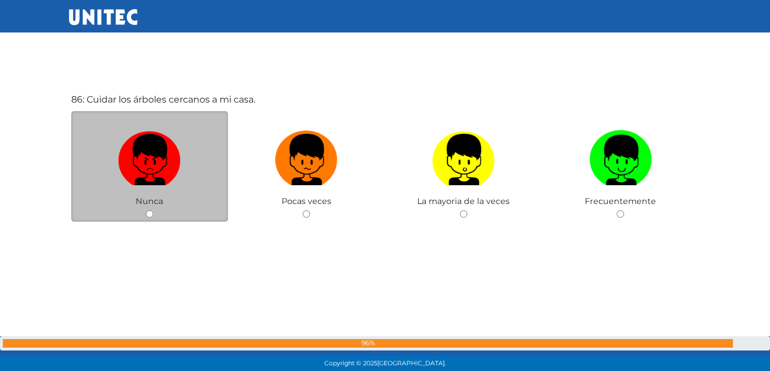
click at [150, 215] on input "radio" at bounding box center [149, 213] width 7 height 7
radio input "true"
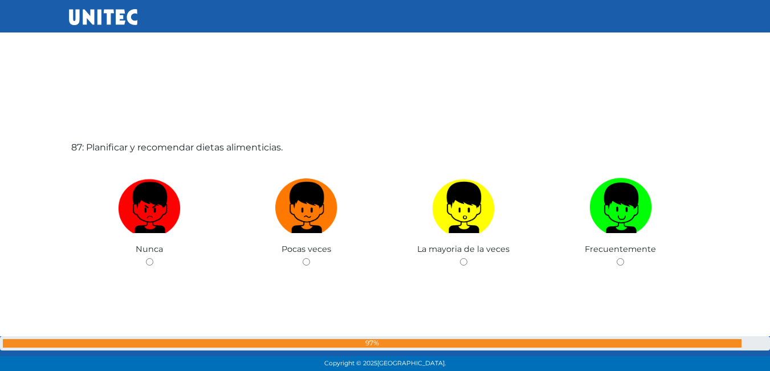
scroll to position [31957, 0]
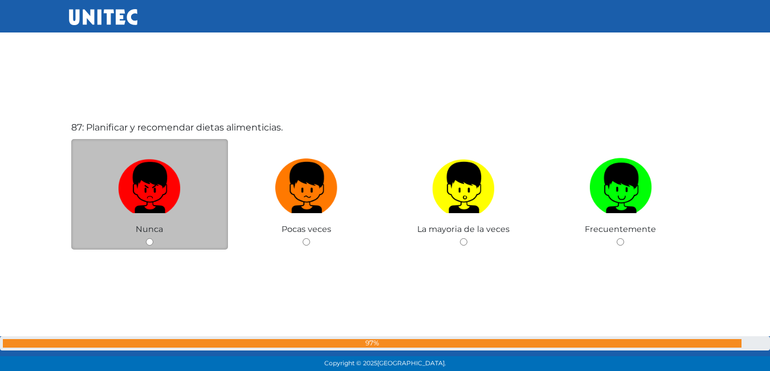
click at [147, 238] on input "radio" at bounding box center [149, 241] width 7 height 7
radio input "true"
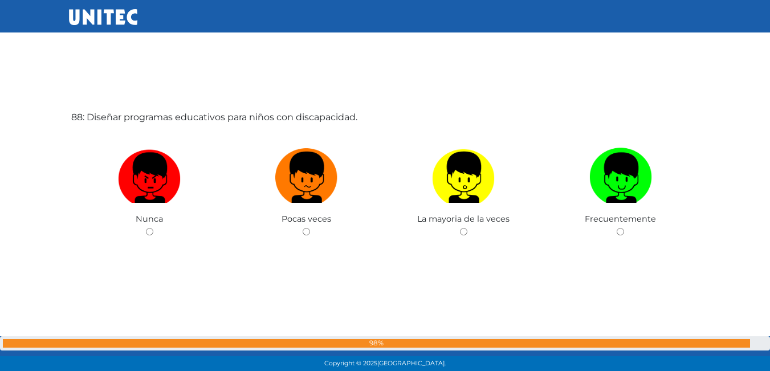
scroll to position [32358, 0]
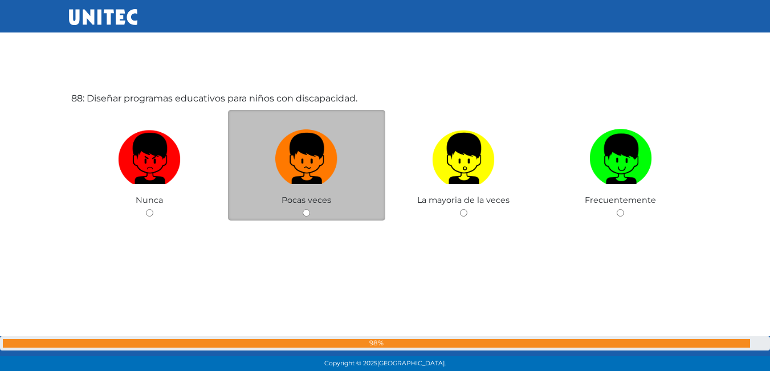
click at [305, 214] on input "radio" at bounding box center [306, 212] width 7 height 7
radio input "true"
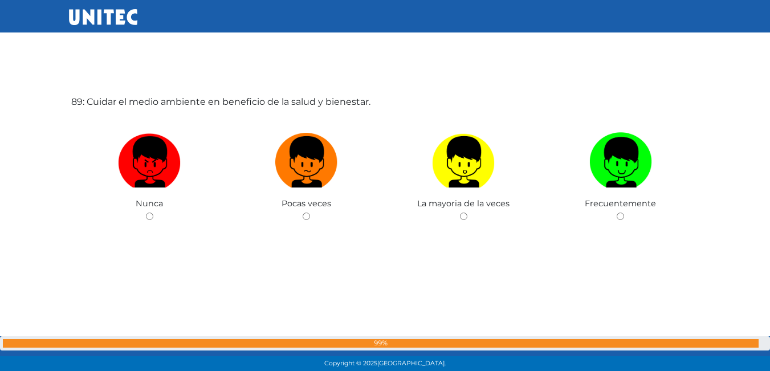
scroll to position [32728, 0]
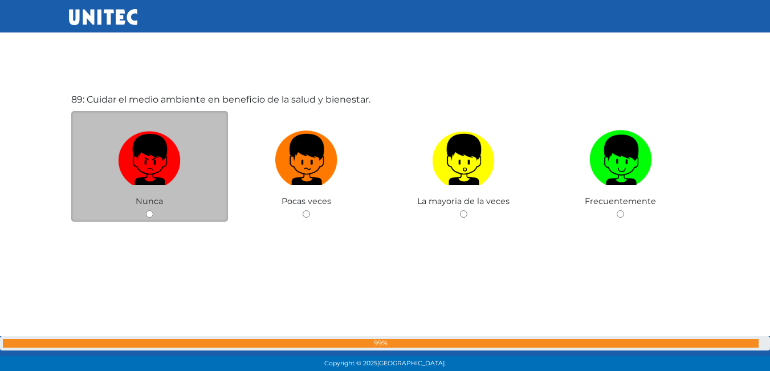
click at [146, 211] on input "radio" at bounding box center [149, 213] width 7 height 7
radio input "true"
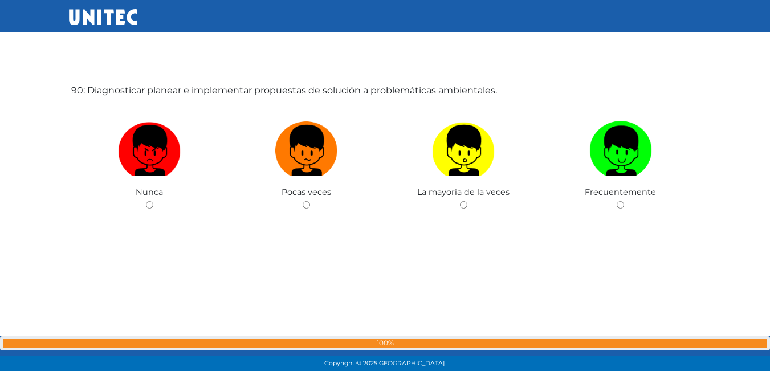
scroll to position [33129, 0]
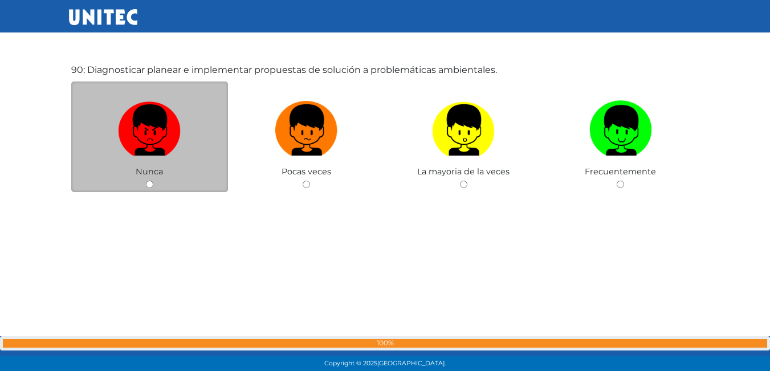
click at [148, 181] on input "radio" at bounding box center [149, 184] width 7 height 7
radio input "true"
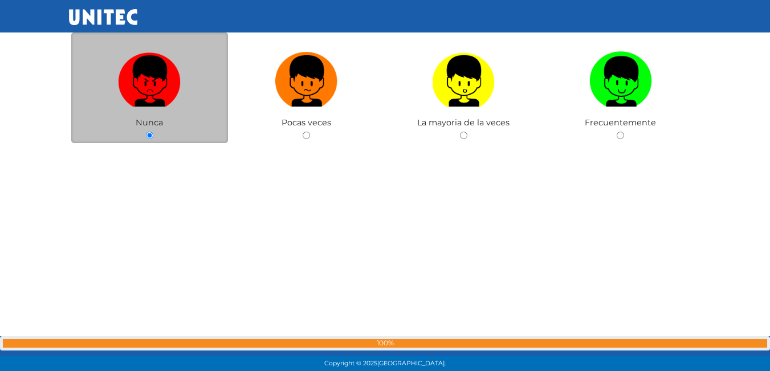
scroll to position [33189, 0]
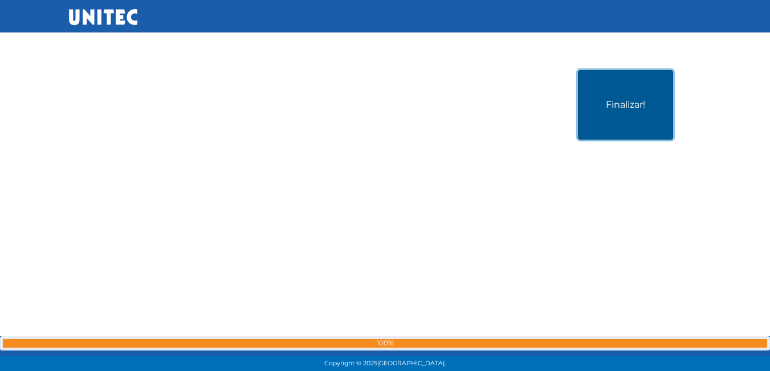
click at [619, 103] on button "Finalizar!" at bounding box center [625, 105] width 95 height 70
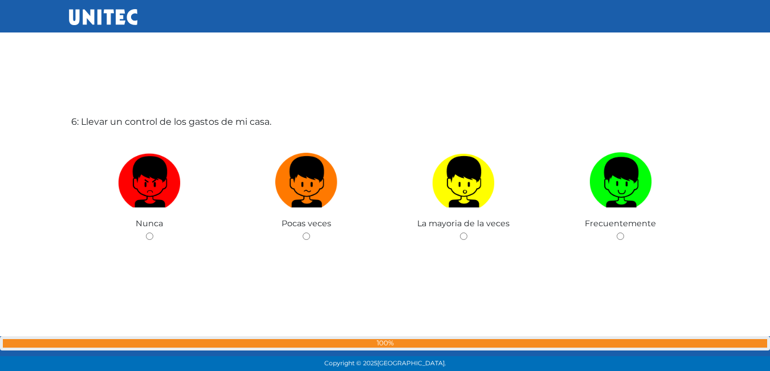
scroll to position [1877, 0]
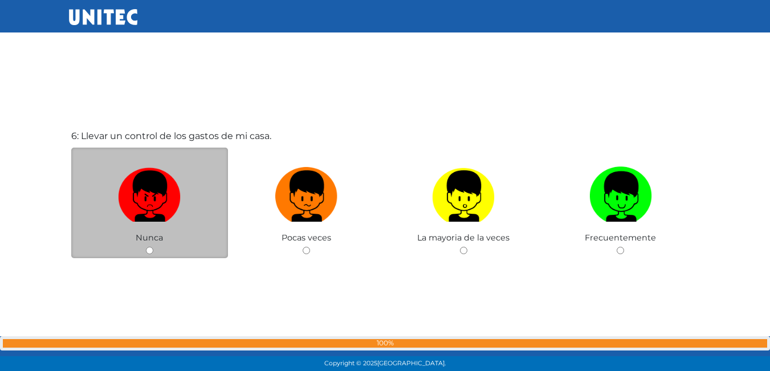
click at [148, 248] on input "radio" at bounding box center [149, 250] width 7 height 7
radio input "true"
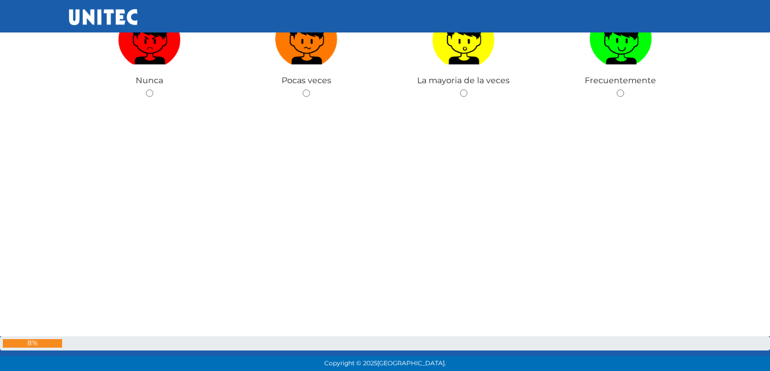
scroll to position [3425, 0]
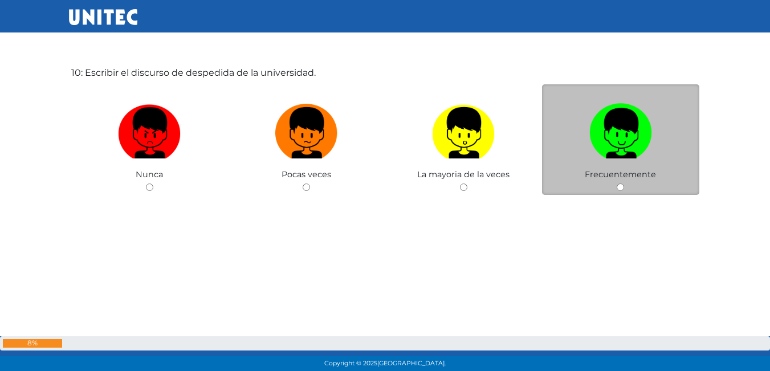
click at [618, 185] on input "radio" at bounding box center [620, 187] width 7 height 7
radio input "true"
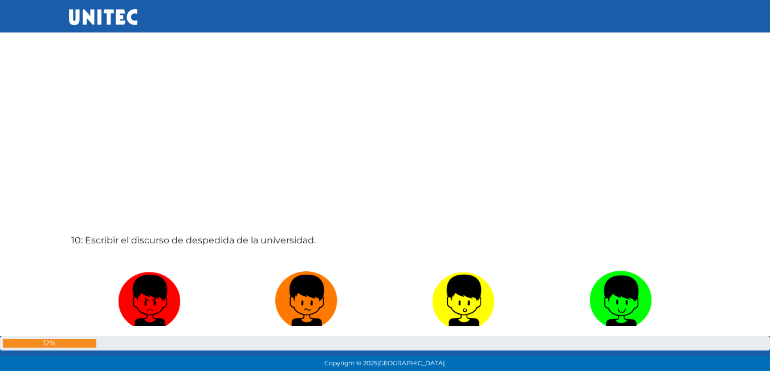
scroll to position [3600, 0]
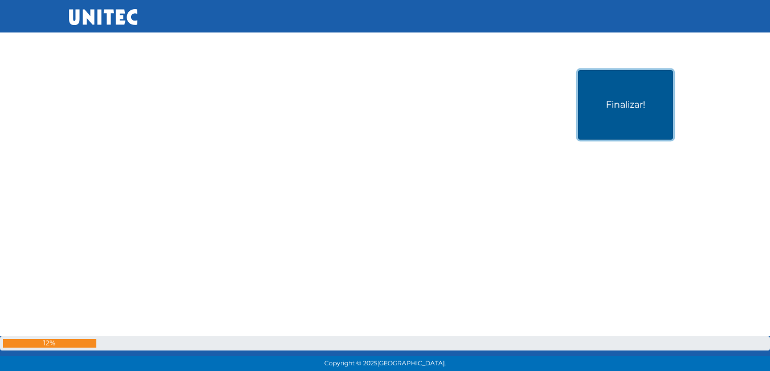
click at [648, 109] on button "Finalizar!" at bounding box center [625, 105] width 95 height 70
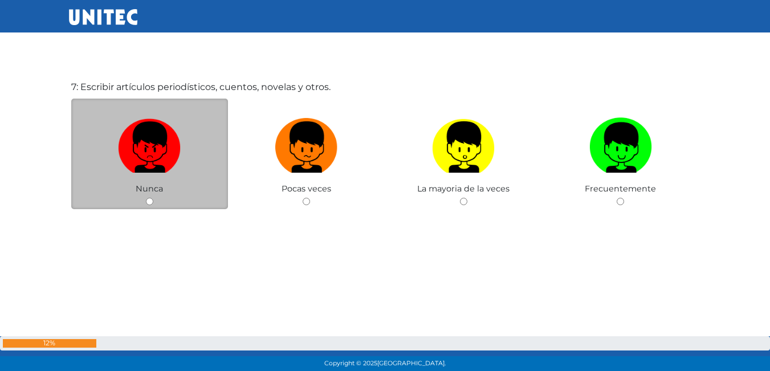
scroll to position [2305, 0]
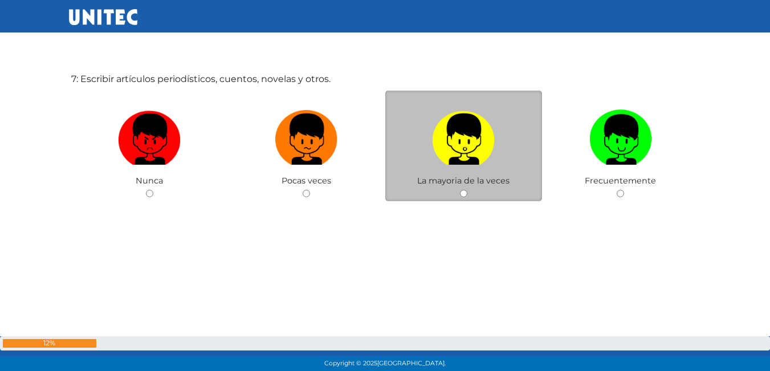
click at [465, 192] on input "radio" at bounding box center [463, 193] width 7 height 7
radio input "true"
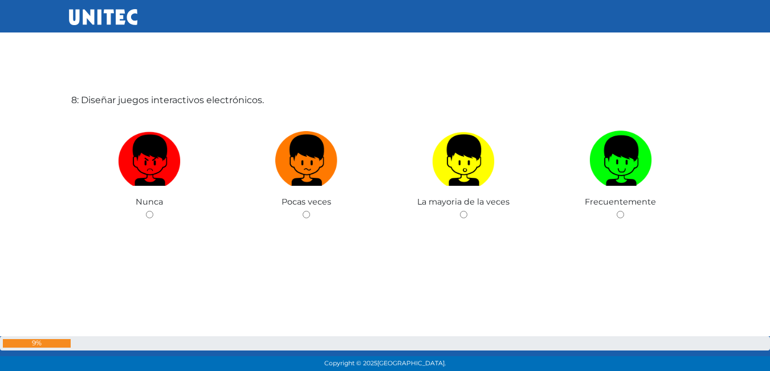
scroll to position [2656, 0]
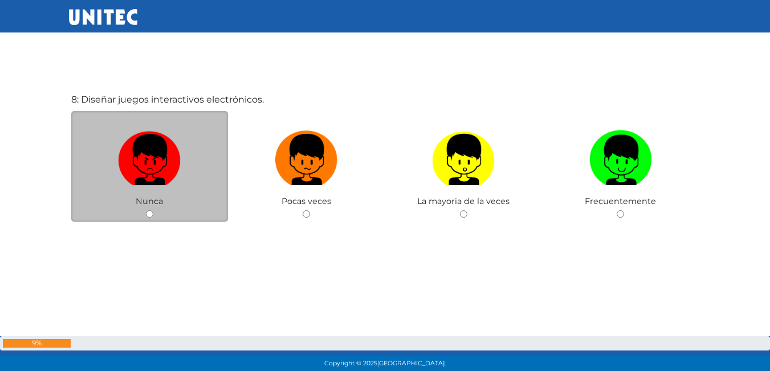
click at [147, 210] on input "radio" at bounding box center [149, 213] width 7 height 7
radio input "true"
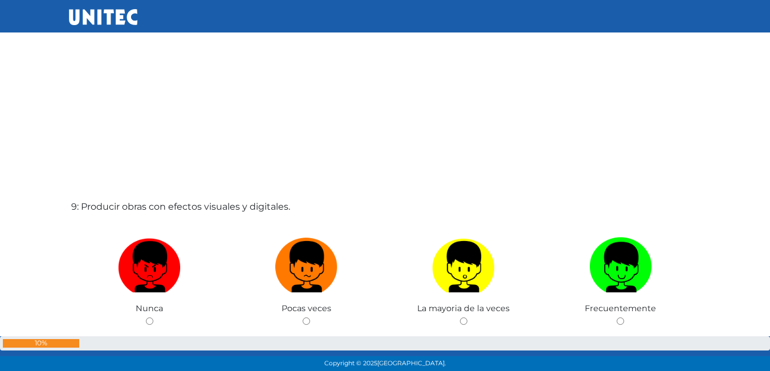
scroll to position [3057, 0]
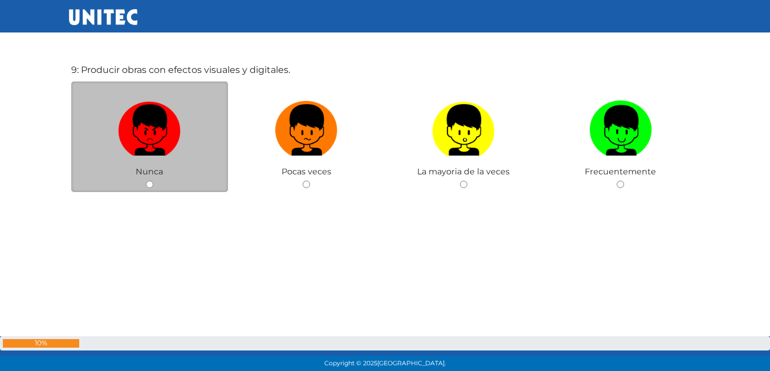
click at [146, 184] on input "radio" at bounding box center [149, 184] width 7 height 7
radio input "true"
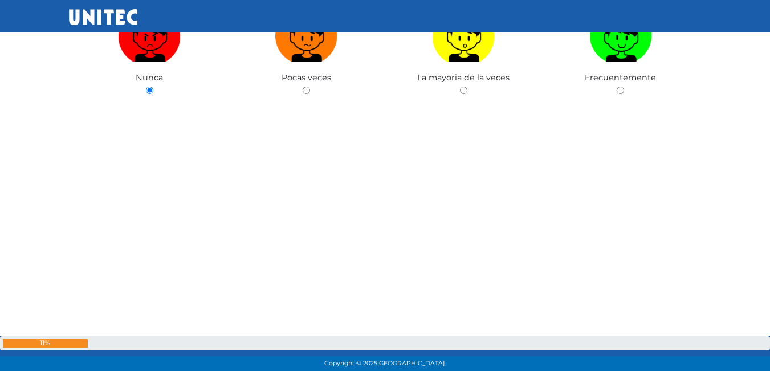
scroll to position [33493, 0]
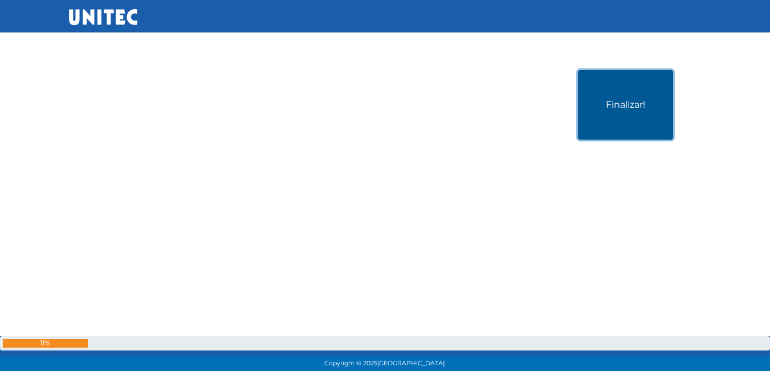
click at [607, 102] on button "Finalizar!" at bounding box center [625, 105] width 95 height 70
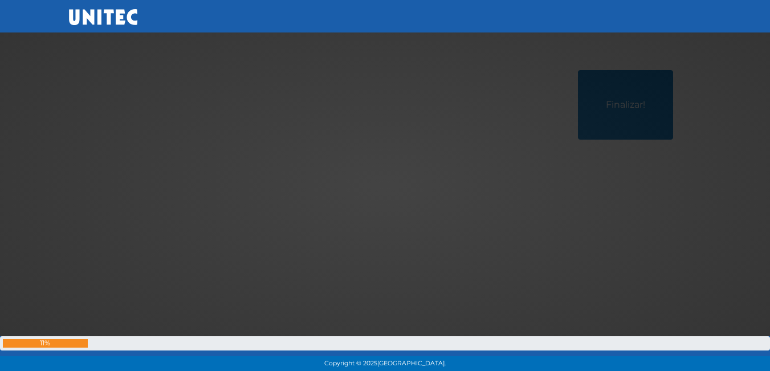
click at [386, 186] on div at bounding box center [386, 186] width 0 height 0
